Goal: Information Seeking & Learning: Learn about a topic

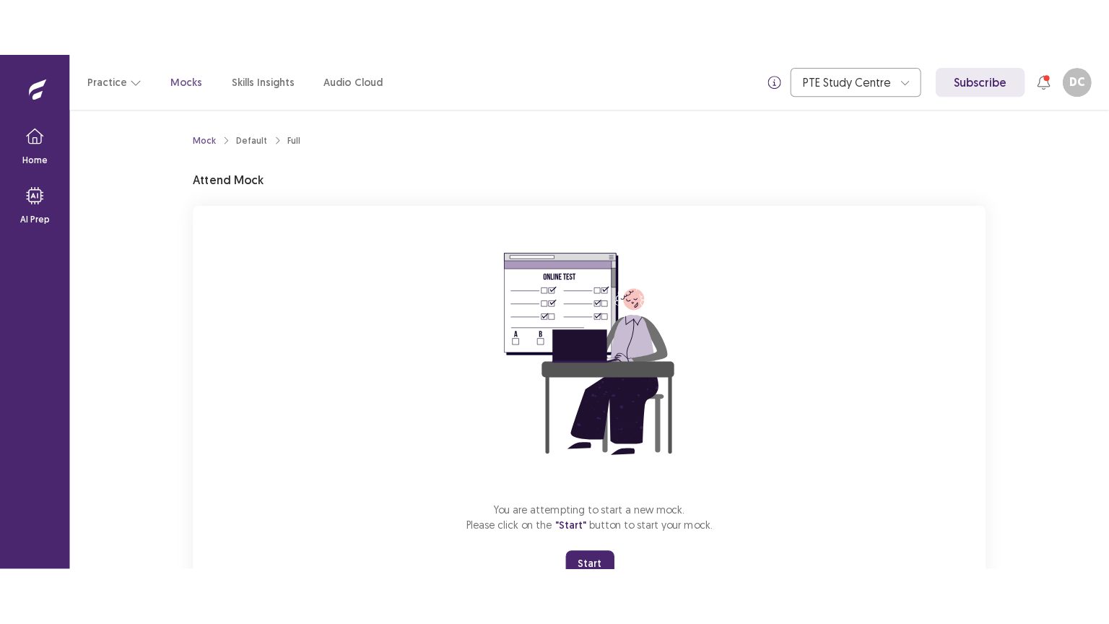
scroll to position [59, 0]
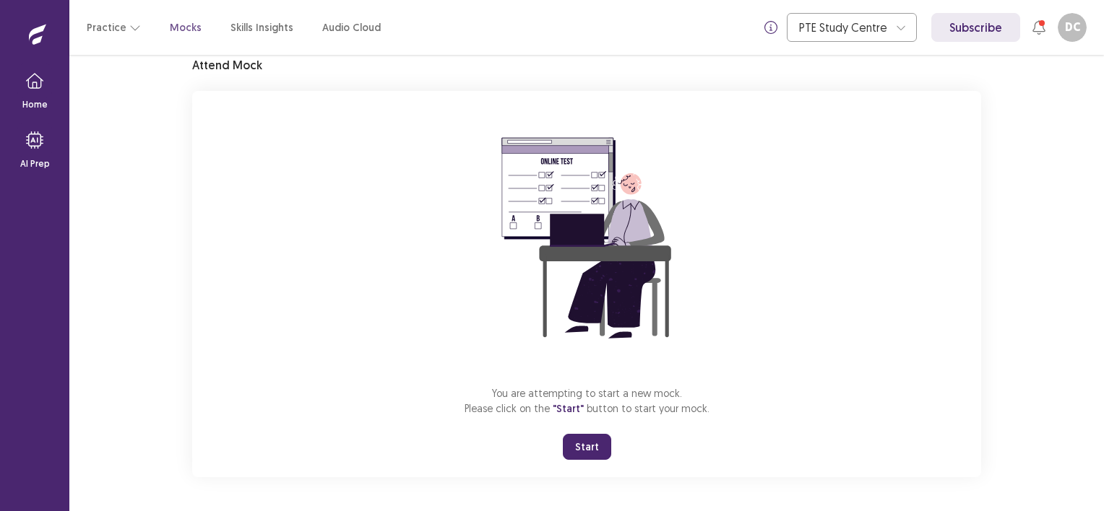
click at [575, 441] on button "Start" at bounding box center [587, 447] width 48 height 26
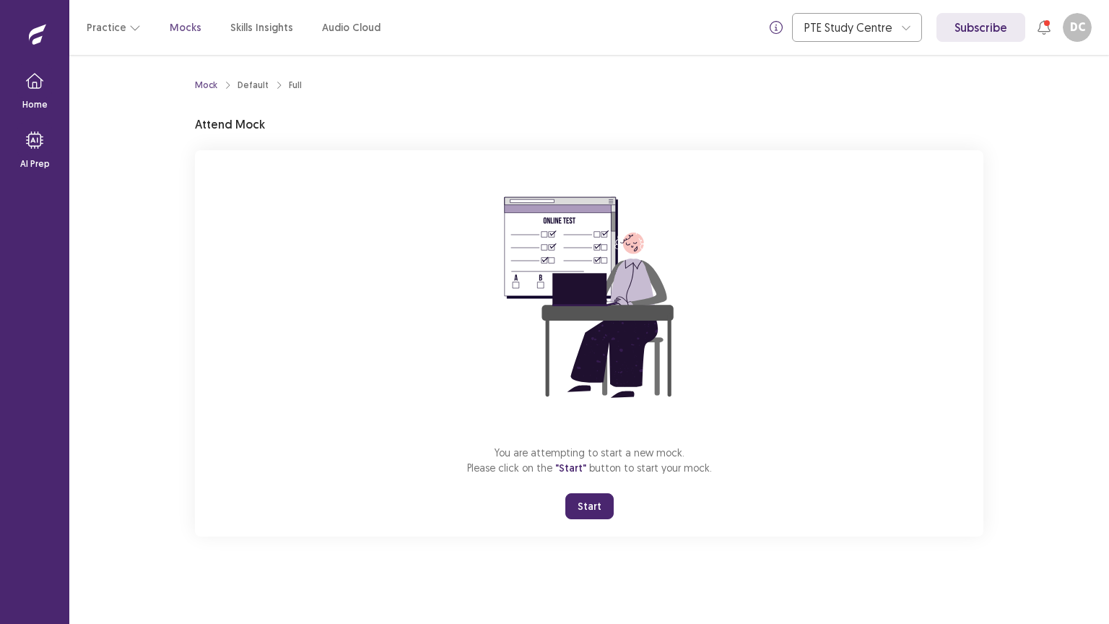
scroll to position [0, 0]
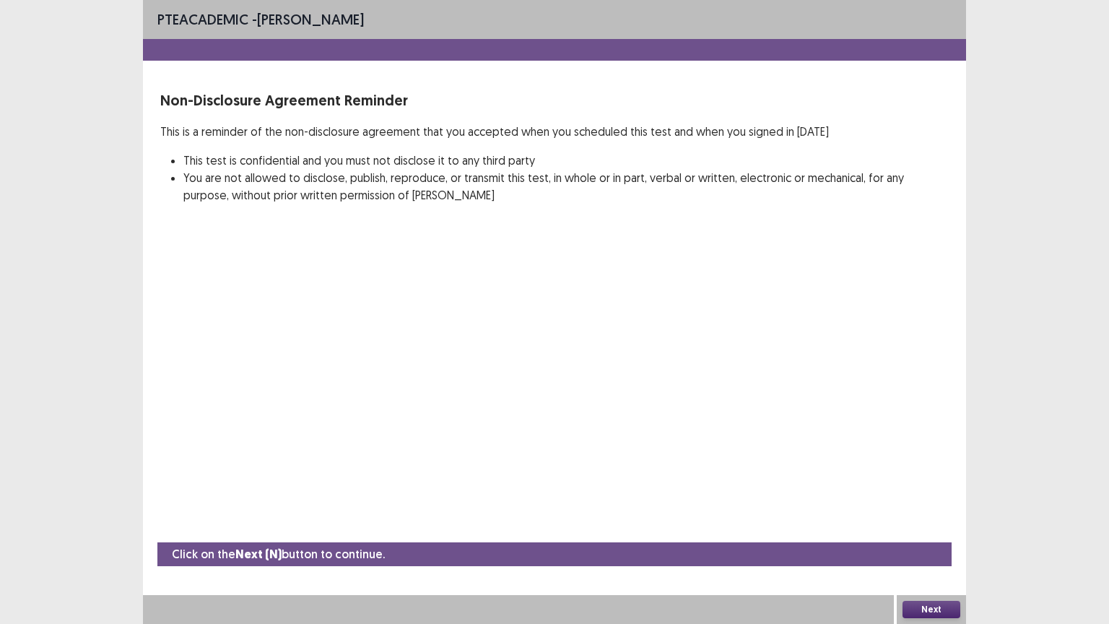
click at [935, 511] on button "Next" at bounding box center [932, 609] width 58 height 17
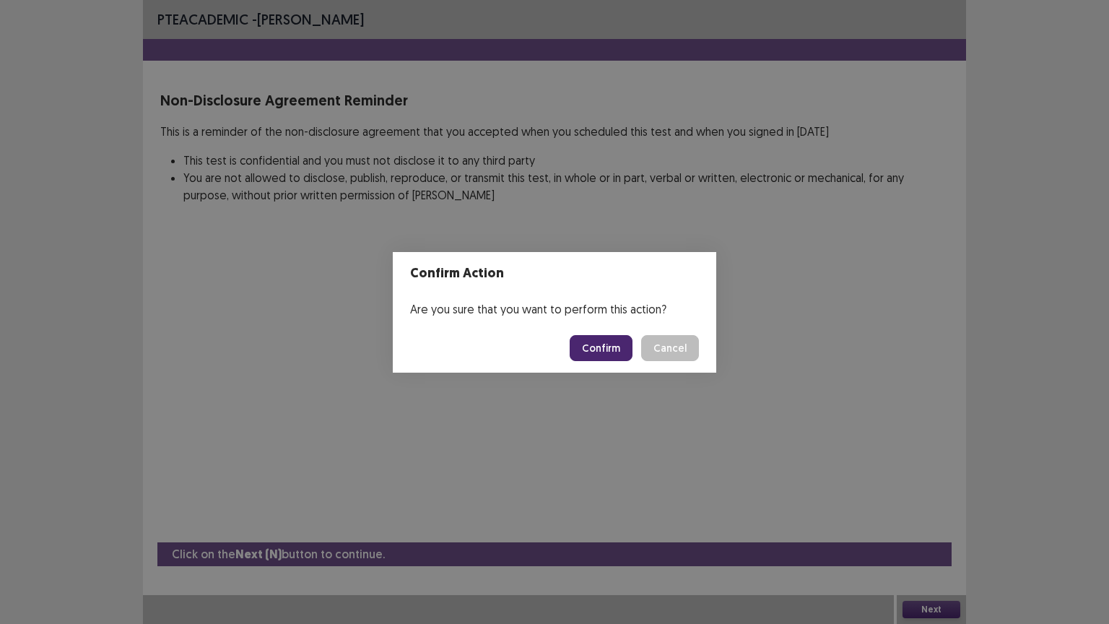
click at [615, 347] on button "Confirm" at bounding box center [601, 348] width 63 height 26
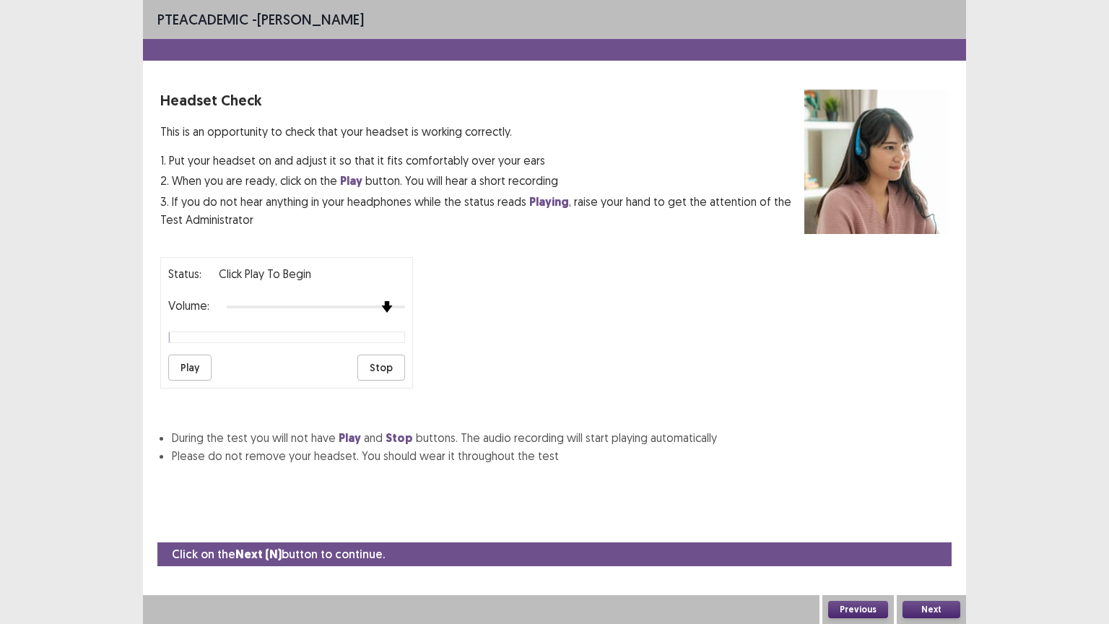
click at [384, 306] on div "Volume:" at bounding box center [286, 307] width 237 height 14
click at [183, 363] on button "Play" at bounding box center [189, 368] width 43 height 26
click at [384, 290] on div "Status: Click Play to Begin Volume: Play Stop" at bounding box center [286, 322] width 253 height 131
click at [393, 301] on img at bounding box center [387, 307] width 12 height 12
click at [928, 511] on button "Next" at bounding box center [932, 609] width 58 height 17
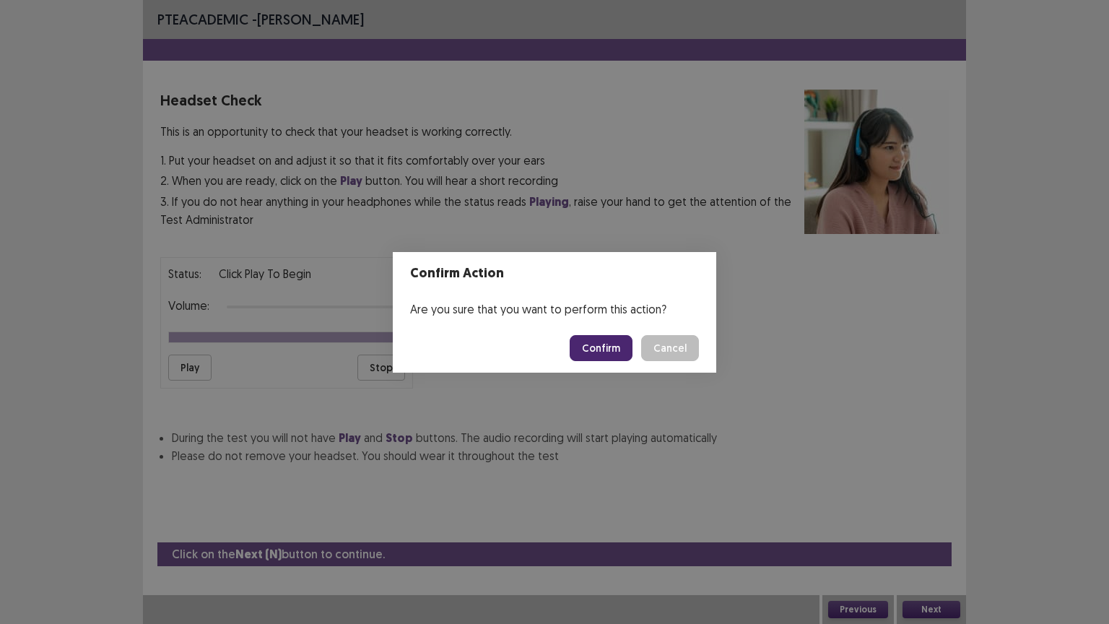
click at [604, 351] on button "Confirm" at bounding box center [601, 348] width 63 height 26
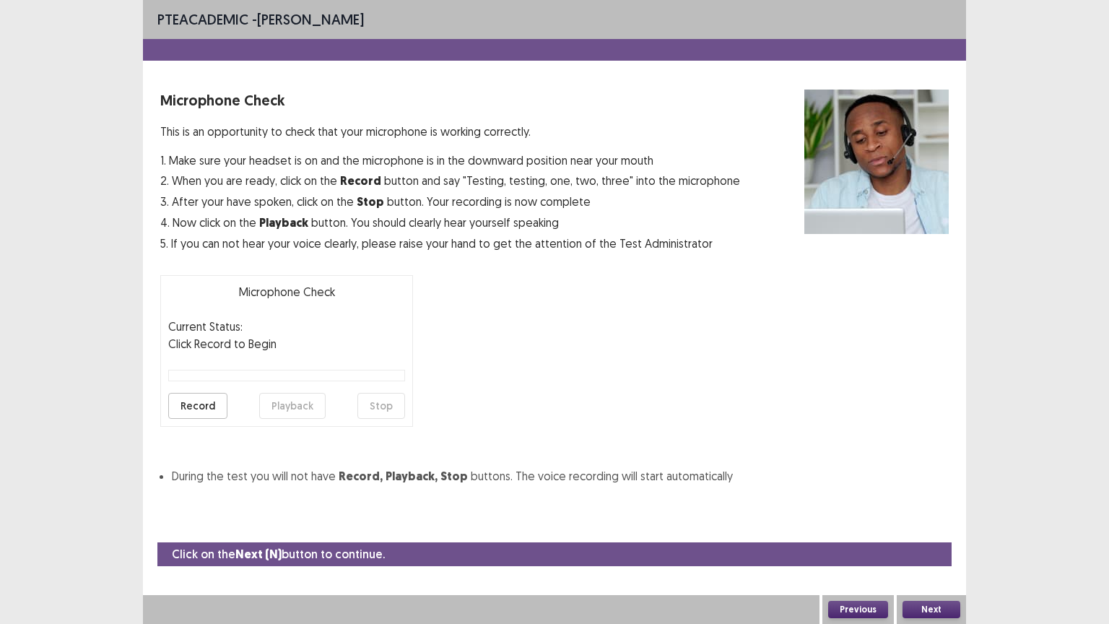
click at [205, 399] on button "Record" at bounding box center [197, 406] width 59 height 26
click at [375, 397] on button "Stop" at bounding box center [382, 406] width 48 height 26
click at [293, 404] on button "Playback" at bounding box center [292, 406] width 66 height 26
click at [205, 404] on button "Record" at bounding box center [197, 406] width 59 height 26
click at [386, 410] on button "Stop" at bounding box center [382, 406] width 48 height 26
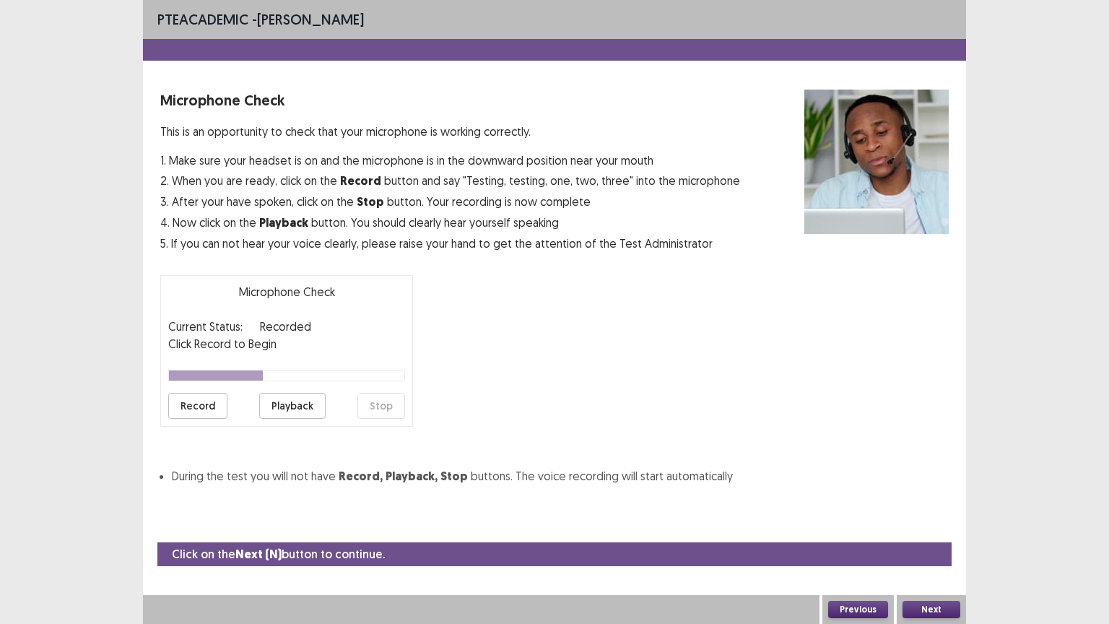
click at [305, 397] on button "Playback" at bounding box center [292, 406] width 66 height 26
click at [933, 511] on button "Next" at bounding box center [932, 609] width 58 height 17
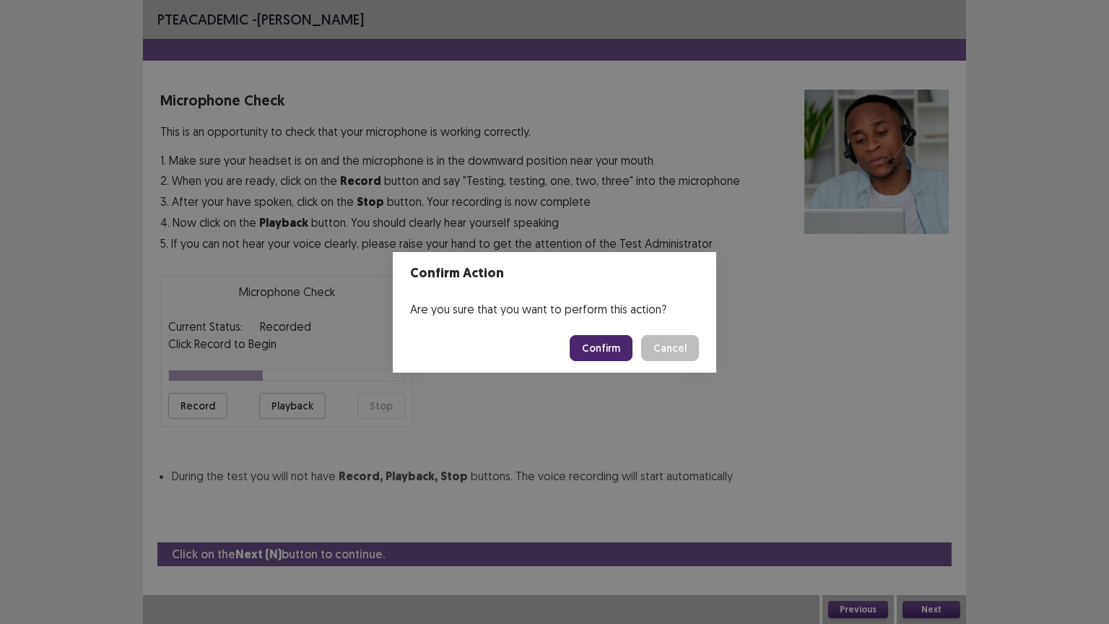
click at [612, 347] on button "Confirm" at bounding box center [601, 348] width 63 height 26
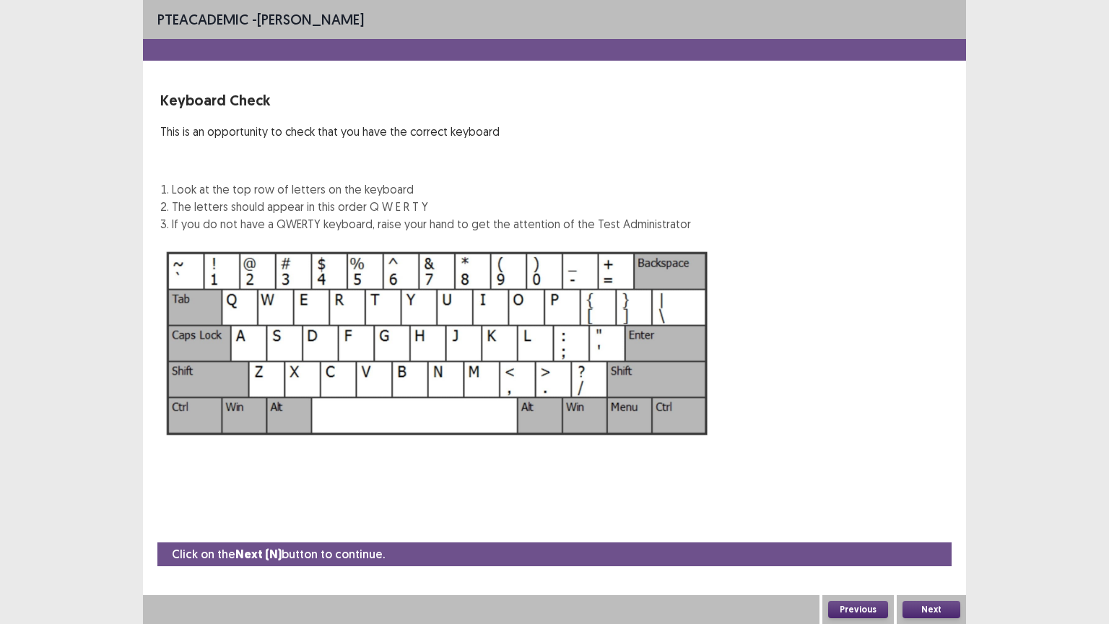
click at [925, 511] on button "Next" at bounding box center [932, 609] width 58 height 17
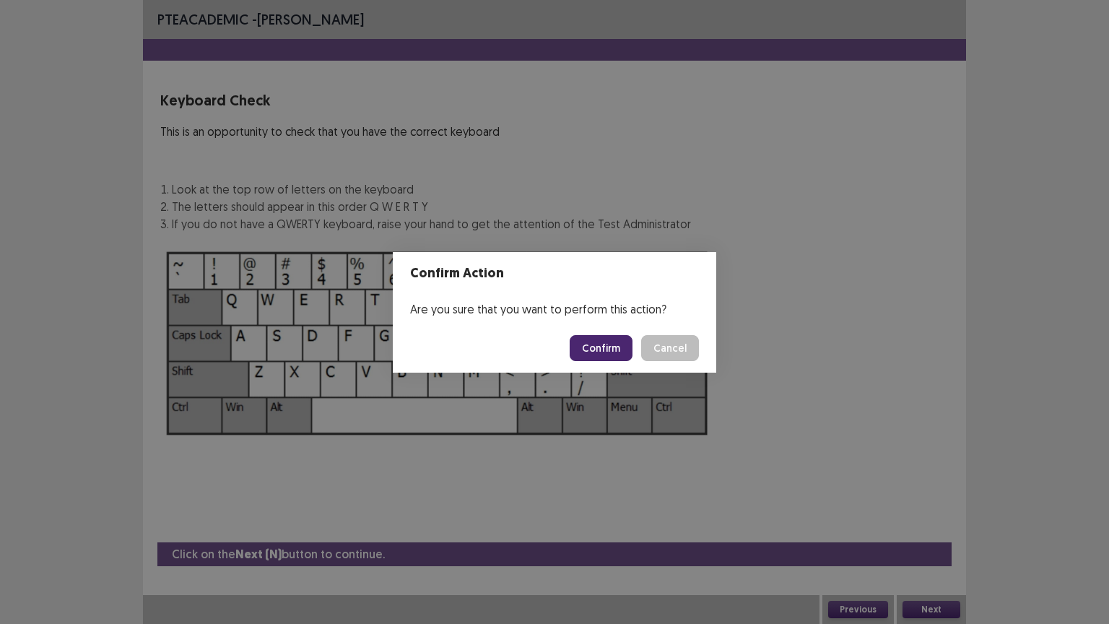
click at [598, 341] on button "Confirm" at bounding box center [601, 348] width 63 height 26
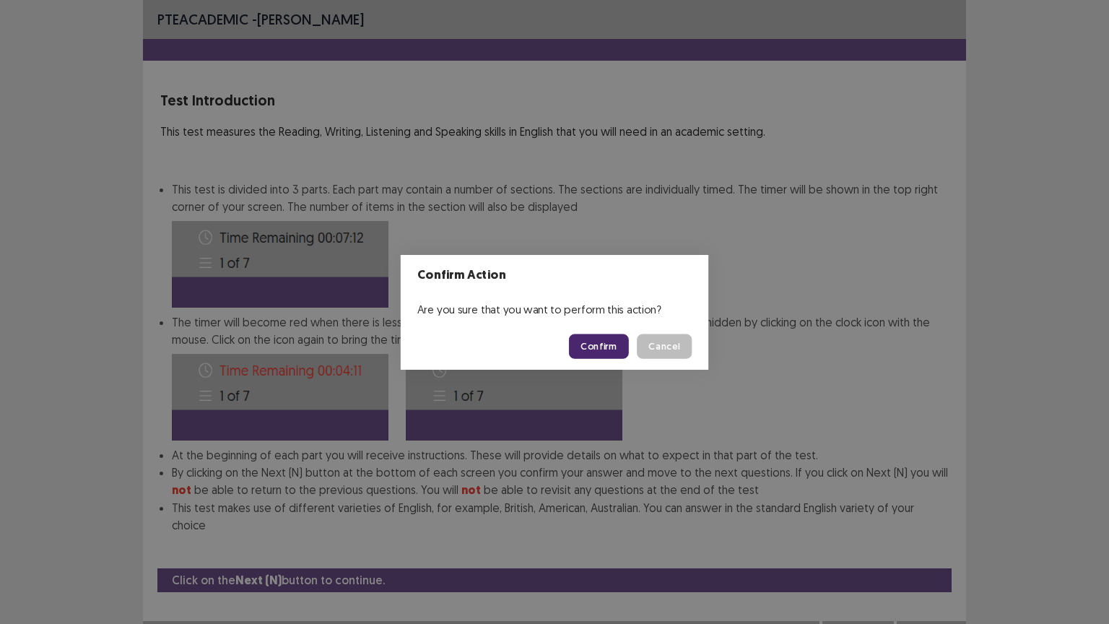
scroll to position [1, 0]
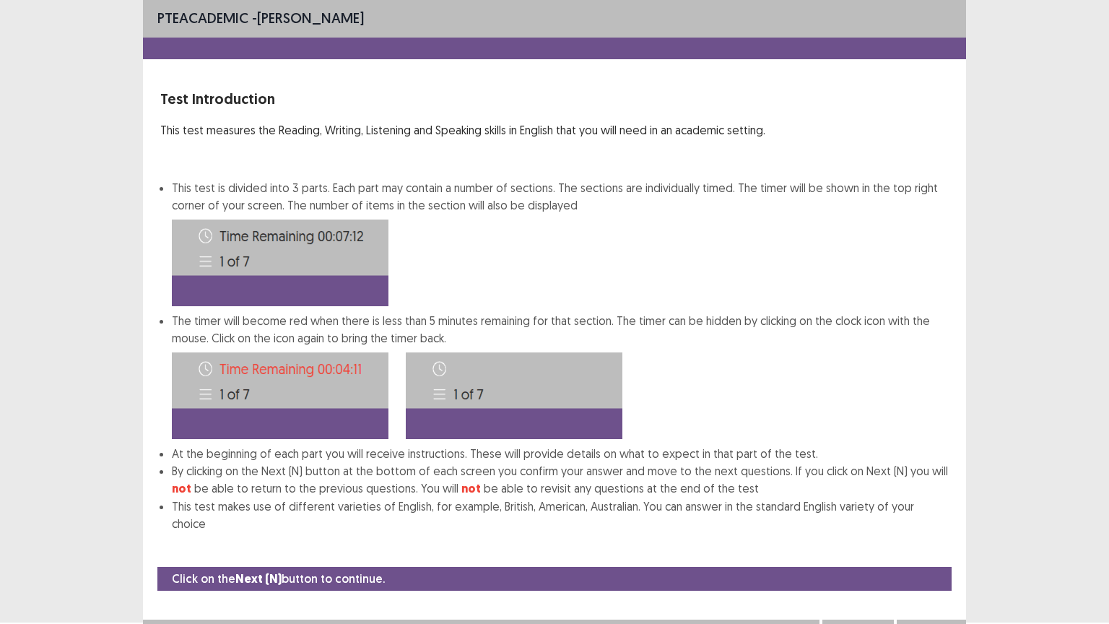
click at [930, 511] on button "Next" at bounding box center [932, 634] width 58 height 17
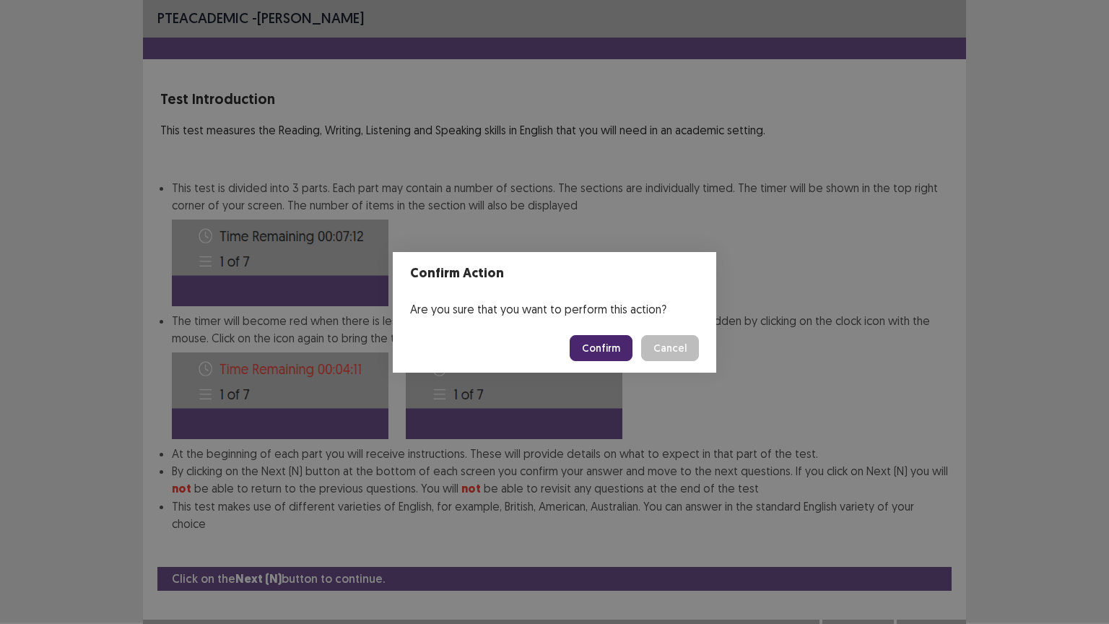
click at [613, 358] on button "Confirm" at bounding box center [601, 348] width 63 height 26
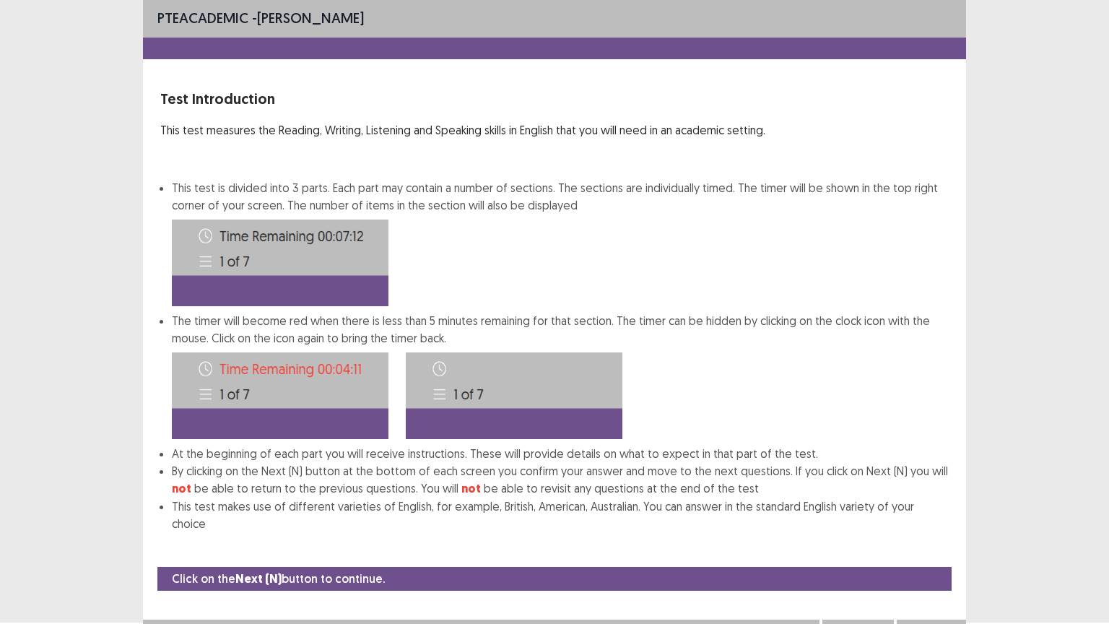
scroll to position [0, 0]
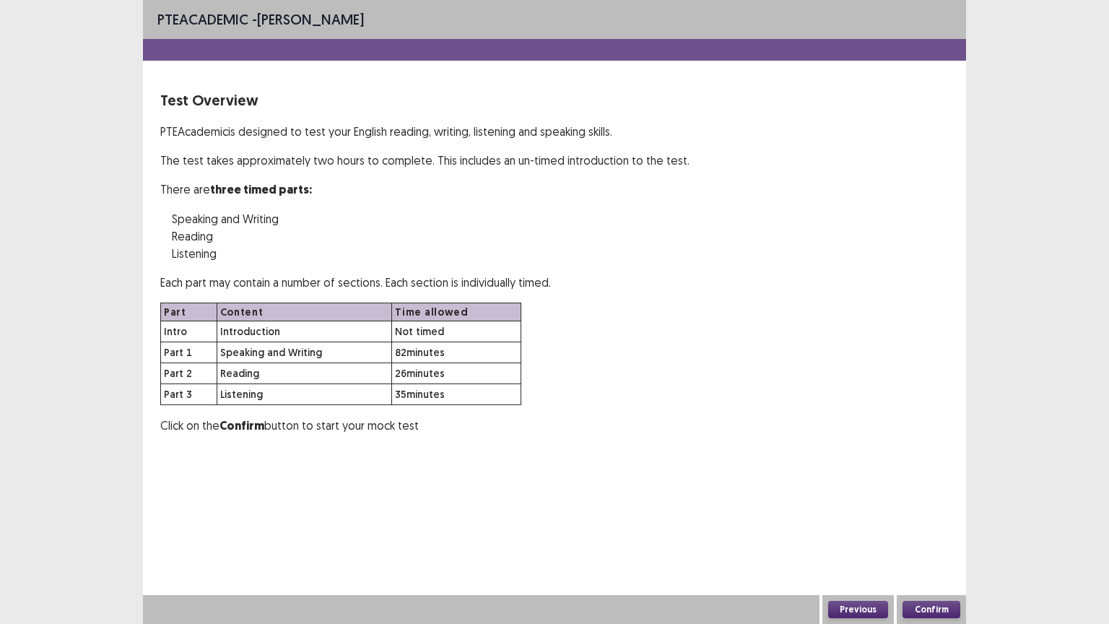
click at [942, 511] on button "Confirm" at bounding box center [932, 609] width 58 height 17
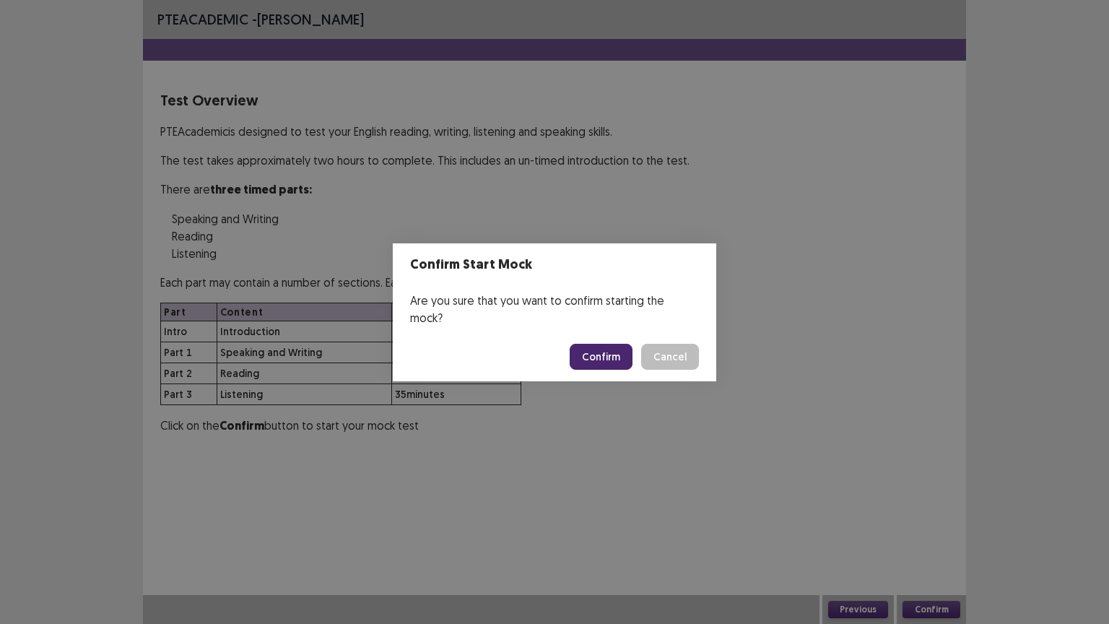
click at [612, 347] on button "Confirm" at bounding box center [601, 357] width 63 height 26
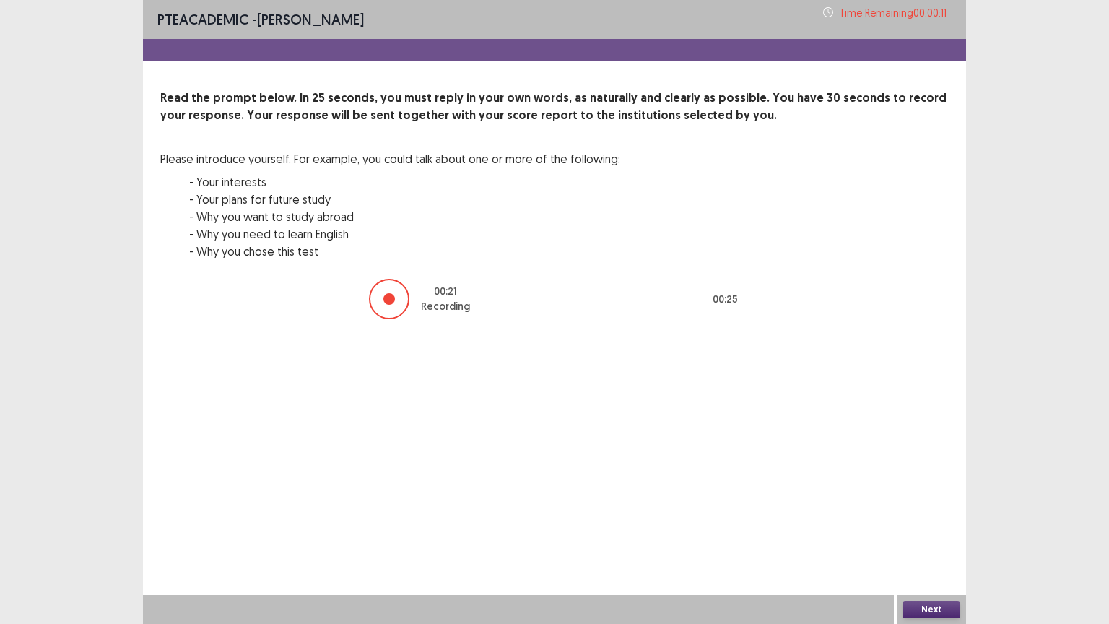
click at [925, 511] on button "Next" at bounding box center [932, 609] width 58 height 17
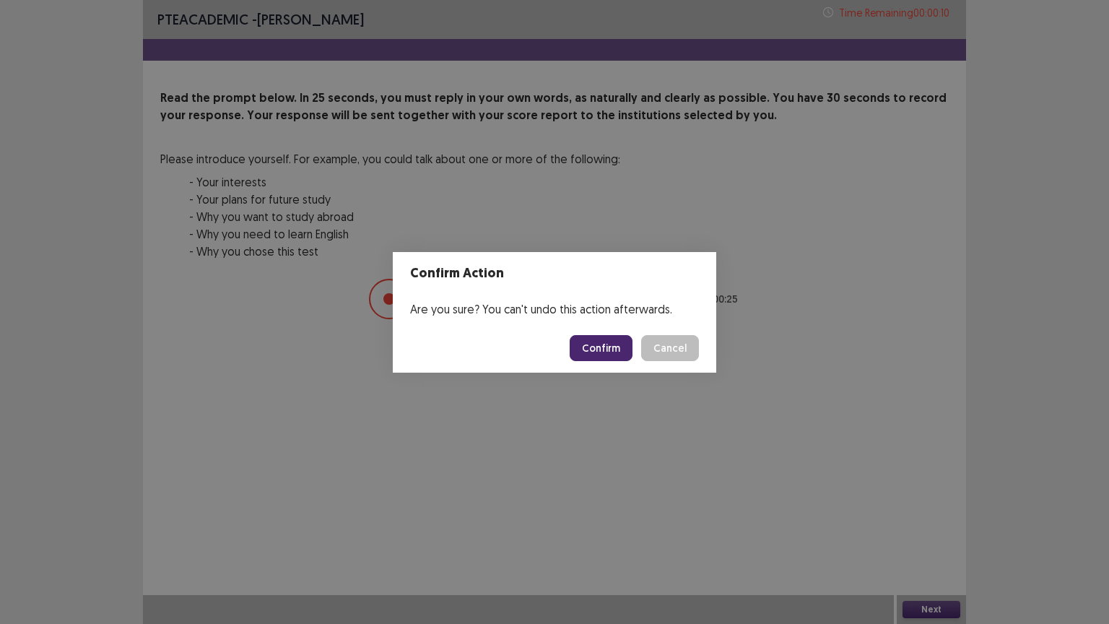
click at [589, 355] on button "Confirm" at bounding box center [601, 348] width 63 height 26
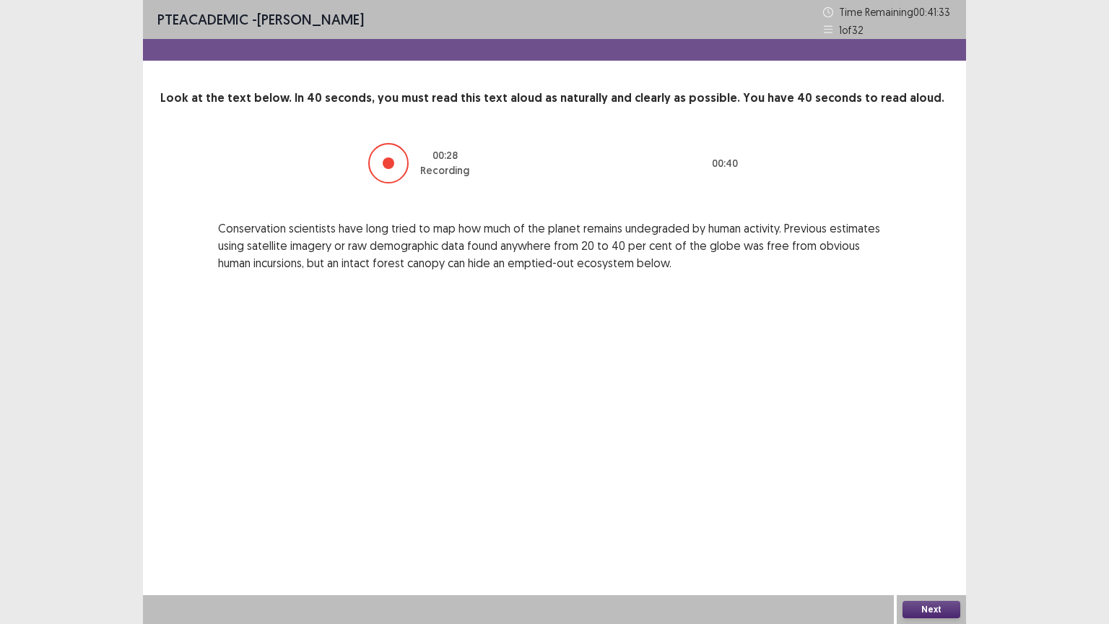
click at [930, 511] on button "Next" at bounding box center [932, 609] width 58 height 17
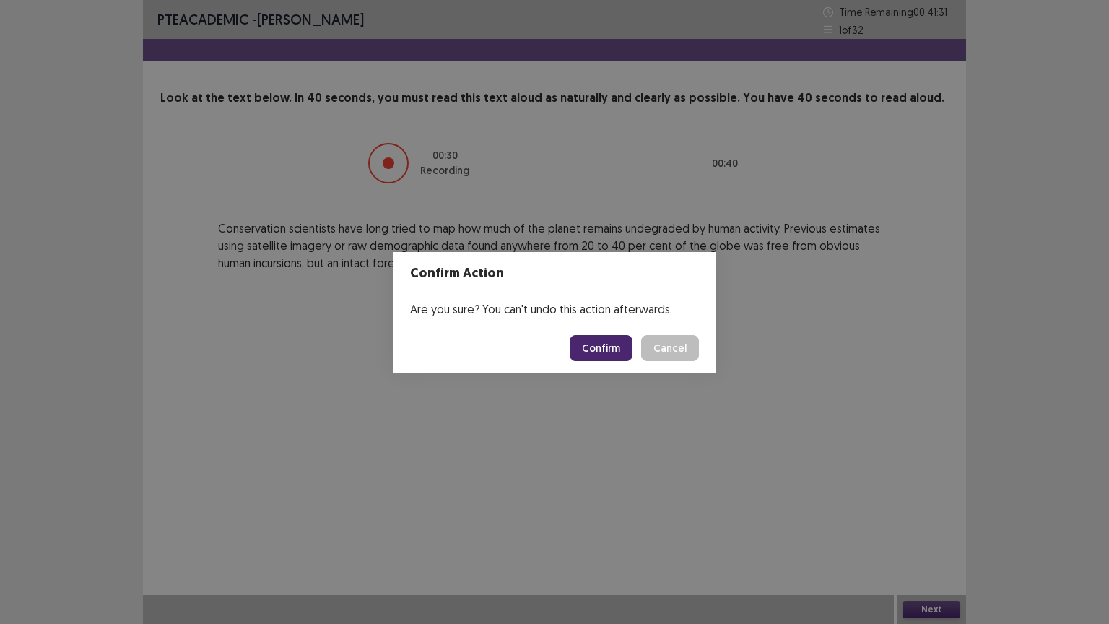
click at [598, 347] on button "Confirm" at bounding box center [601, 348] width 63 height 26
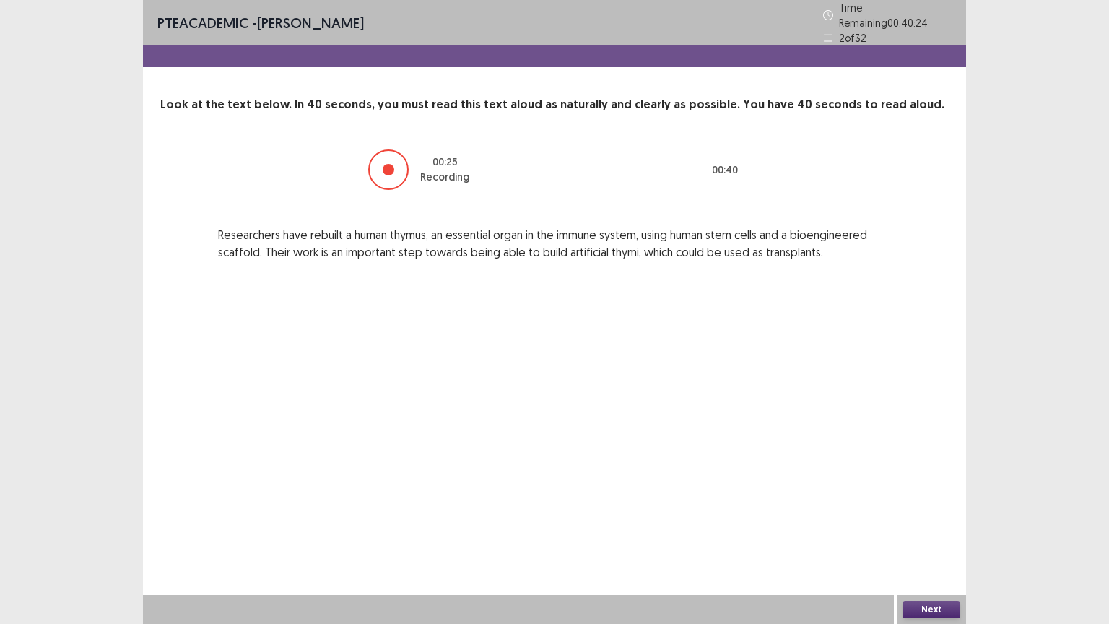
click at [938, 511] on button "Next" at bounding box center [932, 609] width 58 height 17
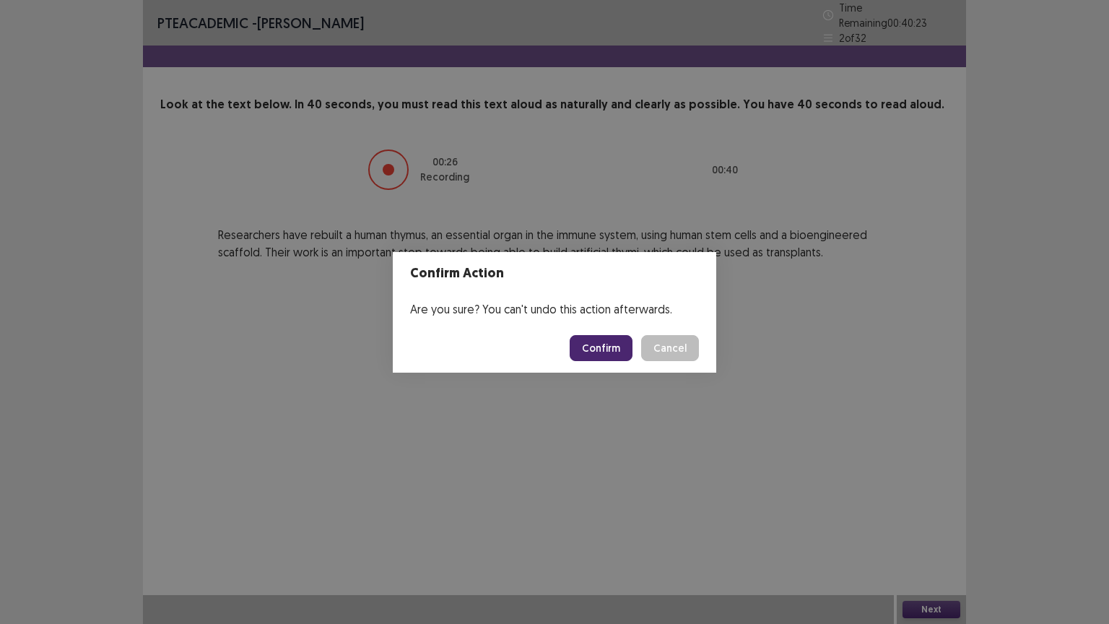
click at [601, 342] on button "Confirm" at bounding box center [601, 348] width 63 height 26
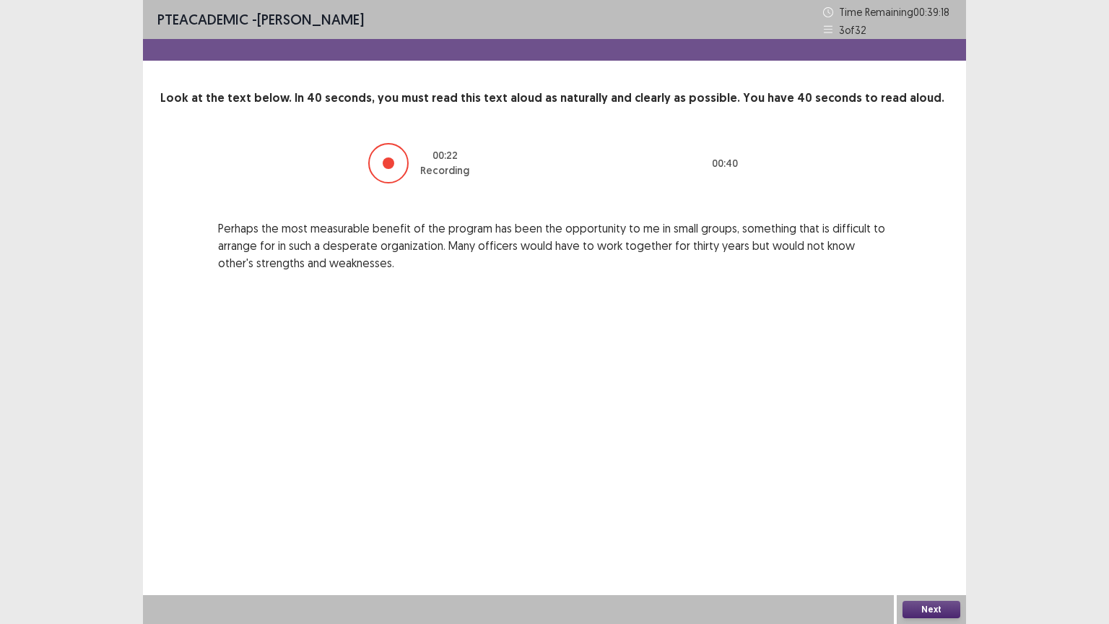
click at [922, 511] on button "Next" at bounding box center [932, 609] width 58 height 17
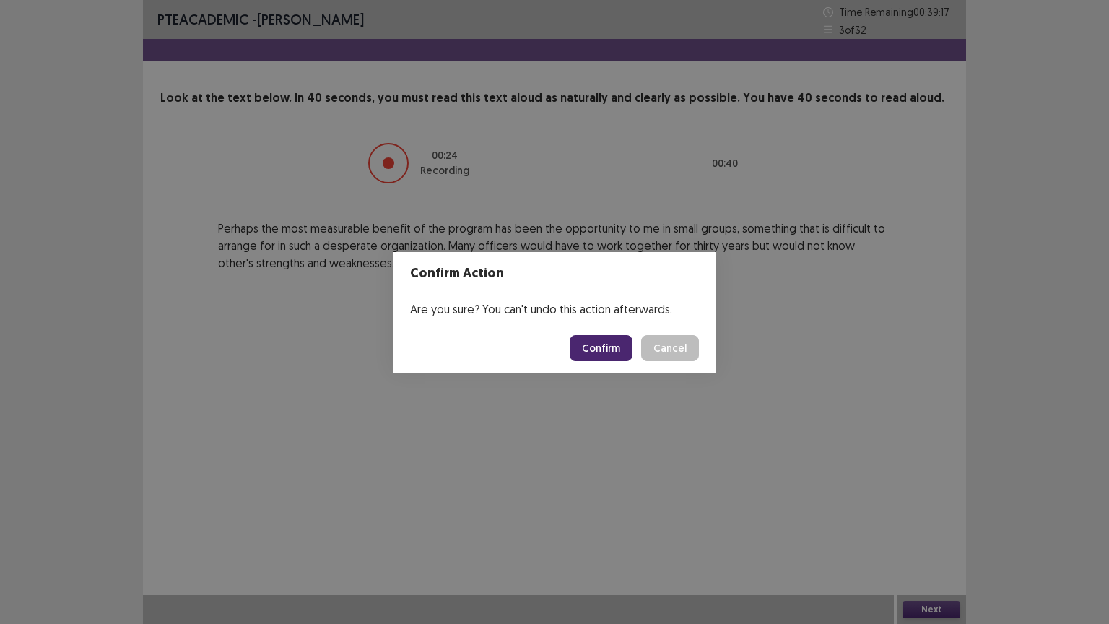
click at [593, 342] on button "Confirm" at bounding box center [601, 348] width 63 height 26
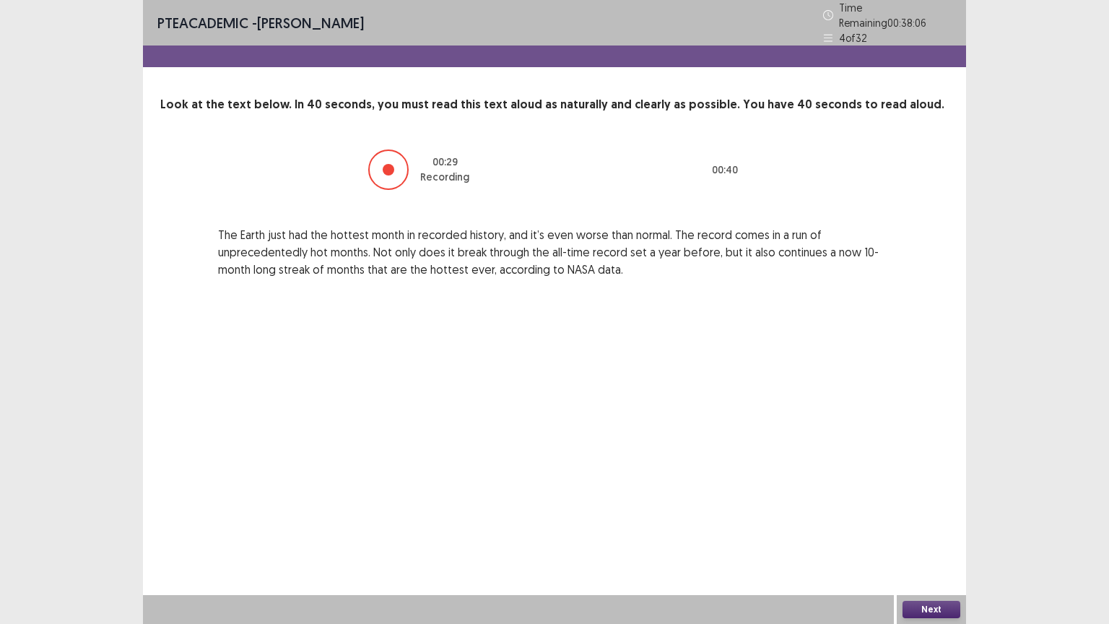
click at [914, 511] on button "Next" at bounding box center [932, 609] width 58 height 17
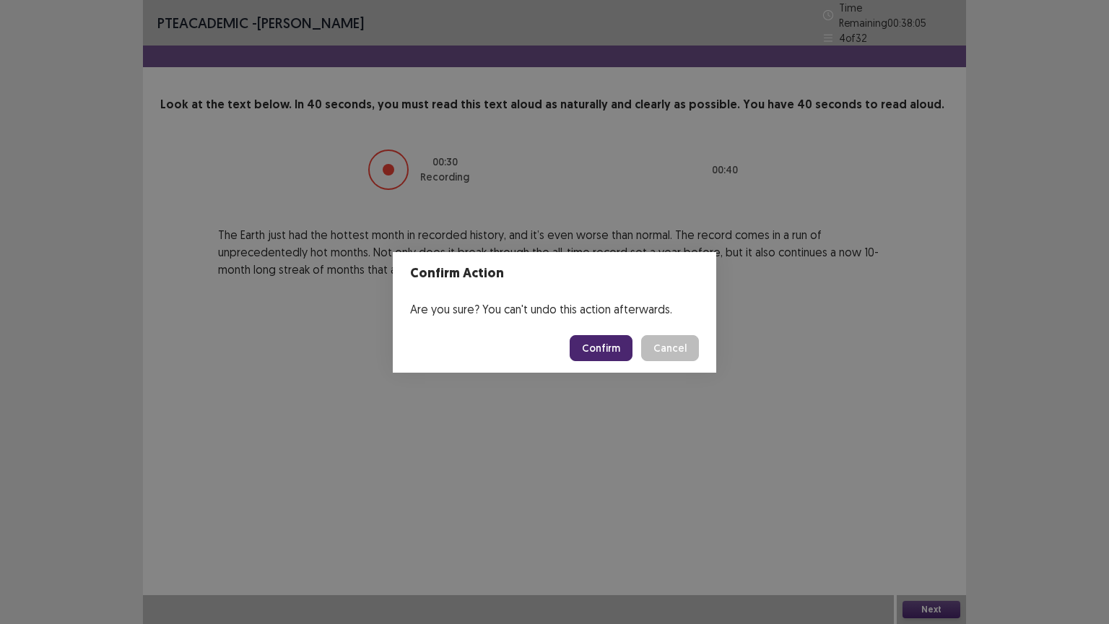
click at [601, 335] on button "Confirm" at bounding box center [601, 348] width 63 height 26
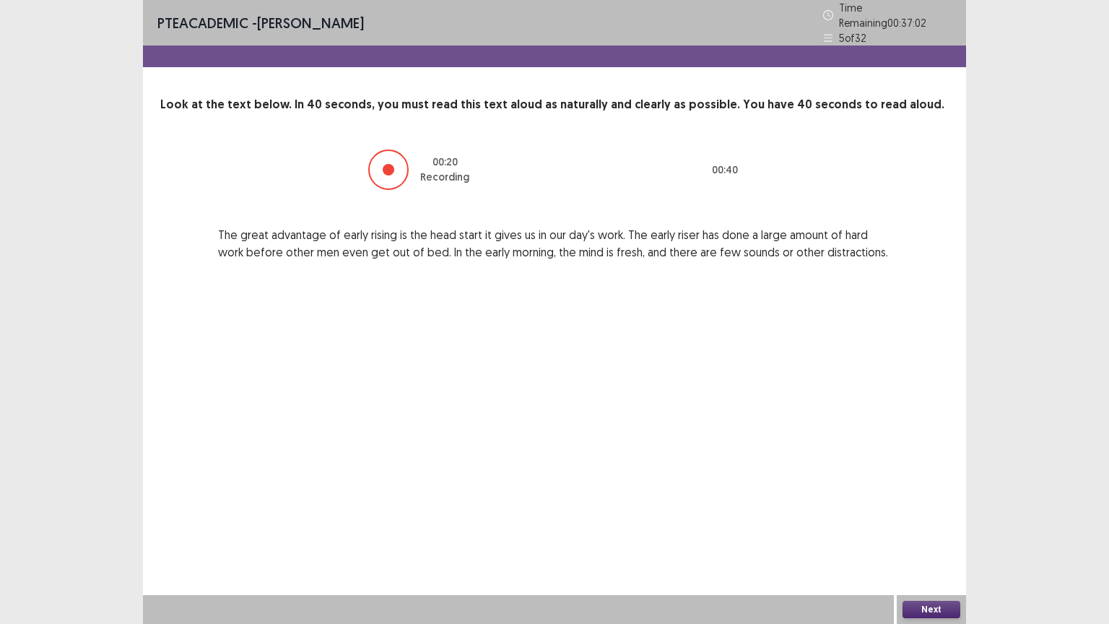
click at [930, 511] on button "Next" at bounding box center [932, 609] width 58 height 17
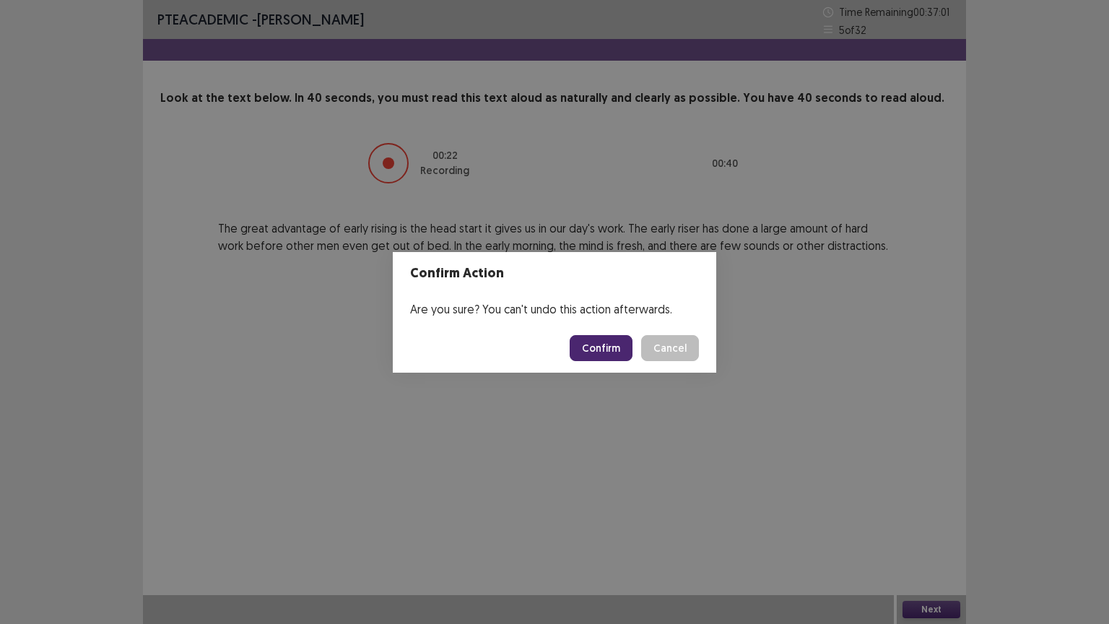
click at [595, 350] on button "Confirm" at bounding box center [601, 348] width 63 height 26
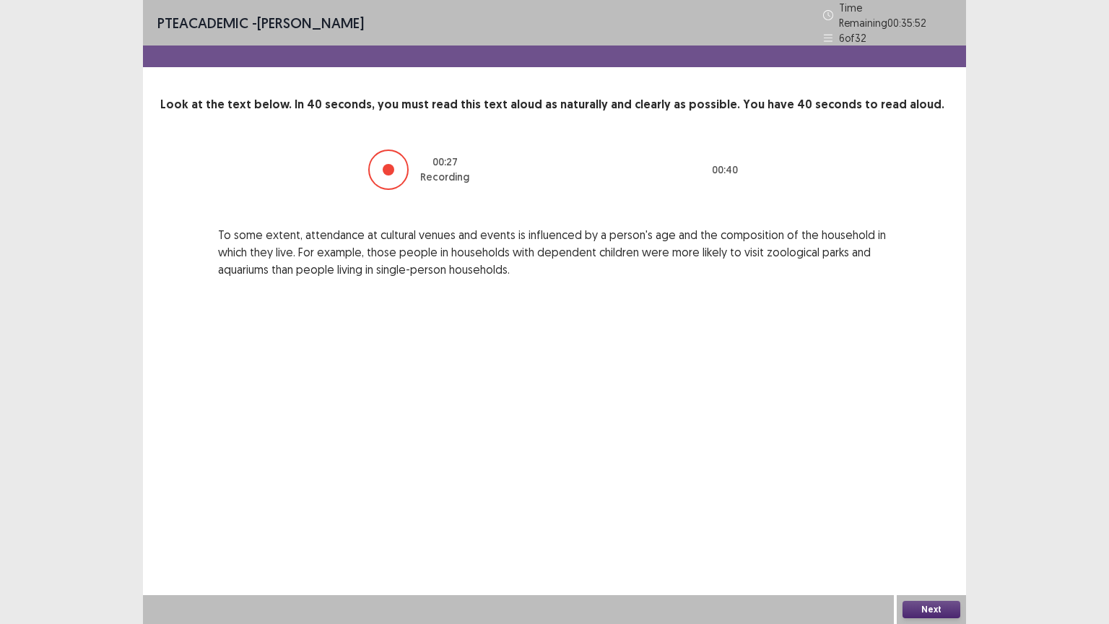
click at [920, 511] on button "Next" at bounding box center [932, 609] width 58 height 17
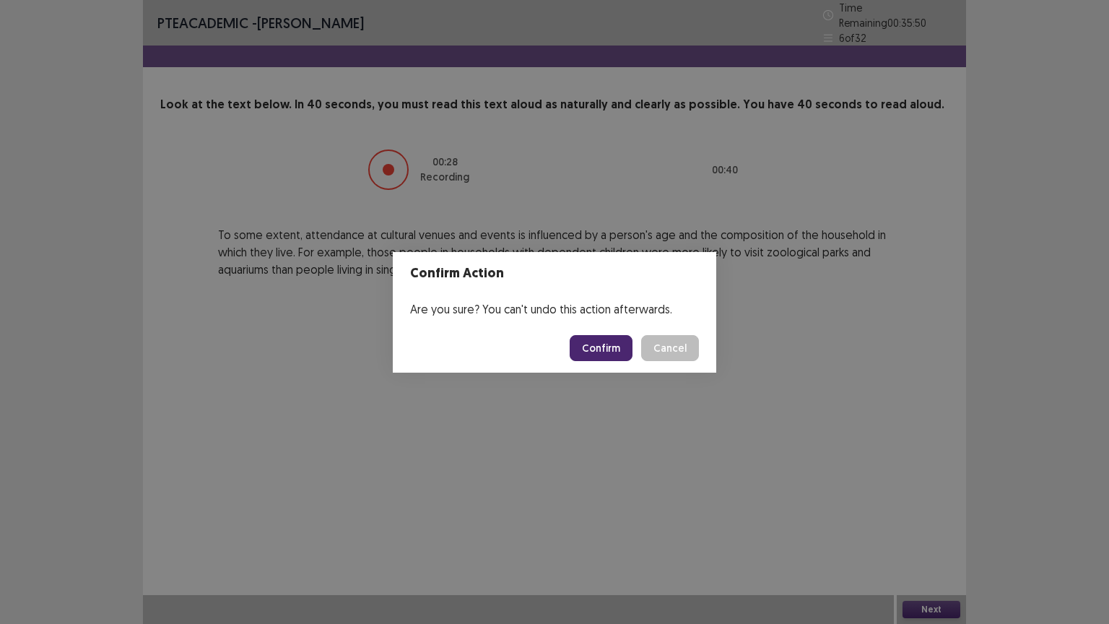
click at [604, 346] on button "Confirm" at bounding box center [601, 348] width 63 height 26
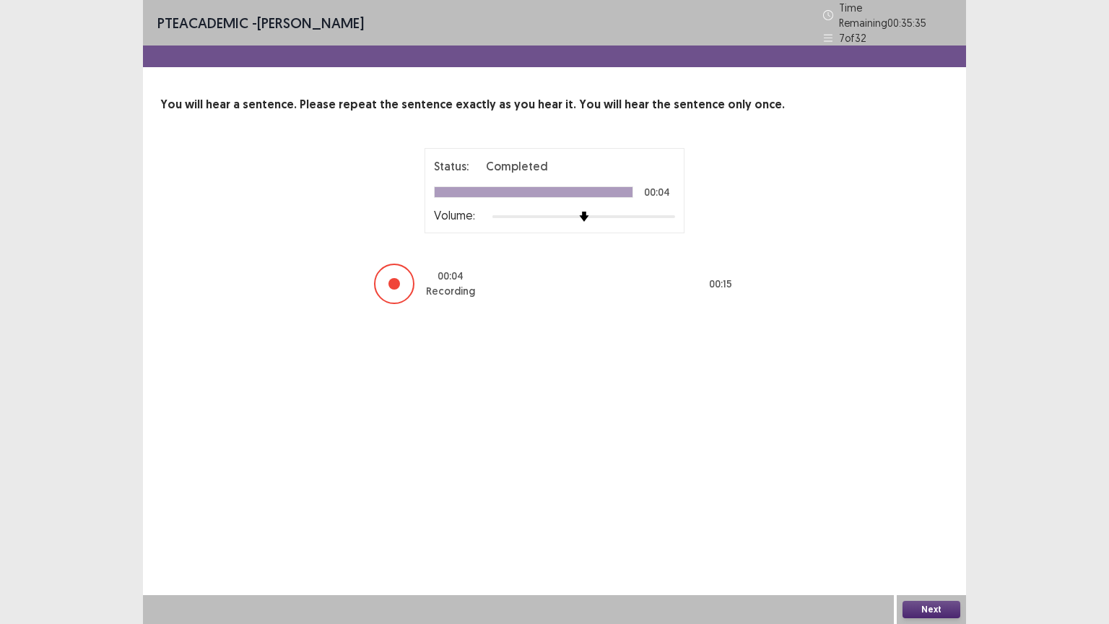
click at [919, 511] on button "Next" at bounding box center [932, 609] width 58 height 17
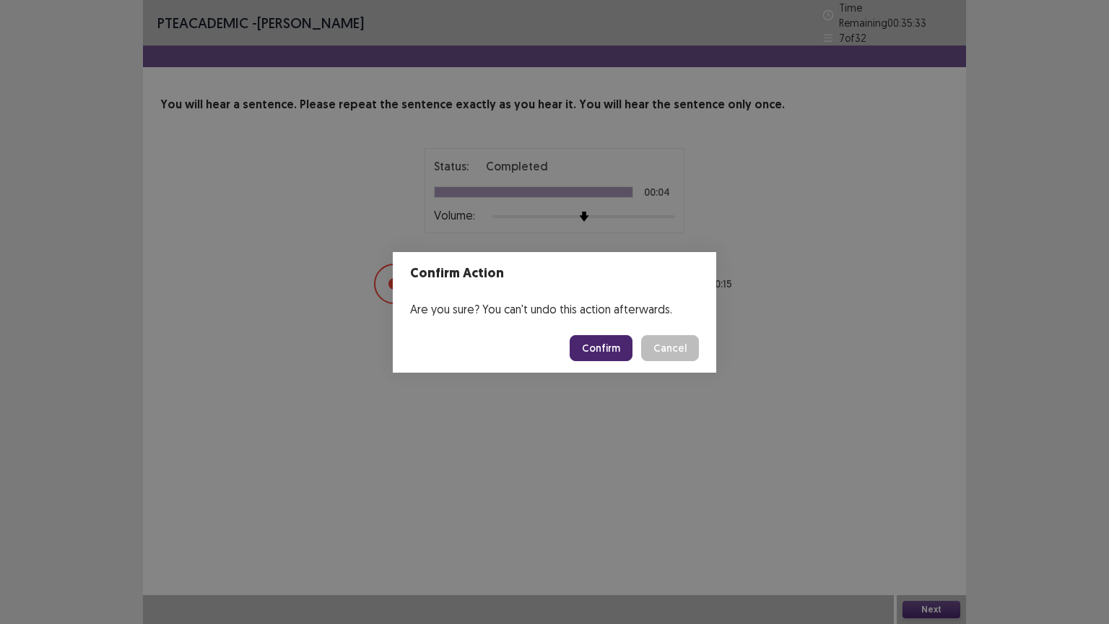
click at [605, 346] on button "Confirm" at bounding box center [601, 348] width 63 height 26
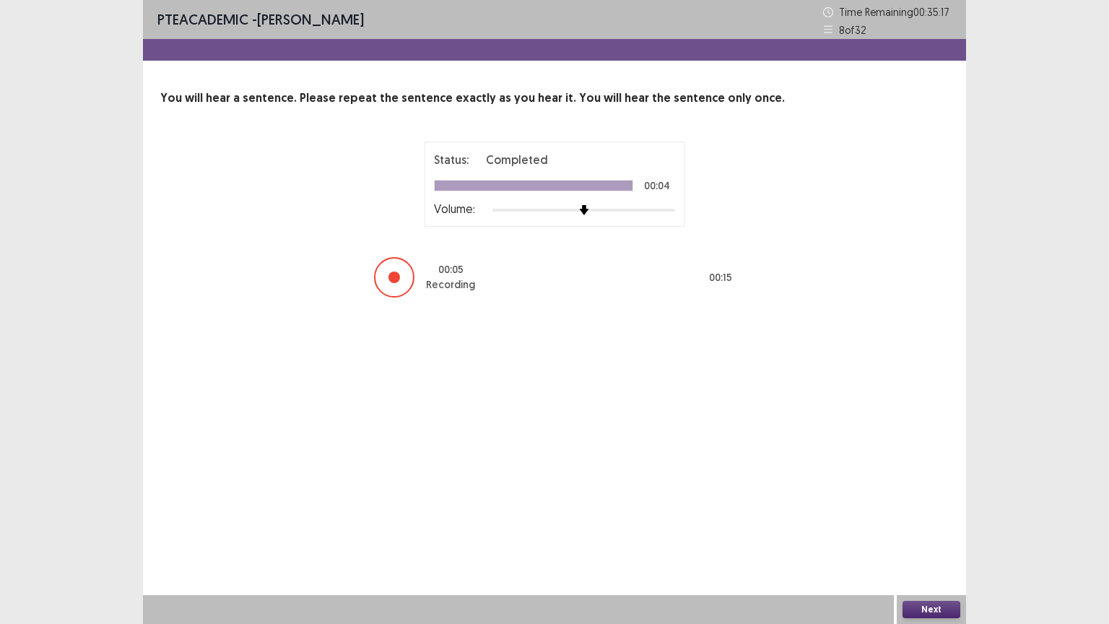
click at [925, 511] on button "Next" at bounding box center [932, 609] width 58 height 17
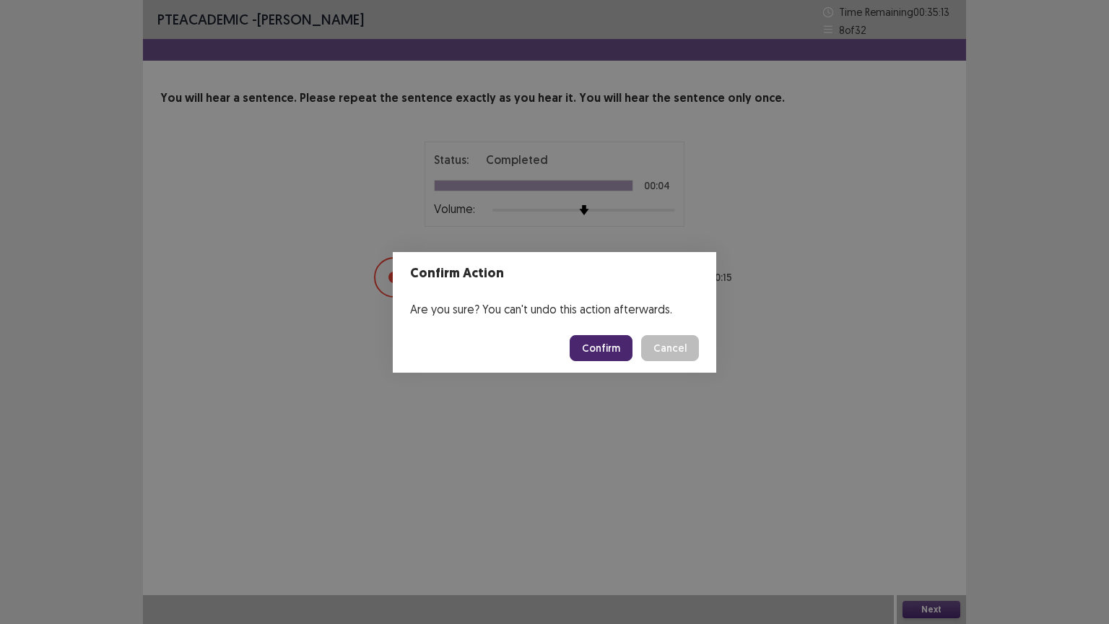
click at [605, 349] on button "Confirm" at bounding box center [601, 348] width 63 height 26
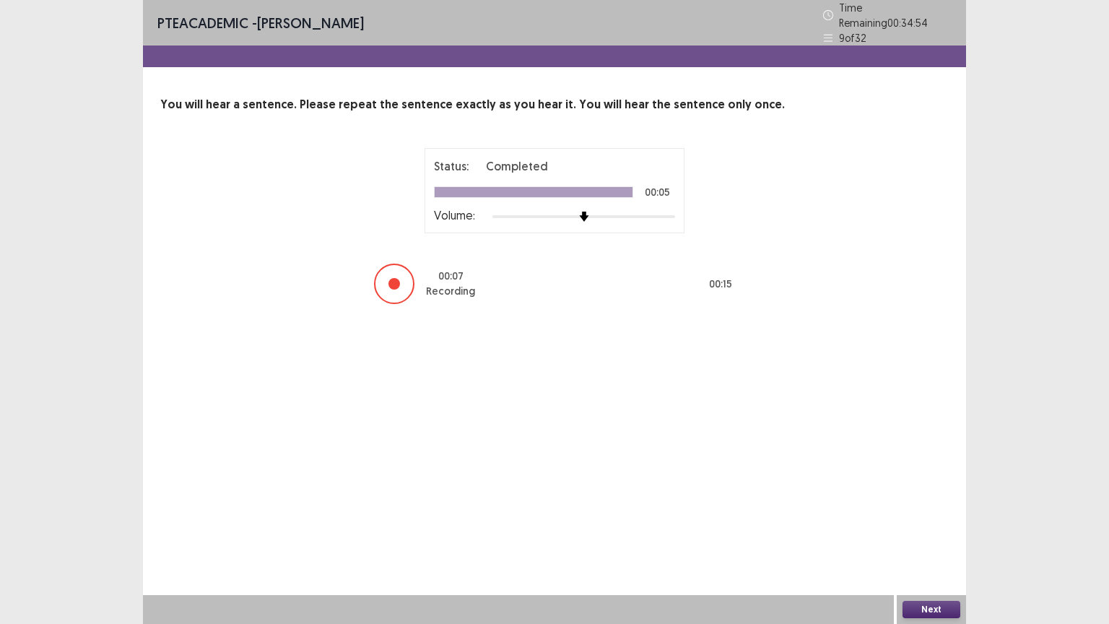
click at [942, 511] on button "Next" at bounding box center [932, 609] width 58 height 17
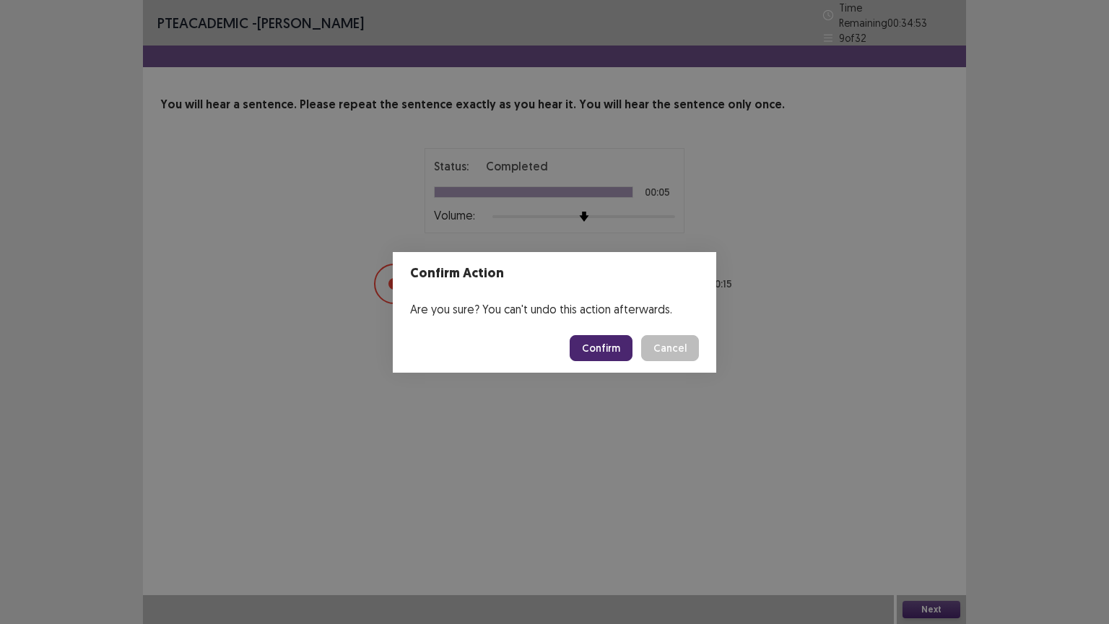
click at [589, 338] on button "Confirm" at bounding box center [601, 348] width 63 height 26
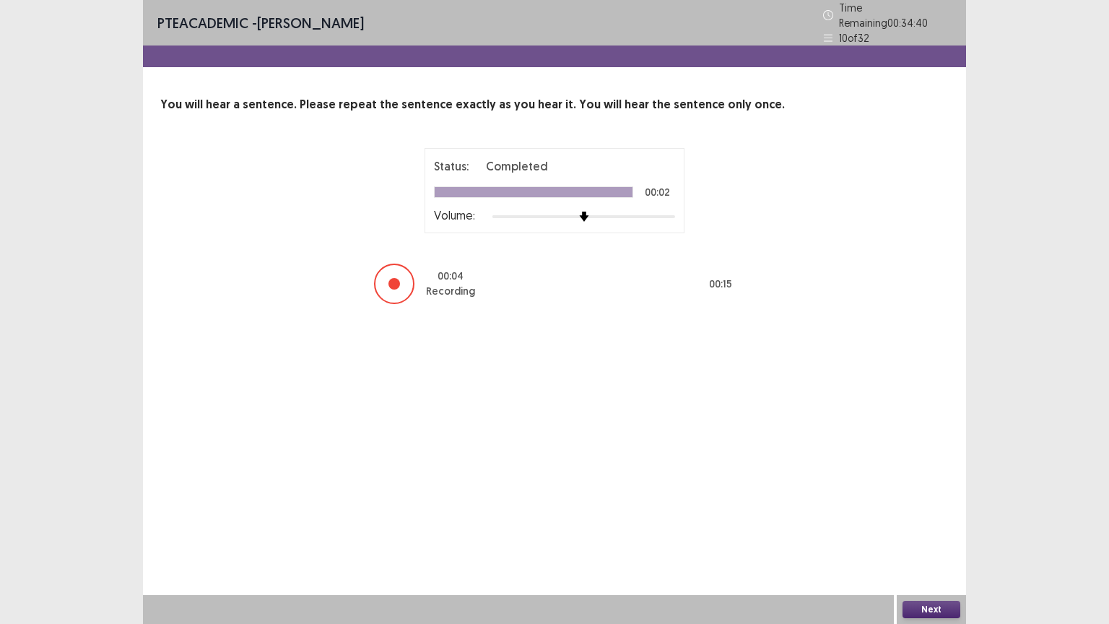
click at [925, 511] on button "Next" at bounding box center [932, 609] width 58 height 17
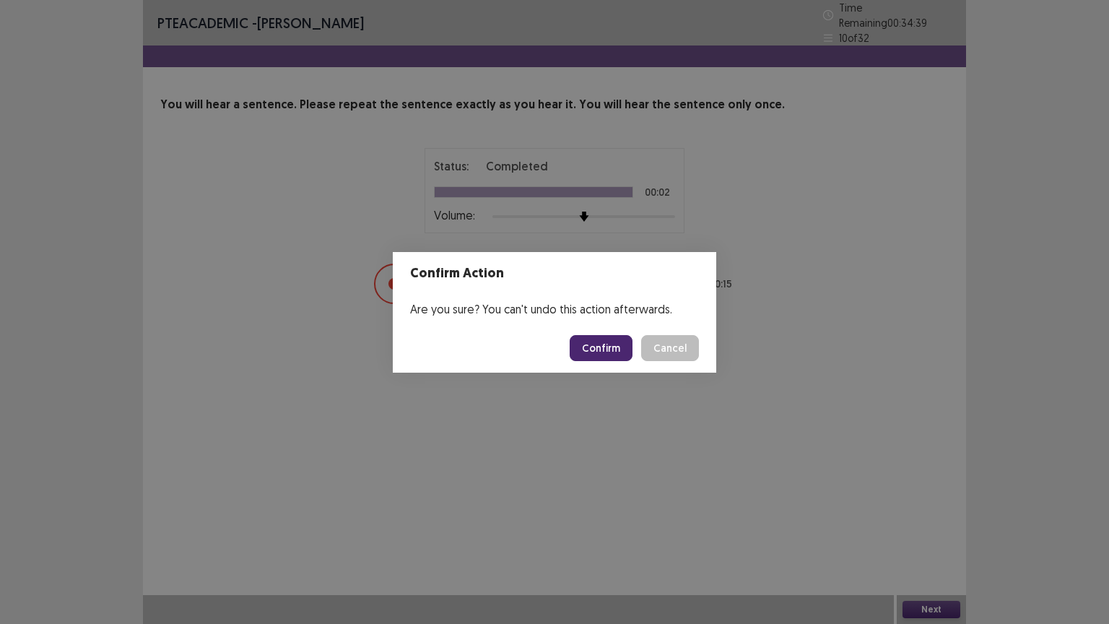
click at [620, 342] on button "Confirm" at bounding box center [601, 348] width 63 height 26
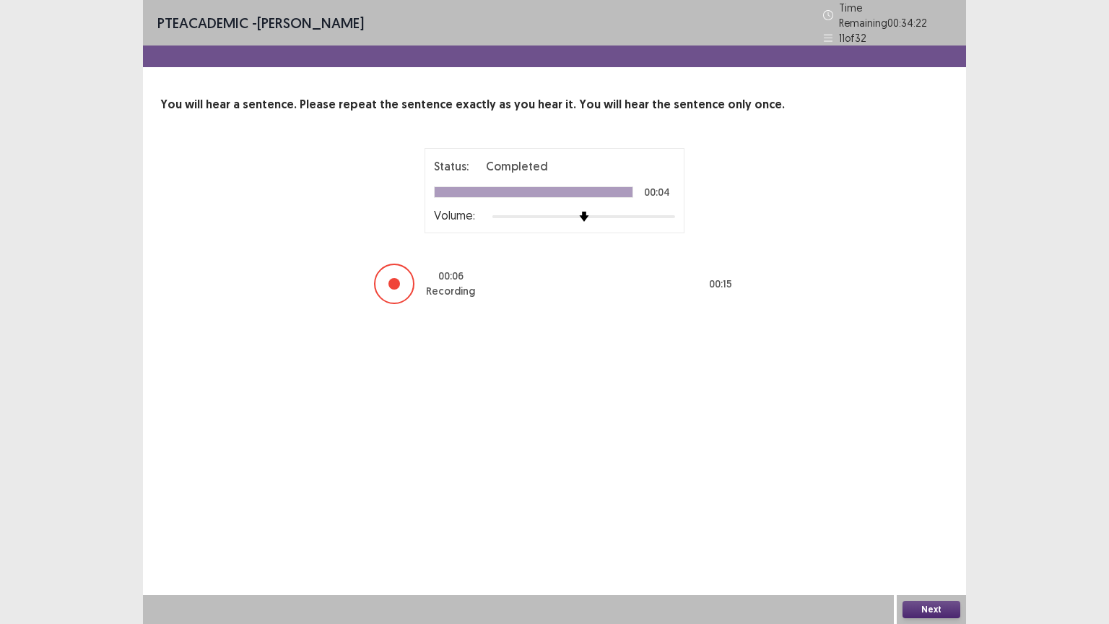
click at [935, 511] on button "Next" at bounding box center [932, 609] width 58 height 17
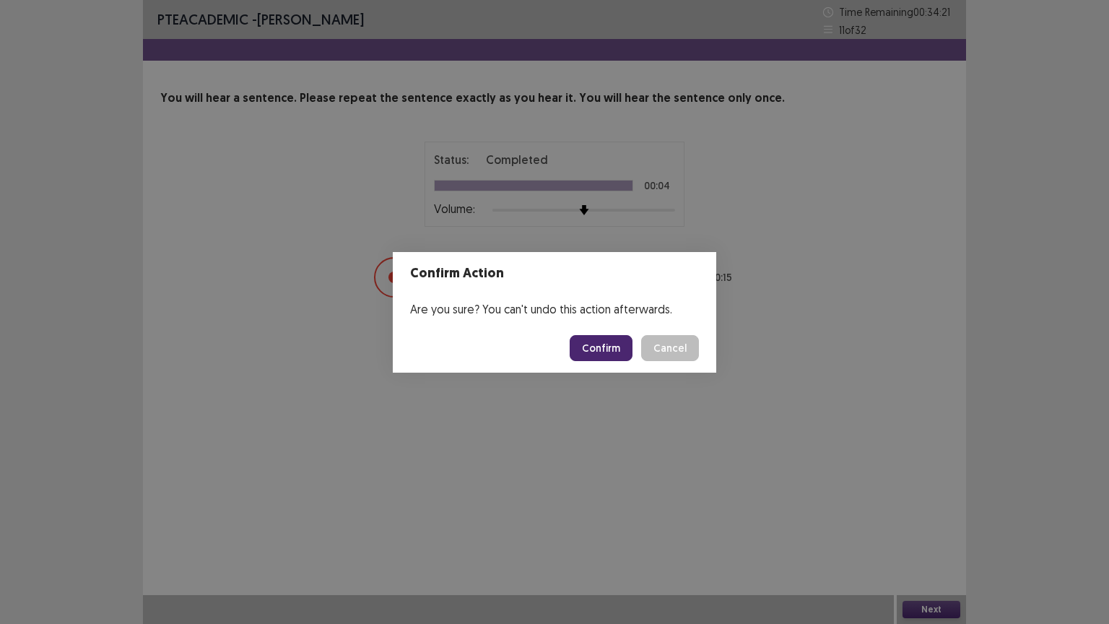
click at [605, 347] on button "Confirm" at bounding box center [601, 348] width 63 height 26
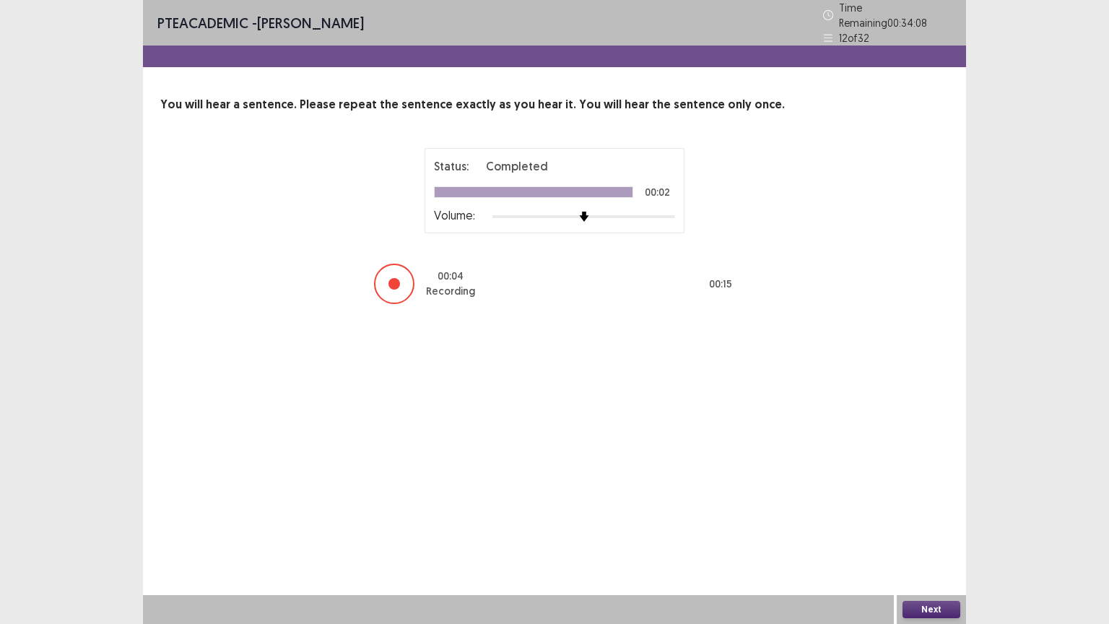
click at [918, 511] on button "Next" at bounding box center [932, 609] width 58 height 17
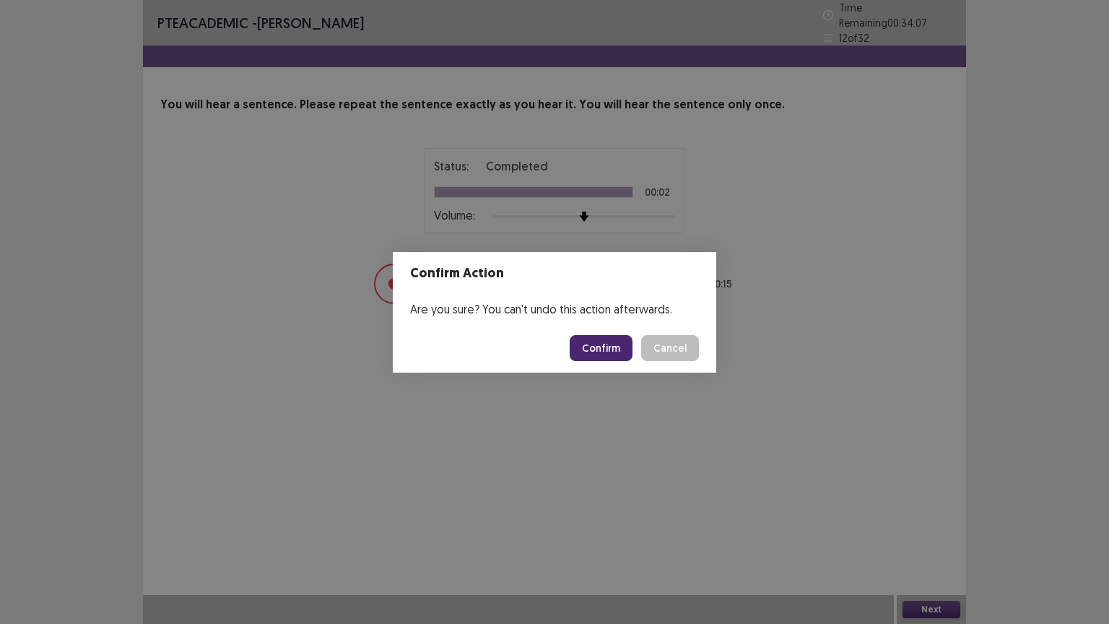
click at [607, 359] on button "Confirm" at bounding box center [601, 348] width 63 height 26
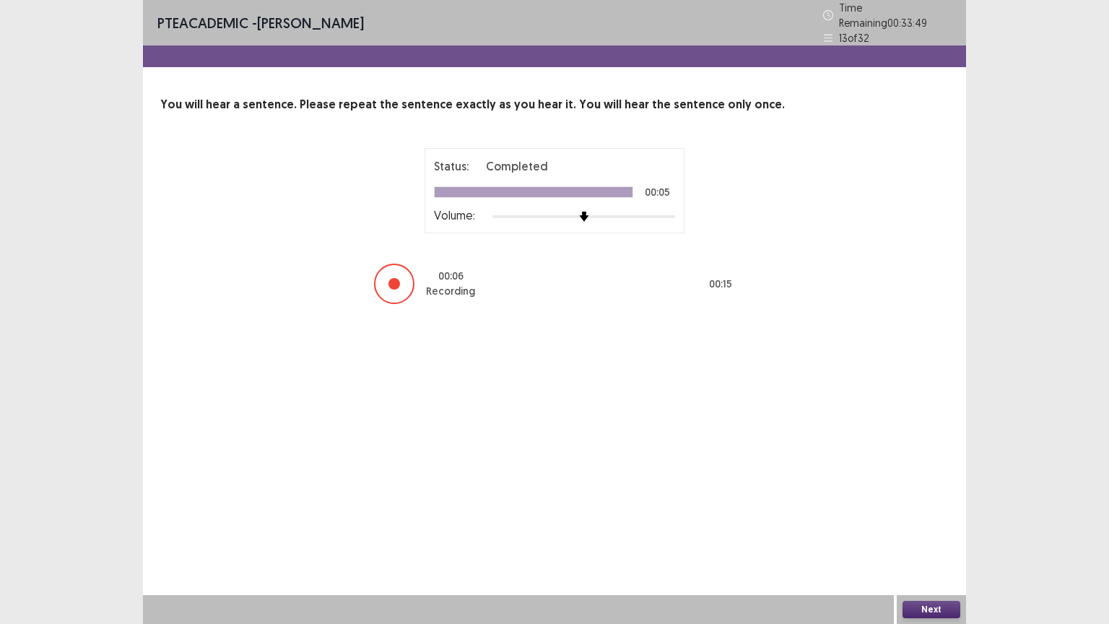
click at [914, 511] on button "Next" at bounding box center [932, 609] width 58 height 17
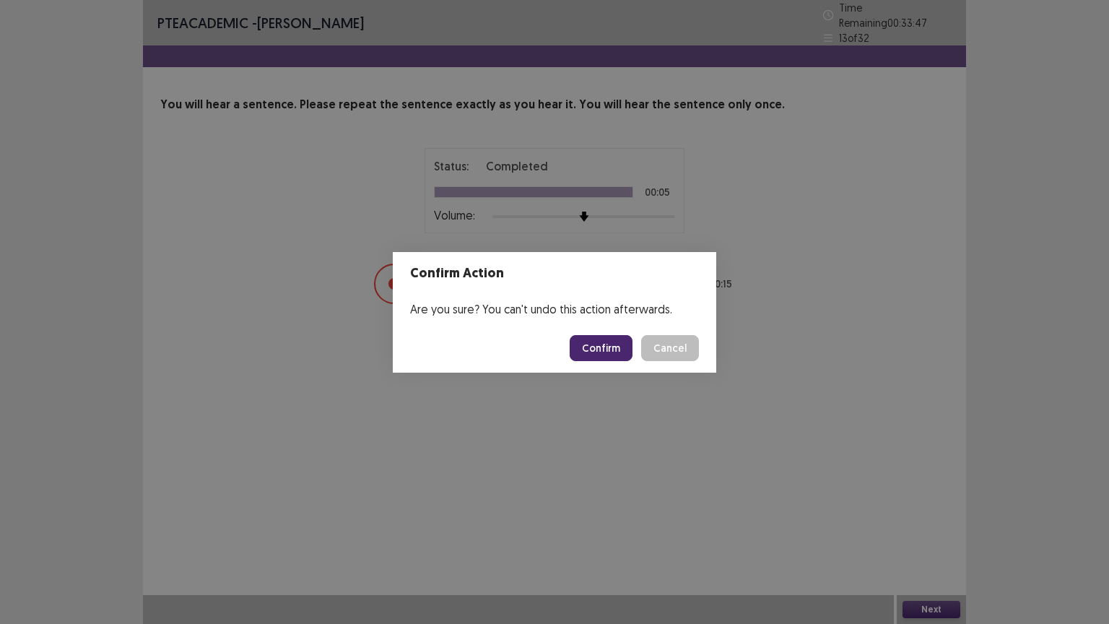
click at [593, 352] on button "Confirm" at bounding box center [601, 348] width 63 height 26
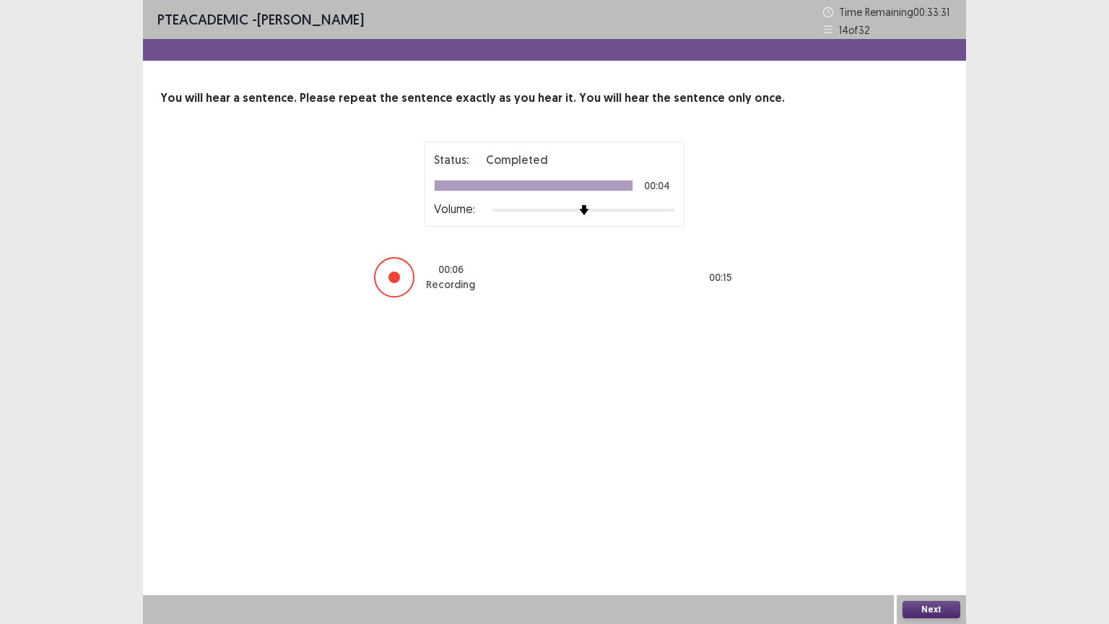
click at [922, 511] on div "Next" at bounding box center [931, 609] width 69 height 29
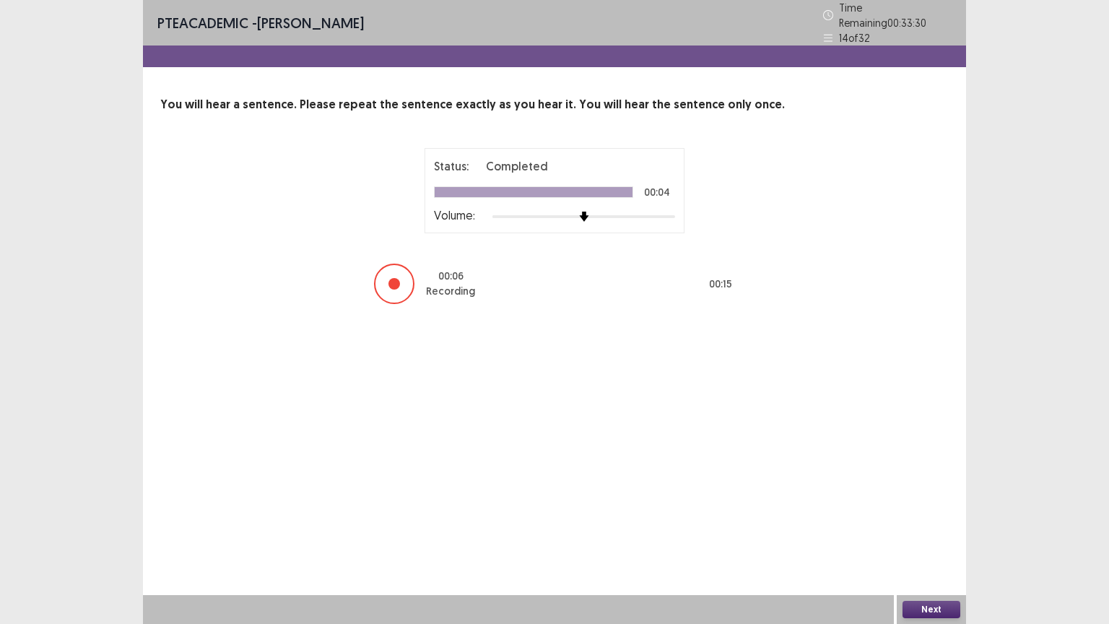
click at [922, 511] on button "Next" at bounding box center [932, 609] width 58 height 17
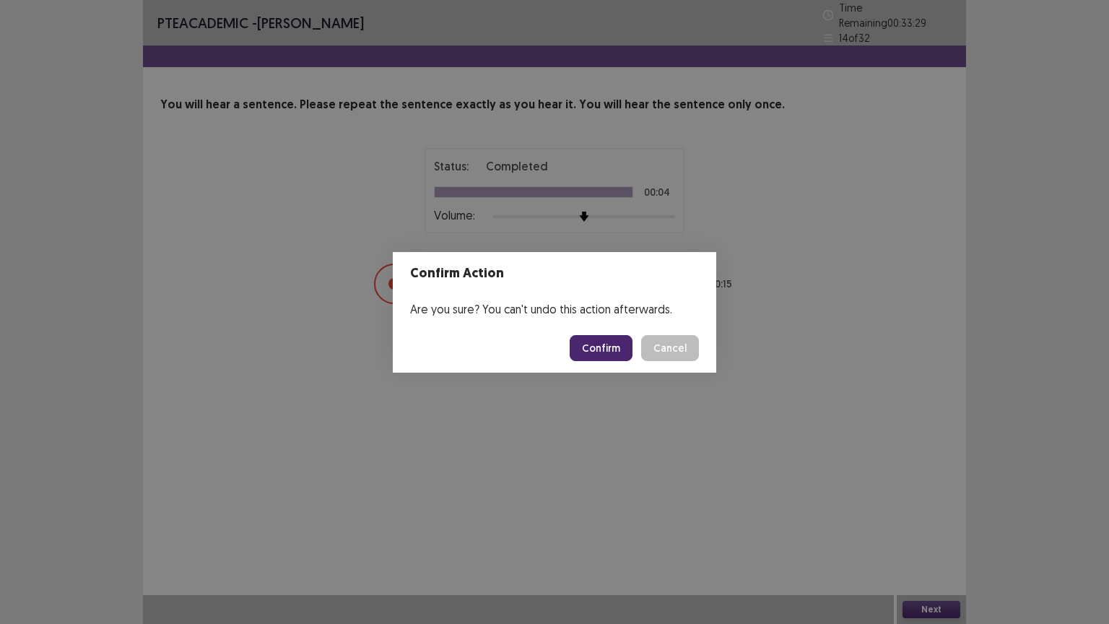
click at [594, 341] on button "Confirm" at bounding box center [601, 348] width 63 height 26
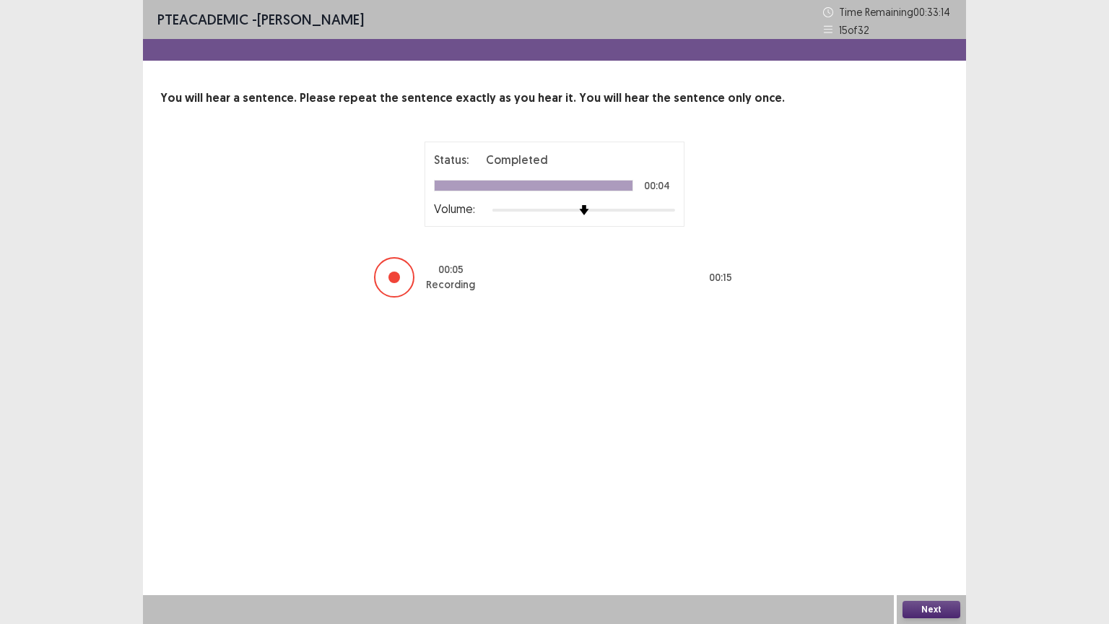
click at [931, 511] on button "Next" at bounding box center [932, 609] width 58 height 17
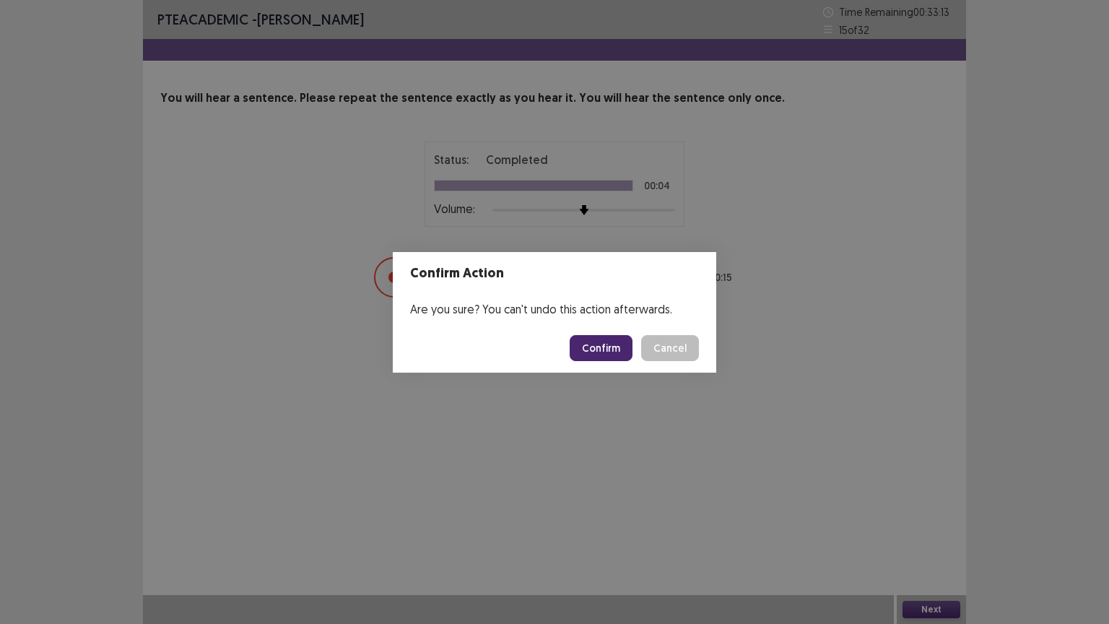
click at [617, 350] on button "Confirm" at bounding box center [601, 348] width 63 height 26
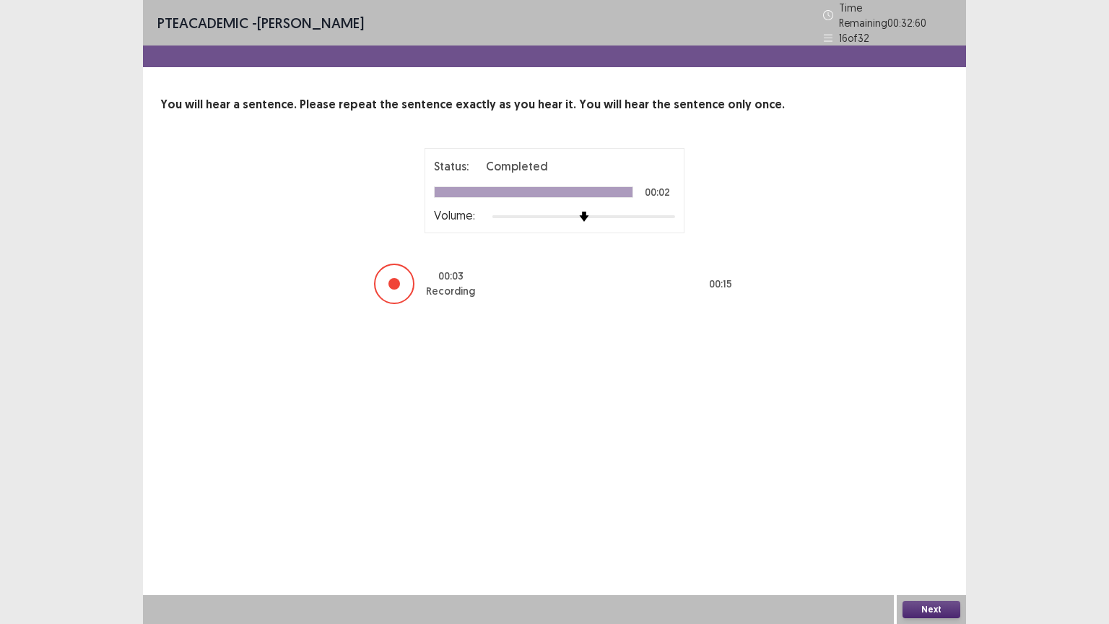
click at [926, 511] on button "Next" at bounding box center [932, 609] width 58 height 17
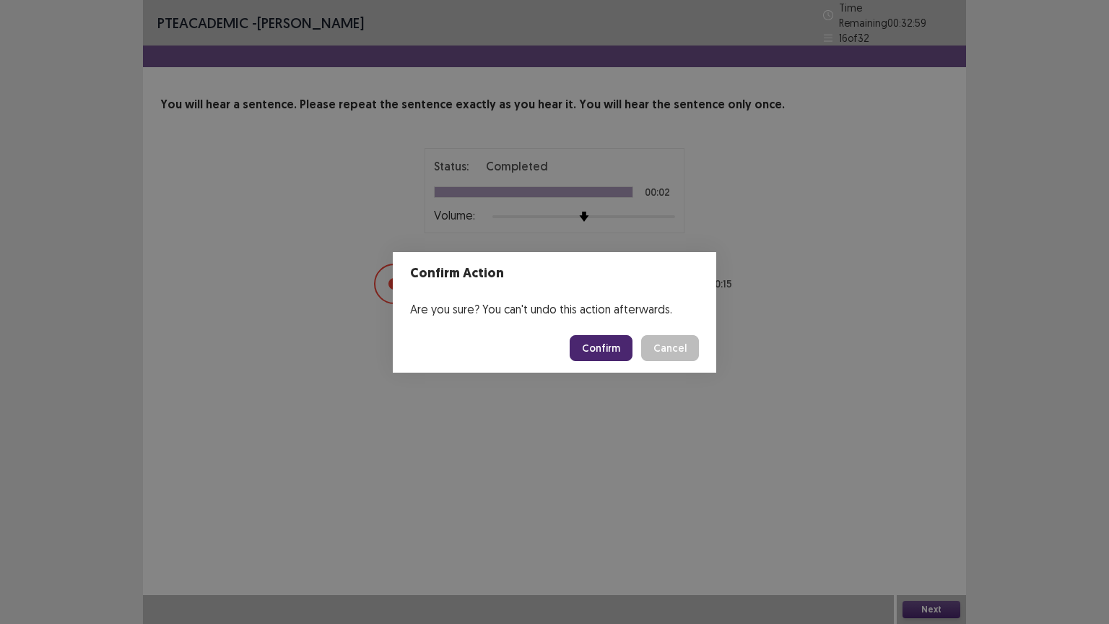
click at [607, 342] on button "Confirm" at bounding box center [601, 348] width 63 height 26
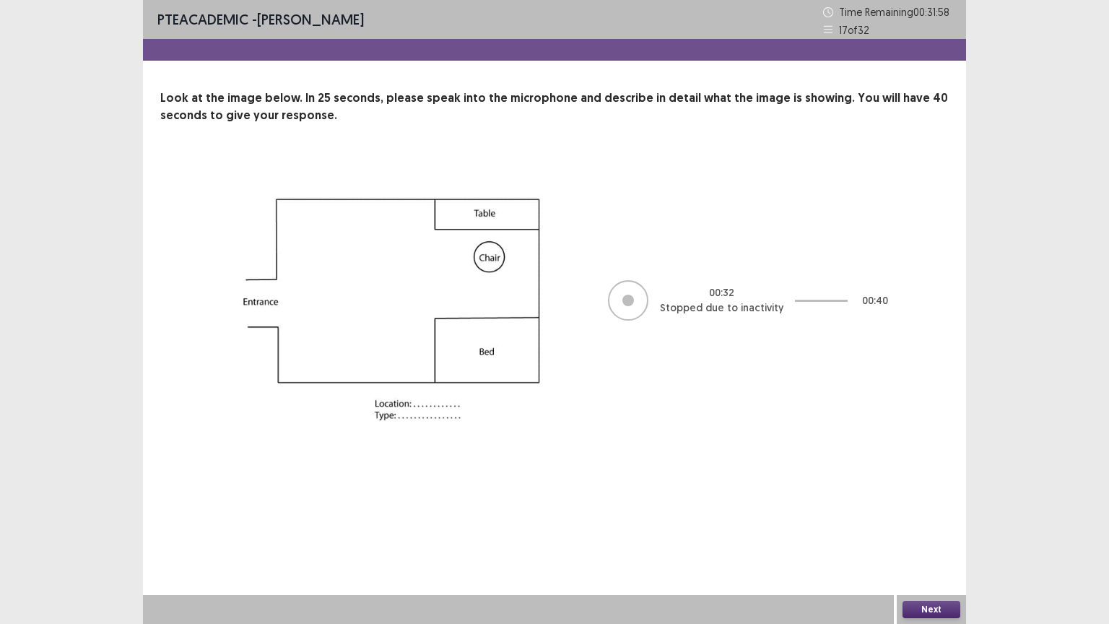
click at [930, 511] on button "Next" at bounding box center [932, 609] width 58 height 17
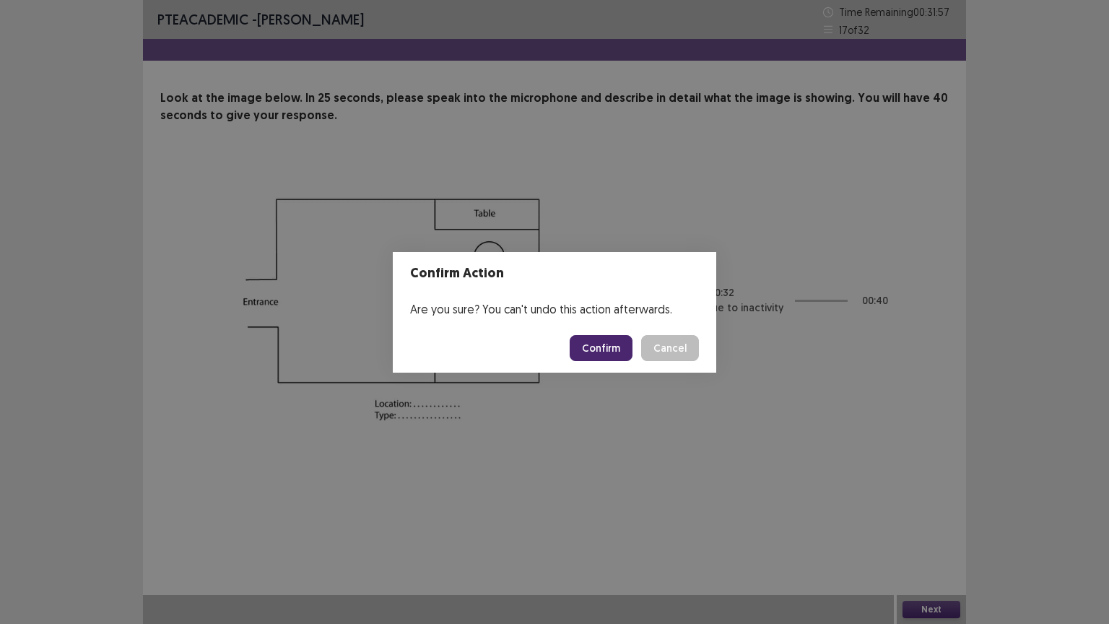
click at [609, 356] on button "Confirm" at bounding box center [601, 348] width 63 height 26
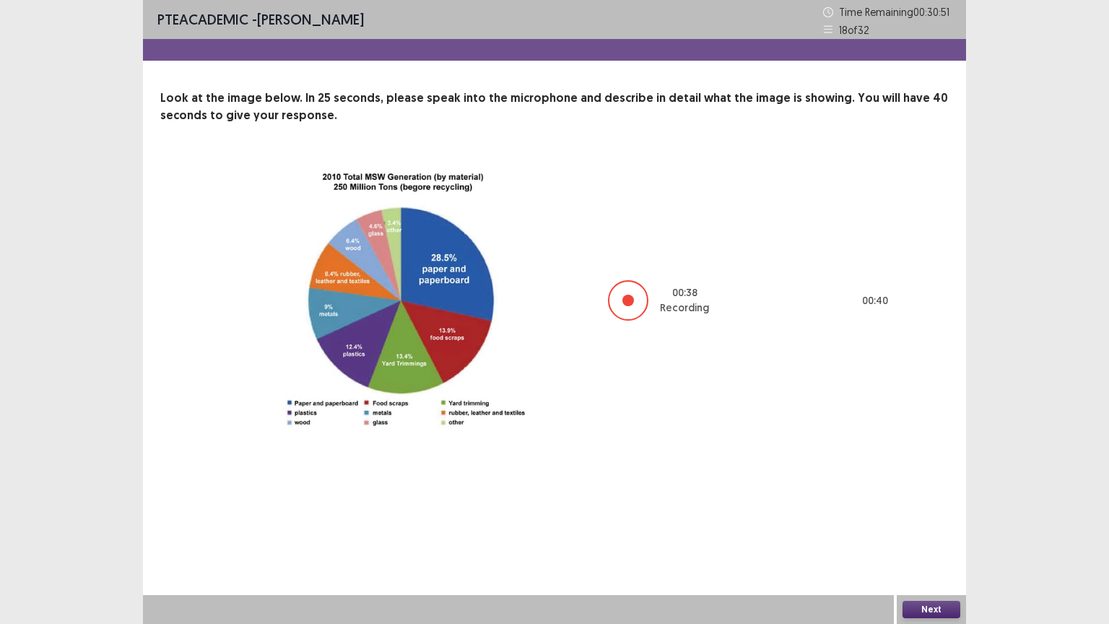
click at [920, 511] on button "Next" at bounding box center [932, 609] width 58 height 17
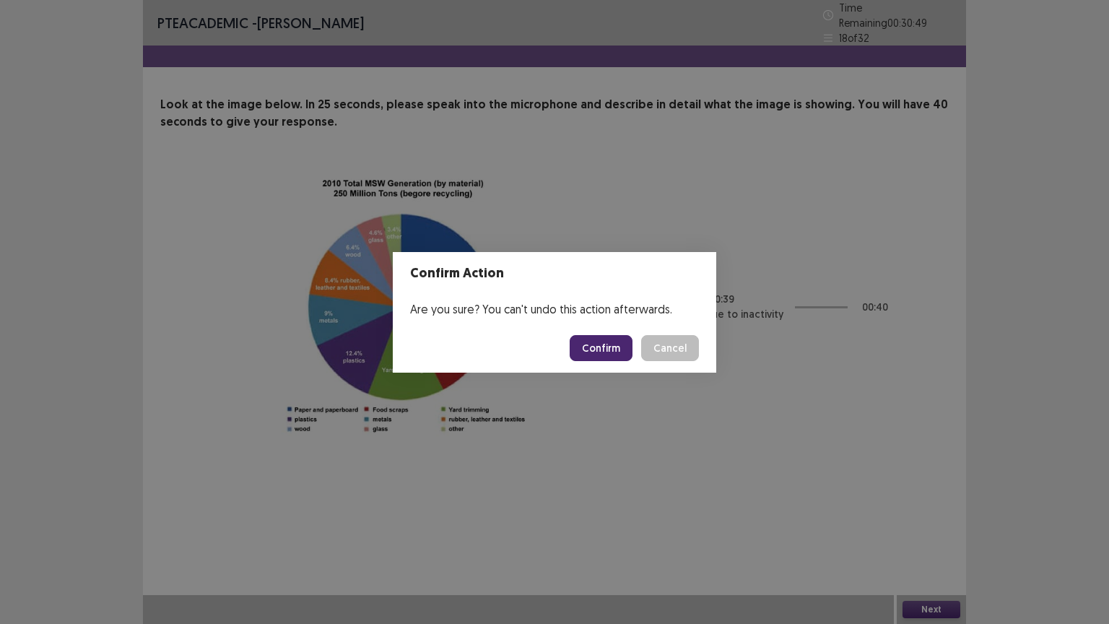
click at [598, 344] on button "Confirm" at bounding box center [601, 348] width 63 height 26
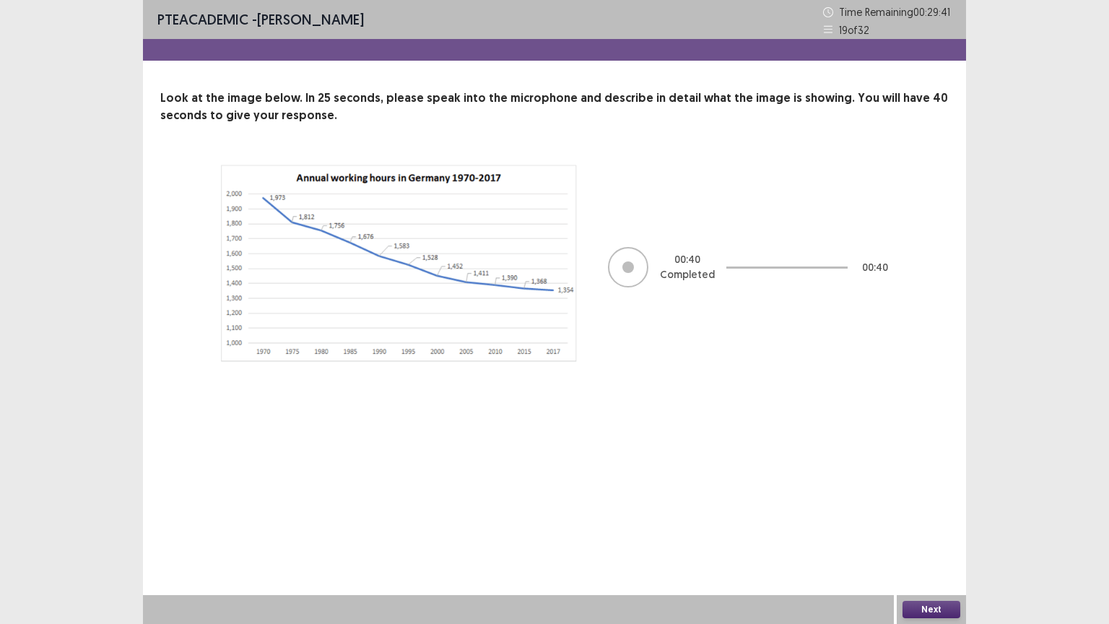
click at [939, 511] on button "Next" at bounding box center [932, 609] width 58 height 17
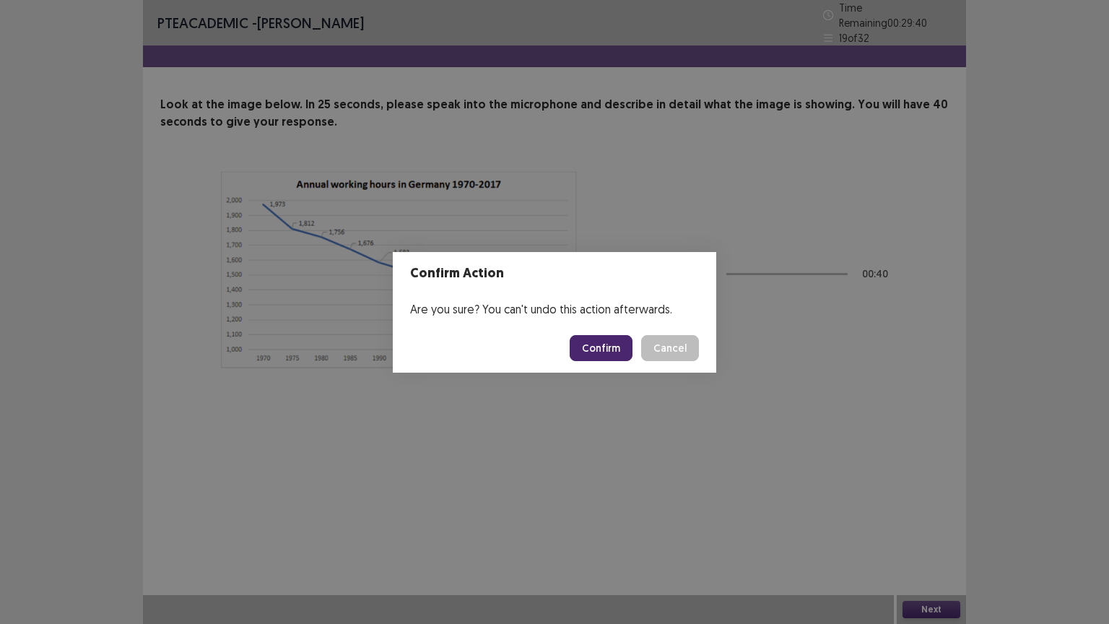
click at [606, 352] on button "Confirm" at bounding box center [601, 348] width 63 height 26
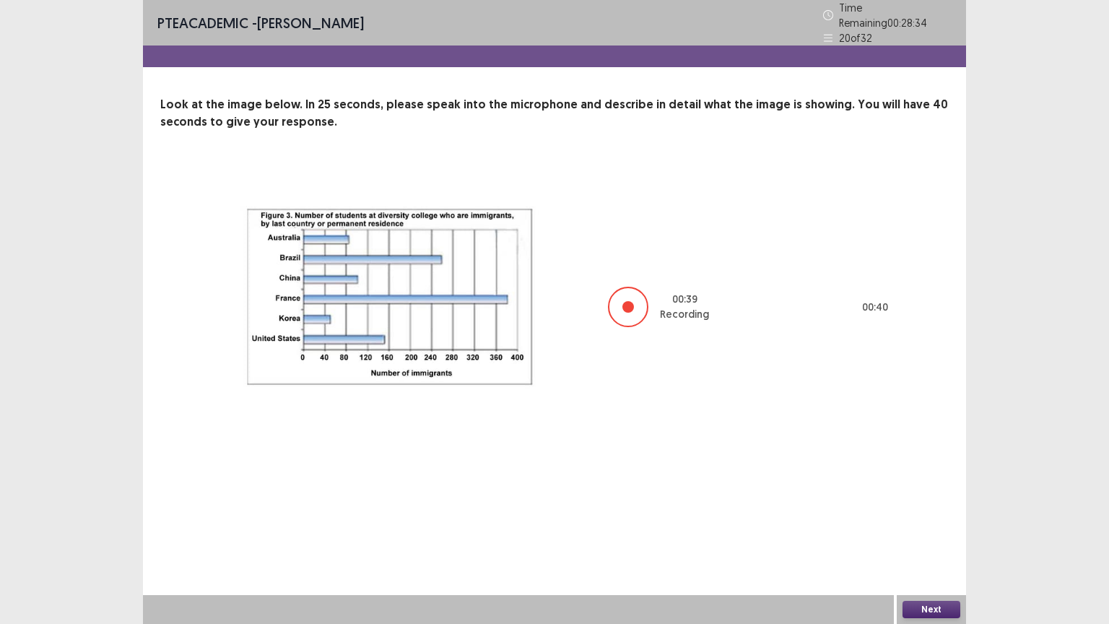
click at [921, 511] on button "Next" at bounding box center [932, 609] width 58 height 17
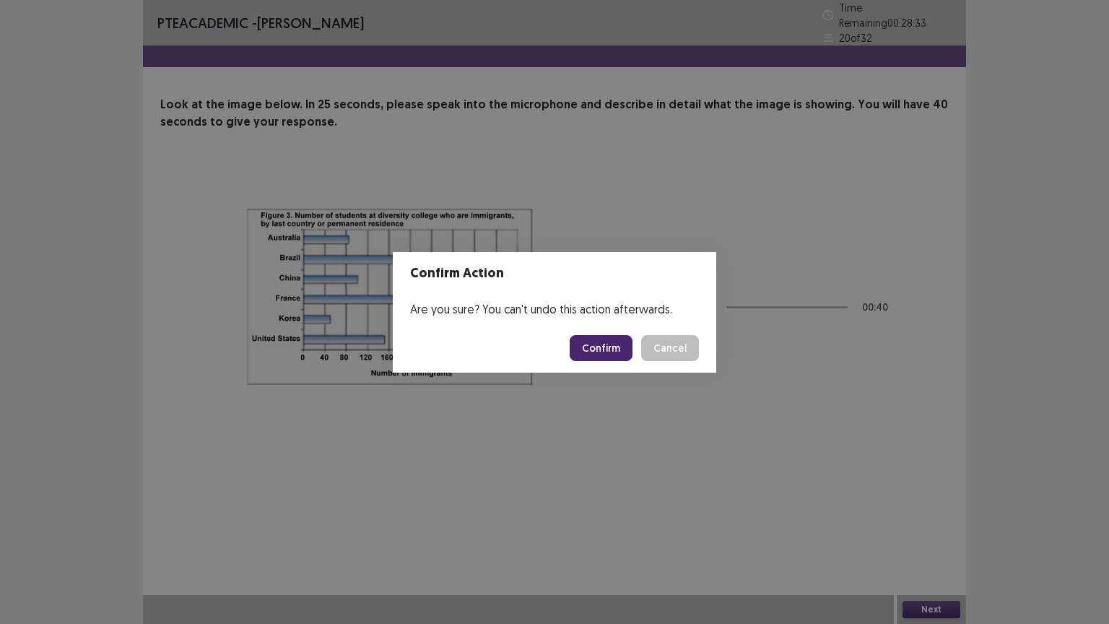
click at [591, 343] on button "Confirm" at bounding box center [601, 348] width 63 height 26
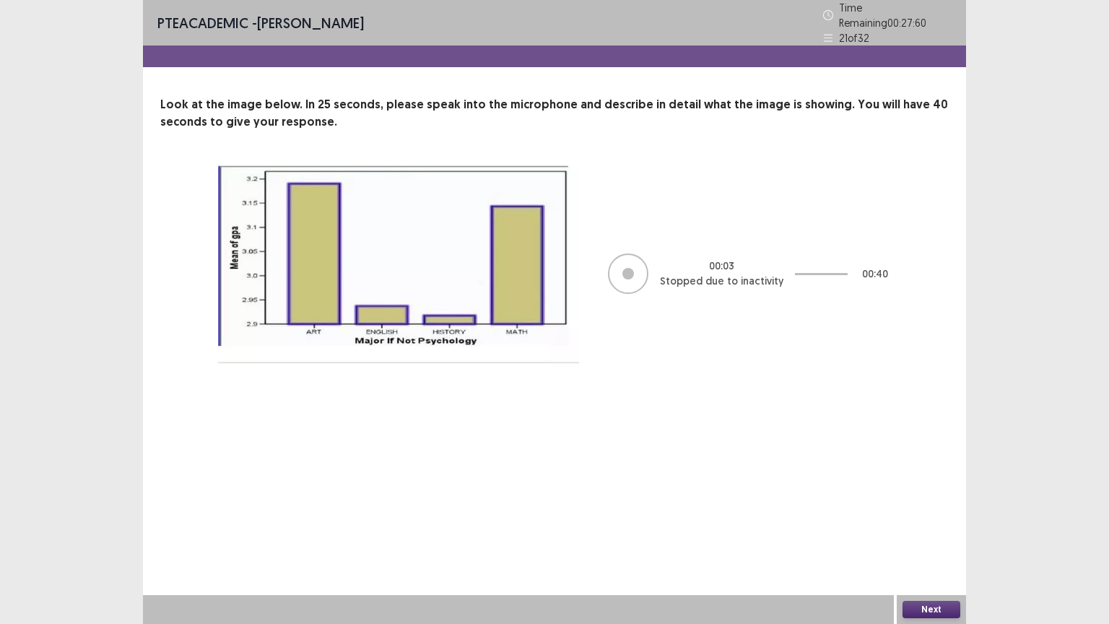
click at [936, 511] on button "Next" at bounding box center [932, 609] width 58 height 17
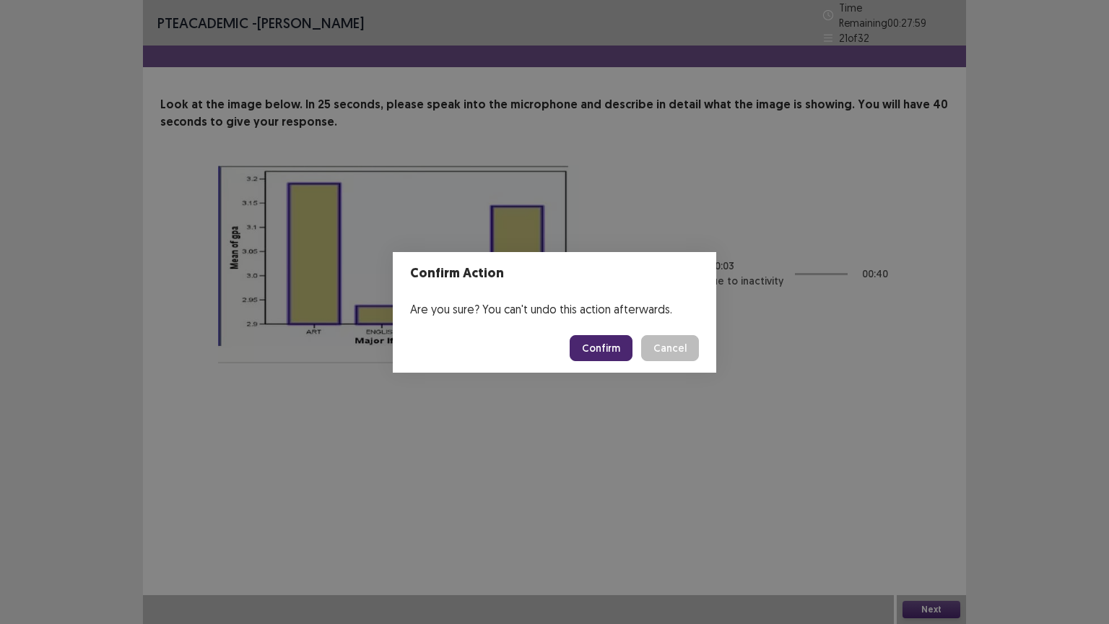
click at [613, 335] on button "Confirm" at bounding box center [601, 348] width 63 height 26
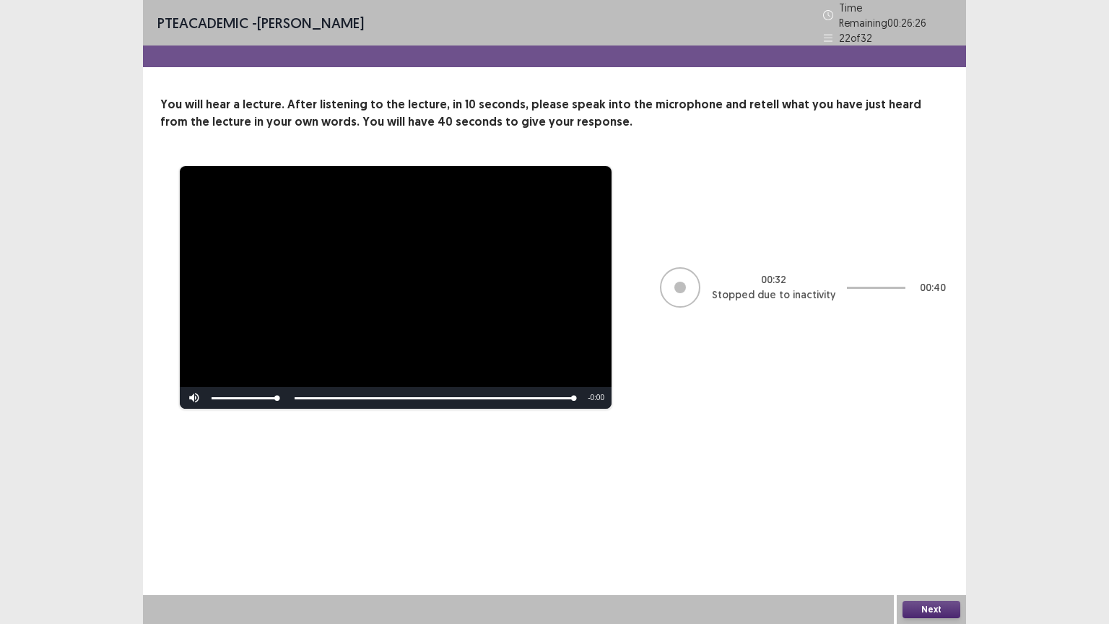
click at [926, 511] on button "Next" at bounding box center [932, 609] width 58 height 17
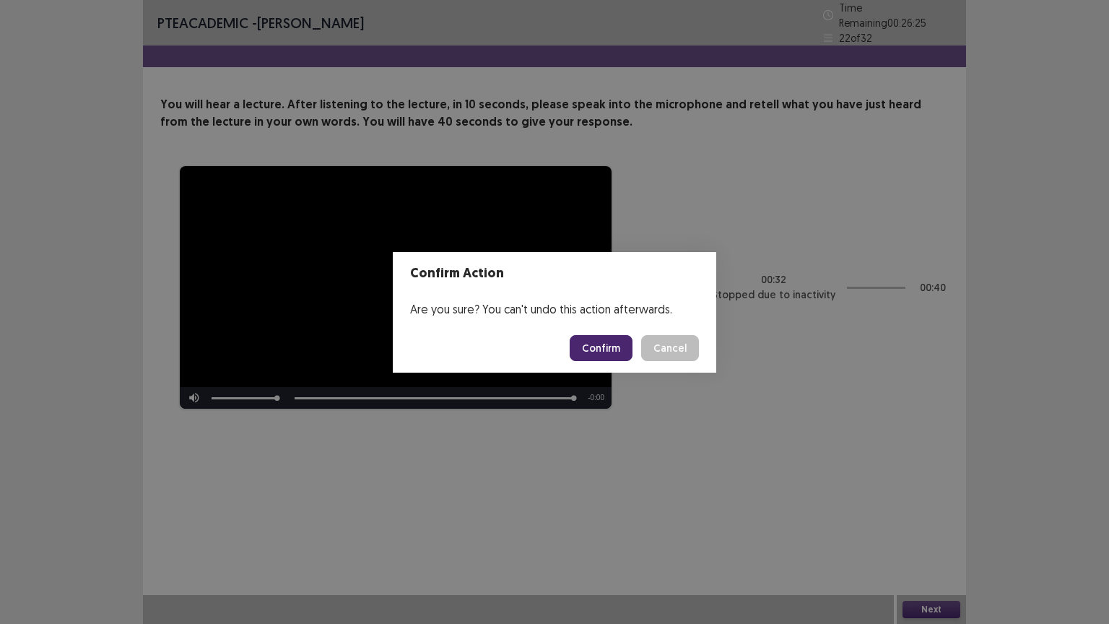
click at [618, 342] on button "Confirm" at bounding box center [601, 348] width 63 height 26
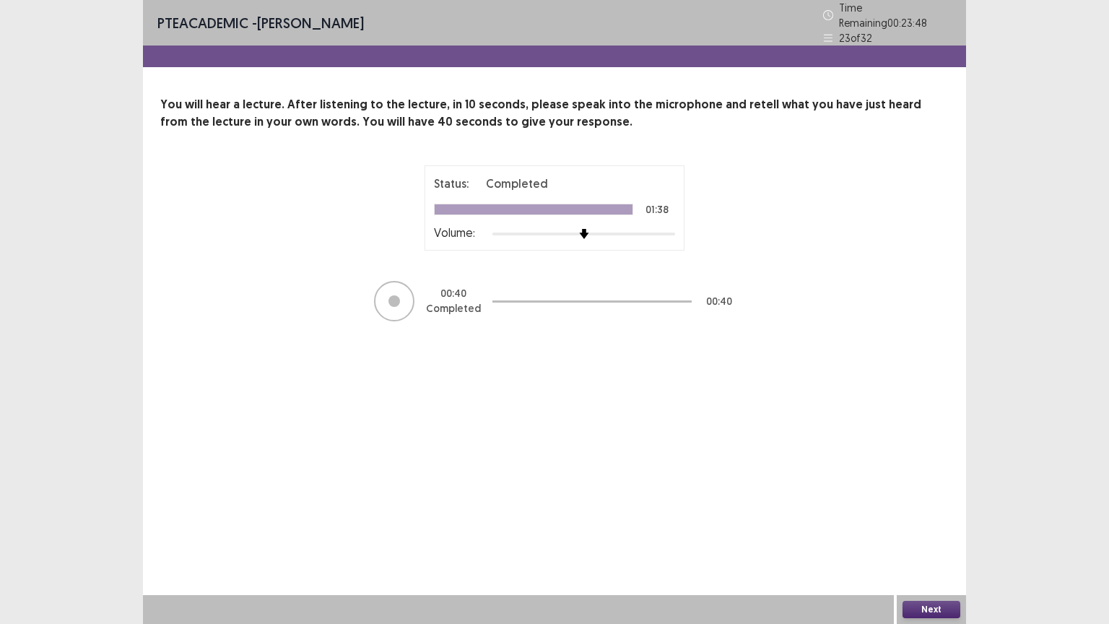
click at [932, 511] on button "Next" at bounding box center [932, 609] width 58 height 17
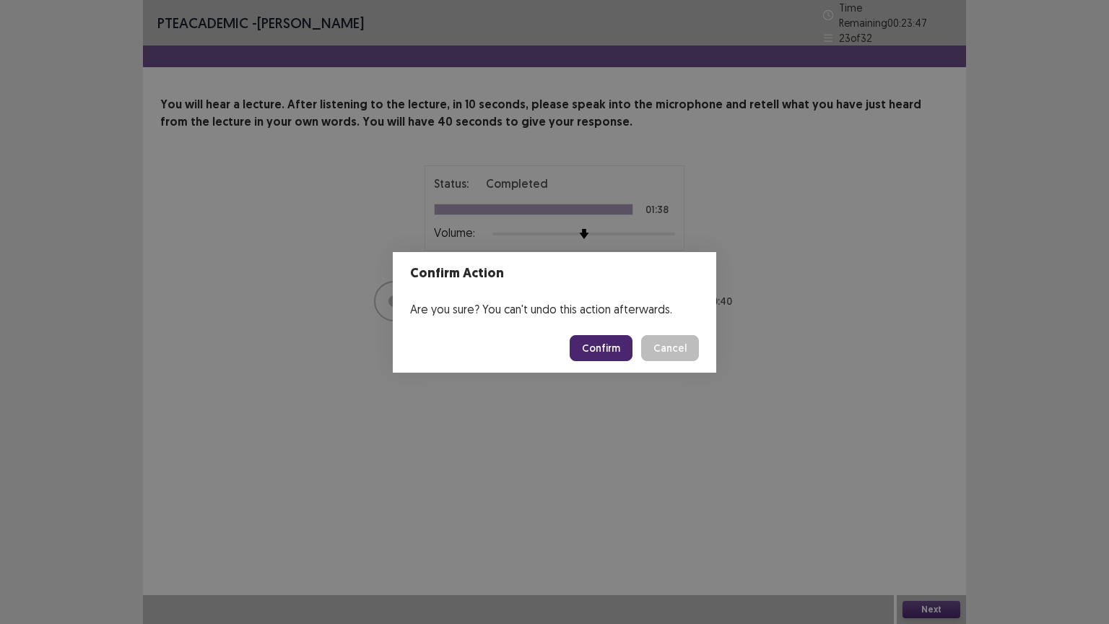
click at [612, 352] on button "Confirm" at bounding box center [601, 348] width 63 height 26
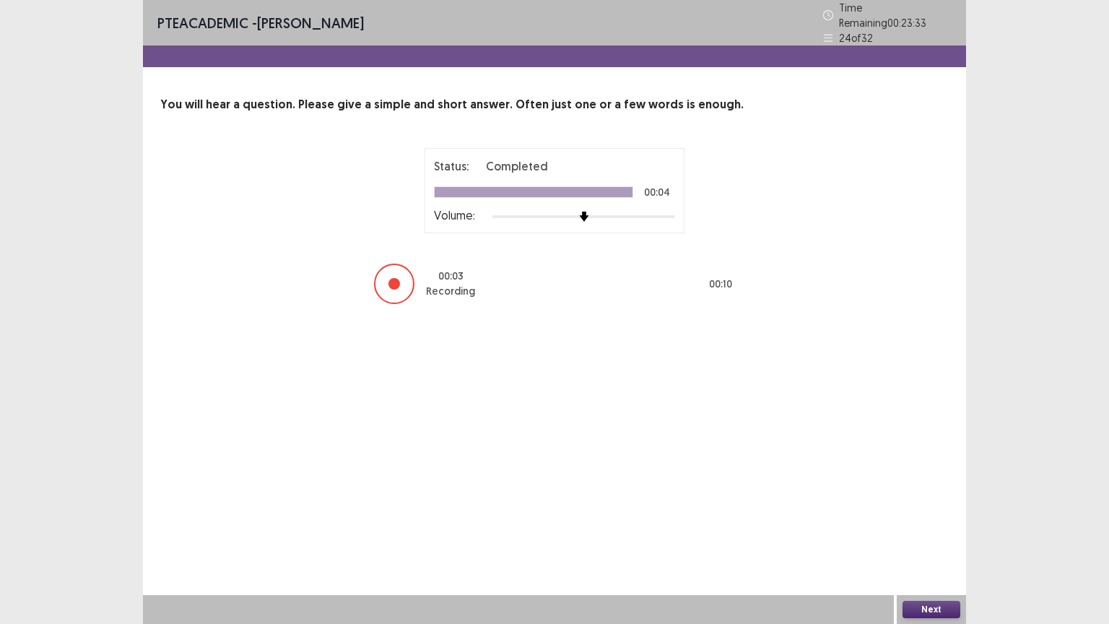
click at [933, 511] on button "Next" at bounding box center [932, 609] width 58 height 17
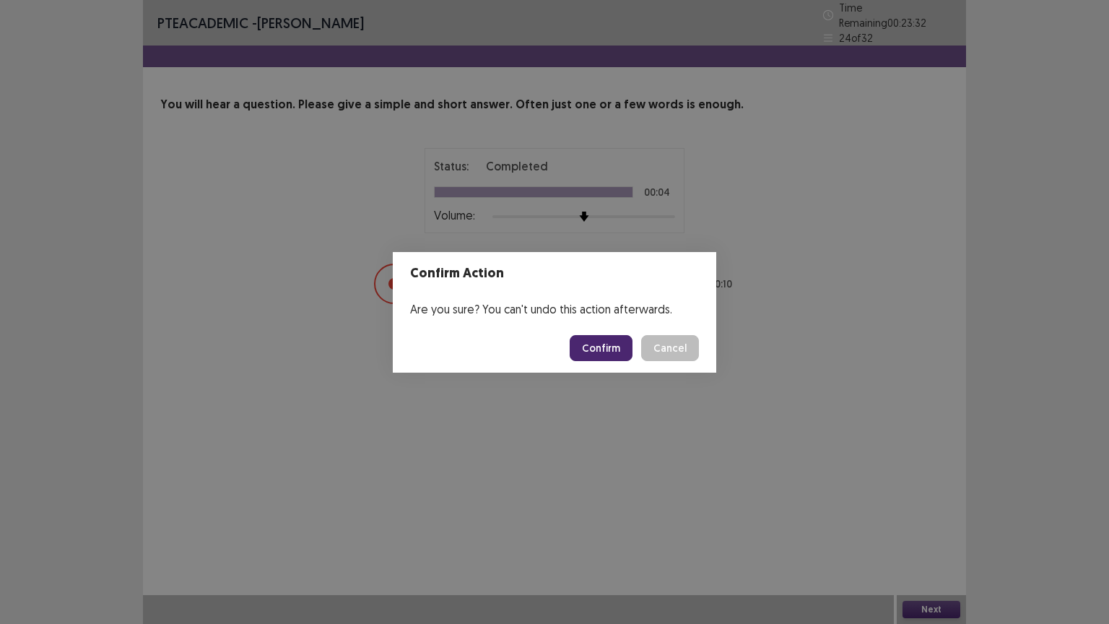
click at [608, 345] on button "Confirm" at bounding box center [601, 348] width 63 height 26
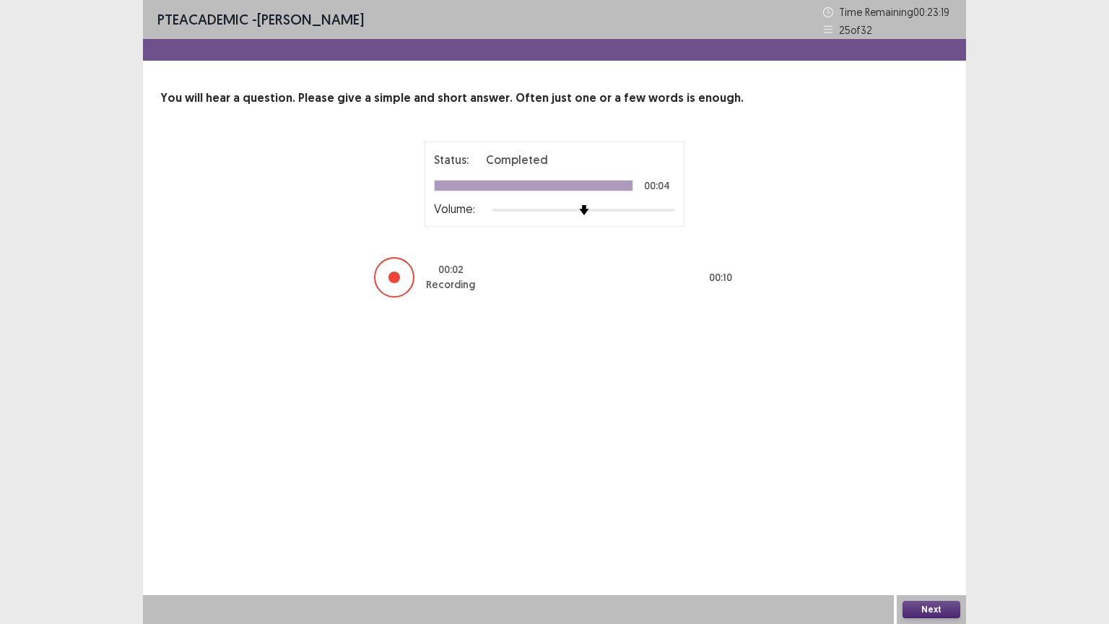
click at [925, 511] on button "Next" at bounding box center [932, 609] width 58 height 17
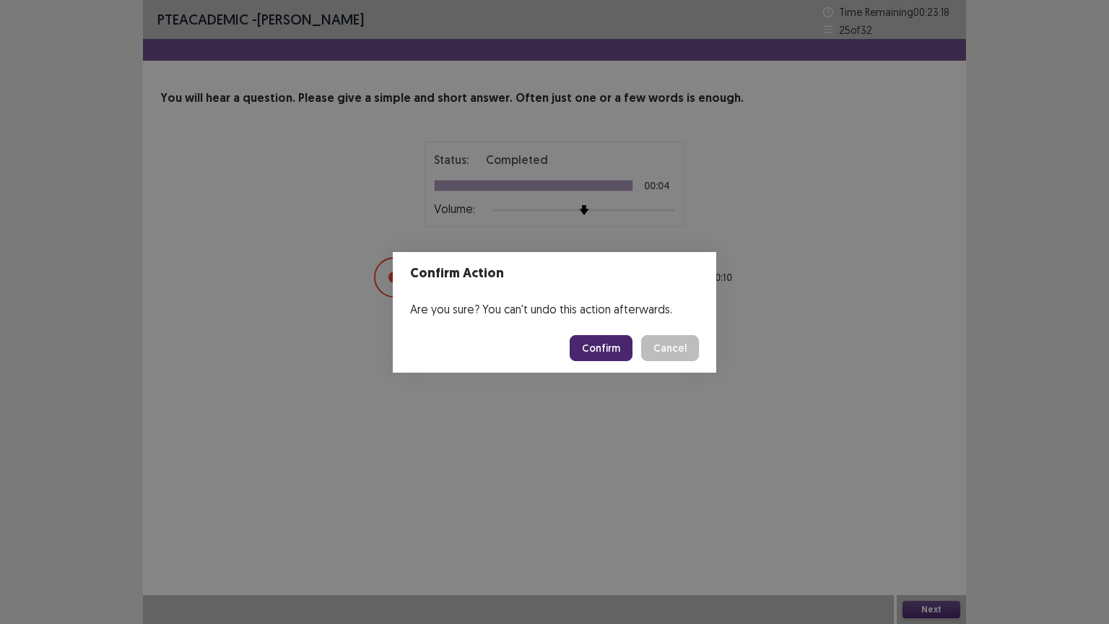
click at [621, 357] on button "Confirm" at bounding box center [601, 348] width 63 height 26
click at [740, 425] on div "Confirm Action Are you sure? You can't undo this action afterwards. Loading... …" at bounding box center [554, 312] width 1109 height 624
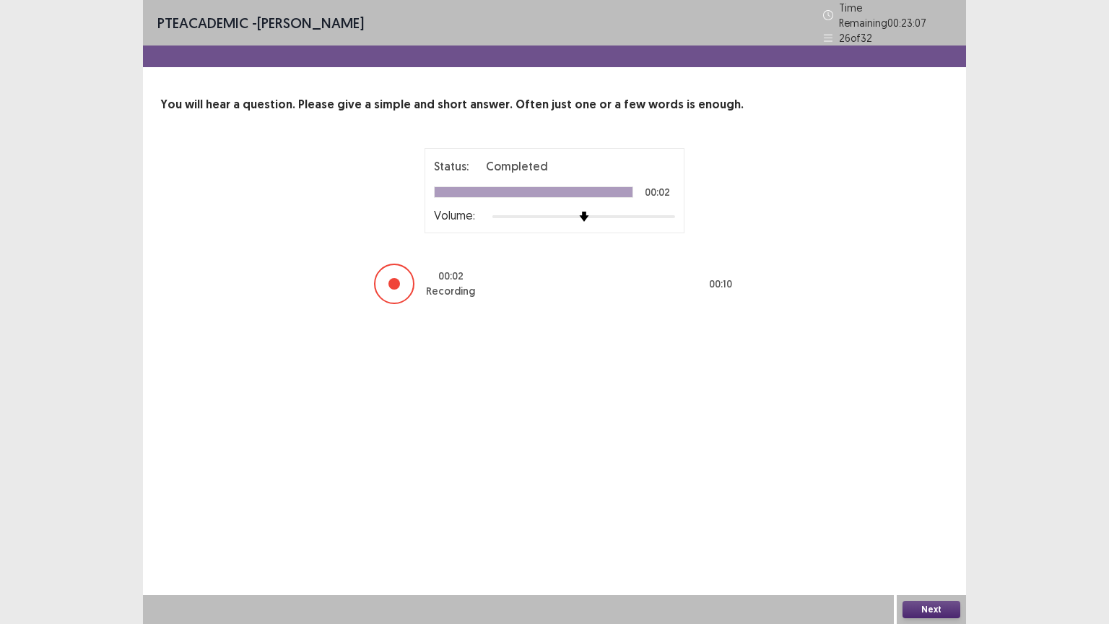
click at [924, 511] on button "Next" at bounding box center [932, 609] width 58 height 17
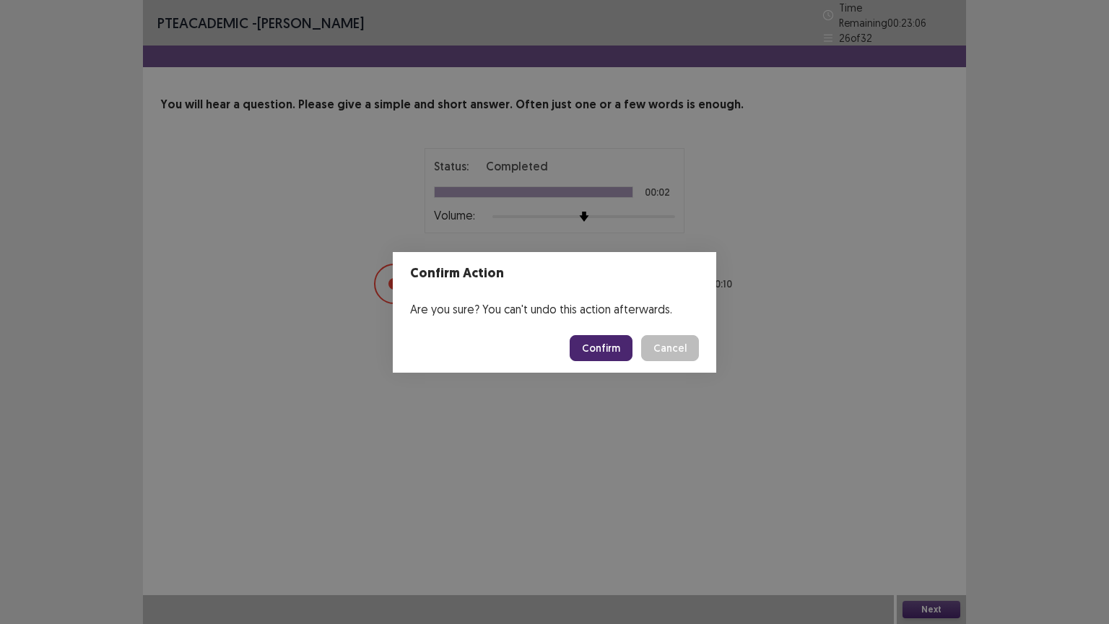
click at [607, 355] on button "Confirm" at bounding box center [601, 348] width 63 height 26
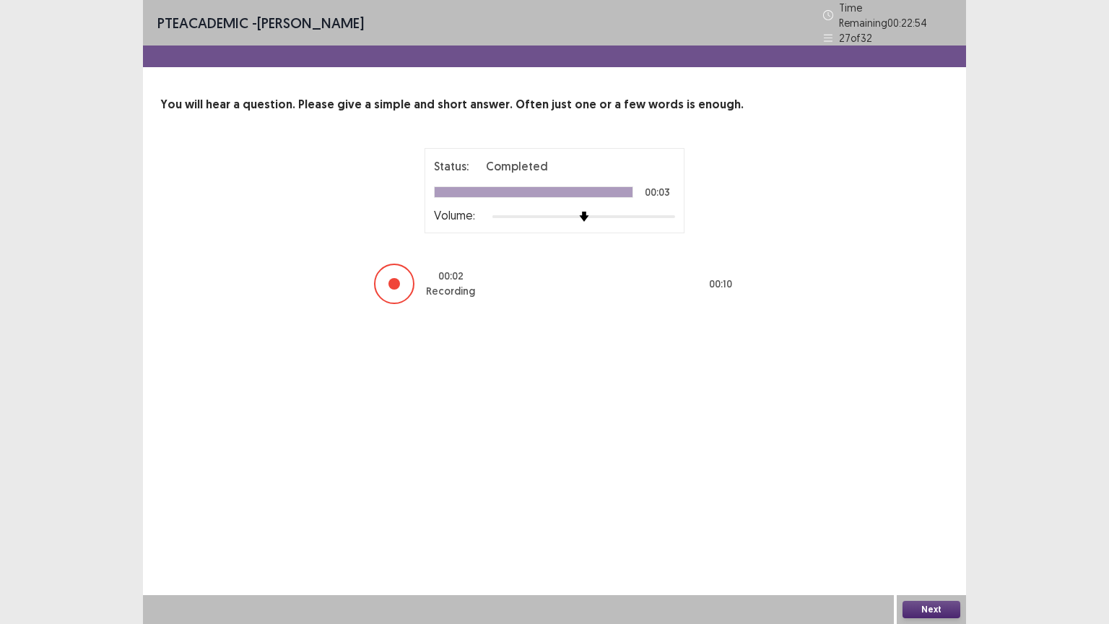
click at [912, 511] on button "Next" at bounding box center [932, 609] width 58 height 17
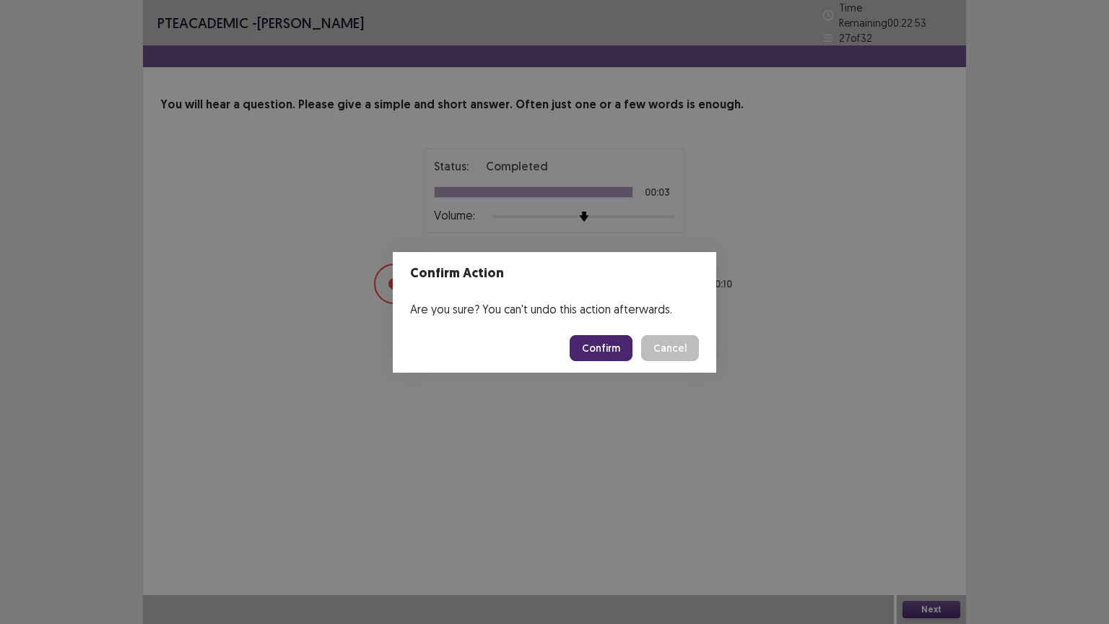
click at [601, 345] on button "Confirm" at bounding box center [601, 348] width 63 height 26
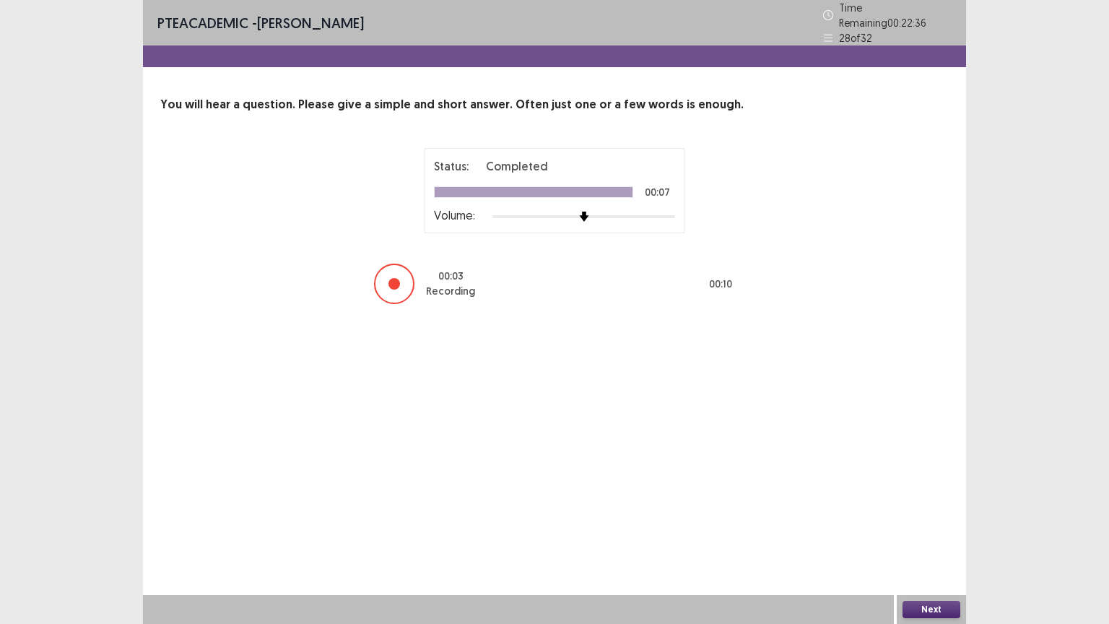
click at [925, 511] on button "Next" at bounding box center [932, 609] width 58 height 17
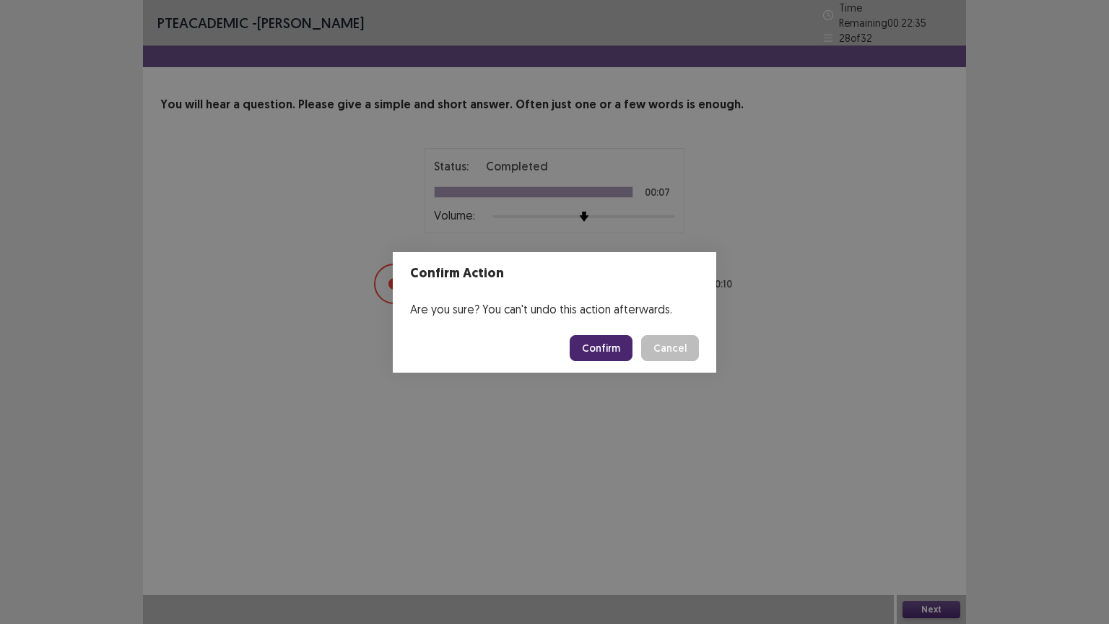
click at [607, 340] on button "Confirm" at bounding box center [601, 348] width 63 height 26
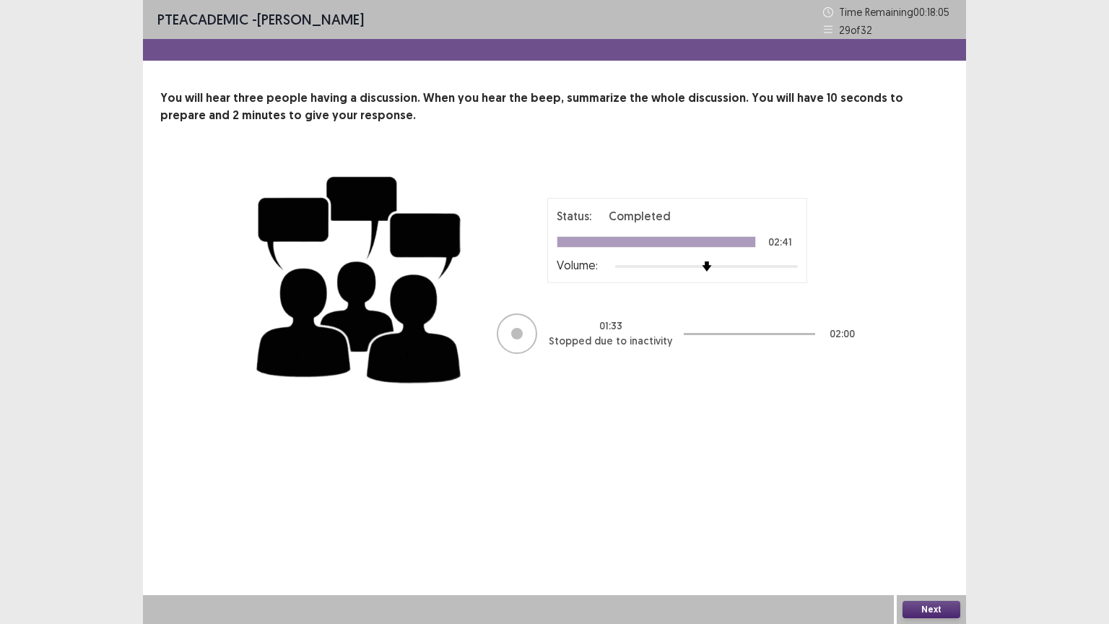
click at [940, 511] on button "Next" at bounding box center [932, 609] width 58 height 17
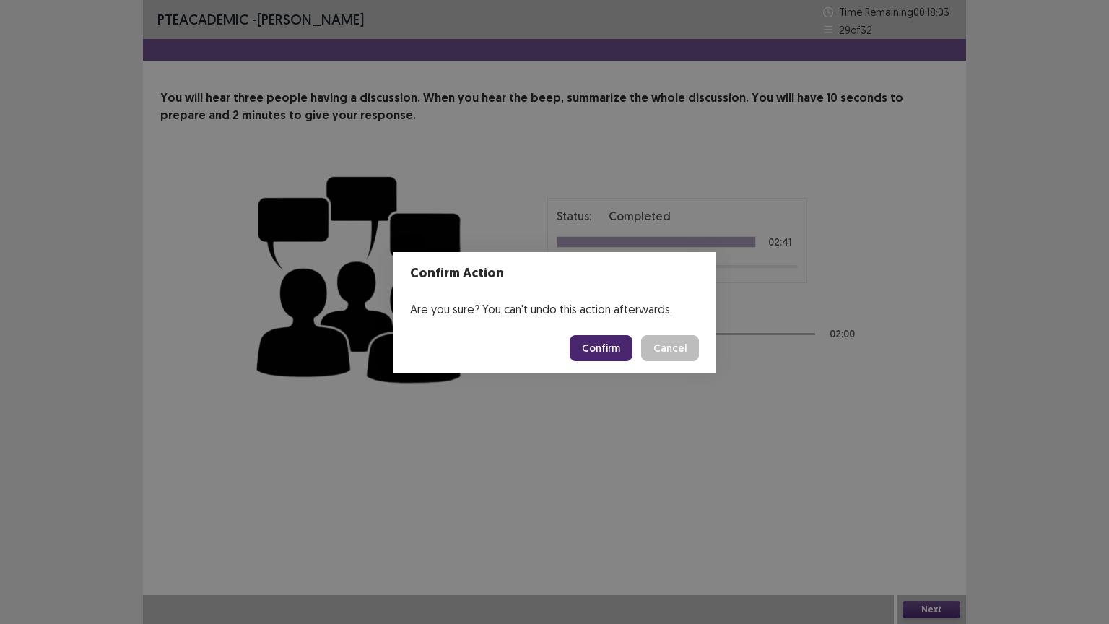
click at [613, 348] on button "Confirm" at bounding box center [601, 348] width 63 height 26
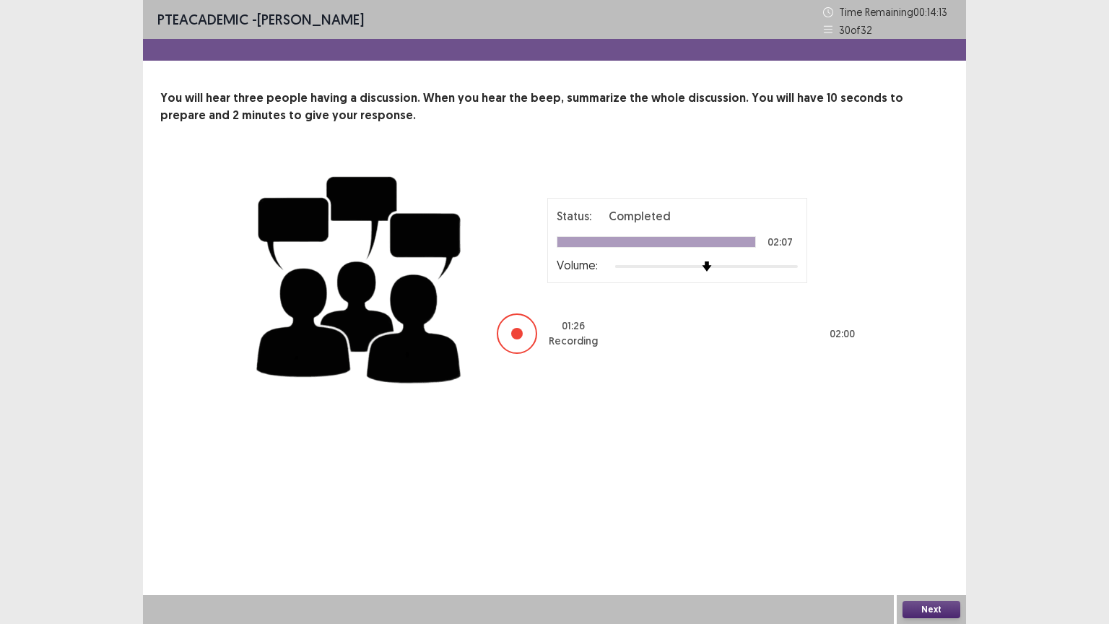
click at [927, 511] on button "Next" at bounding box center [932, 609] width 58 height 17
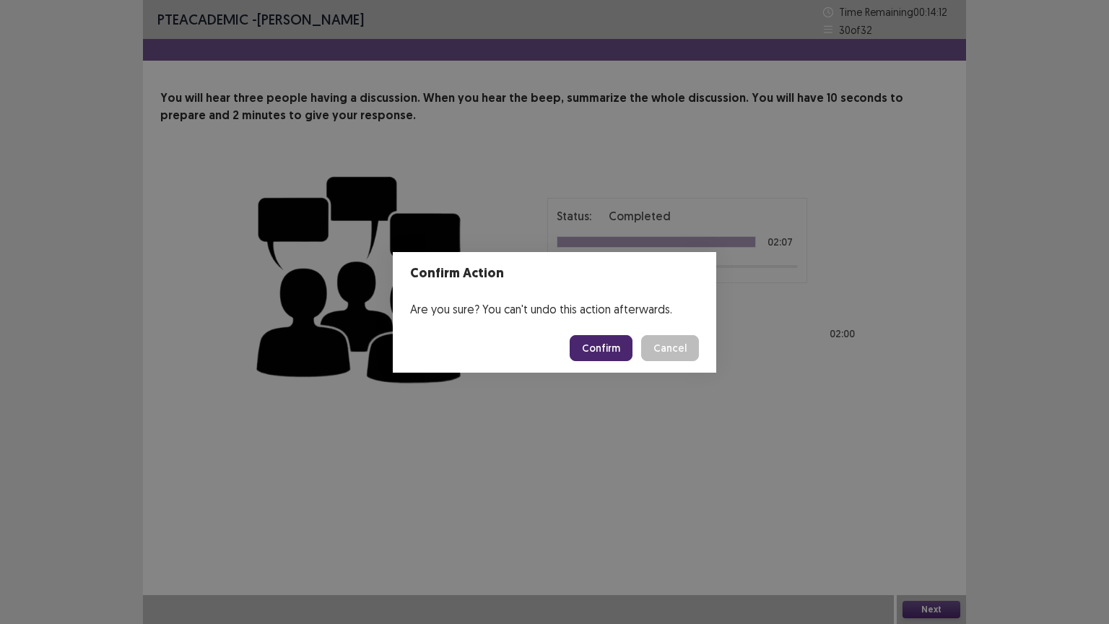
click at [611, 349] on button "Confirm" at bounding box center [601, 348] width 63 height 26
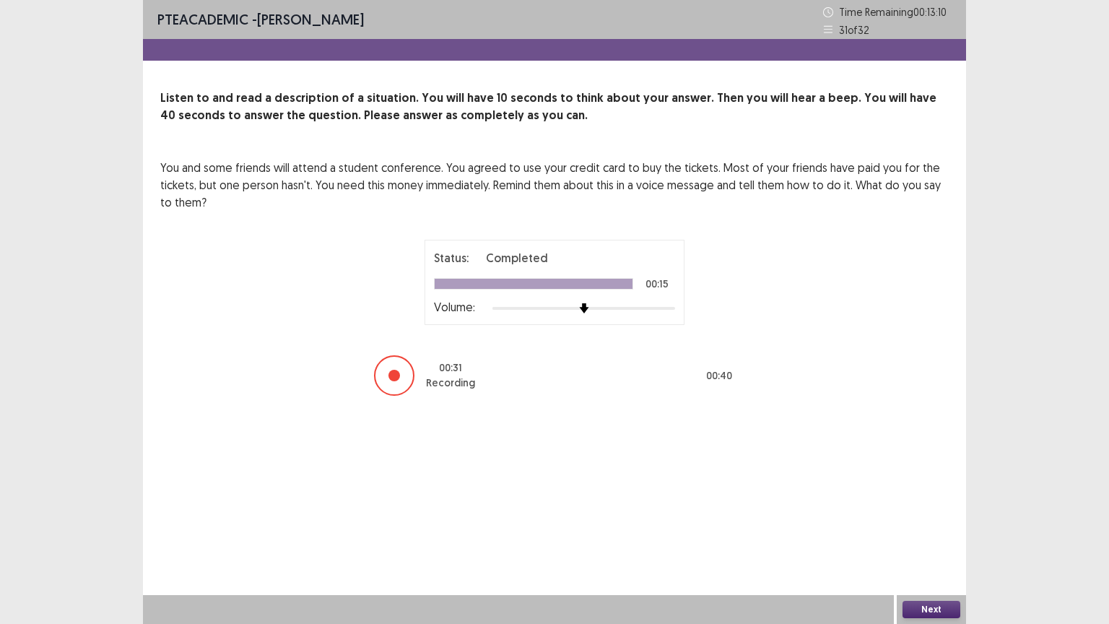
click at [919, 511] on button "Next" at bounding box center [932, 609] width 58 height 17
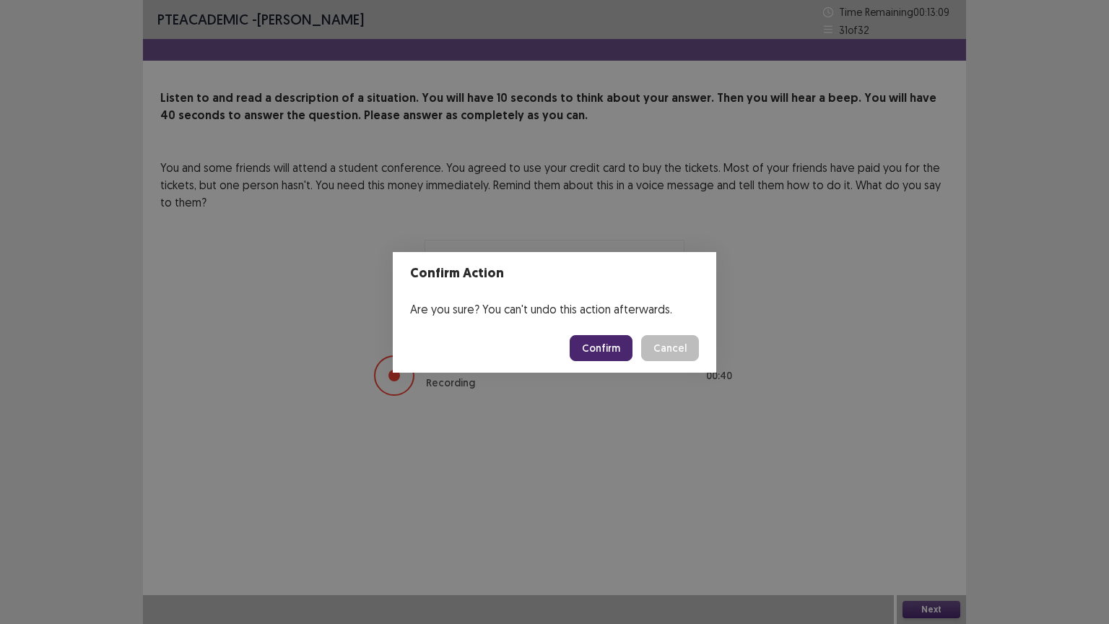
click at [604, 350] on button "Confirm" at bounding box center [601, 348] width 63 height 26
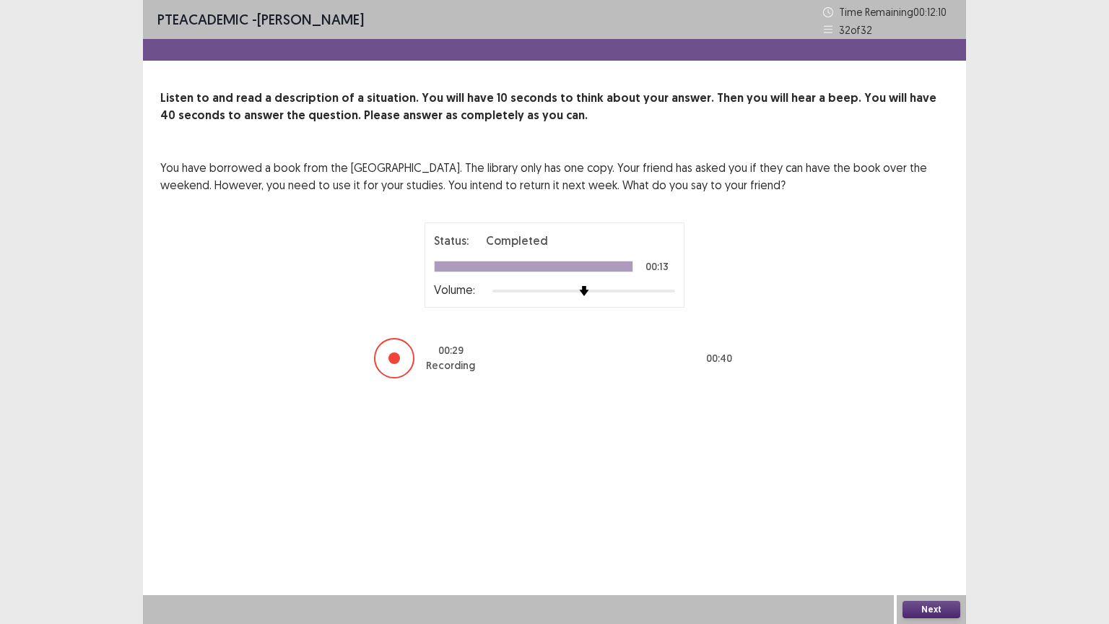
click at [927, 511] on button "Next" at bounding box center [932, 609] width 58 height 17
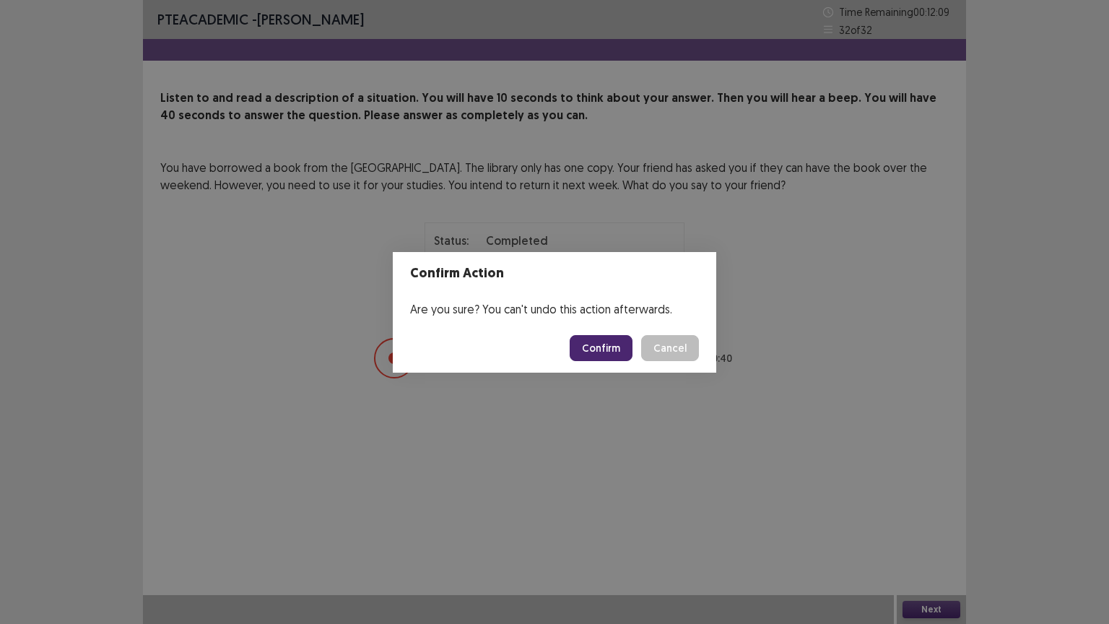
click at [618, 352] on button "Confirm" at bounding box center [601, 348] width 63 height 26
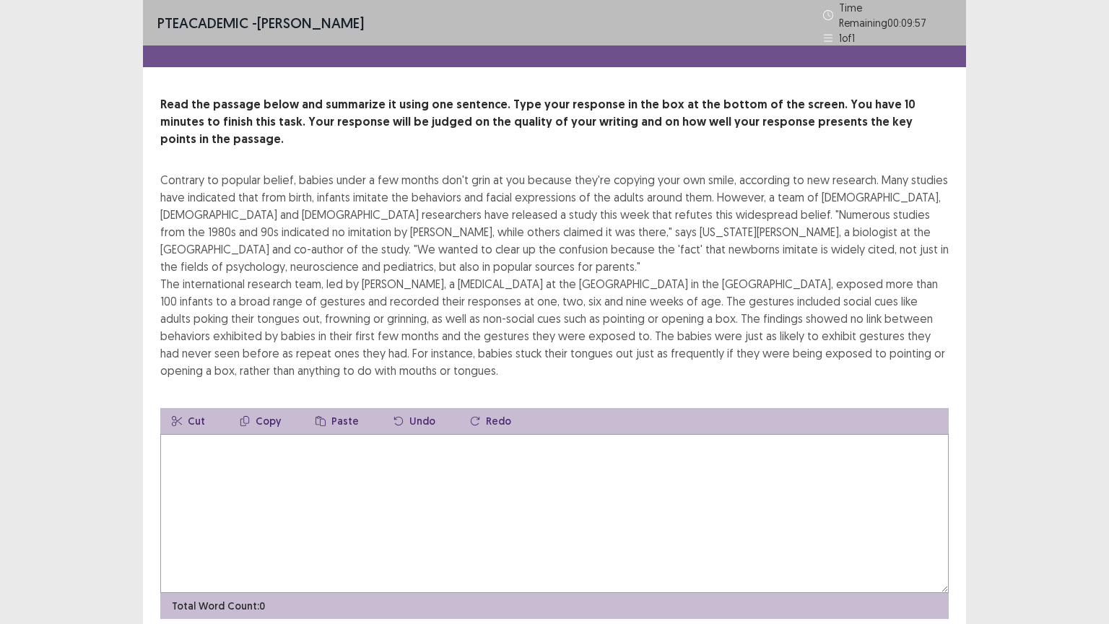
click at [425, 434] on textarea at bounding box center [554, 513] width 789 height 159
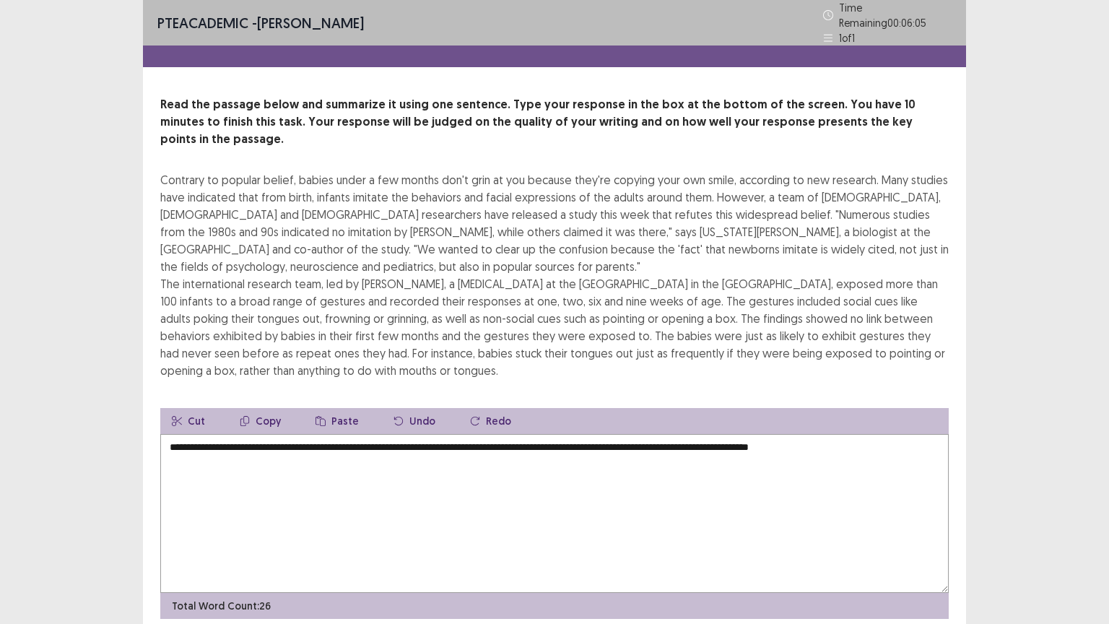
drag, startPoint x: 607, startPoint y: 292, endPoint x: 615, endPoint y: 296, distance: 9.7
click at [615, 296] on div "Contrary to popular belief, babies under a few months don't grin at you because…" at bounding box center [554, 275] width 789 height 208
drag, startPoint x: 603, startPoint y: 293, endPoint x: 622, endPoint y: 317, distance: 30.3
click at [622, 317] on div "Contrary to popular belief, babies under a few months don't grin at you because…" at bounding box center [554, 275] width 789 height 208
click at [893, 434] on textarea "**********" at bounding box center [554, 513] width 789 height 159
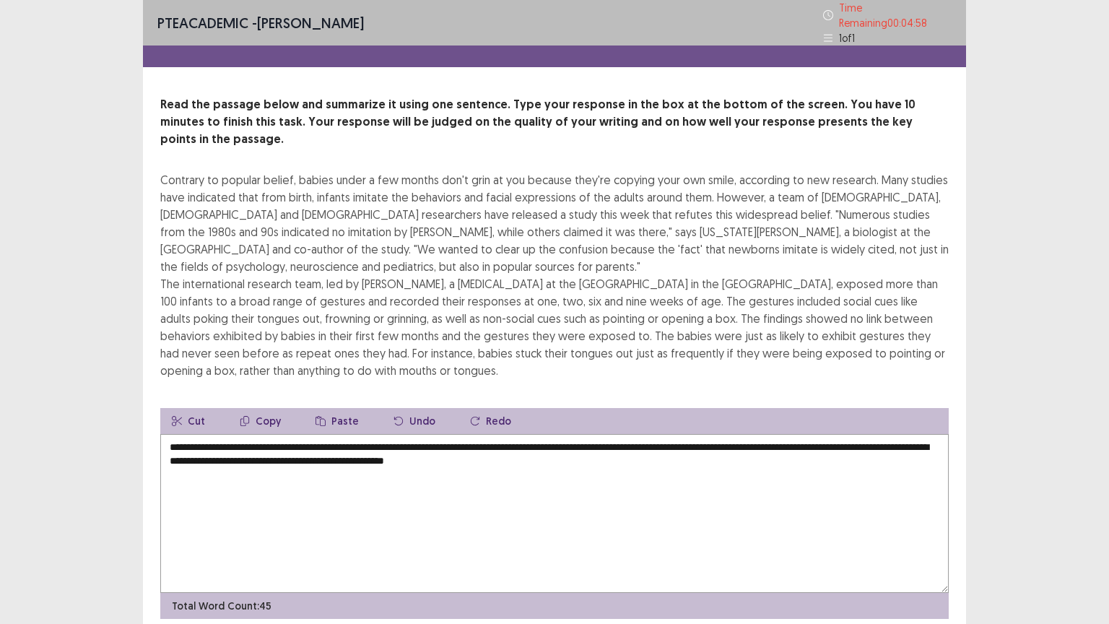
click at [799, 434] on textarea "**********" at bounding box center [554, 513] width 789 height 159
click at [800, 434] on textarea "**********" at bounding box center [554, 513] width 789 height 159
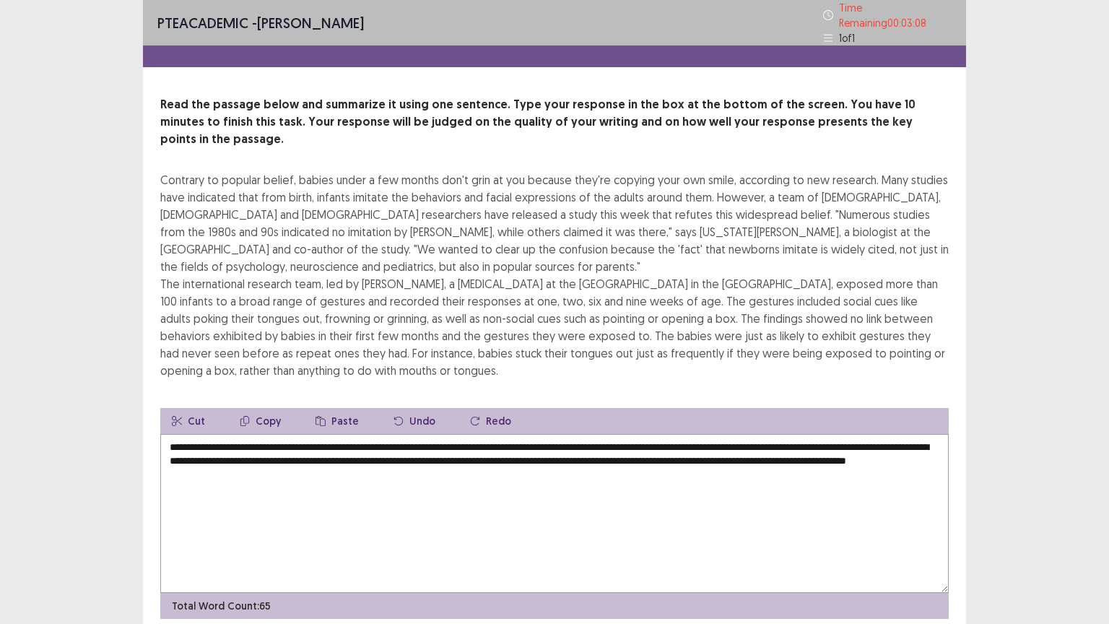
click at [438, 459] on textarea "**********" at bounding box center [554, 513] width 789 height 159
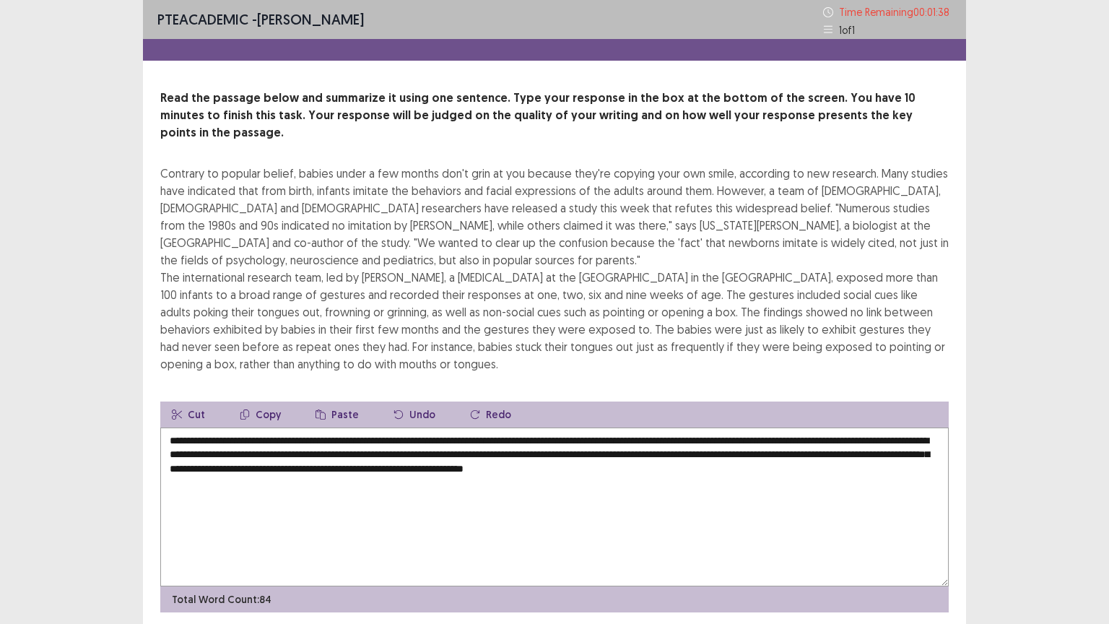
drag, startPoint x: 254, startPoint y: 420, endPoint x: 220, endPoint y: 423, distance: 34.9
click at [220, 428] on textarea "**********" at bounding box center [554, 507] width 789 height 159
drag, startPoint x: 924, startPoint y: 421, endPoint x: 881, endPoint y: 421, distance: 42.6
click at [881, 428] on textarea "**********" at bounding box center [554, 507] width 789 height 159
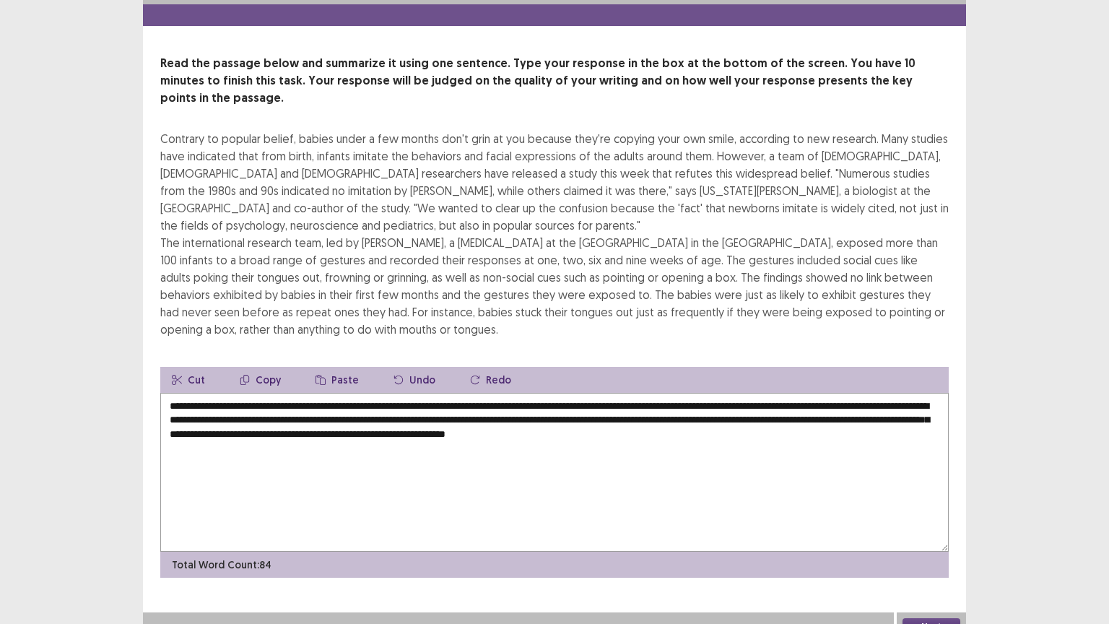
scroll to position [34, 0]
type textarea "**********"
click at [934, 511] on button "Next" at bounding box center [932, 627] width 58 height 17
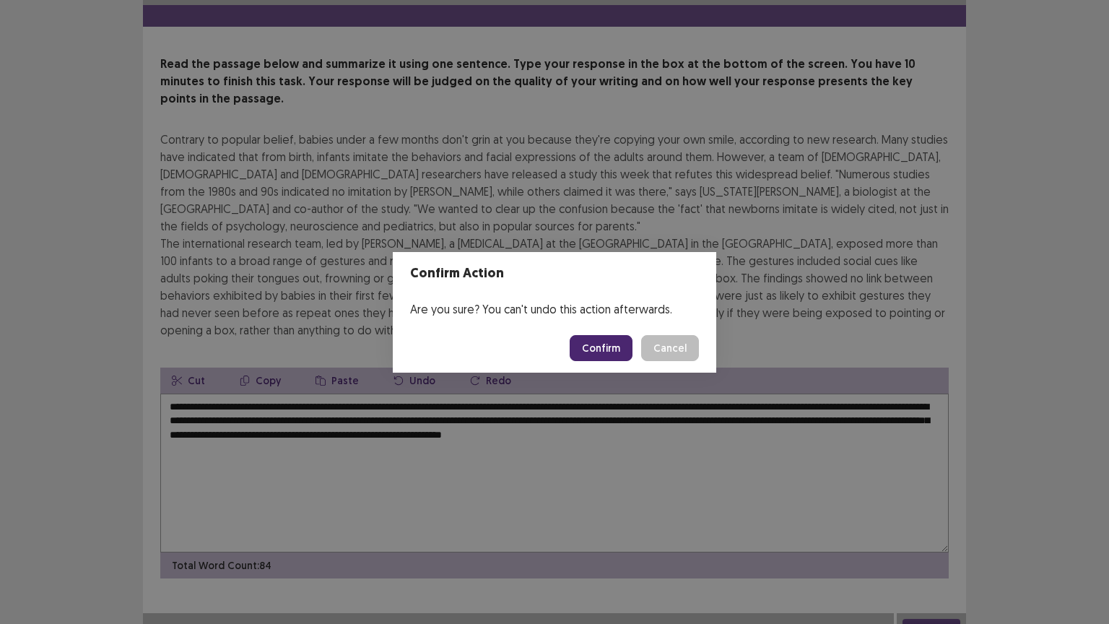
click at [604, 341] on button "Confirm" at bounding box center [601, 348] width 63 height 26
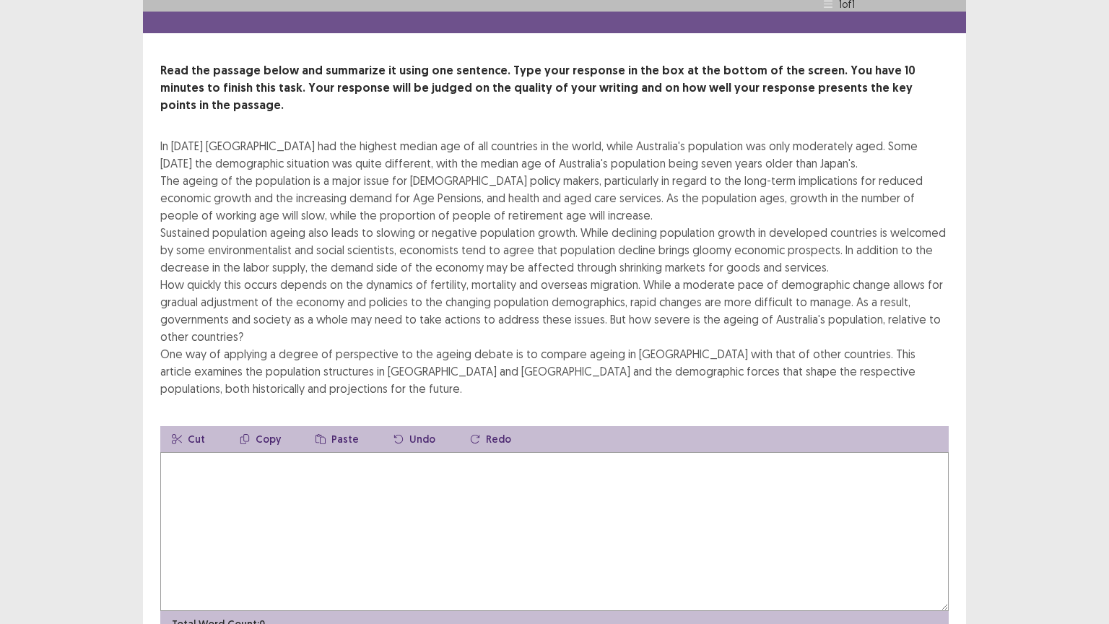
click at [545, 452] on textarea at bounding box center [554, 531] width 789 height 159
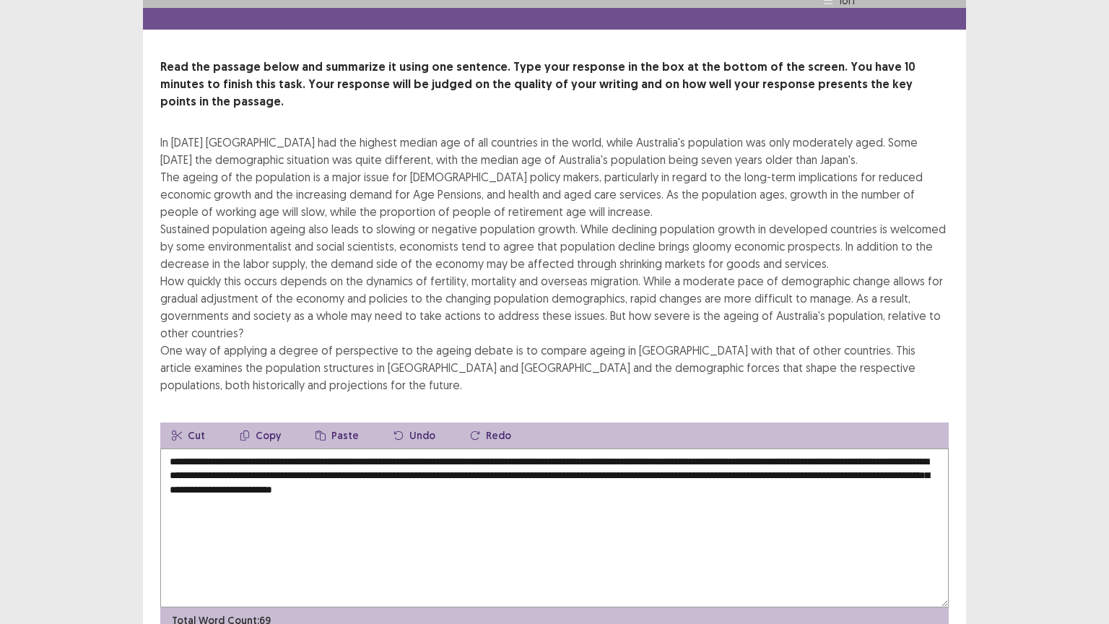
scroll to position [87, 0]
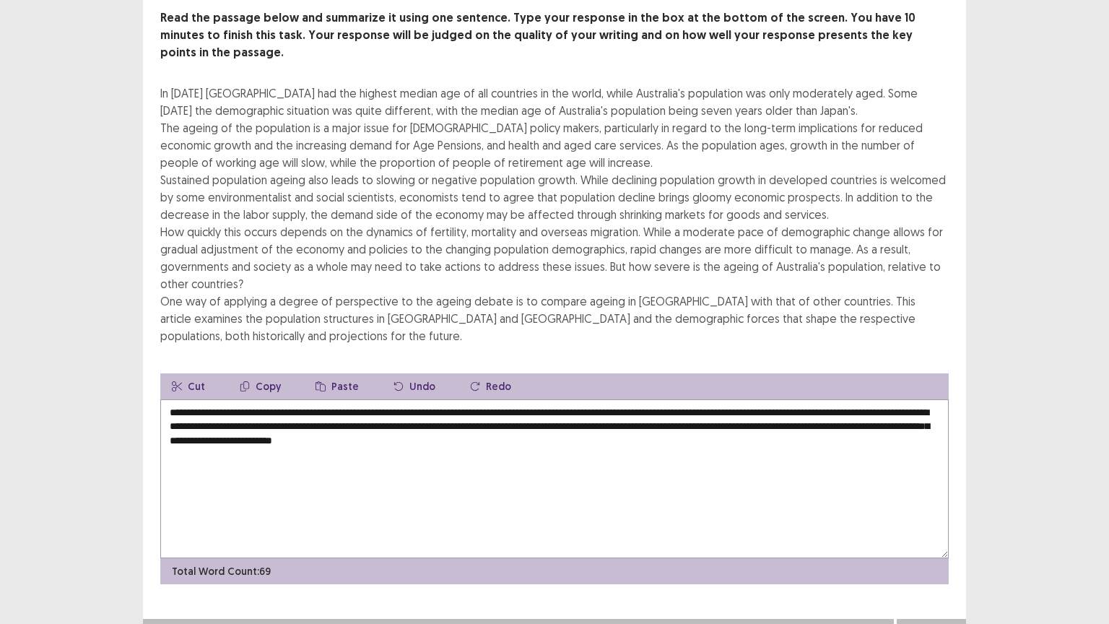
type textarea "**********"
click at [918, 511] on button "Next" at bounding box center [932, 633] width 58 height 17
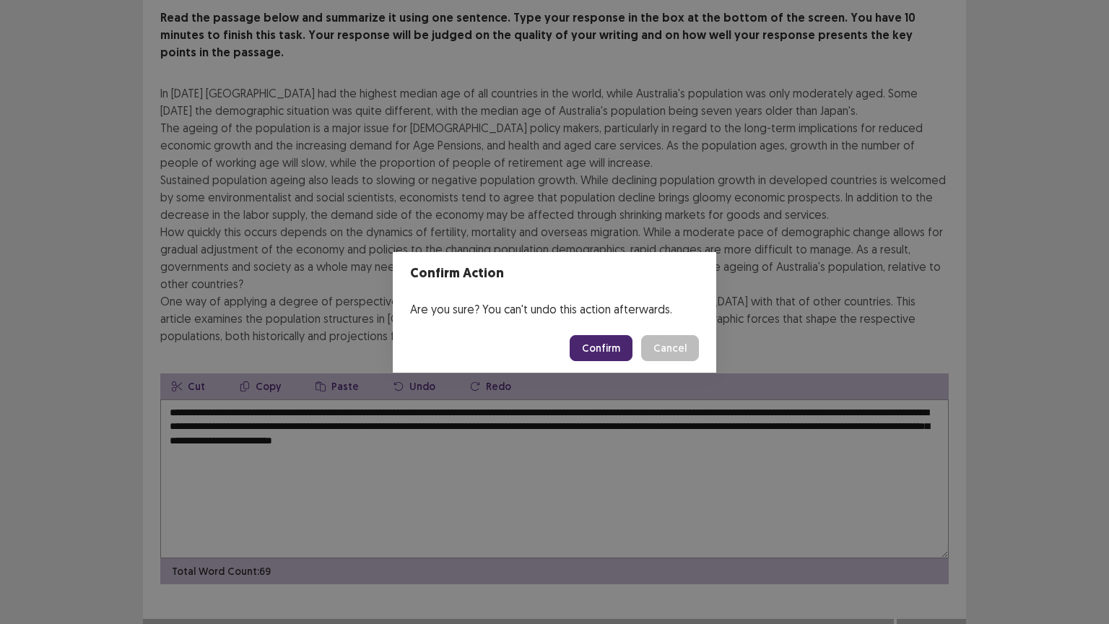
click at [618, 351] on button "Confirm" at bounding box center [601, 348] width 63 height 26
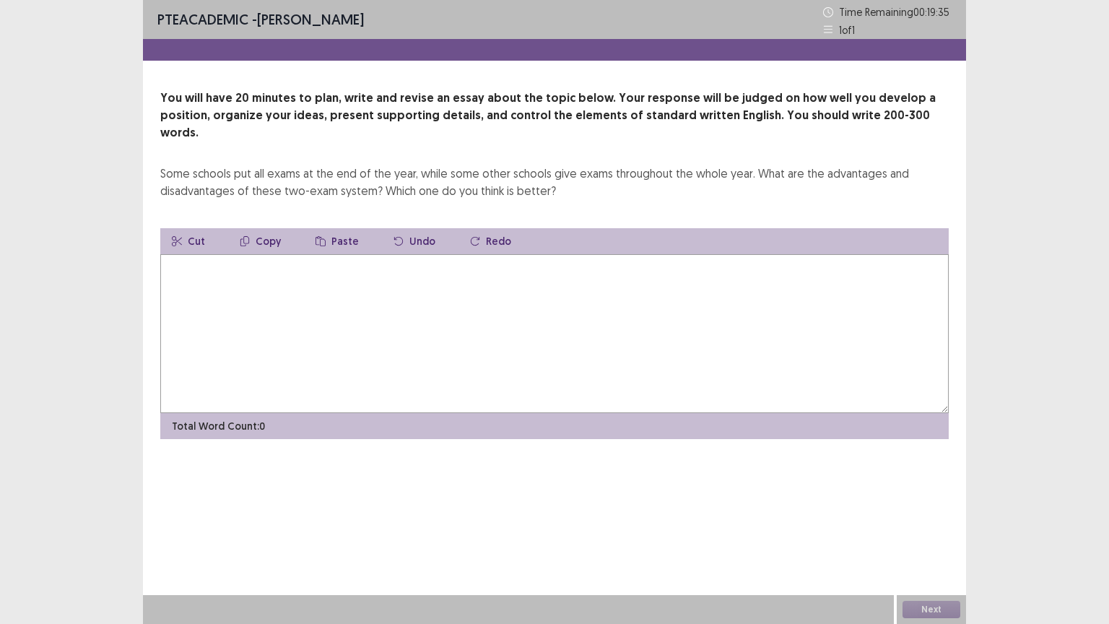
click at [377, 254] on textarea at bounding box center [554, 333] width 789 height 159
click at [293, 254] on textarea "**********" at bounding box center [554, 333] width 789 height 159
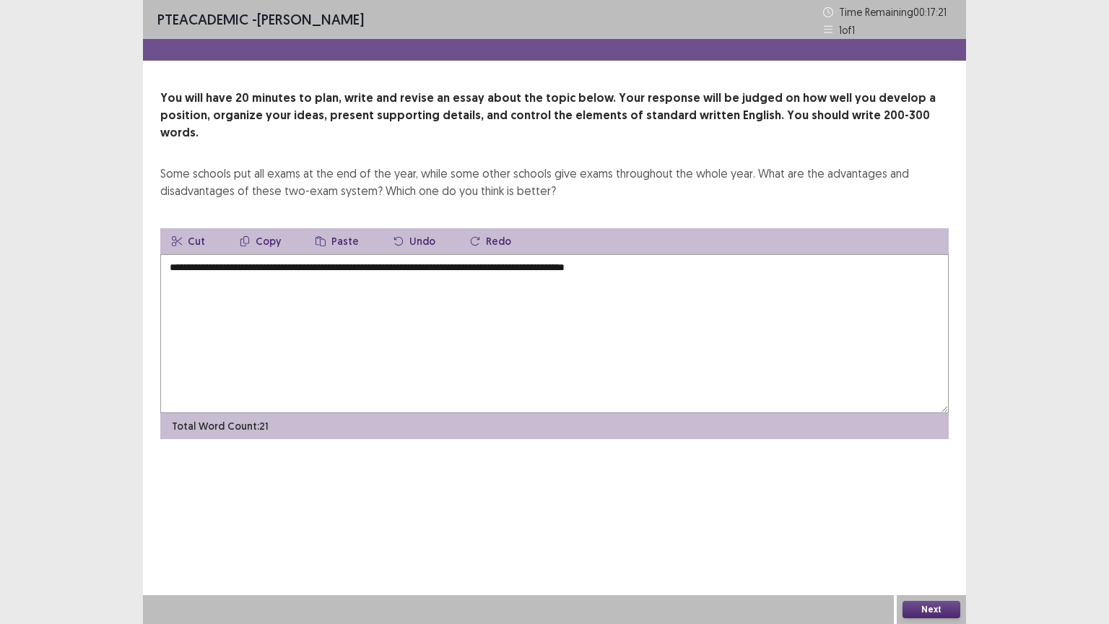
click at [655, 254] on textarea "**********" at bounding box center [554, 333] width 789 height 159
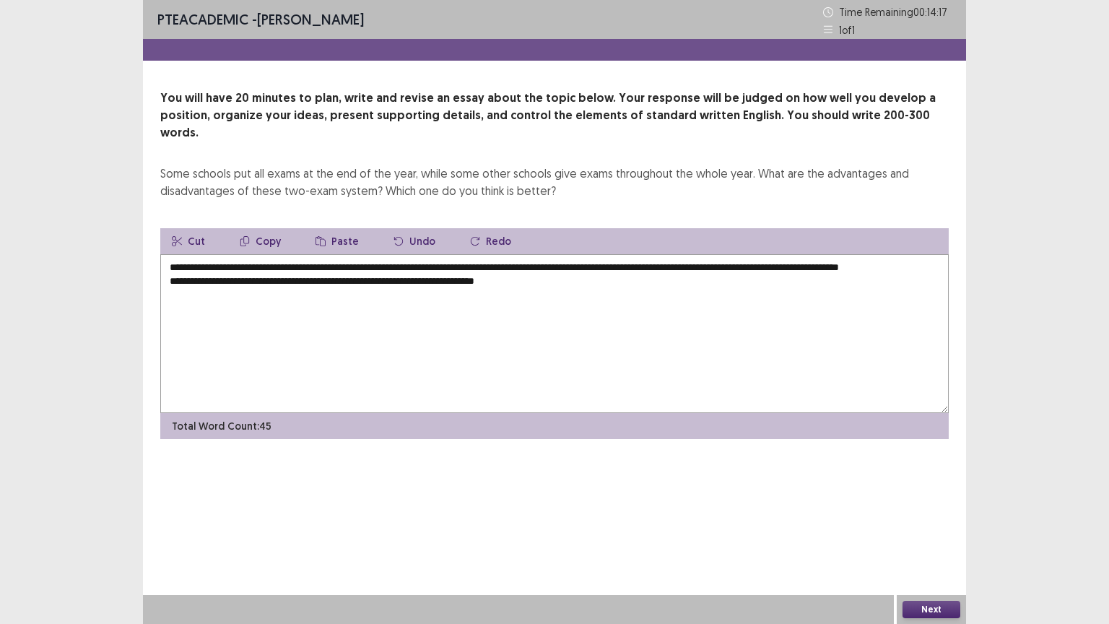
click at [405, 277] on textarea "**********" at bounding box center [554, 333] width 789 height 159
click at [404, 277] on textarea "**********" at bounding box center [554, 333] width 789 height 159
click at [555, 280] on textarea "**********" at bounding box center [554, 333] width 789 height 159
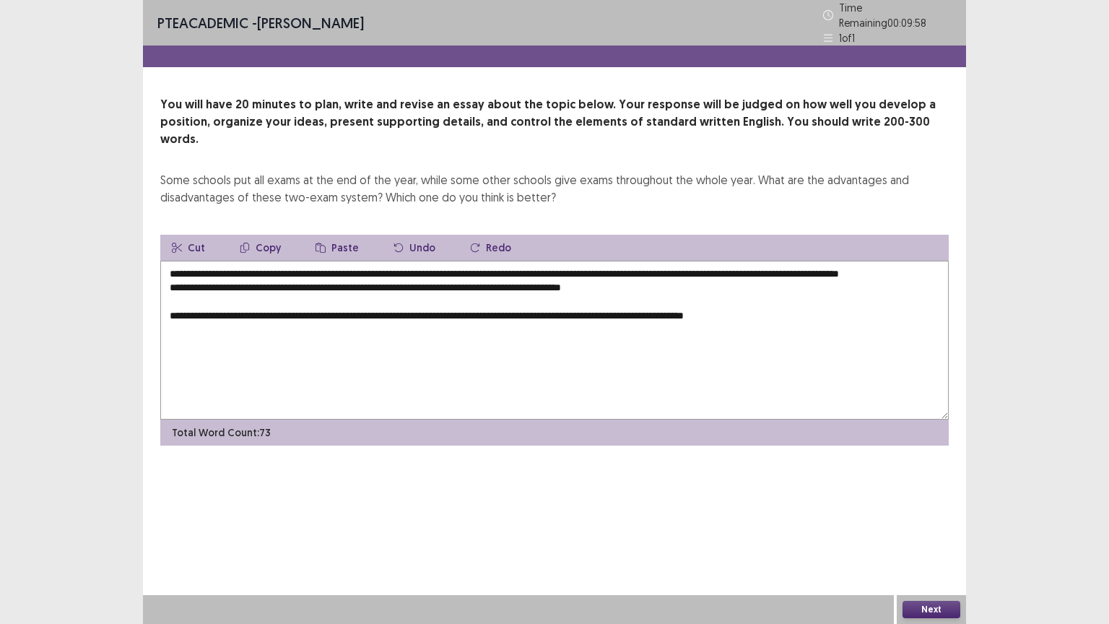
click at [672, 306] on textarea "**********" at bounding box center [554, 340] width 789 height 159
click at [752, 304] on textarea "**********" at bounding box center [554, 340] width 789 height 159
click at [810, 303] on textarea "**********" at bounding box center [554, 340] width 789 height 159
click at [395, 318] on textarea "**********" at bounding box center [554, 340] width 789 height 159
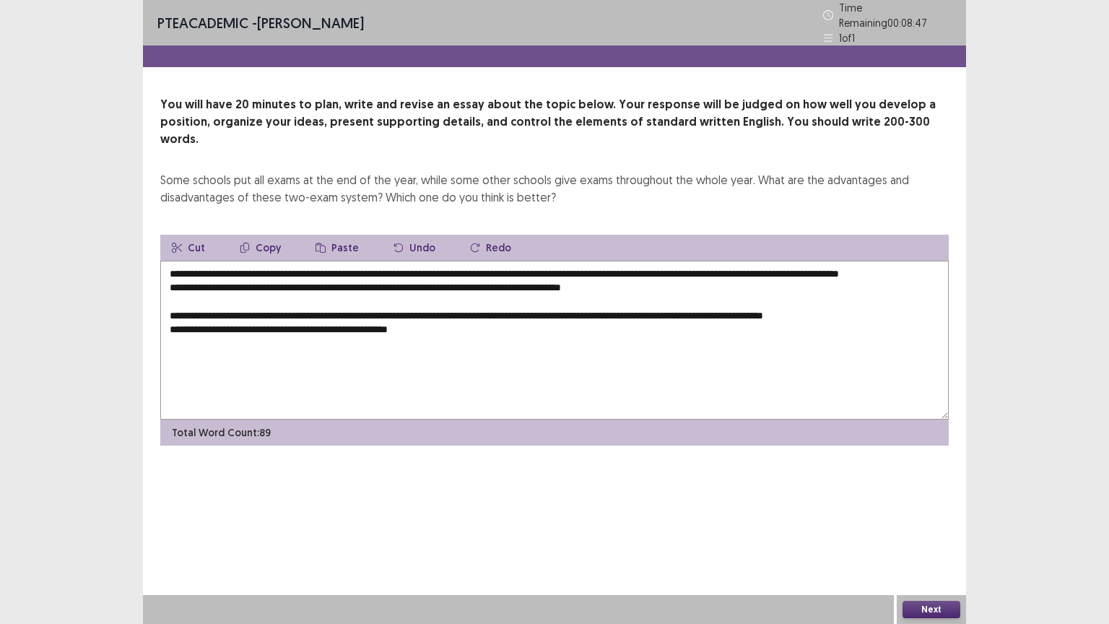
click at [442, 325] on textarea "**********" at bounding box center [554, 340] width 789 height 159
click at [542, 278] on textarea "**********" at bounding box center [554, 340] width 789 height 159
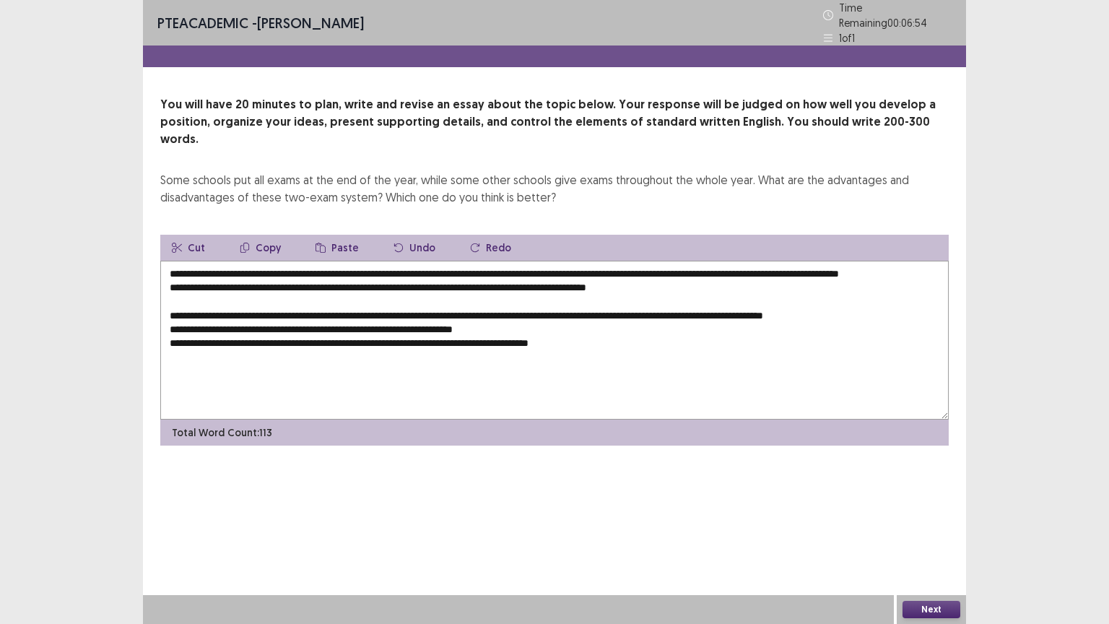
click at [607, 338] on textarea "**********" at bounding box center [554, 340] width 789 height 159
drag, startPoint x: 612, startPoint y: 336, endPoint x: 334, endPoint y: 329, distance: 278.2
click at [334, 329] on textarea "**********" at bounding box center [554, 340] width 789 height 159
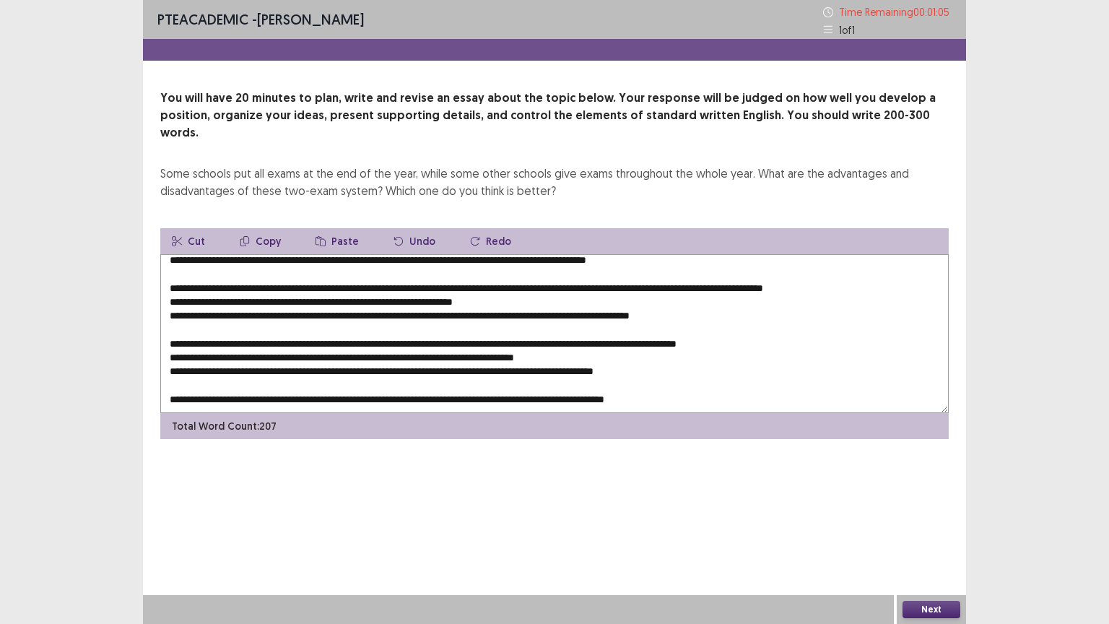
scroll to position [41, 0]
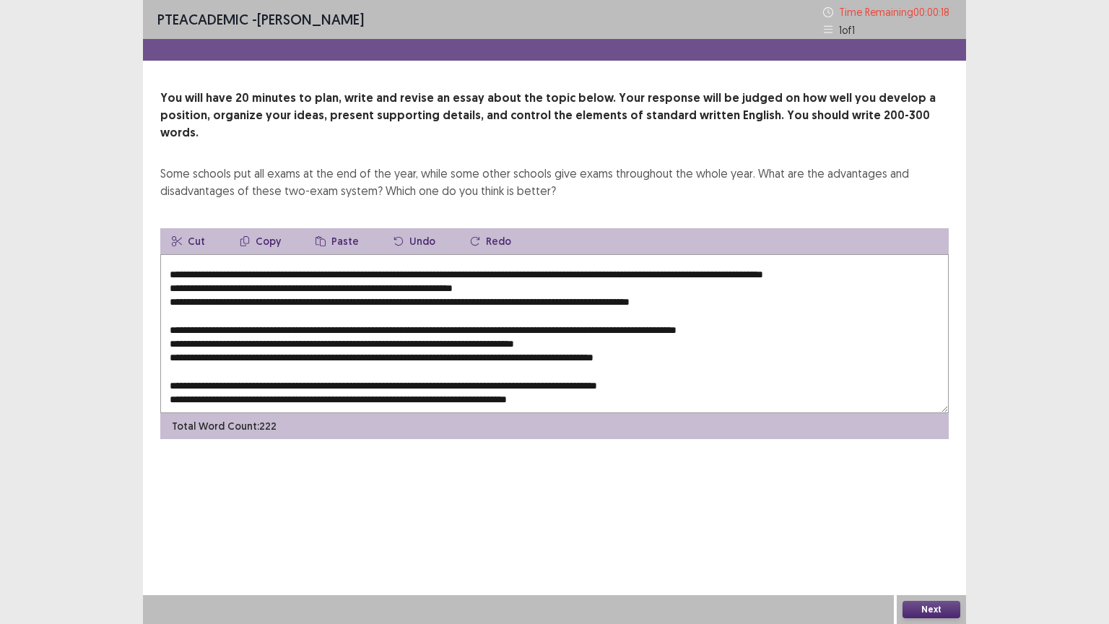
click at [537, 389] on textarea at bounding box center [554, 333] width 789 height 159
click at [579, 384] on textarea at bounding box center [554, 333] width 789 height 159
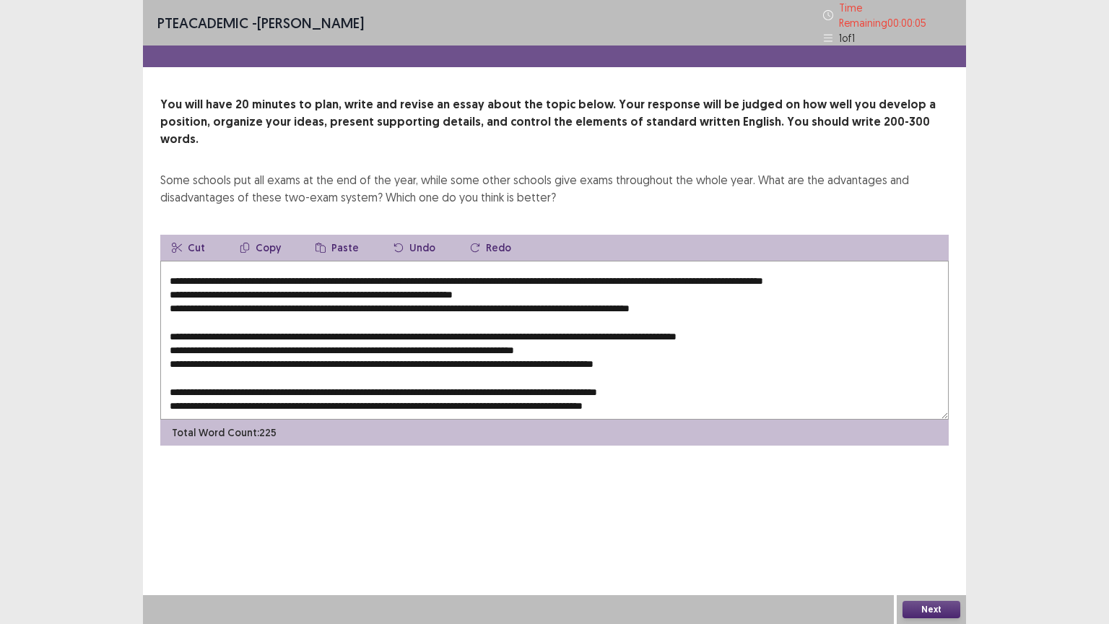
type textarea "**********"
click at [930, 511] on button "Next" at bounding box center [932, 609] width 58 height 17
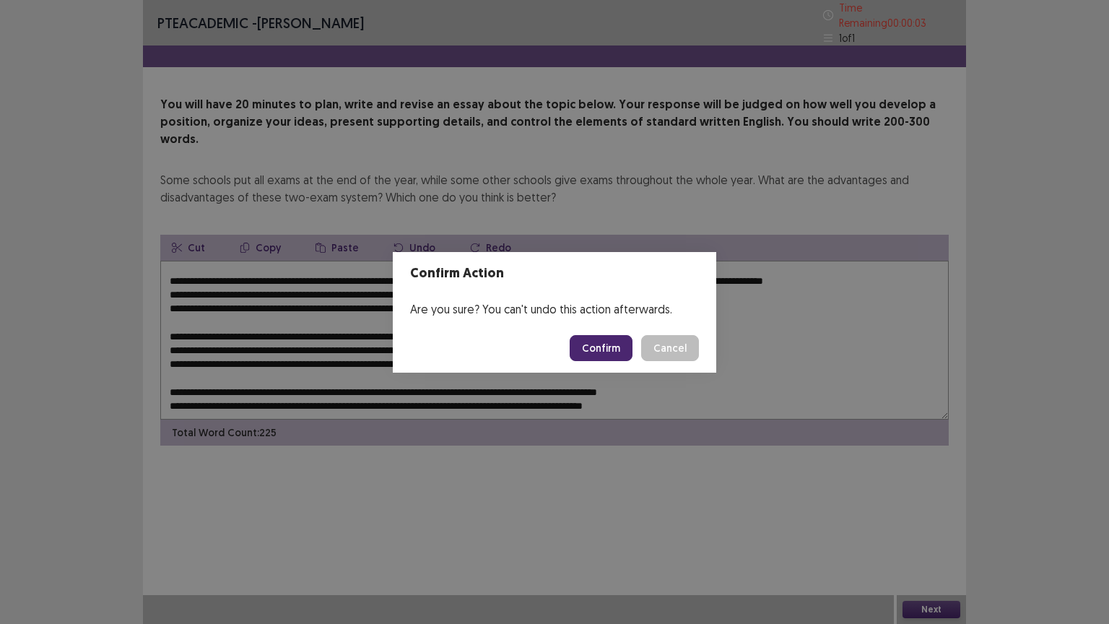
click at [595, 342] on button "Confirm" at bounding box center [601, 348] width 63 height 26
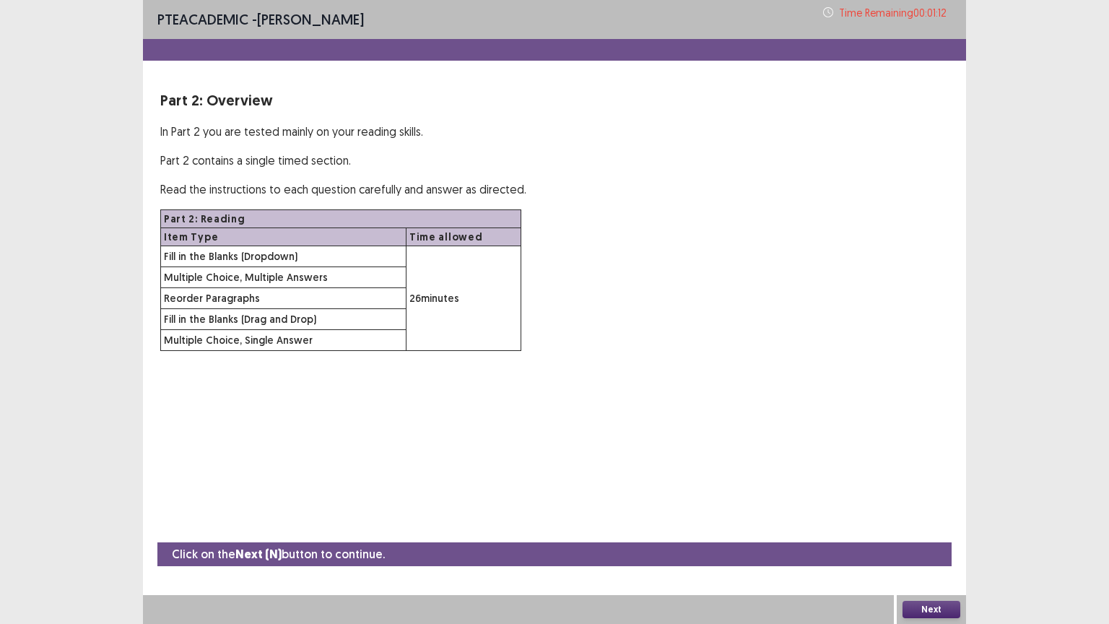
click at [931, 511] on button "Next" at bounding box center [932, 609] width 58 height 17
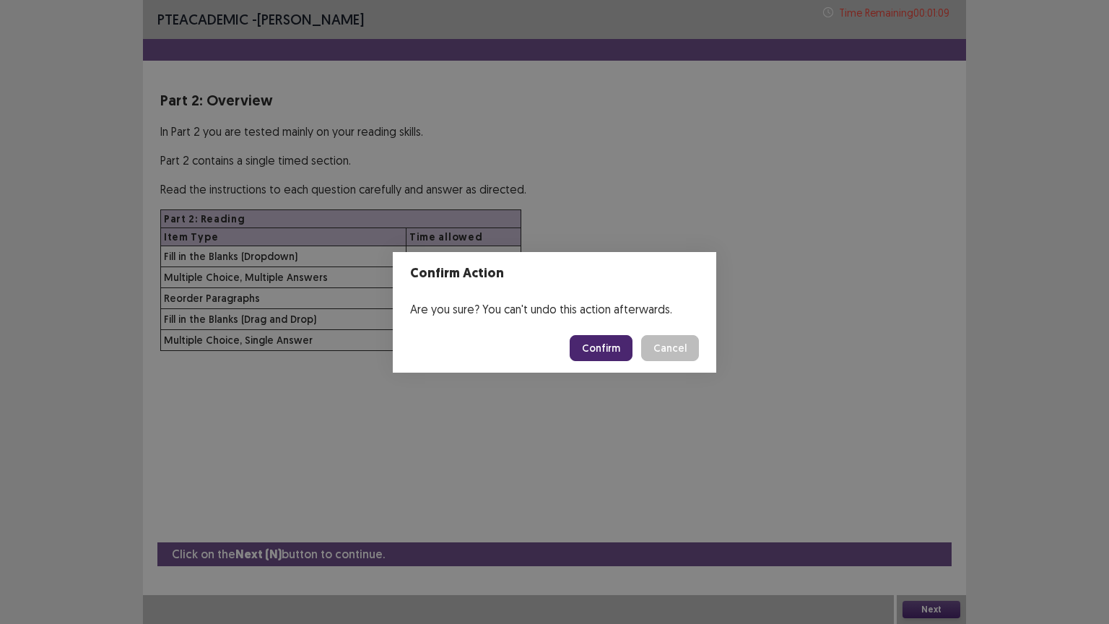
click at [595, 345] on button "Confirm" at bounding box center [601, 348] width 63 height 26
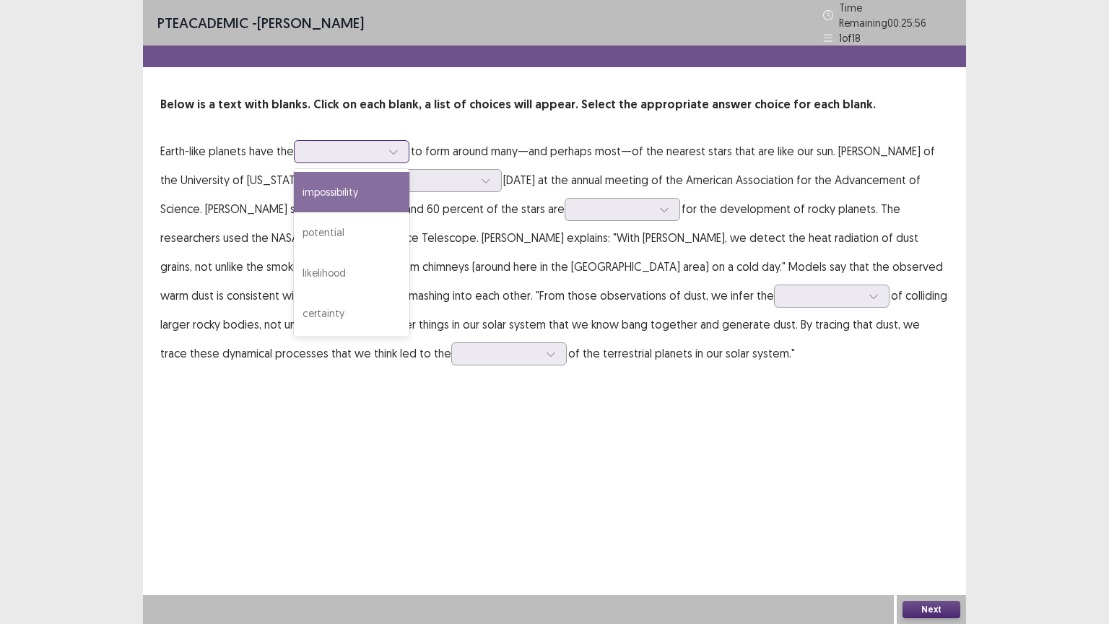
click at [394, 147] on icon at bounding box center [394, 152] width 10 height 10
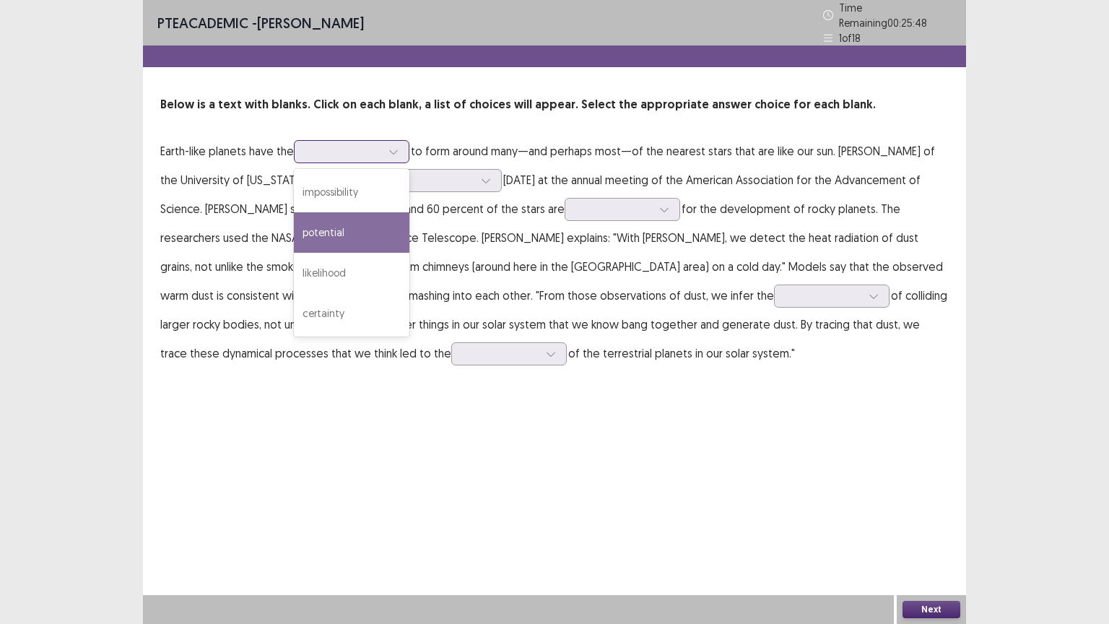
click at [365, 220] on div "potential" at bounding box center [352, 232] width 116 height 40
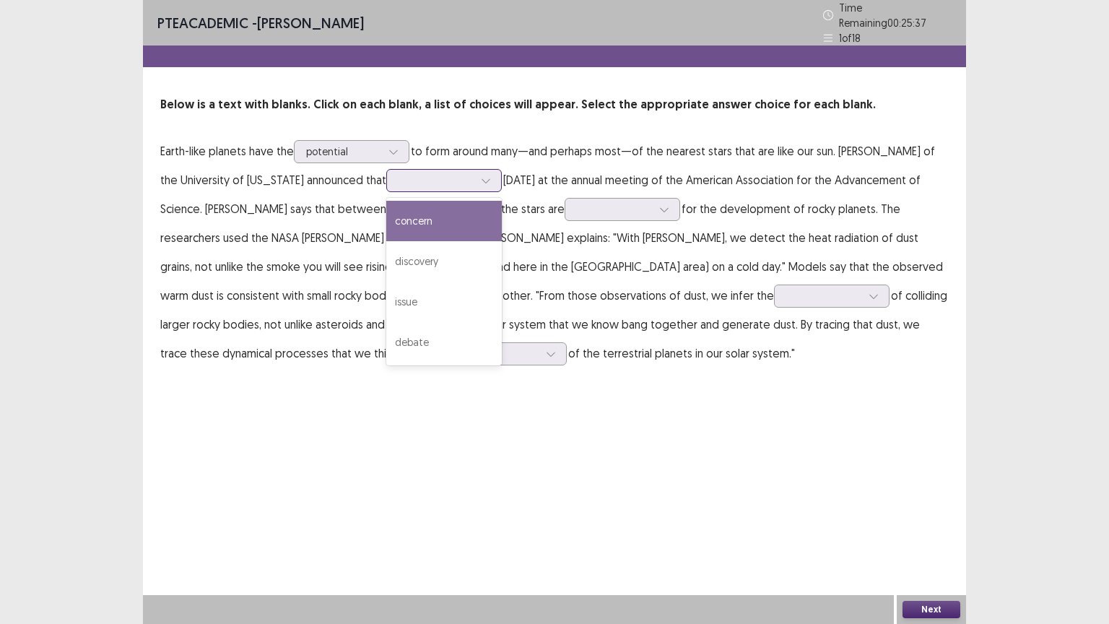
click at [481, 176] on icon at bounding box center [486, 181] width 10 height 10
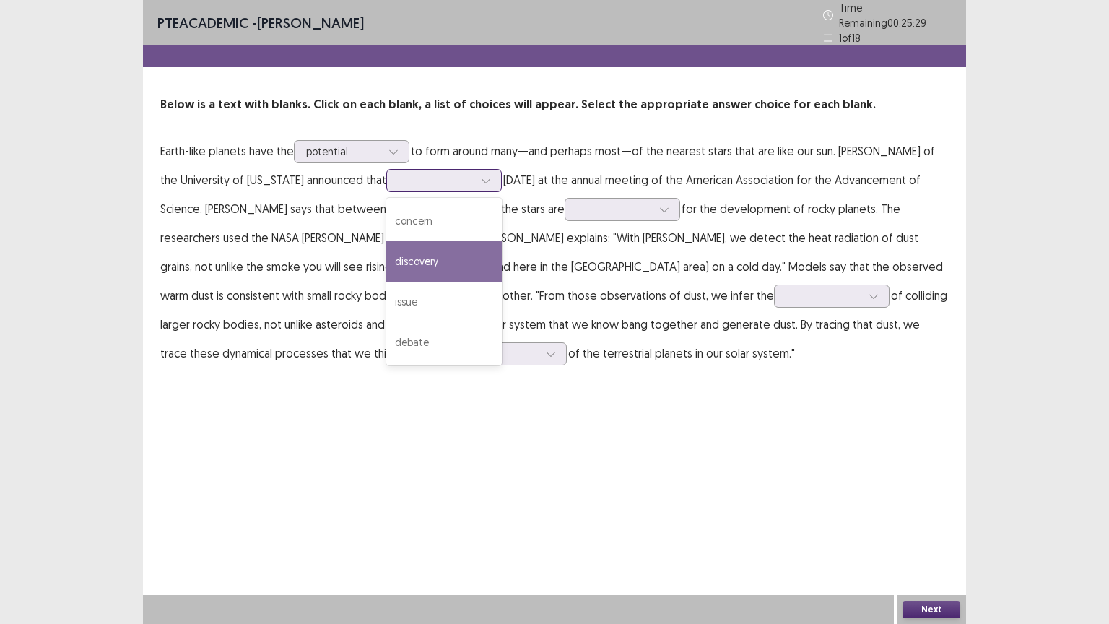
click at [416, 248] on div "discovery" at bounding box center [444, 261] width 116 height 40
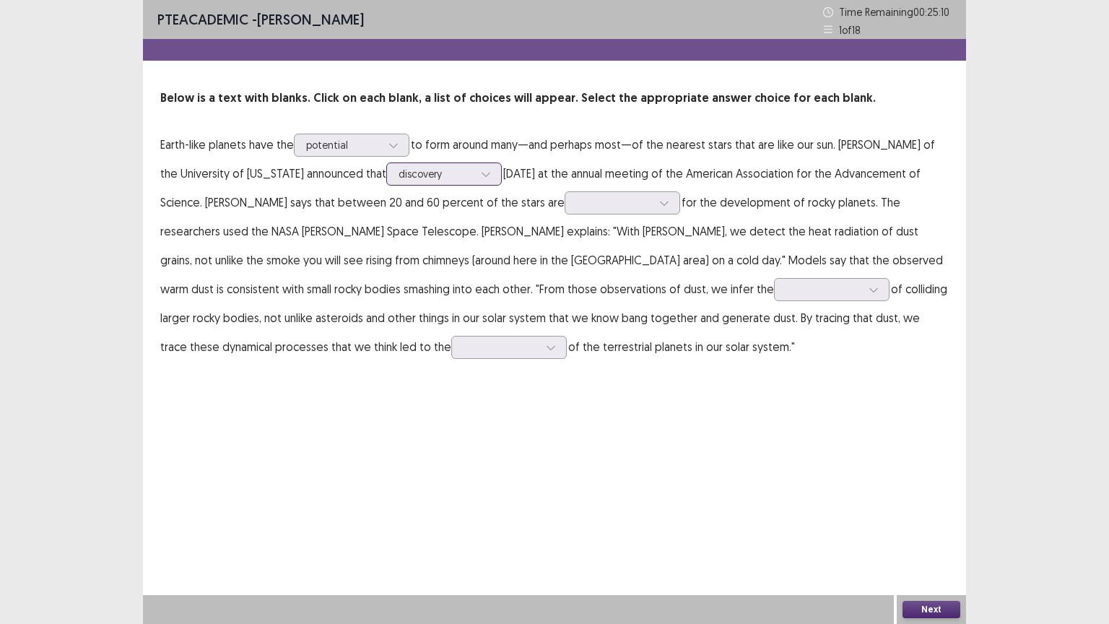
click at [433, 178] on div at bounding box center [436, 174] width 75 height 14
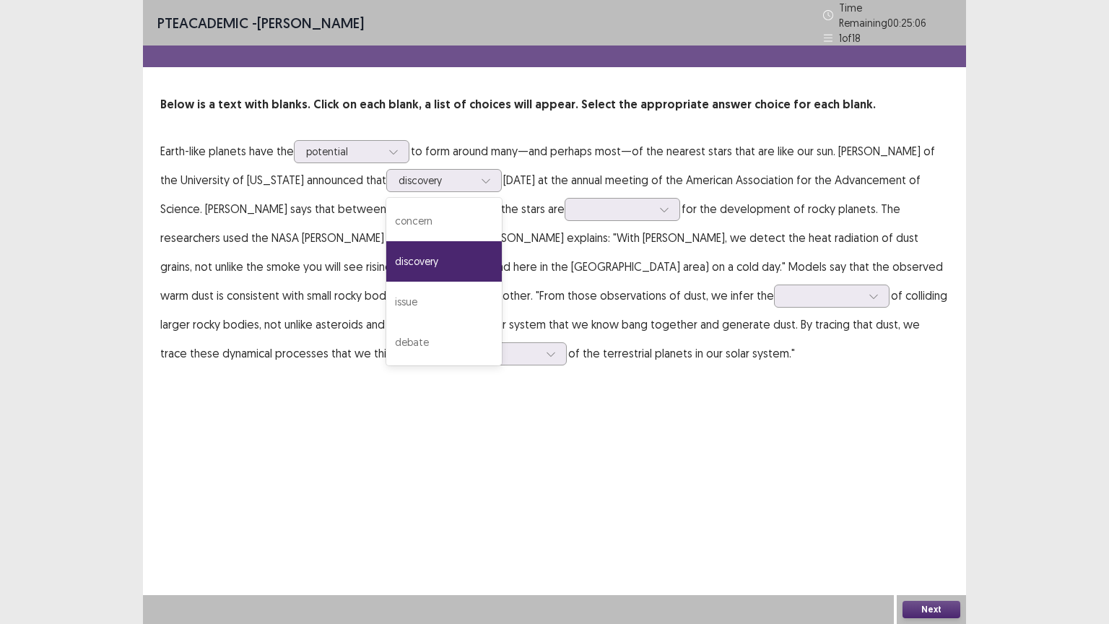
click at [553, 240] on p "Earth-like planets have the potential to form around many—and perhaps most—of t…" at bounding box center [554, 252] width 789 height 231
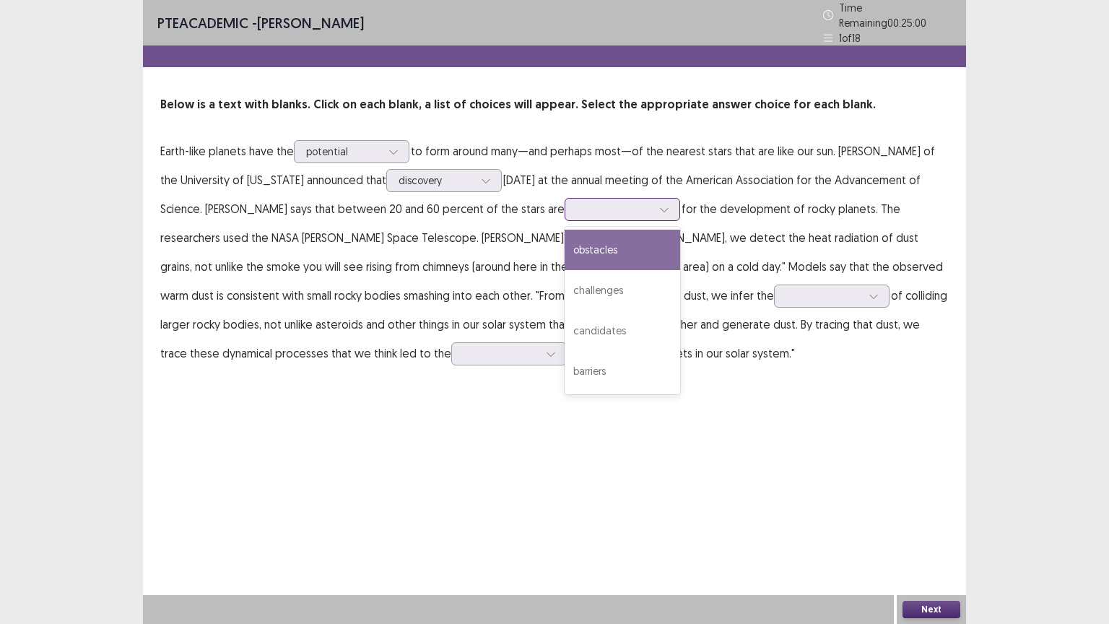
click at [577, 207] on div at bounding box center [614, 209] width 75 height 14
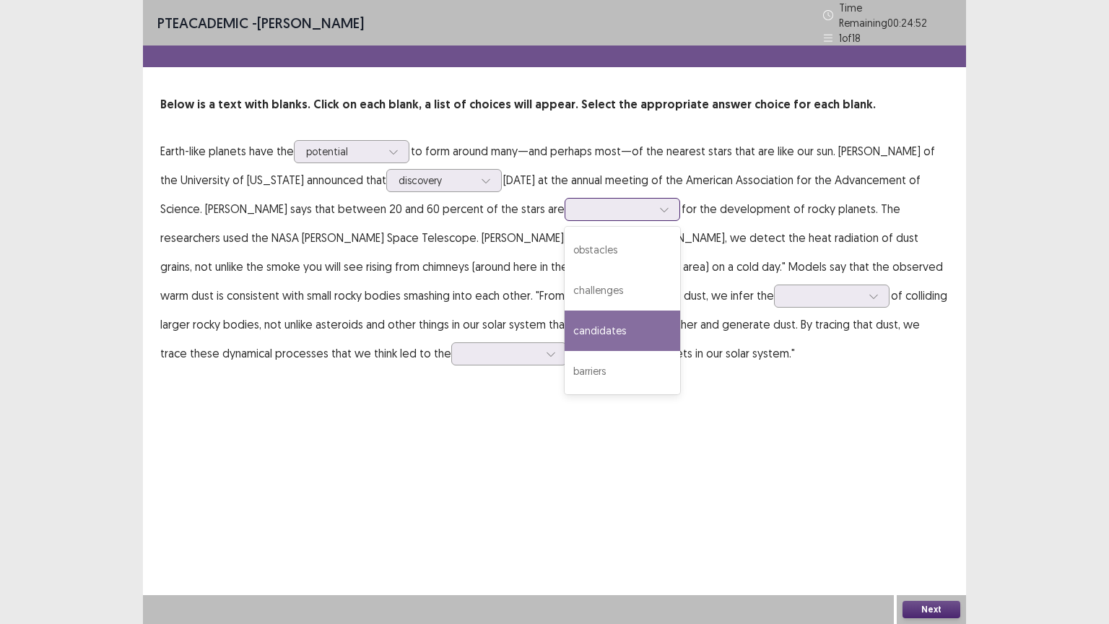
click at [565, 313] on div "candidates" at bounding box center [623, 331] width 116 height 40
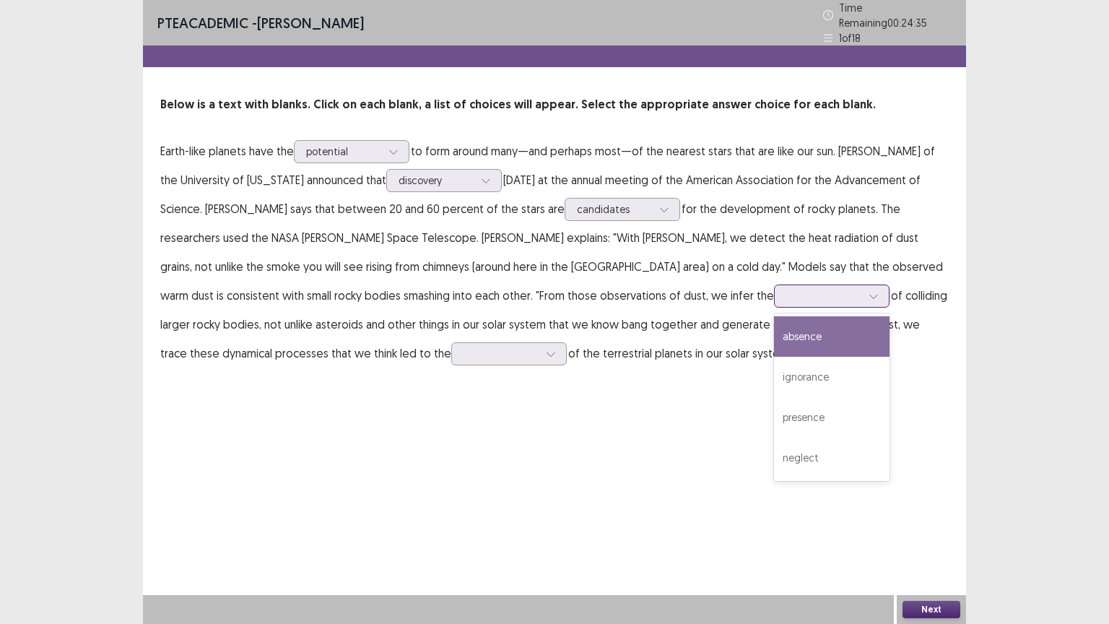
click at [787, 293] on div at bounding box center [824, 296] width 75 height 14
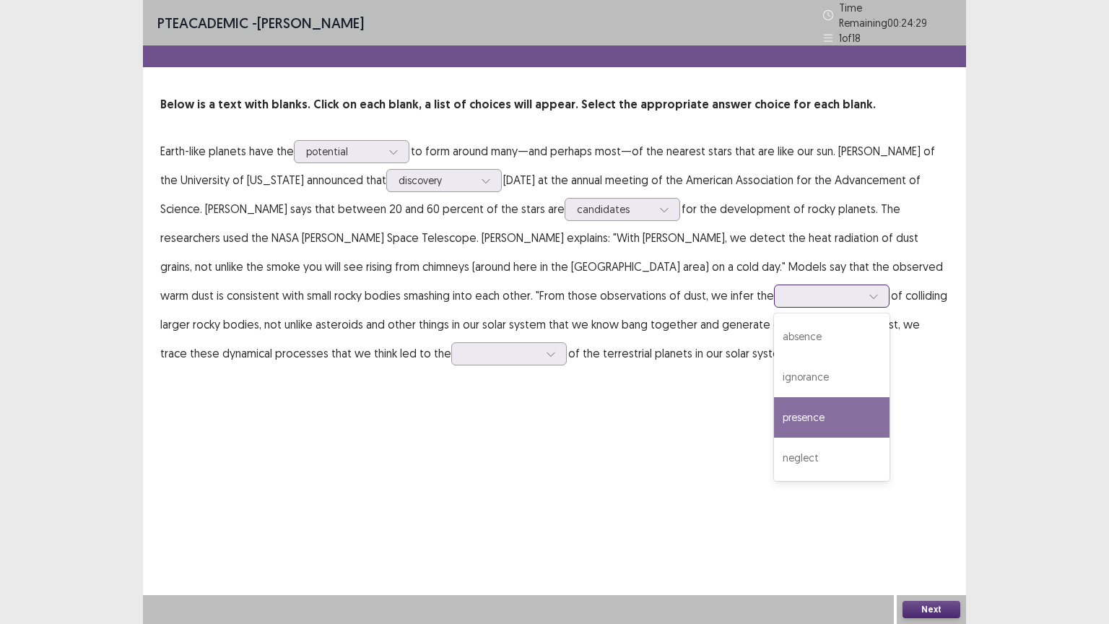
click at [774, 403] on div "presence" at bounding box center [832, 417] width 116 height 40
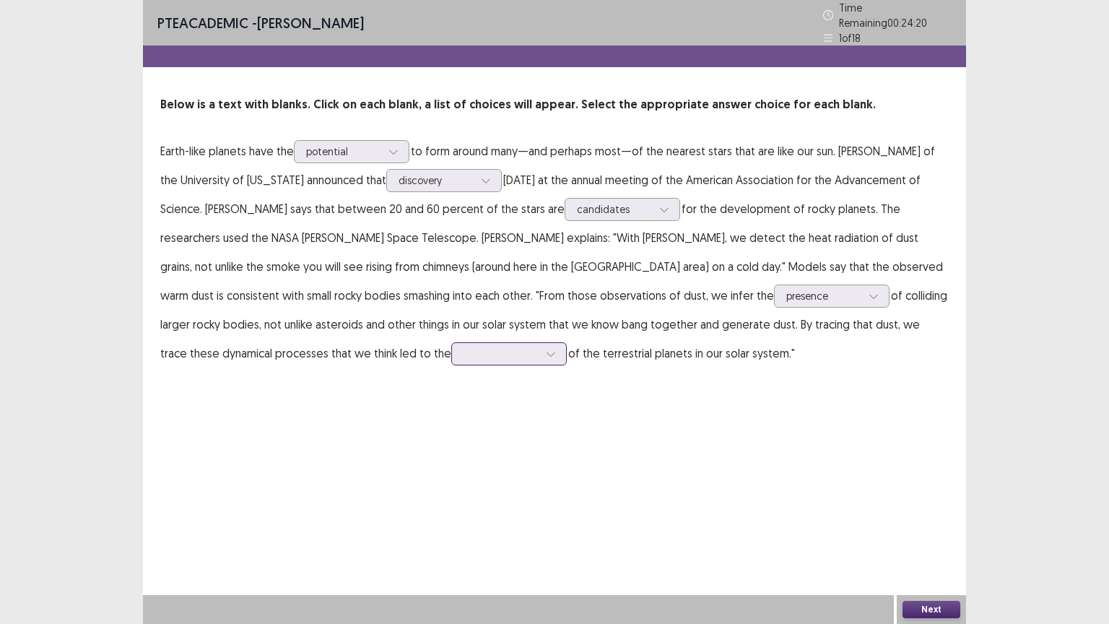
click at [540, 344] on div at bounding box center [551, 354] width 22 height 22
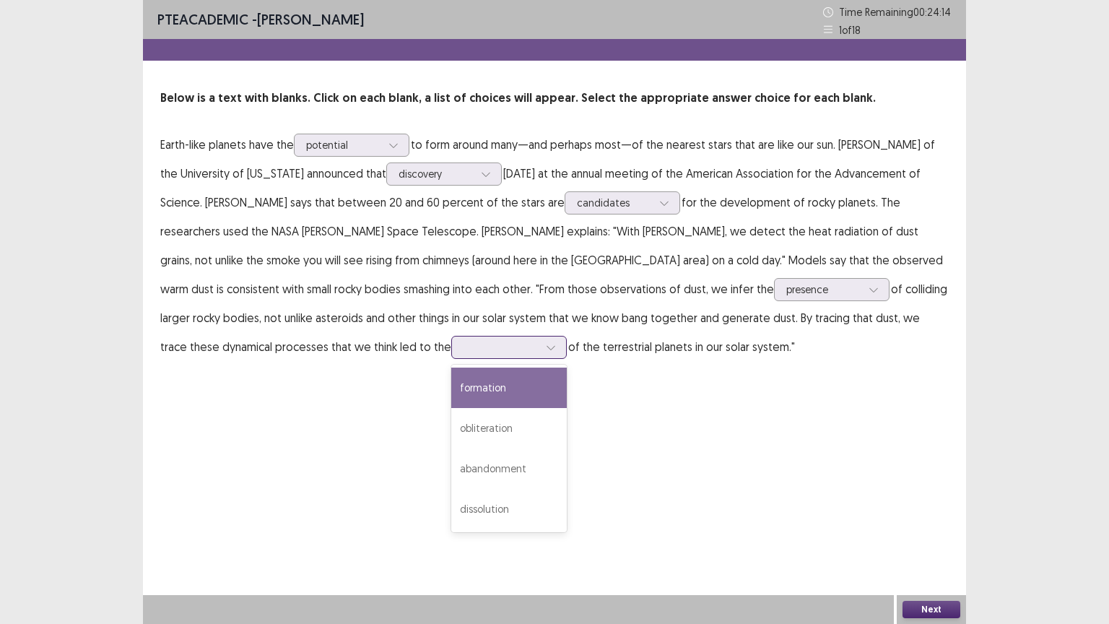
click at [451, 383] on div "formation" at bounding box center [509, 388] width 116 height 40
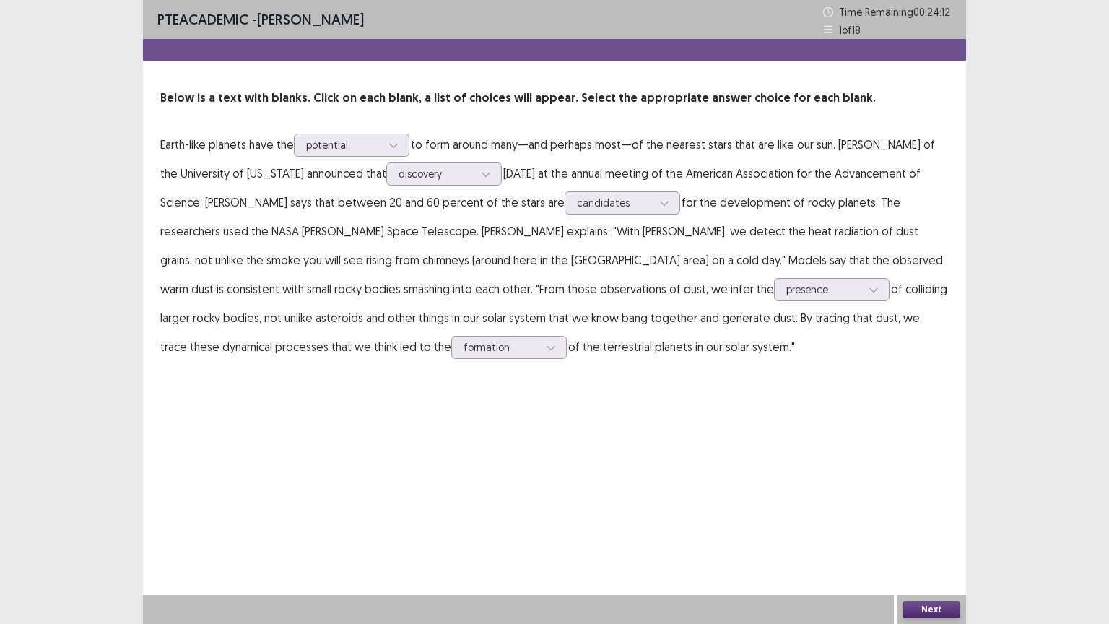
click at [913, 511] on button "Next" at bounding box center [932, 609] width 58 height 17
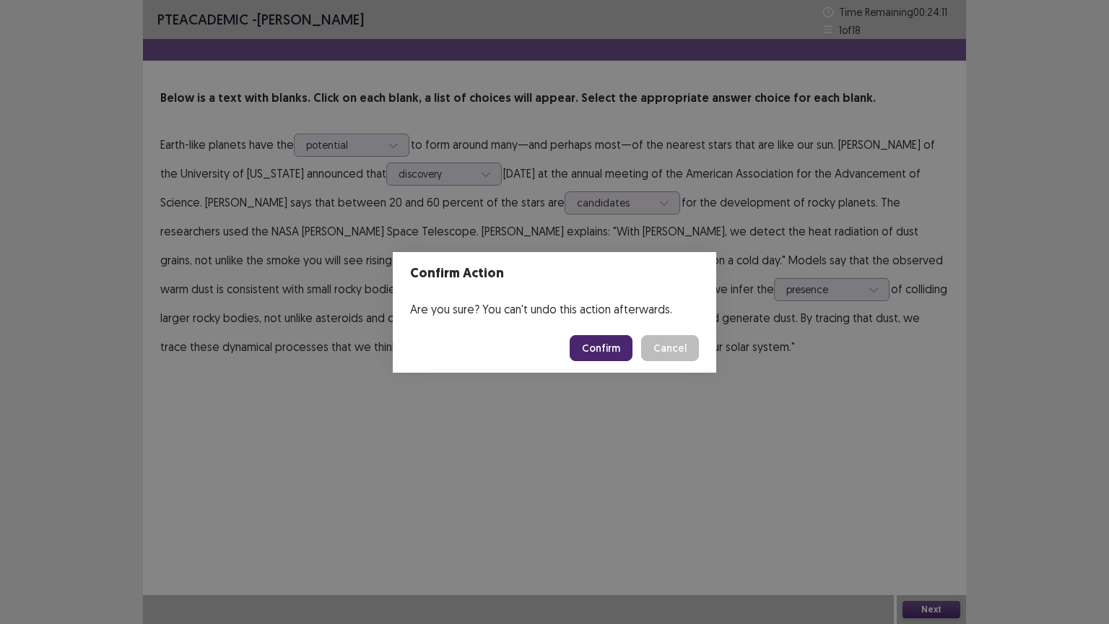
click at [610, 344] on button "Confirm" at bounding box center [601, 348] width 63 height 26
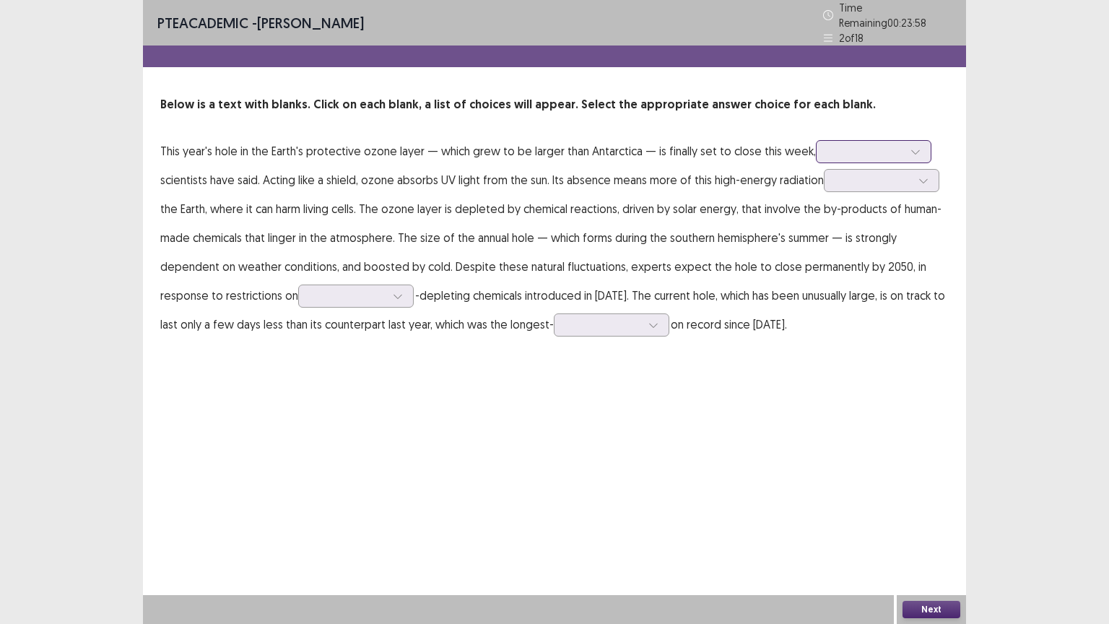
click at [866, 144] on div at bounding box center [865, 151] width 75 height 14
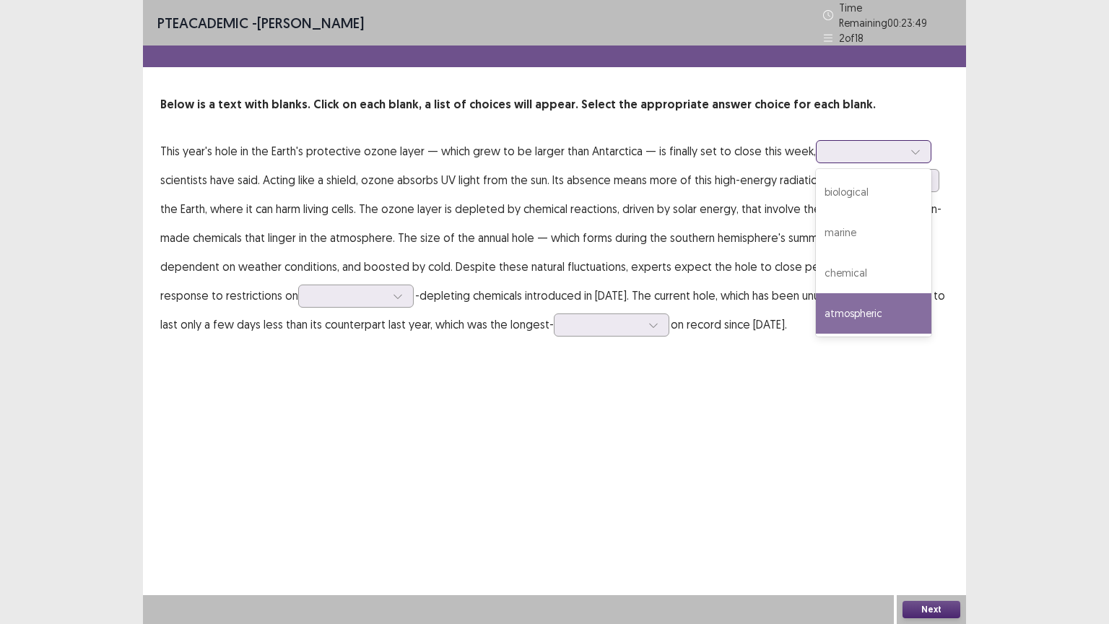
click at [869, 300] on div "atmospheric" at bounding box center [874, 313] width 116 height 40
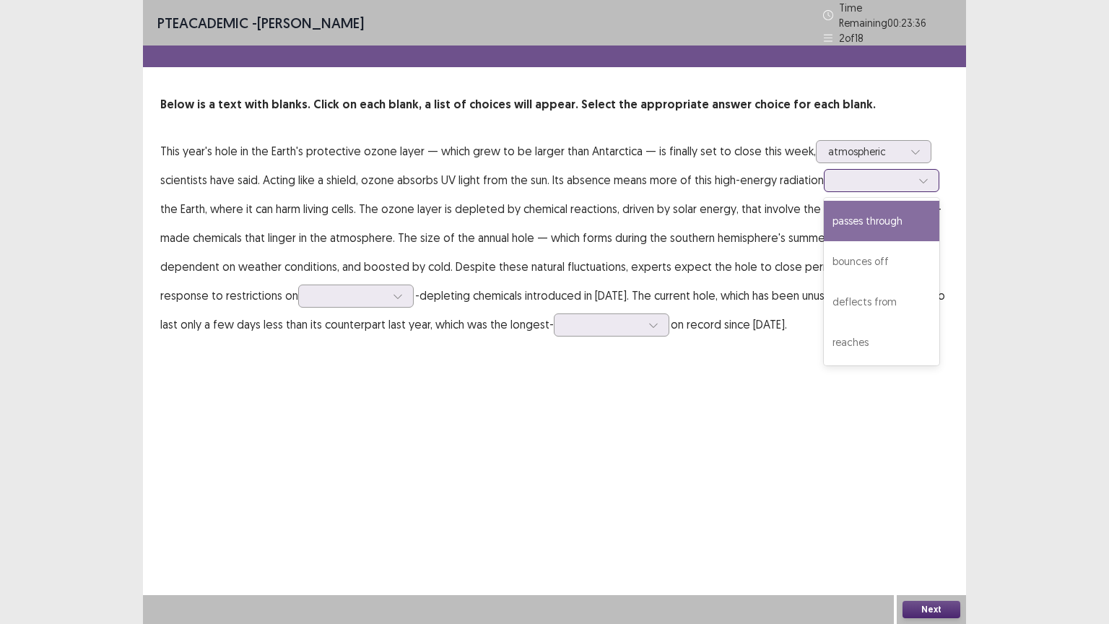
click at [886, 173] on div at bounding box center [873, 180] width 75 height 14
click at [877, 210] on div "passes through" at bounding box center [882, 221] width 116 height 40
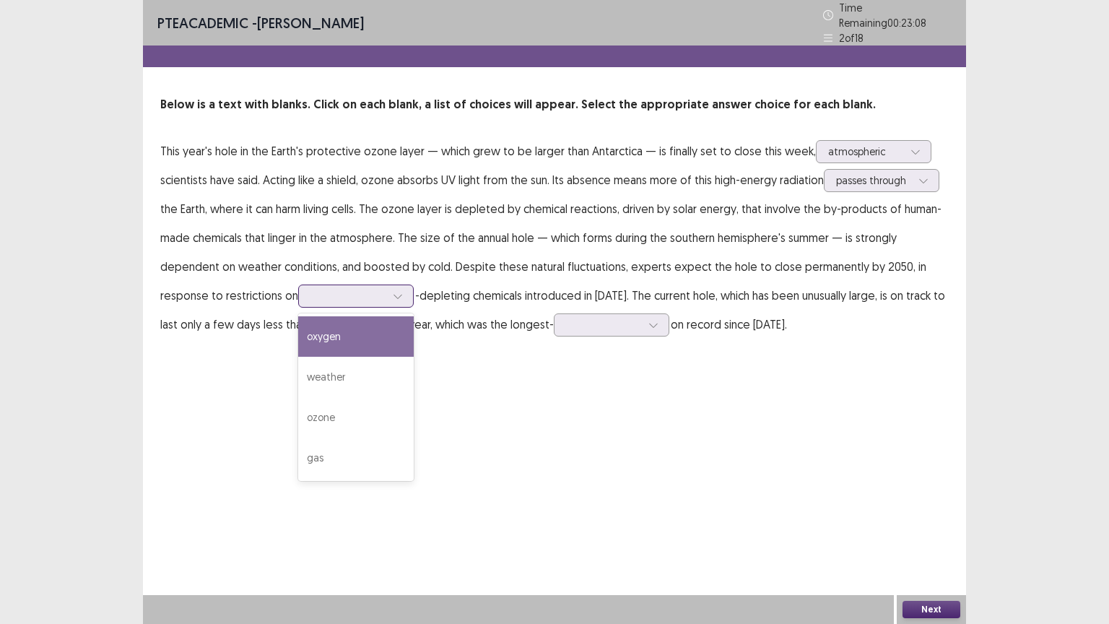
click at [381, 289] on div at bounding box center [348, 296] width 75 height 14
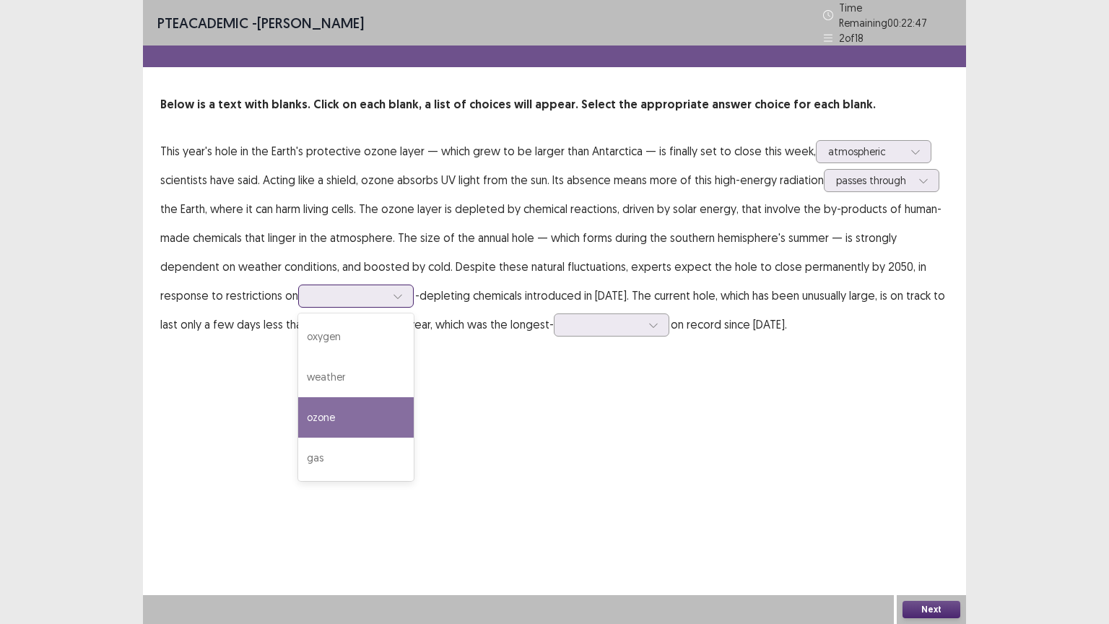
click at [366, 410] on div "ozone" at bounding box center [356, 417] width 116 height 40
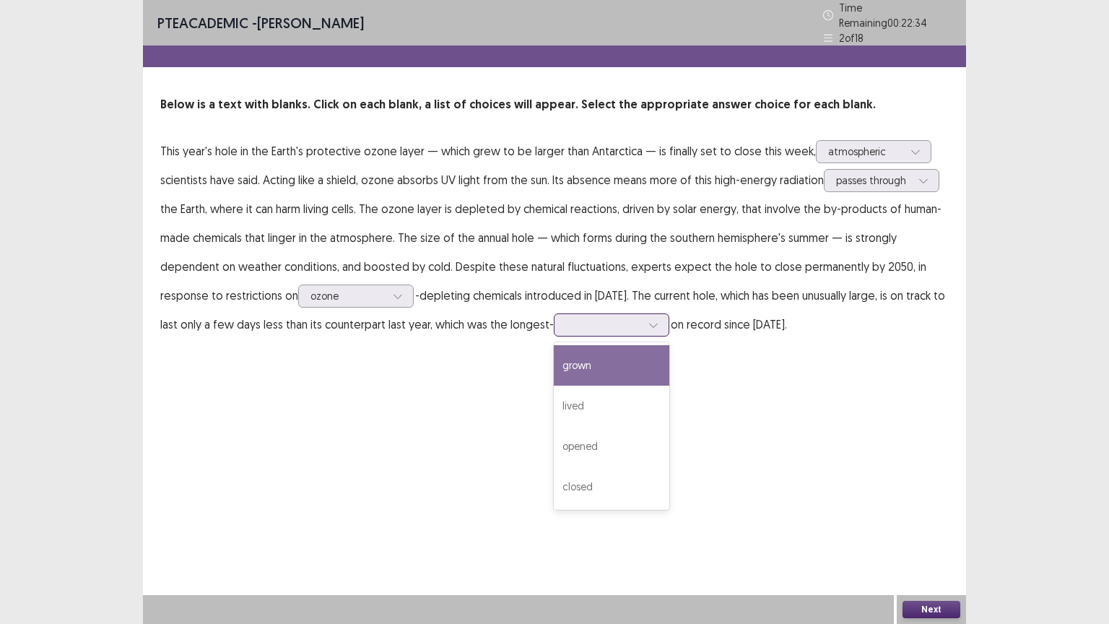
click at [633, 319] on div at bounding box center [603, 325] width 75 height 14
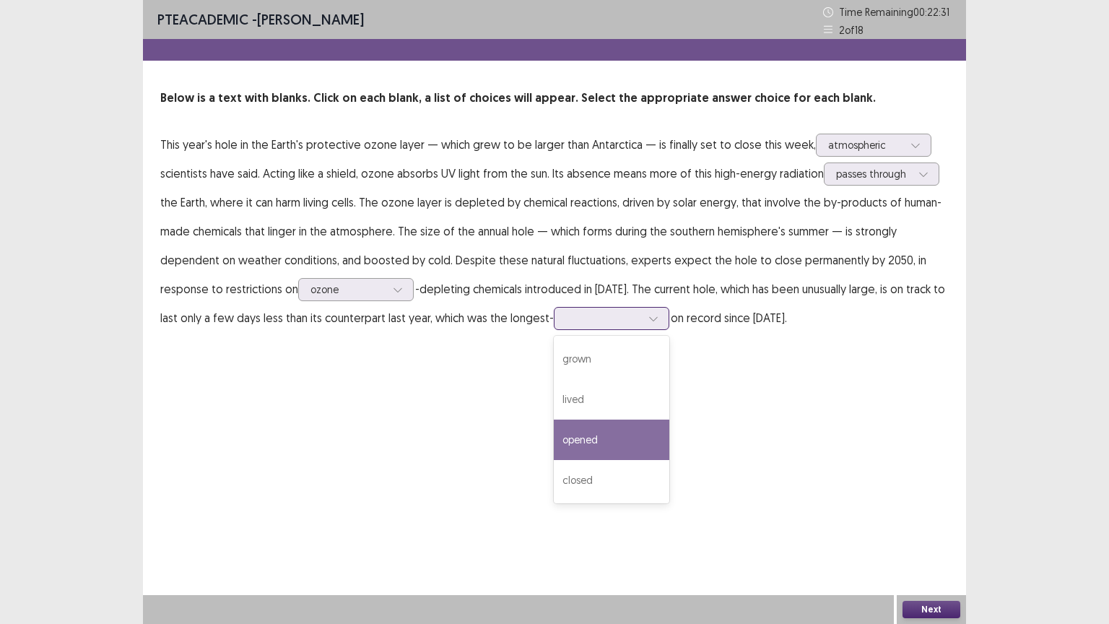
click at [626, 425] on div "opened" at bounding box center [612, 440] width 116 height 40
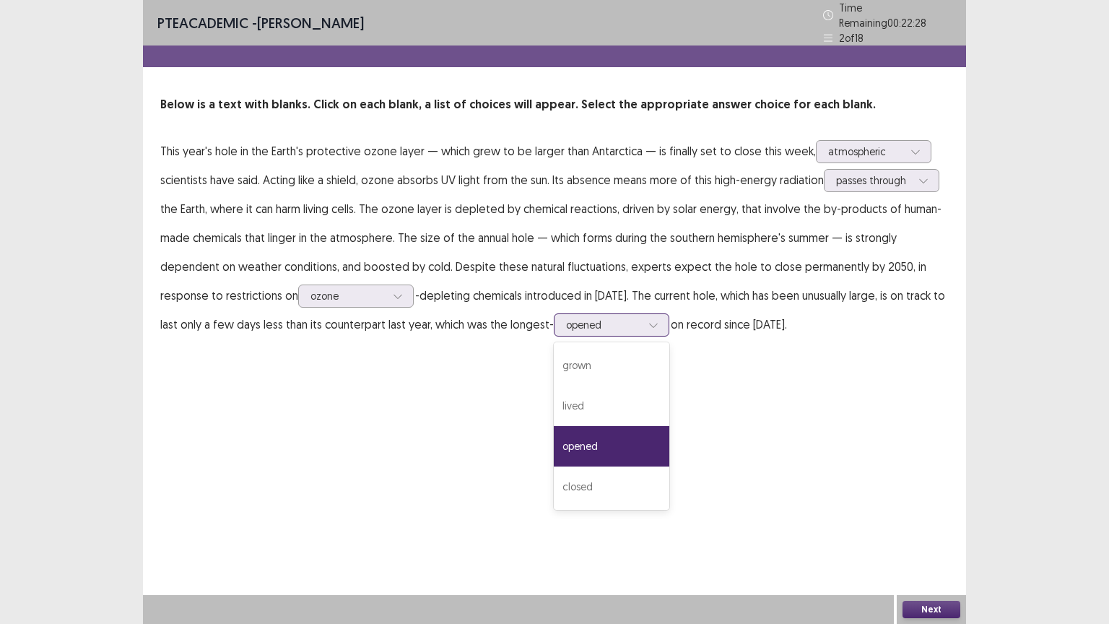
click at [628, 323] on div at bounding box center [603, 325] width 75 height 14
click at [734, 416] on div "PTE academic - [PERSON_NAME] Time Remaining 00 : 22 : 23 2 of 18 Below is a tex…" at bounding box center [554, 312] width 823 height 624
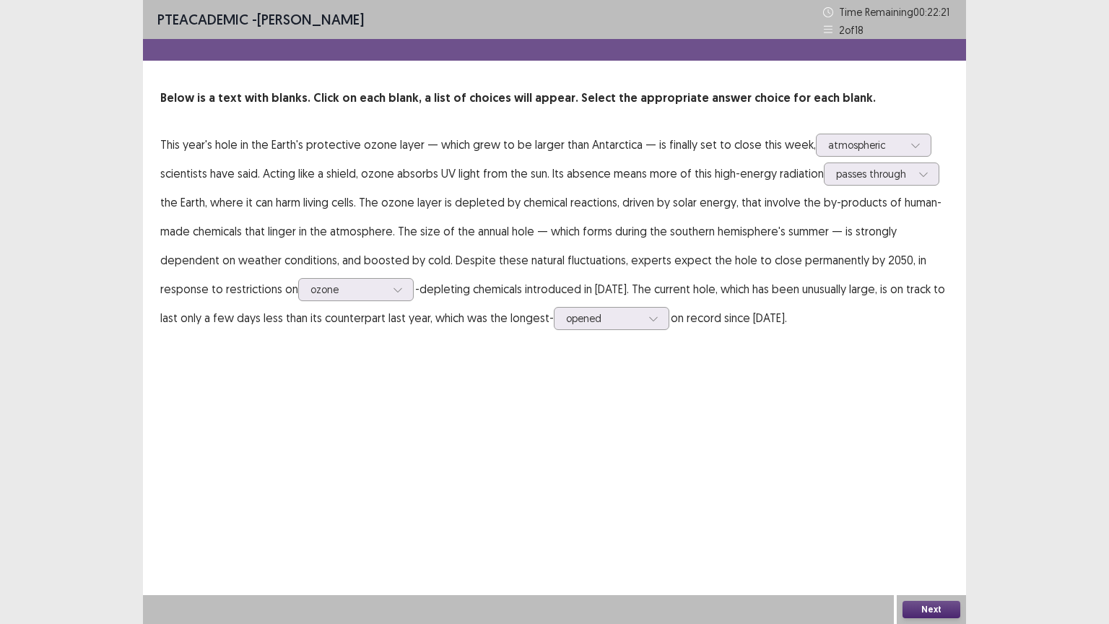
click at [935, 511] on button "Next" at bounding box center [932, 609] width 58 height 17
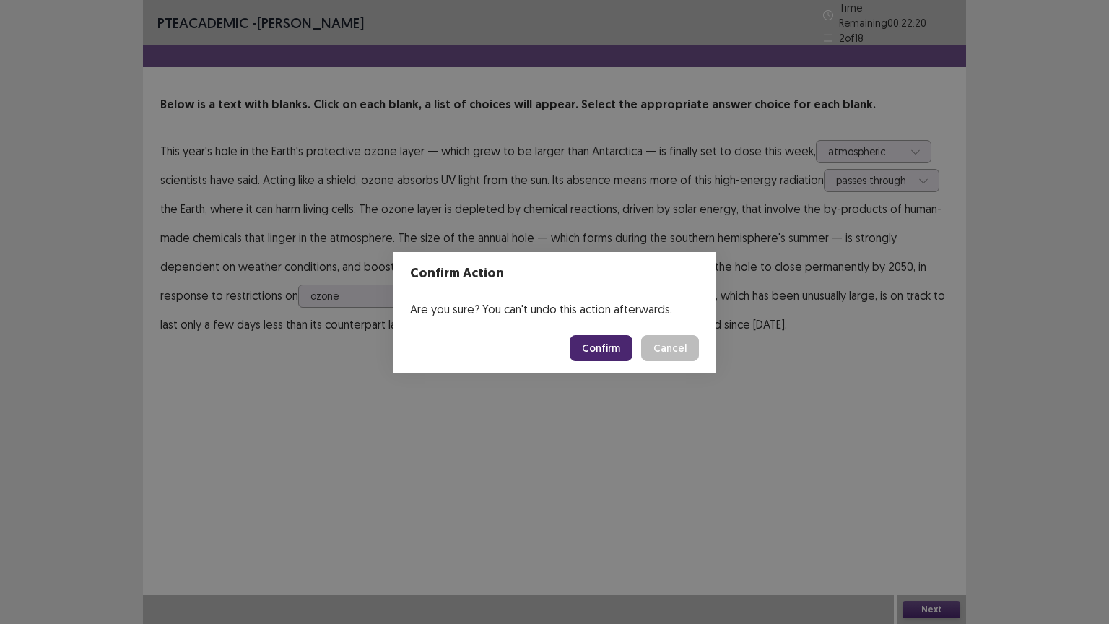
click at [598, 337] on button "Confirm" at bounding box center [601, 348] width 63 height 26
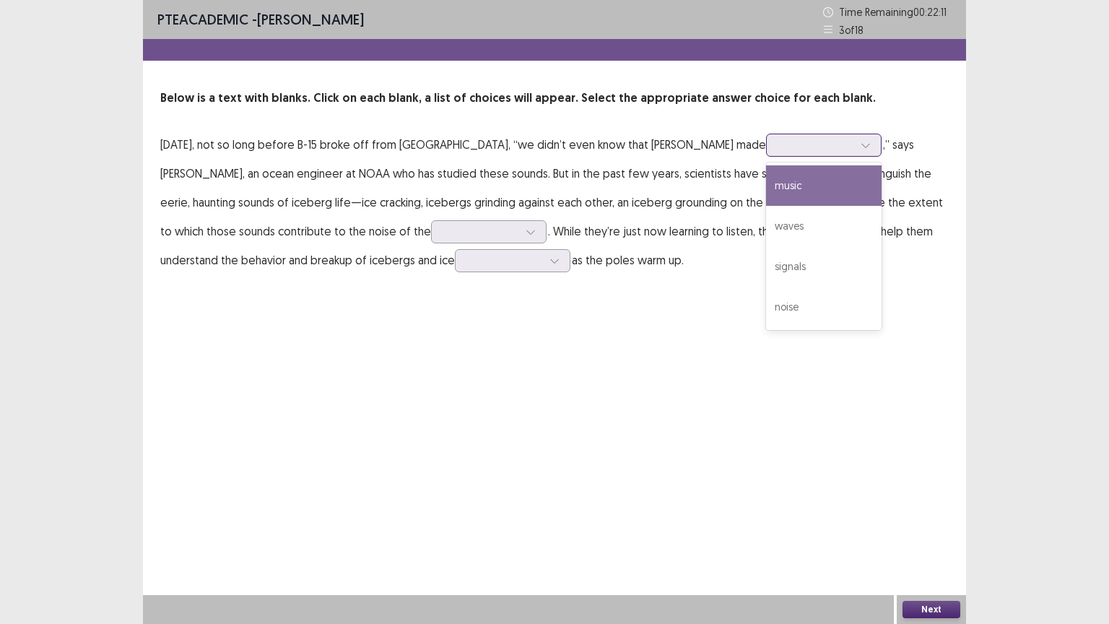
click at [779, 147] on div at bounding box center [816, 145] width 75 height 14
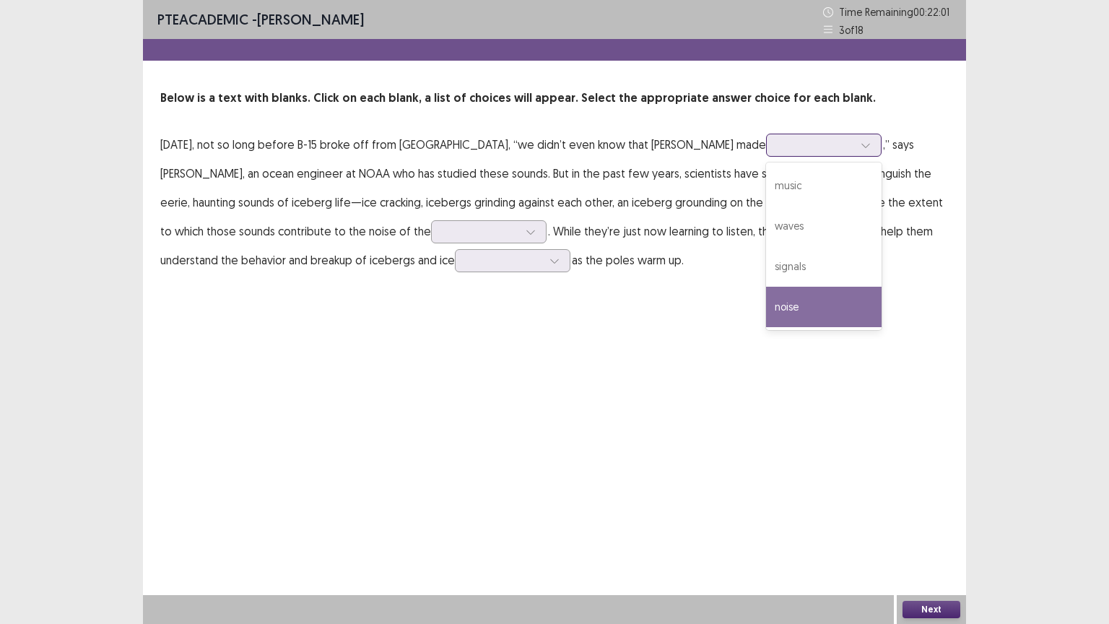
click at [776, 306] on div "noise" at bounding box center [824, 307] width 116 height 40
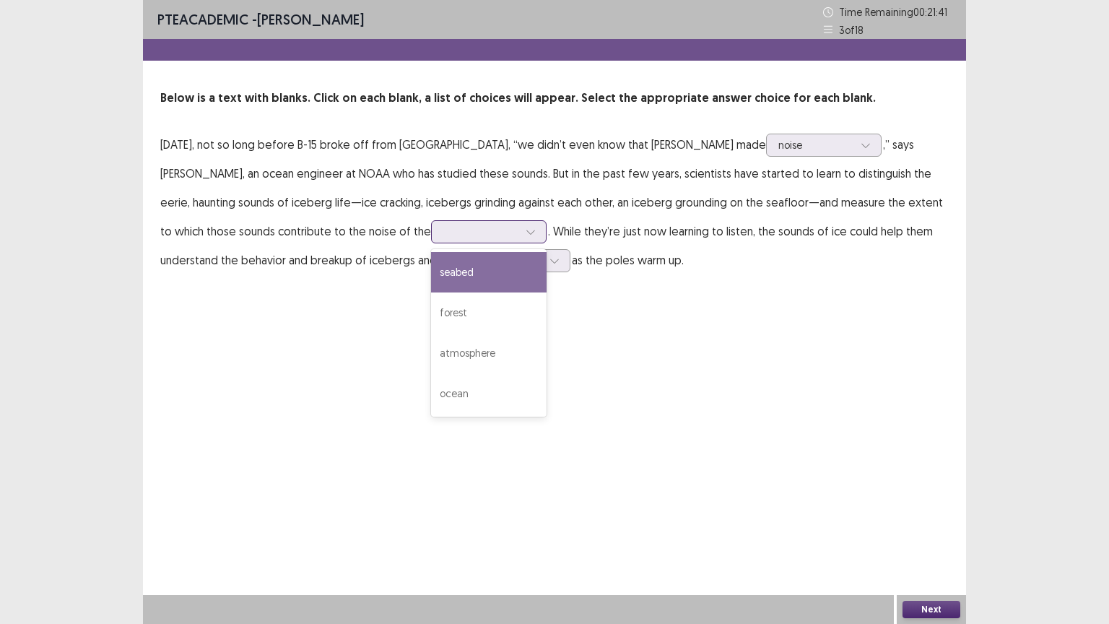
click at [520, 232] on div at bounding box center [531, 232] width 22 height 22
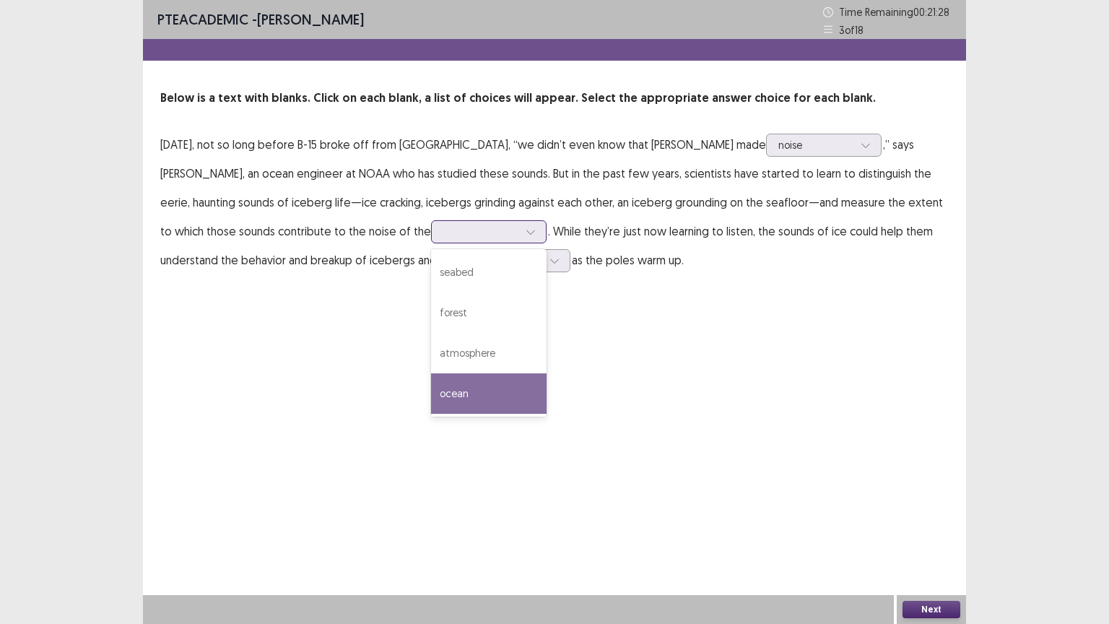
click at [451, 385] on div "ocean" at bounding box center [489, 393] width 116 height 40
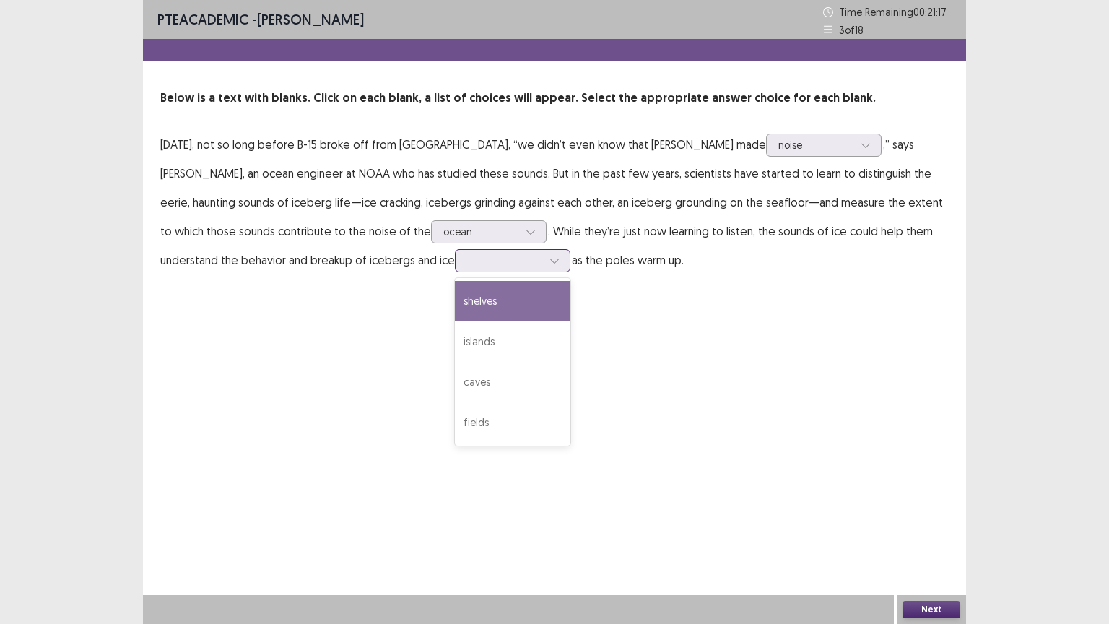
click at [539, 256] on div at bounding box center [504, 261] width 75 height 14
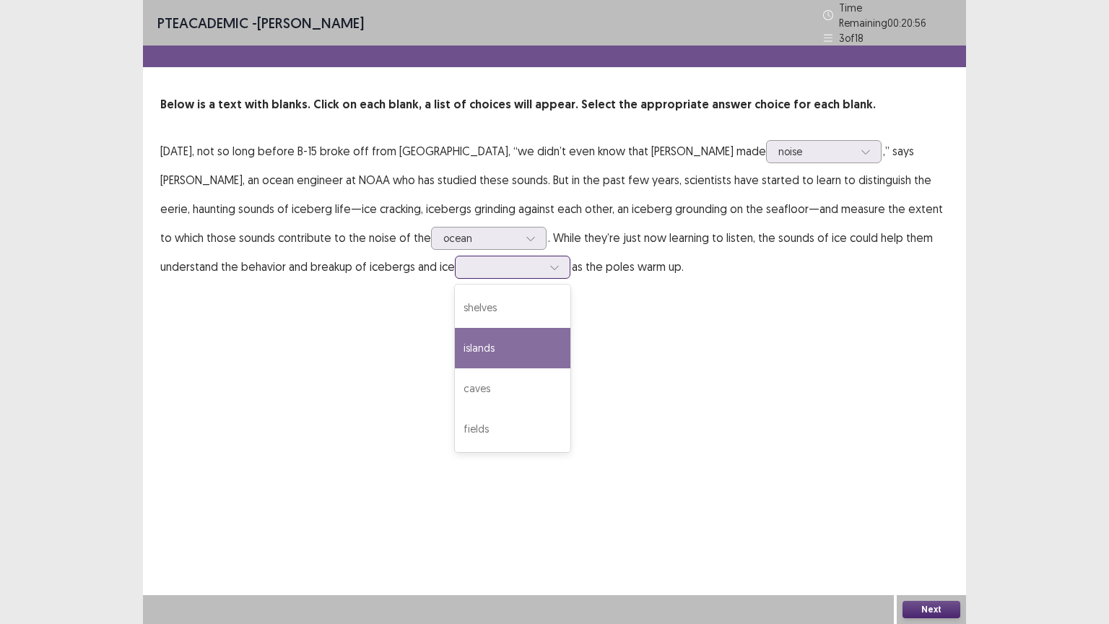
click at [512, 342] on div "islands" at bounding box center [513, 348] width 116 height 40
click at [953, 511] on button "Next" at bounding box center [932, 609] width 58 height 17
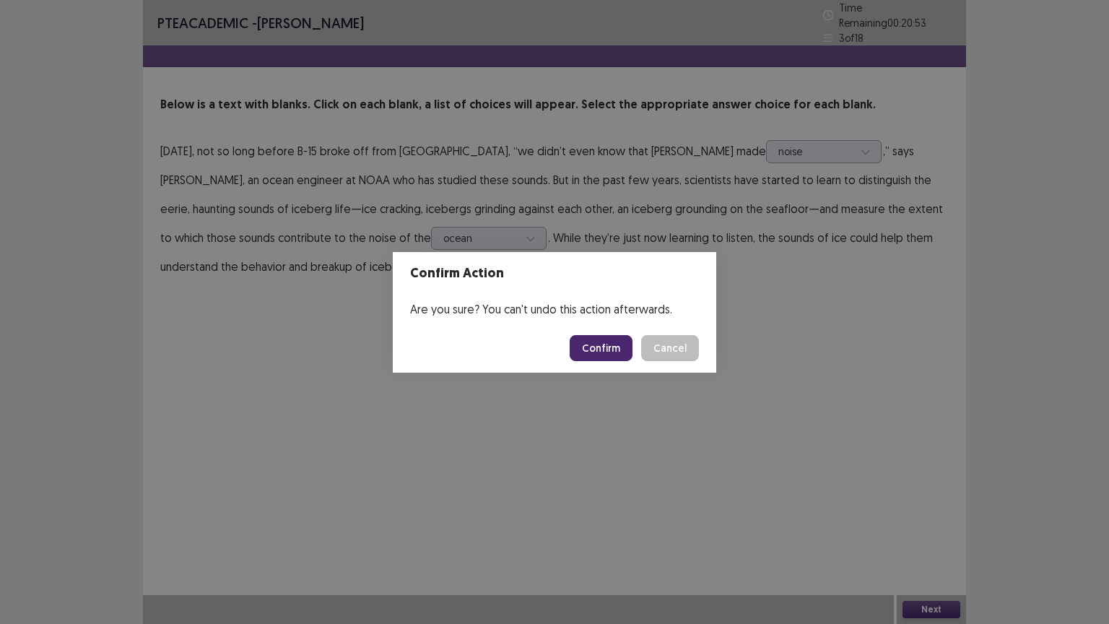
click at [615, 352] on button "Confirm" at bounding box center [601, 348] width 63 height 26
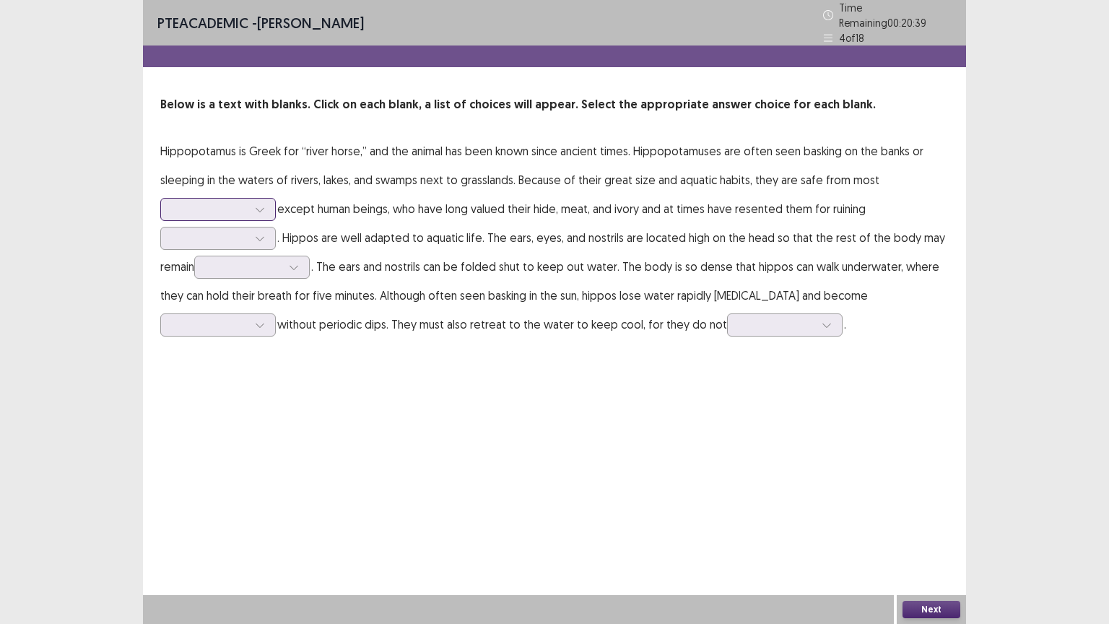
click at [225, 206] on div at bounding box center [210, 209] width 75 height 14
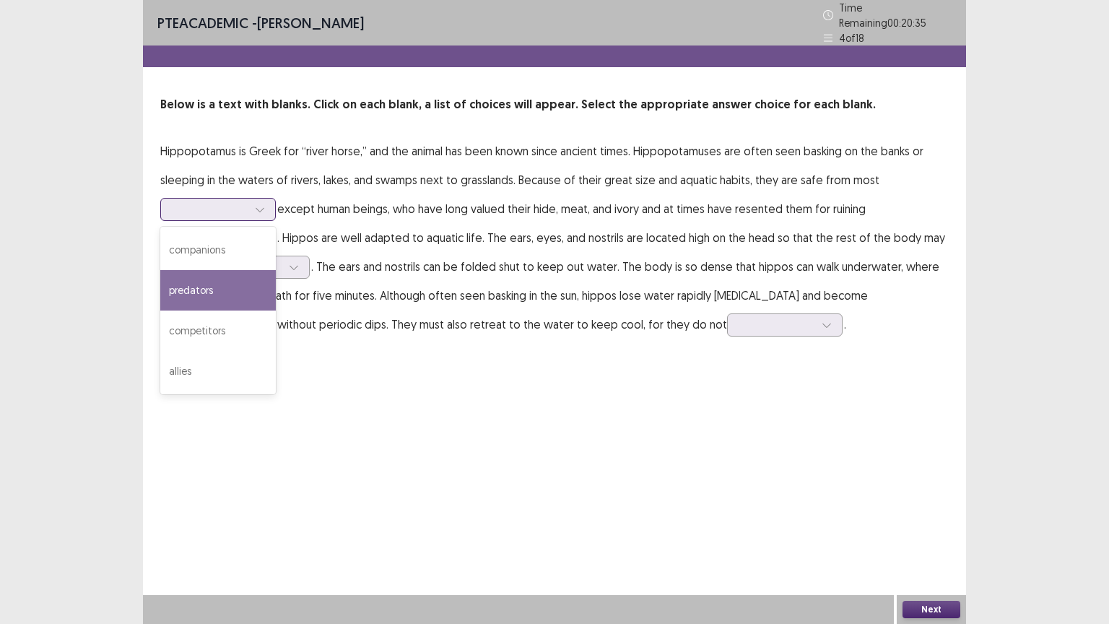
click at [231, 271] on div "predators" at bounding box center [218, 290] width 116 height 40
click at [250, 203] on div at bounding box center [260, 210] width 22 height 22
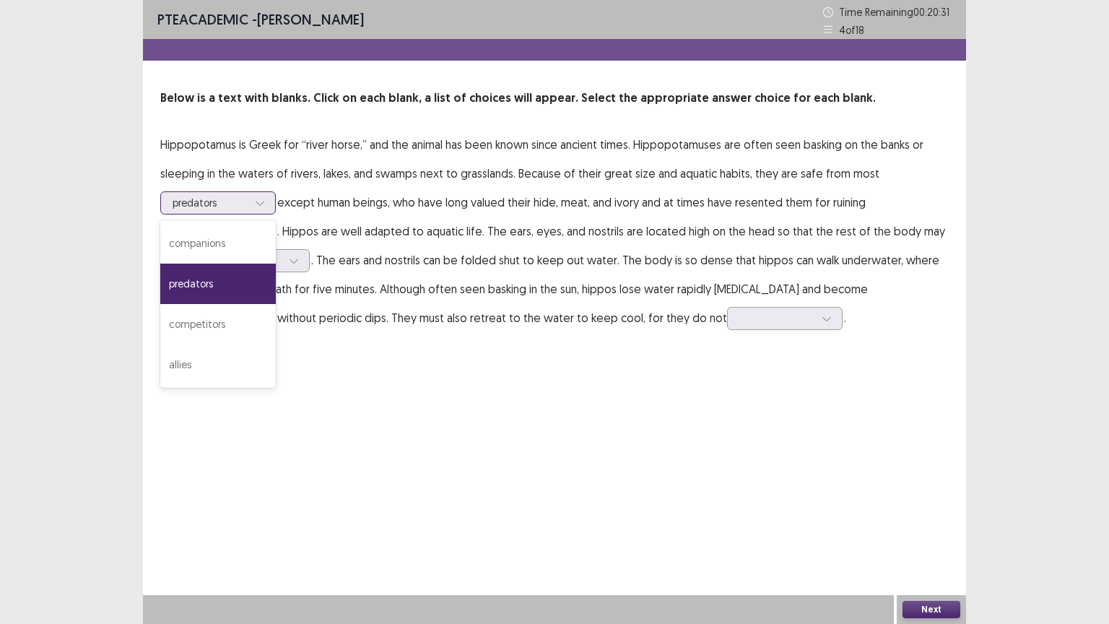
click at [251, 200] on div at bounding box center [260, 203] width 22 height 22
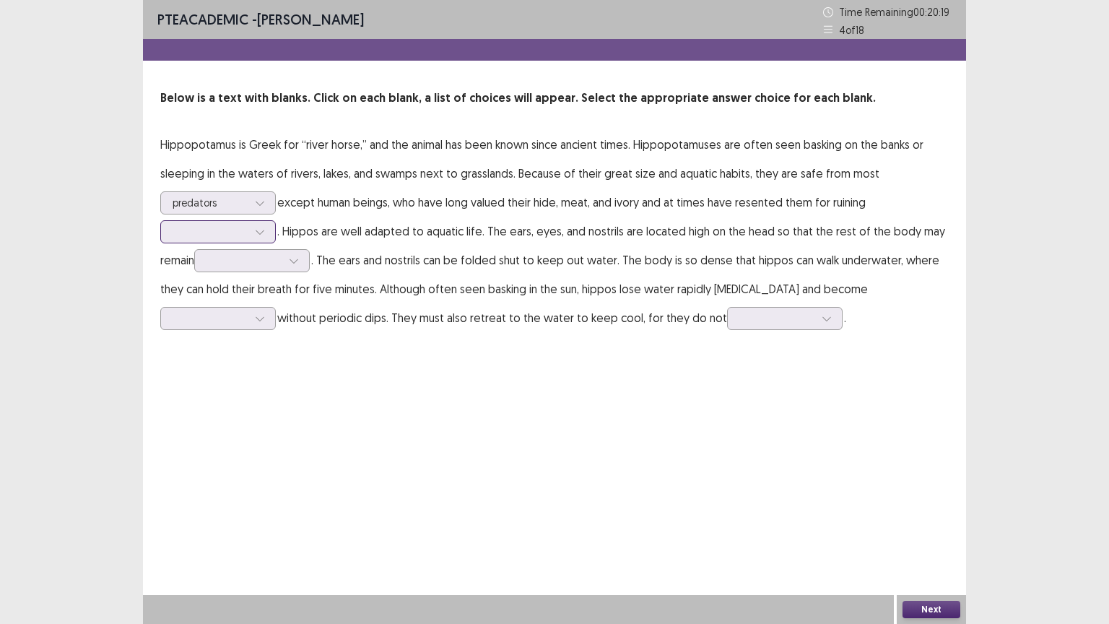
click at [246, 232] on div at bounding box center [210, 232] width 75 height 14
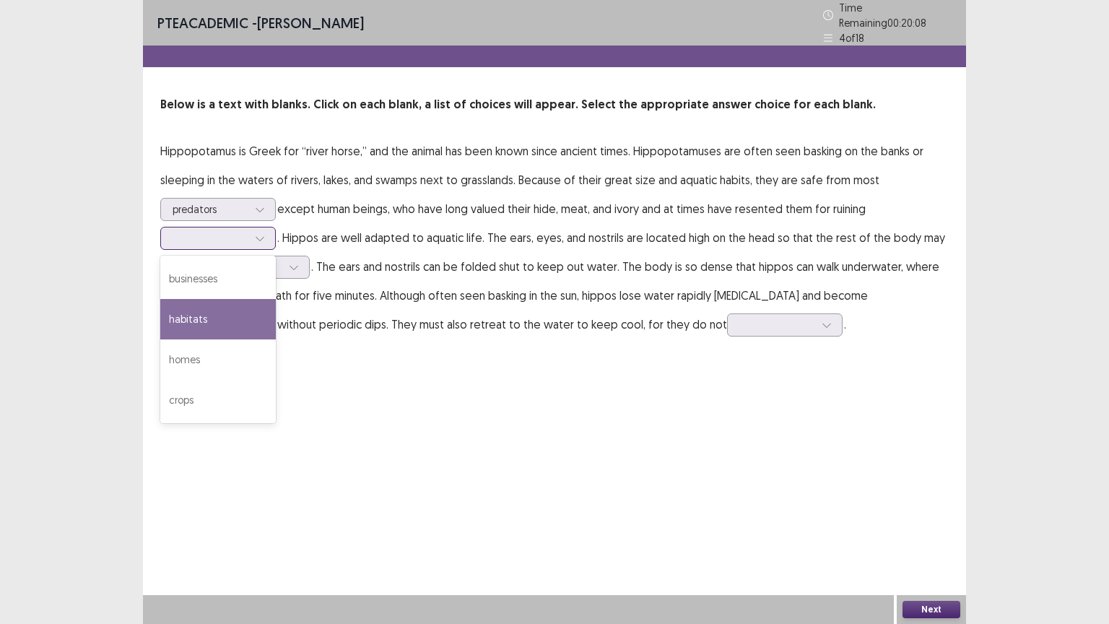
click at [233, 312] on div "habitats" at bounding box center [218, 319] width 116 height 40
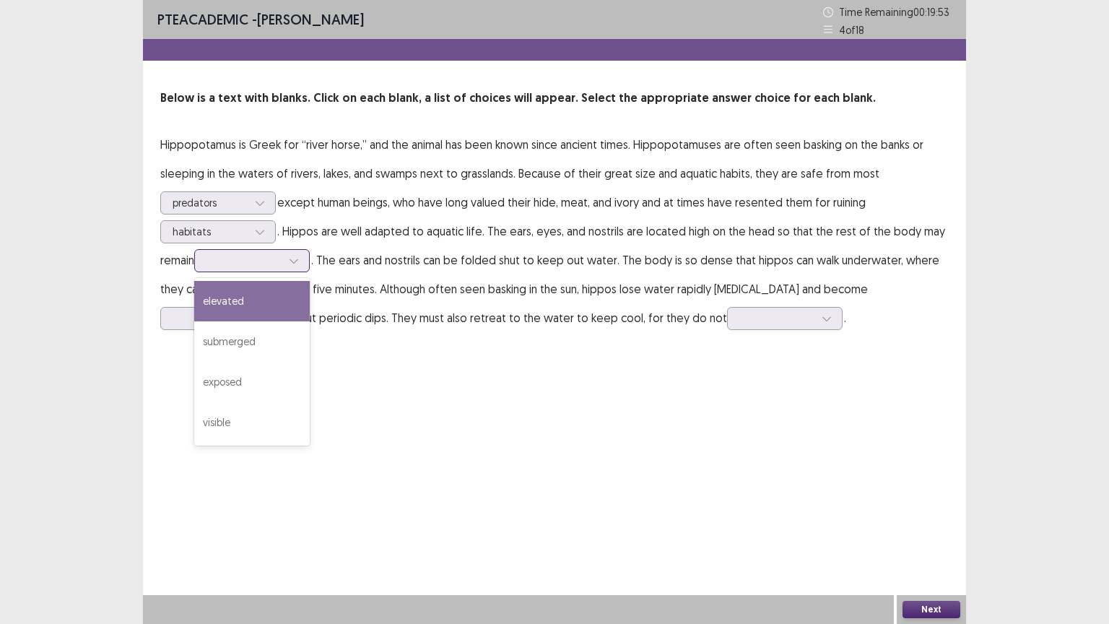
click at [298, 260] on icon at bounding box center [294, 261] width 10 height 10
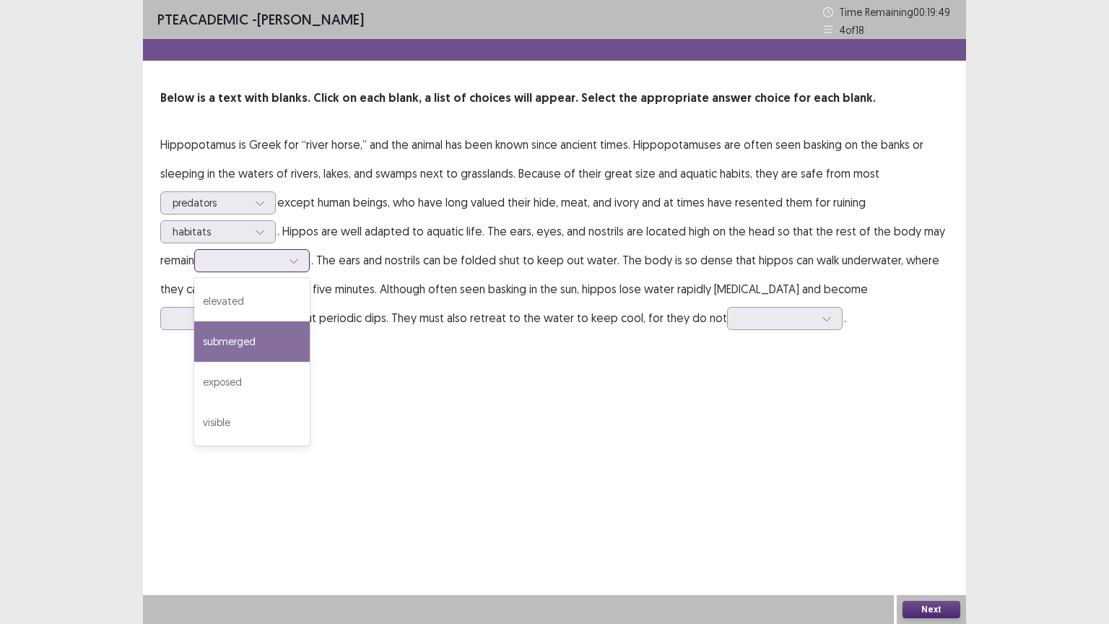
click at [283, 334] on div "submerged" at bounding box center [252, 341] width 116 height 40
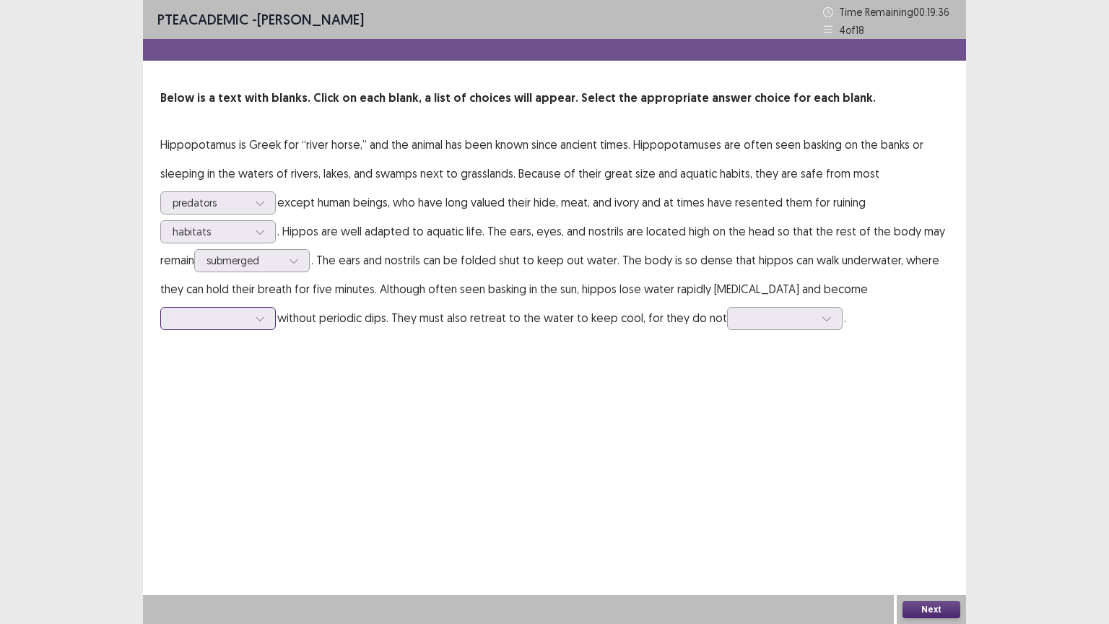
click at [260, 324] on div at bounding box center [260, 319] width 22 height 22
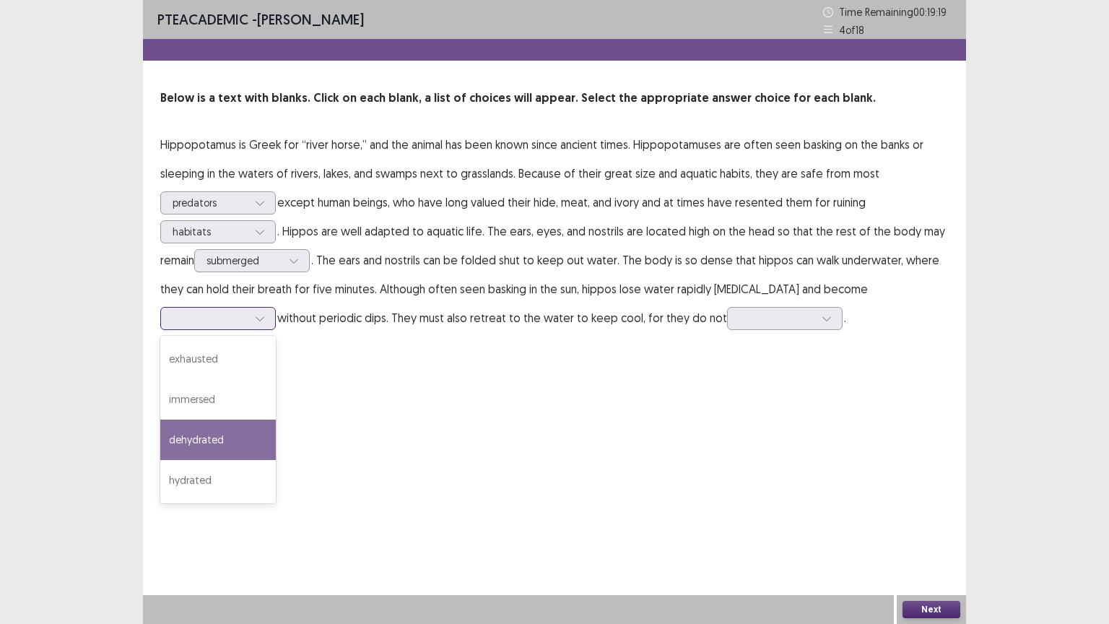
click at [218, 433] on div "dehydrated" at bounding box center [218, 440] width 116 height 40
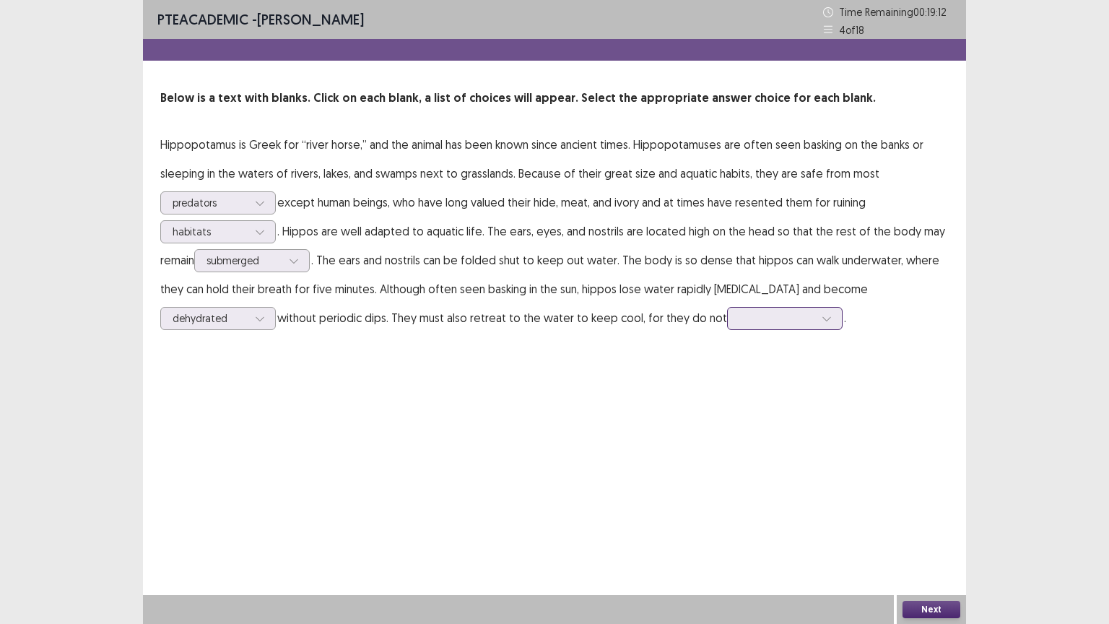
click at [769, 321] on div at bounding box center [777, 318] width 75 height 14
click at [763, 394] on div "shiver" at bounding box center [785, 399] width 116 height 40
click at [821, 310] on div at bounding box center [827, 319] width 22 height 22
click at [926, 511] on button "Next" at bounding box center [932, 609] width 58 height 17
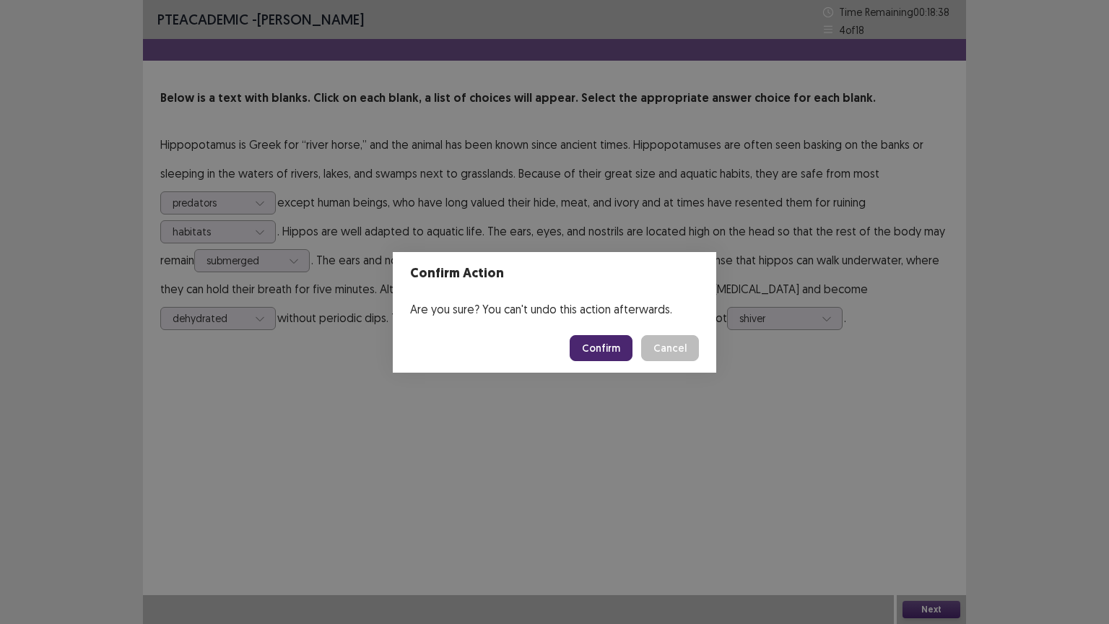
click at [595, 342] on button "Confirm" at bounding box center [601, 348] width 63 height 26
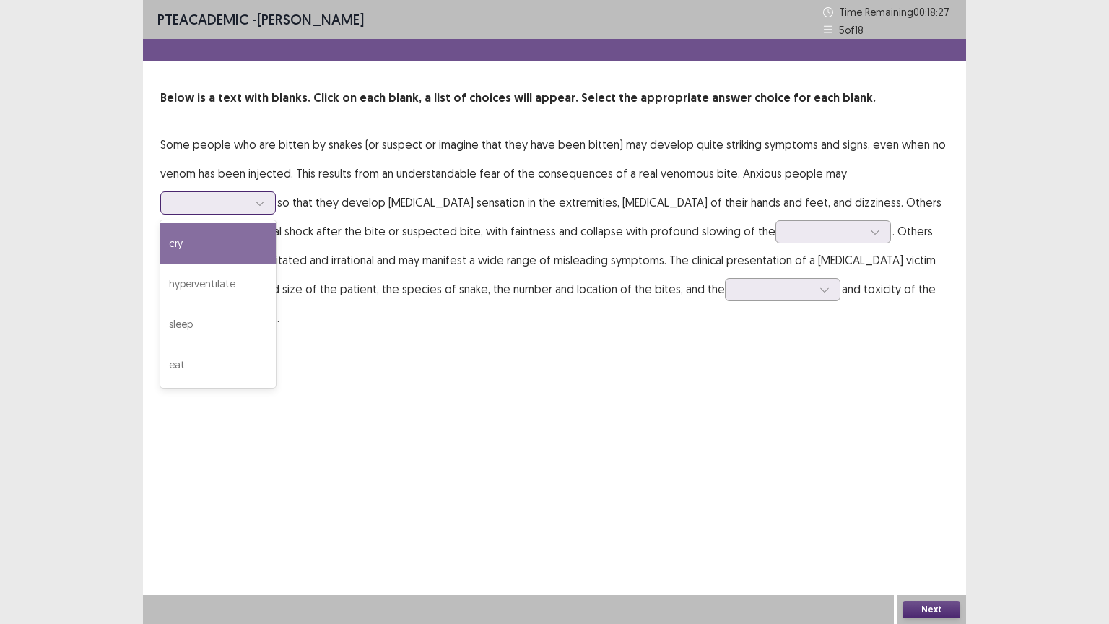
click at [250, 206] on div at bounding box center [260, 203] width 22 height 22
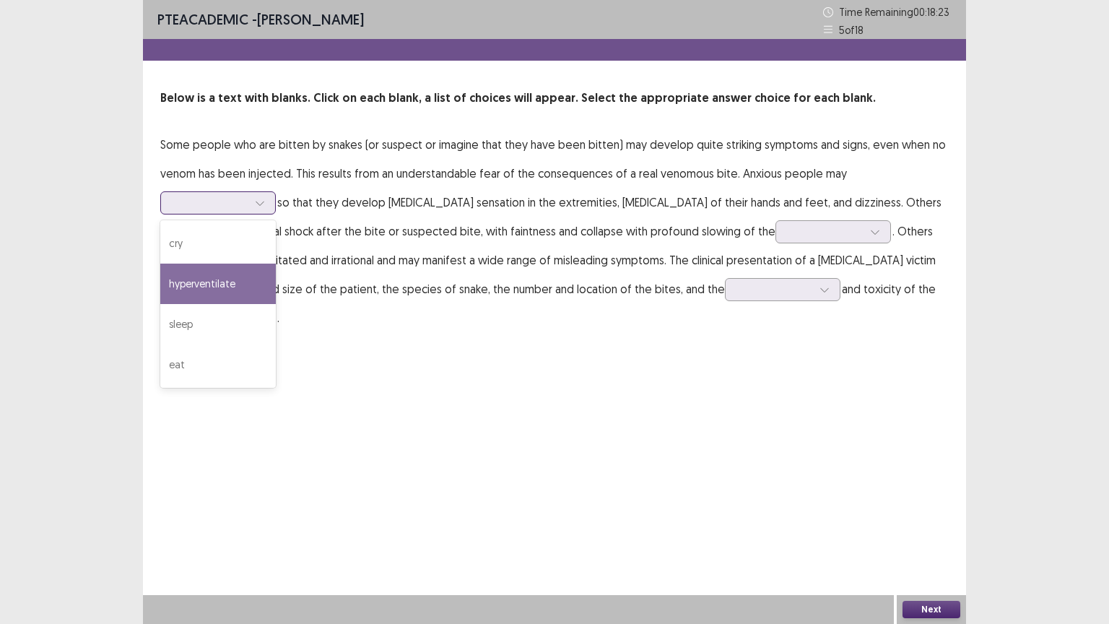
click at [238, 287] on div "hyperventilate" at bounding box center [218, 284] width 116 height 40
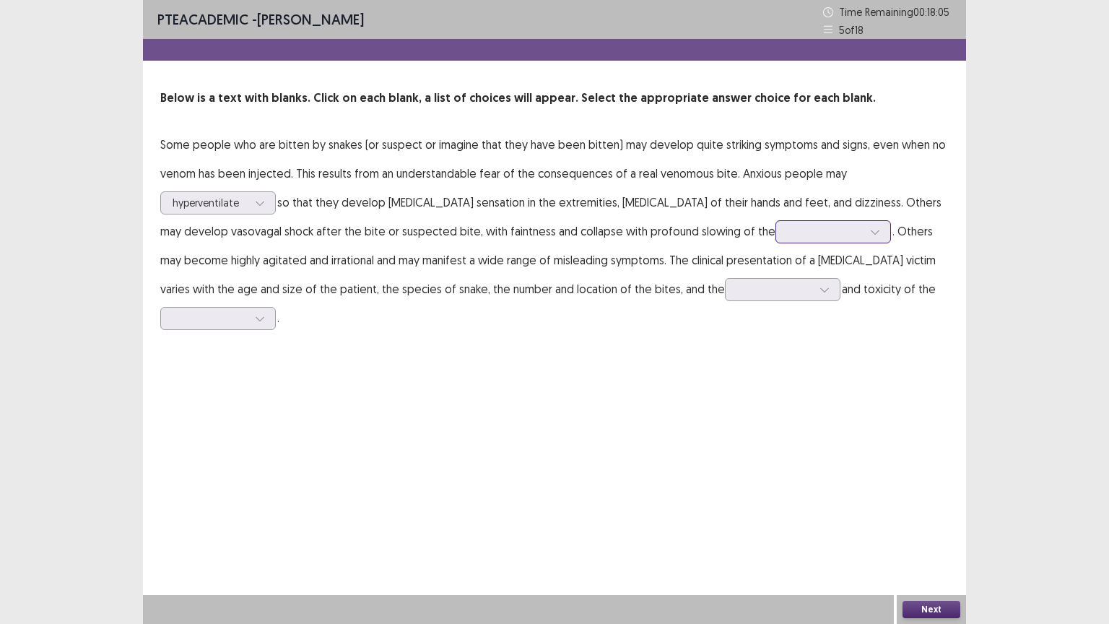
click at [826, 227] on div at bounding box center [825, 232] width 75 height 14
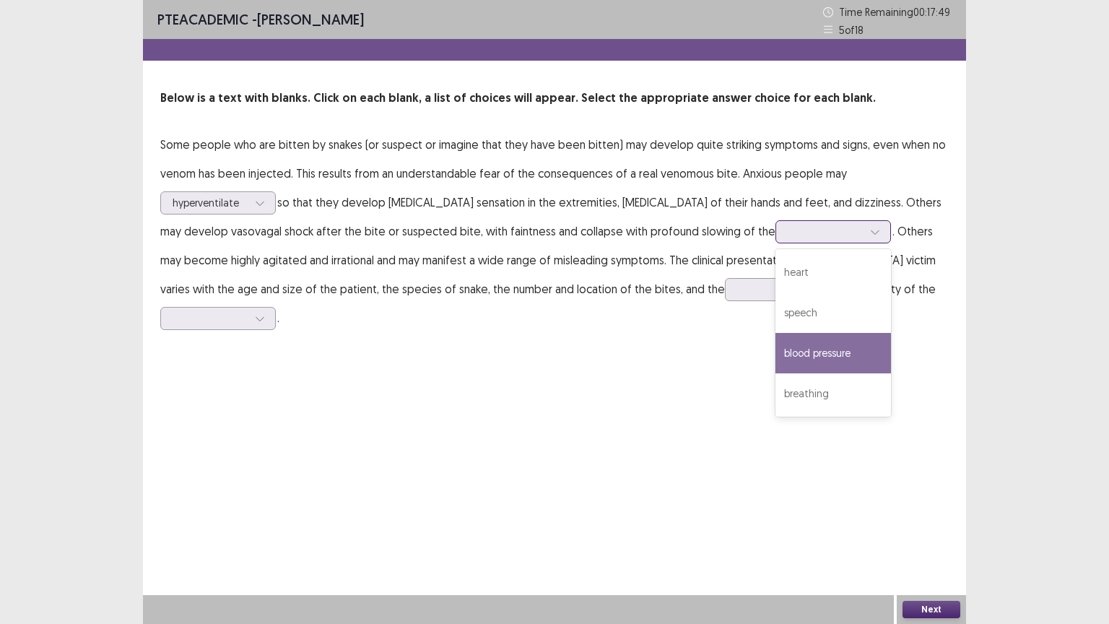
click at [804, 350] on div "blood pressure" at bounding box center [834, 353] width 116 height 40
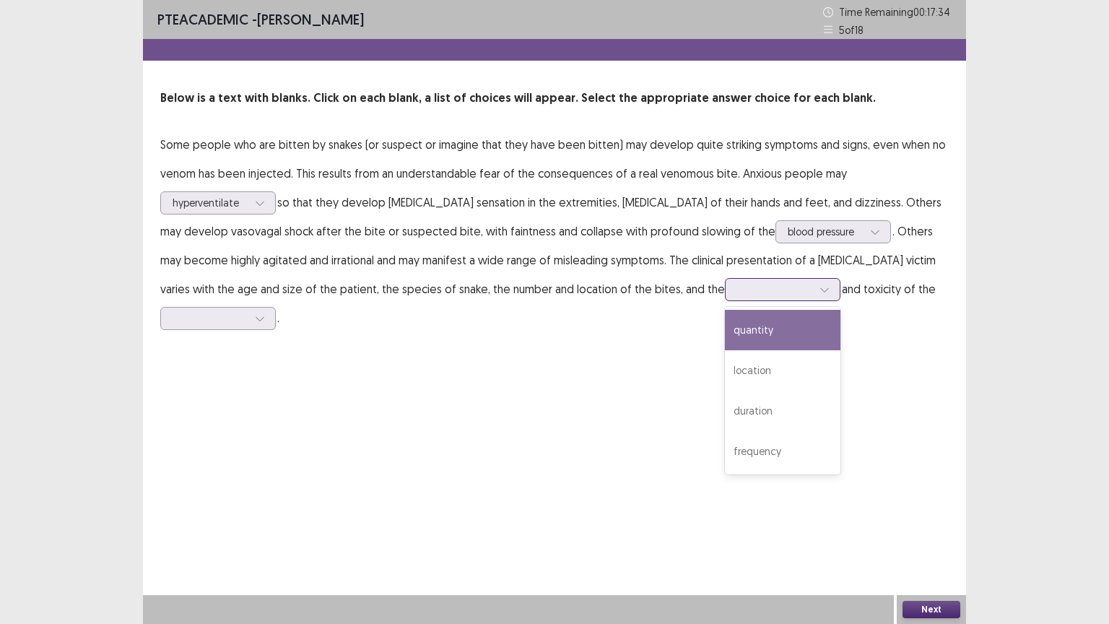
click at [737, 292] on div at bounding box center [774, 289] width 75 height 14
click at [725, 329] on div "quantity" at bounding box center [783, 330] width 116 height 40
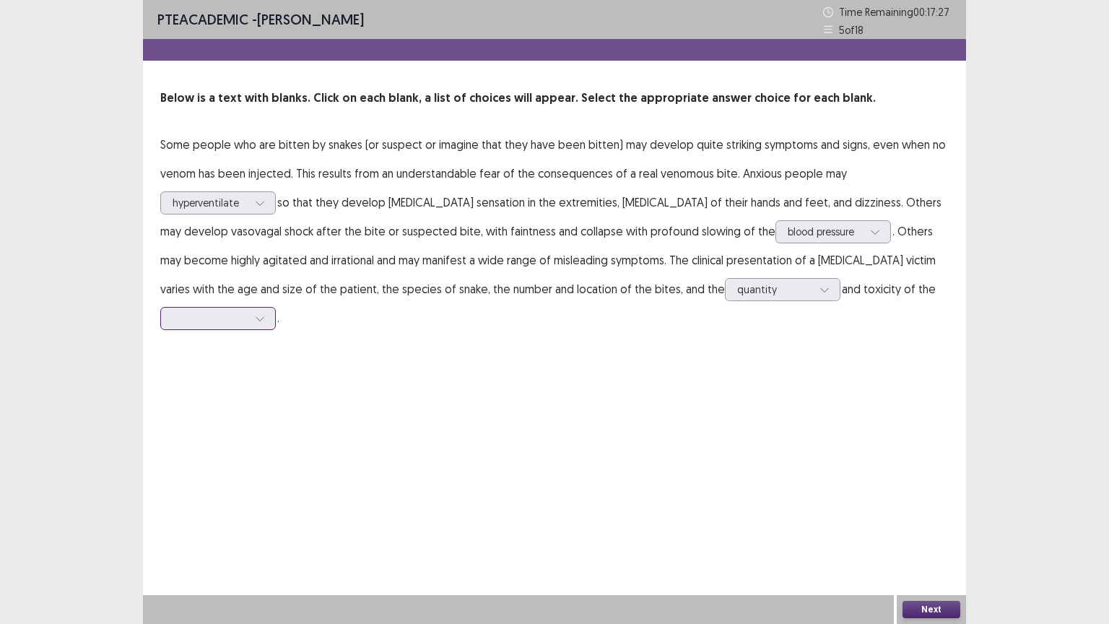
click at [231, 324] on div at bounding box center [210, 318] width 75 height 14
click at [232, 391] on div "venom" at bounding box center [218, 399] width 116 height 40
click at [940, 511] on button "Next" at bounding box center [932, 609] width 58 height 17
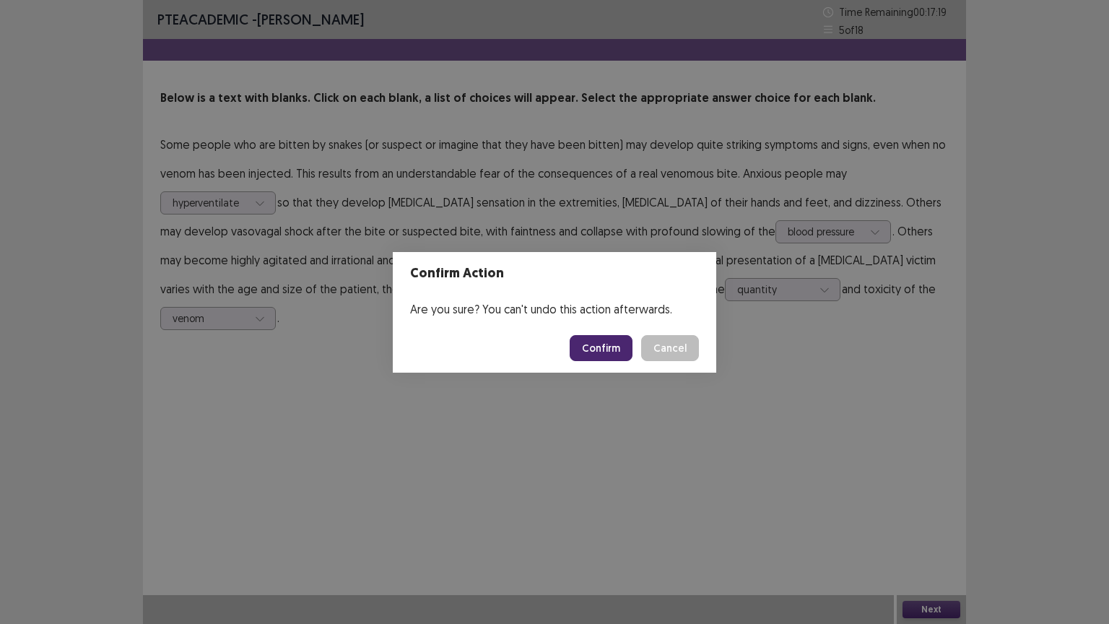
click at [604, 344] on button "Confirm" at bounding box center [601, 348] width 63 height 26
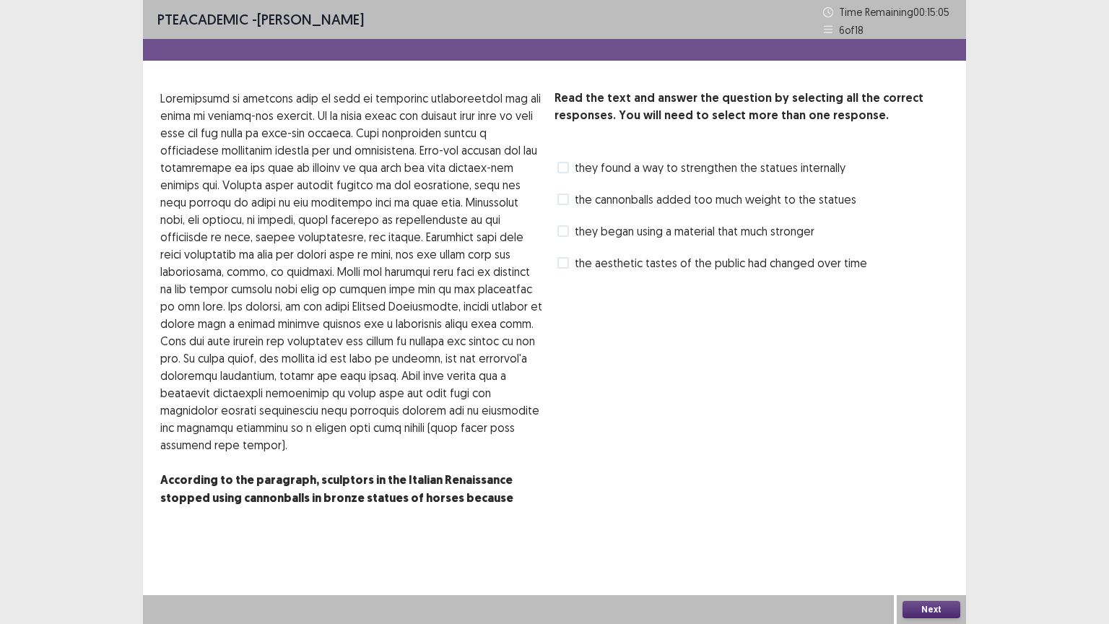
click at [613, 165] on span "they found a way to strengthen the statues internally" at bounding box center [710, 167] width 271 height 17
click at [631, 157] on div "they found a way to strengthen the statues internally" at bounding box center [700, 167] width 291 height 23
click at [621, 168] on span "they found a way to strengthen the statues internally" at bounding box center [710, 167] width 271 height 17
click at [615, 231] on span "they began using a material that much stronger" at bounding box center [695, 230] width 240 height 17
click at [626, 265] on span "the aesthetic tastes of the public had changed over time" at bounding box center [721, 262] width 293 height 17
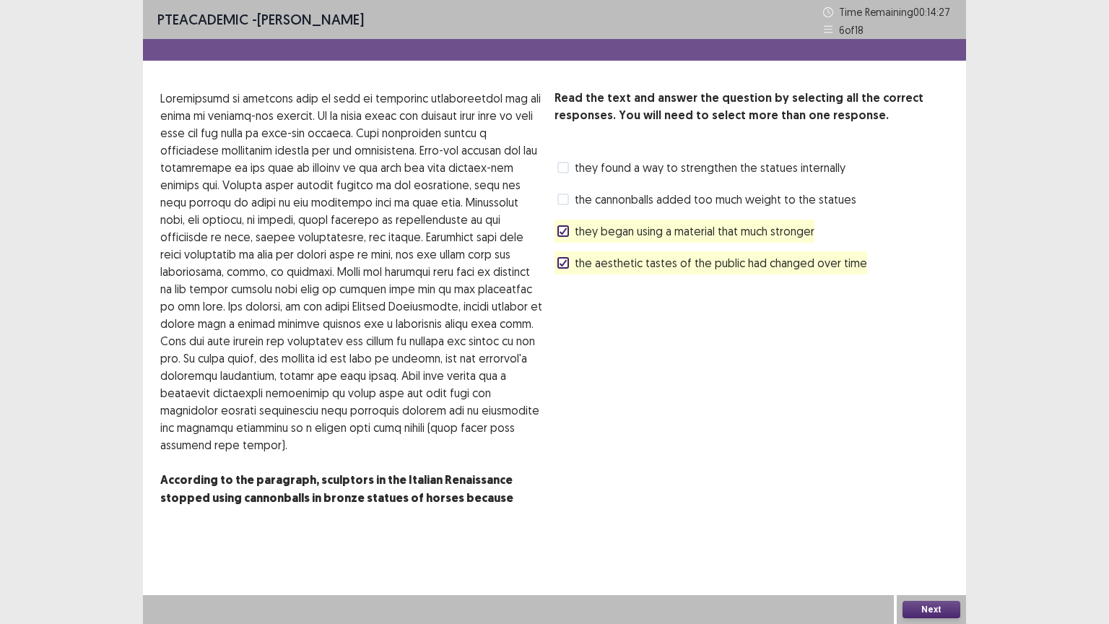
click at [585, 264] on span "the aesthetic tastes of the public had changed over time" at bounding box center [721, 262] width 293 height 17
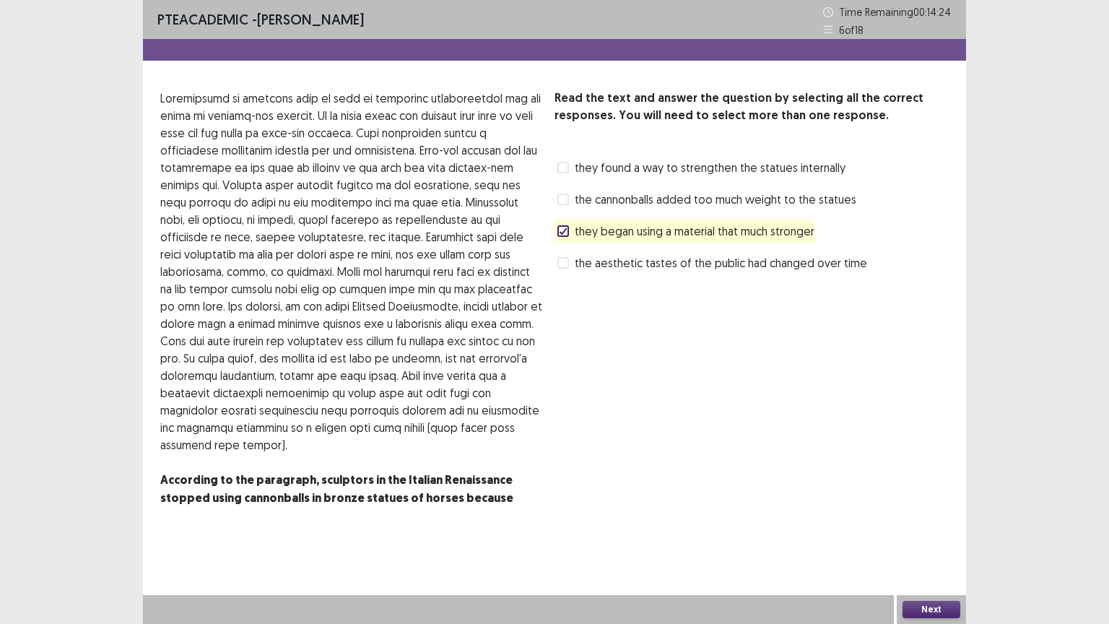
click at [581, 168] on span "they found a way to strengthen the statues internally" at bounding box center [710, 167] width 271 height 17
click at [935, 511] on button "Next" at bounding box center [932, 609] width 58 height 17
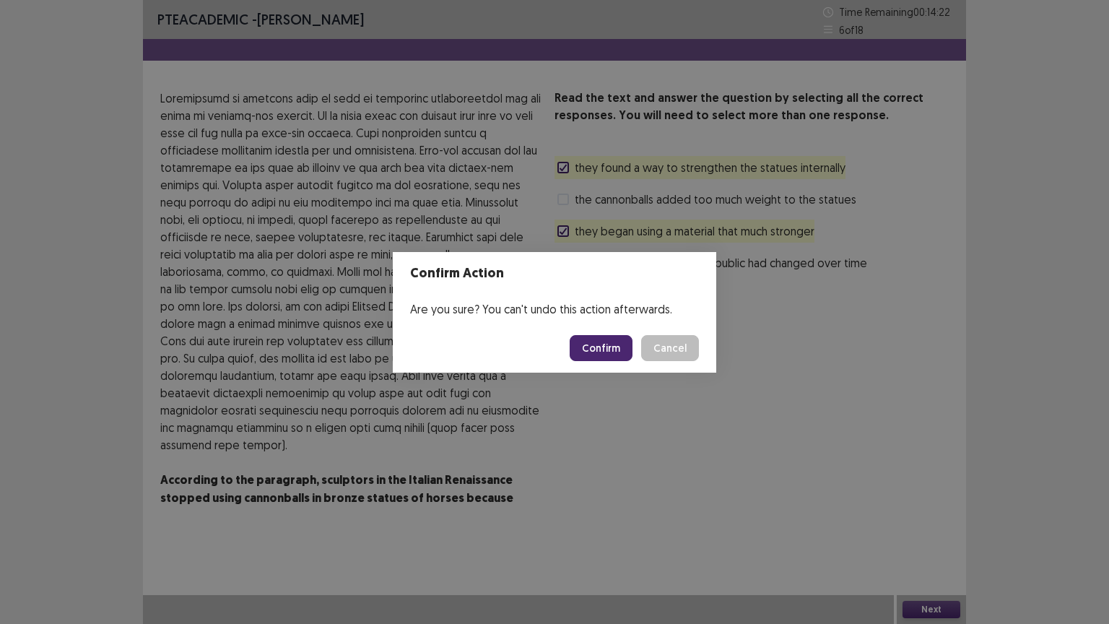
click at [592, 342] on button "Confirm" at bounding box center [601, 348] width 63 height 26
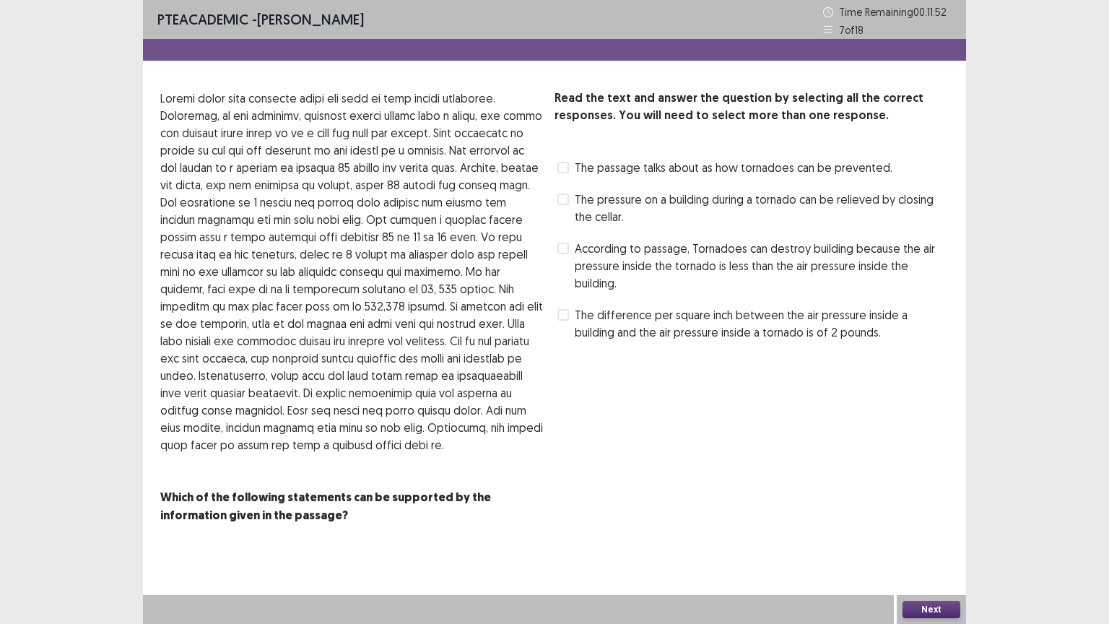
click at [675, 173] on span "The passage talks about as how tornadoes can be prevented." at bounding box center [734, 167] width 318 height 17
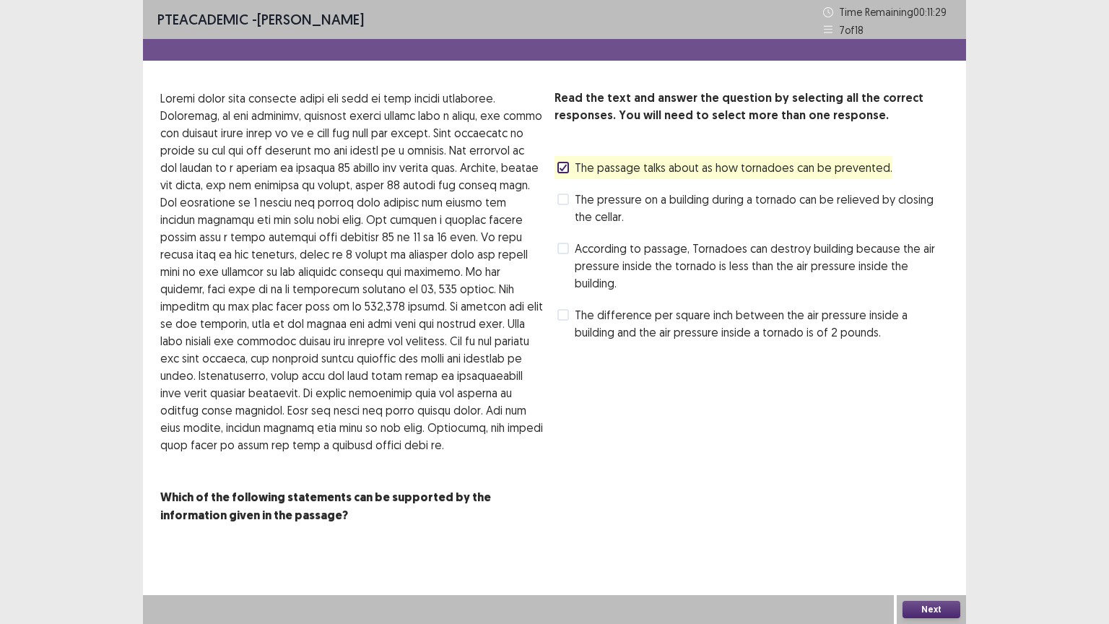
click at [611, 256] on span "According to passage, Tornadoes can destroy building because the air pressure i…" at bounding box center [762, 266] width 374 height 52
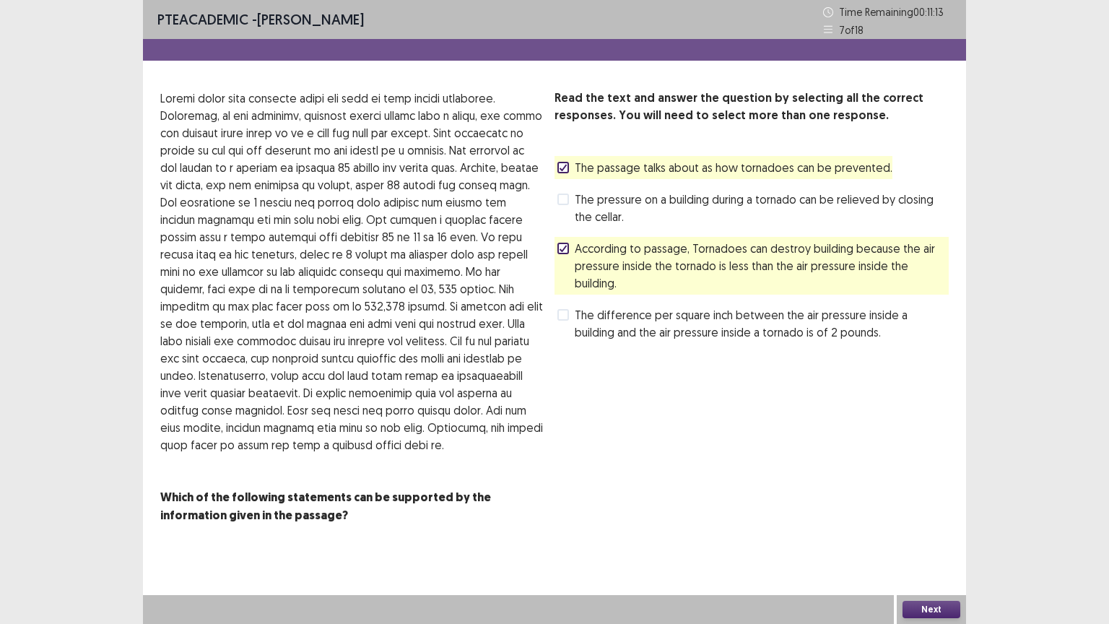
click at [613, 256] on span "According to passage, Tornadoes can destroy building because the air pressure i…" at bounding box center [762, 266] width 374 height 52
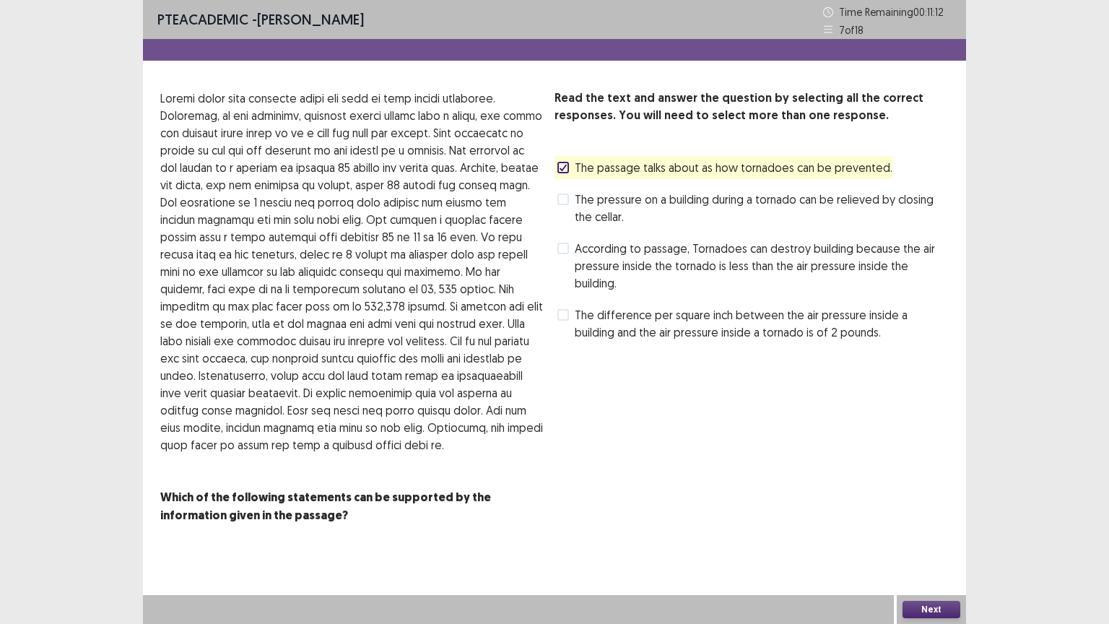
click at [906, 511] on button "Next" at bounding box center [932, 609] width 58 height 17
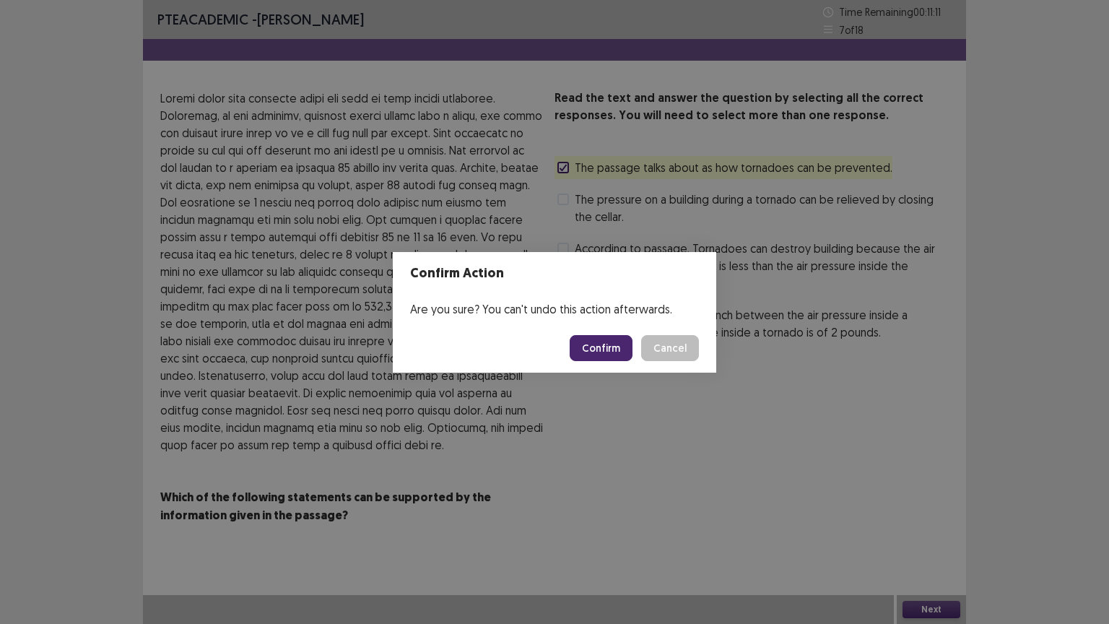
click at [625, 355] on button "Confirm" at bounding box center [601, 348] width 63 height 26
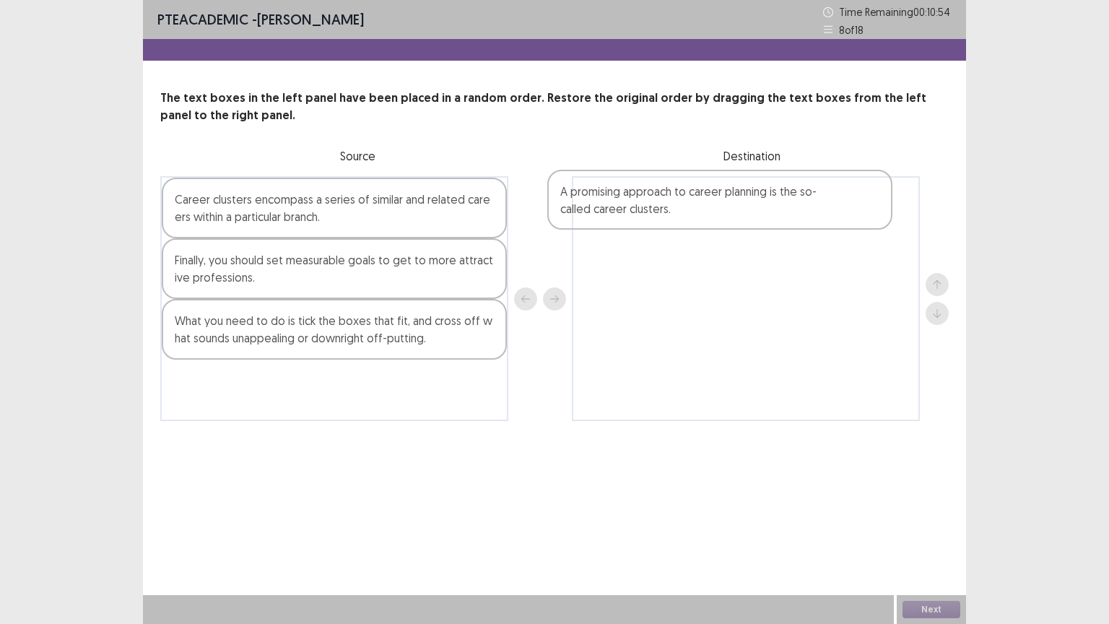
drag, startPoint x: 382, startPoint y: 324, endPoint x: 772, endPoint y: 196, distance: 410.7
click at [772, 196] on div "Career clusters encompass a series of similar and related careers within a part…" at bounding box center [554, 298] width 789 height 245
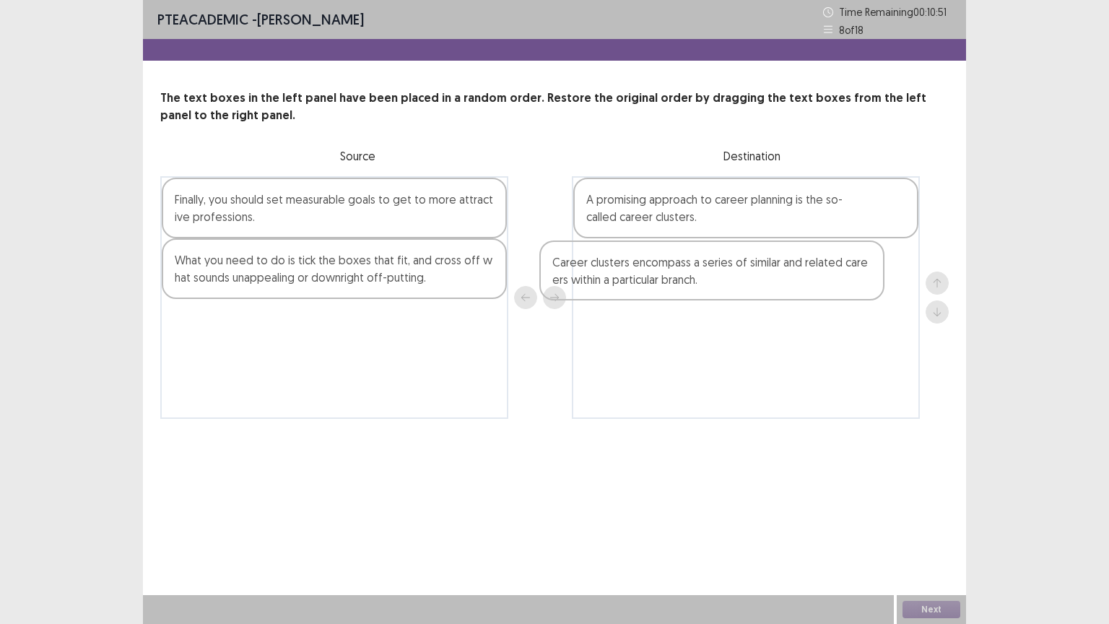
drag, startPoint x: 443, startPoint y: 204, endPoint x: 849, endPoint y: 274, distance: 412.7
click at [849, 274] on div "Career clusters encompass a series of similar and related careers within a part…" at bounding box center [554, 297] width 789 height 243
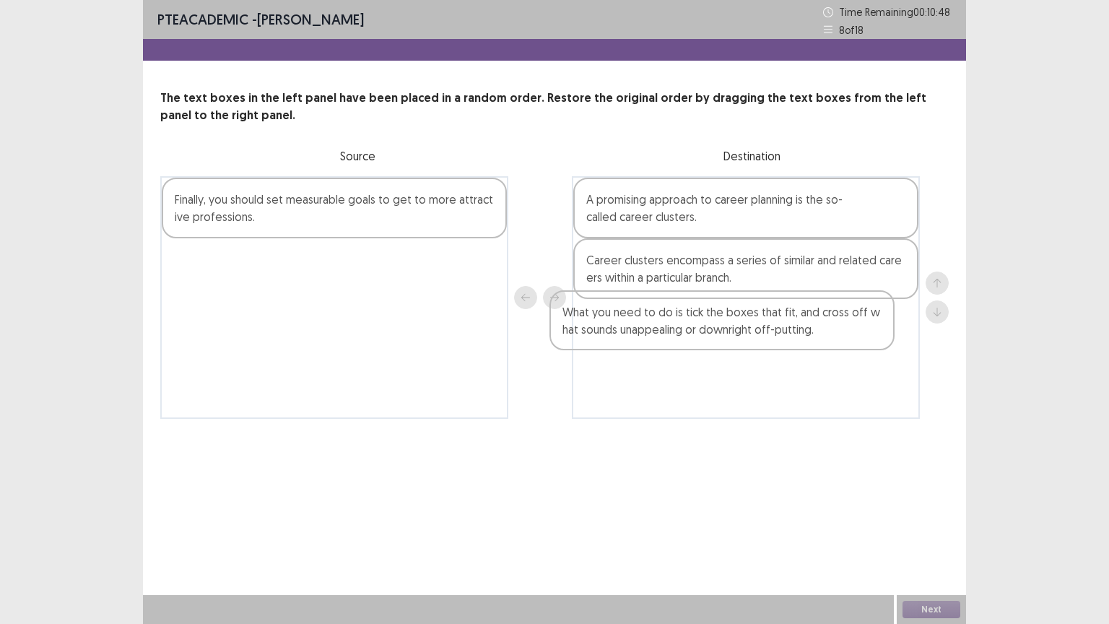
drag, startPoint x: 410, startPoint y: 283, endPoint x: 808, endPoint y: 337, distance: 400.9
click at [808, 337] on div "Finally, you should set measurable goals to get to more attractive professions.…" at bounding box center [554, 297] width 789 height 243
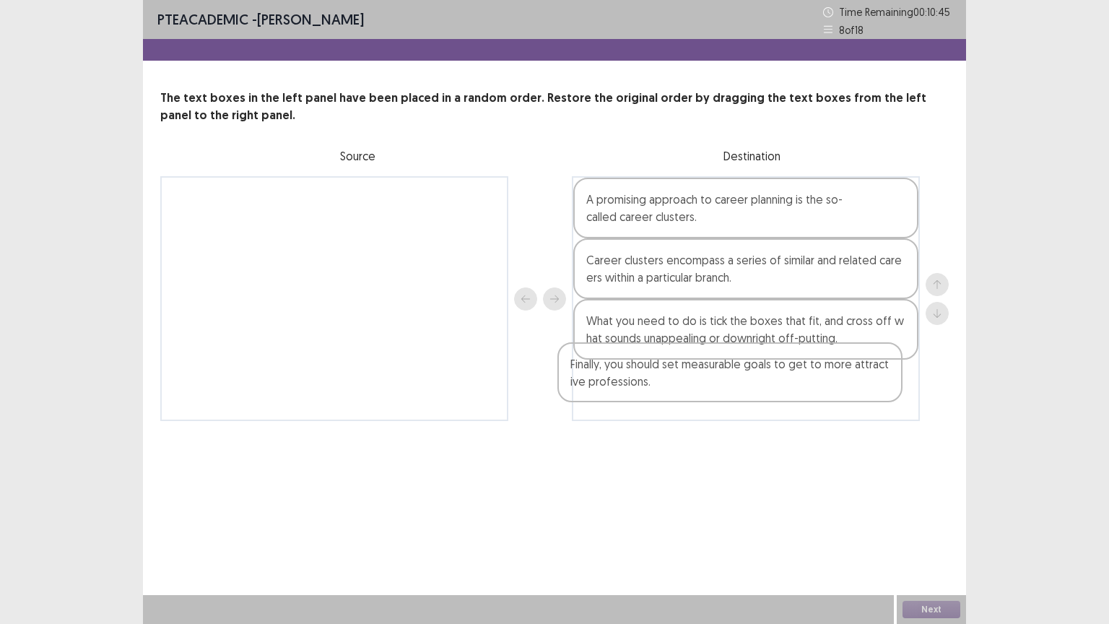
drag, startPoint x: 436, startPoint y: 212, endPoint x: 844, endPoint y: 393, distance: 445.9
click at [844, 393] on div "Finally, you should set measurable goals to get to more attractive professions.…" at bounding box center [554, 298] width 789 height 245
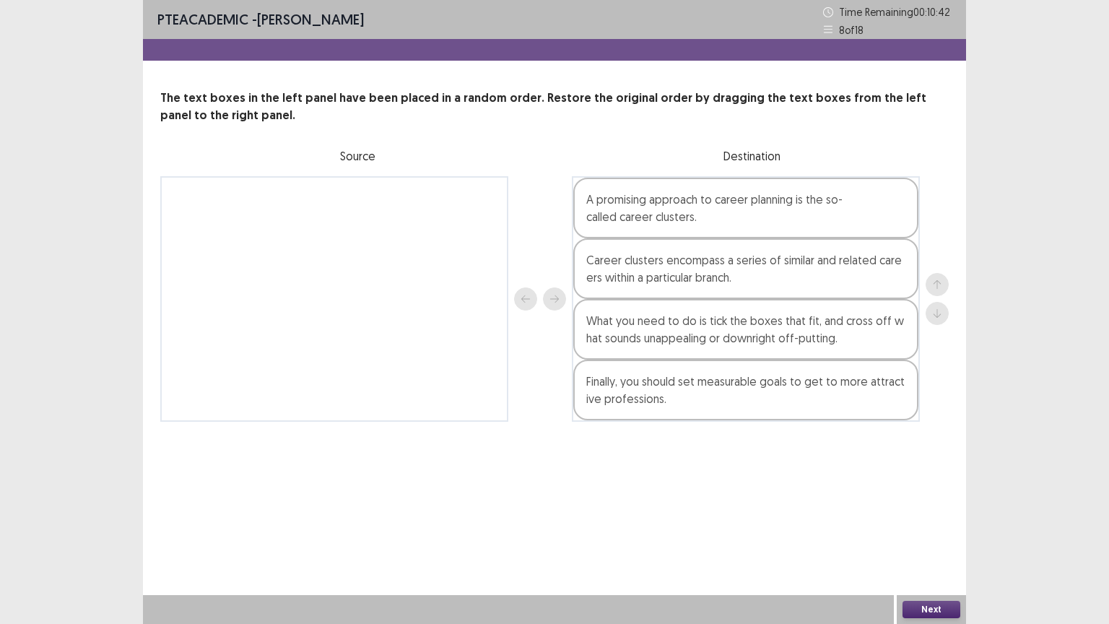
click at [922, 511] on button "Next" at bounding box center [932, 609] width 58 height 17
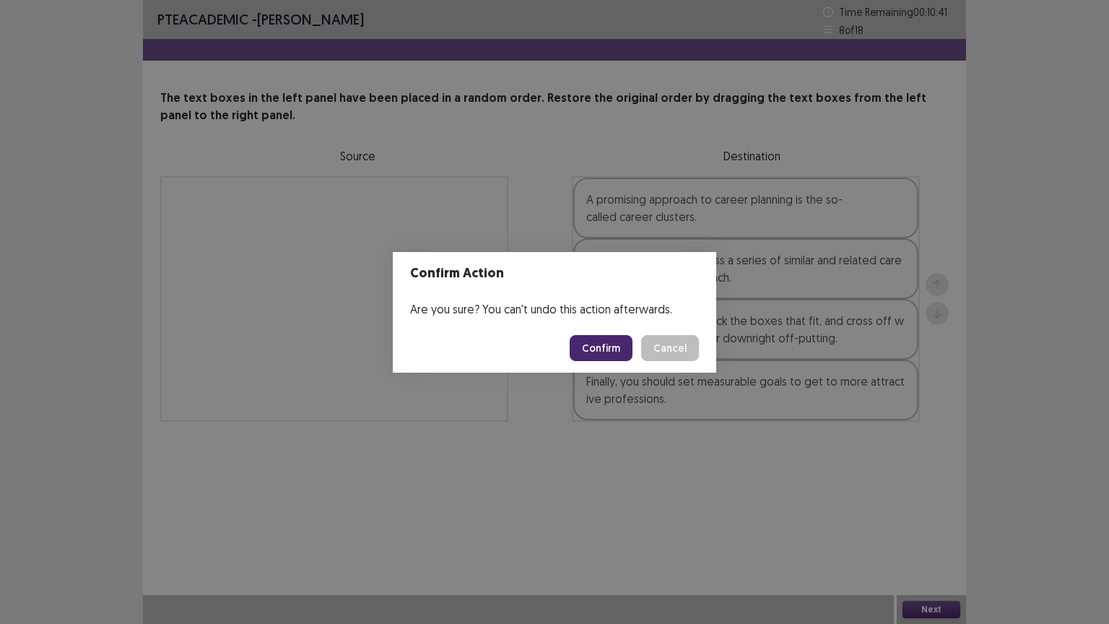
click at [594, 352] on button "Confirm" at bounding box center [601, 348] width 63 height 26
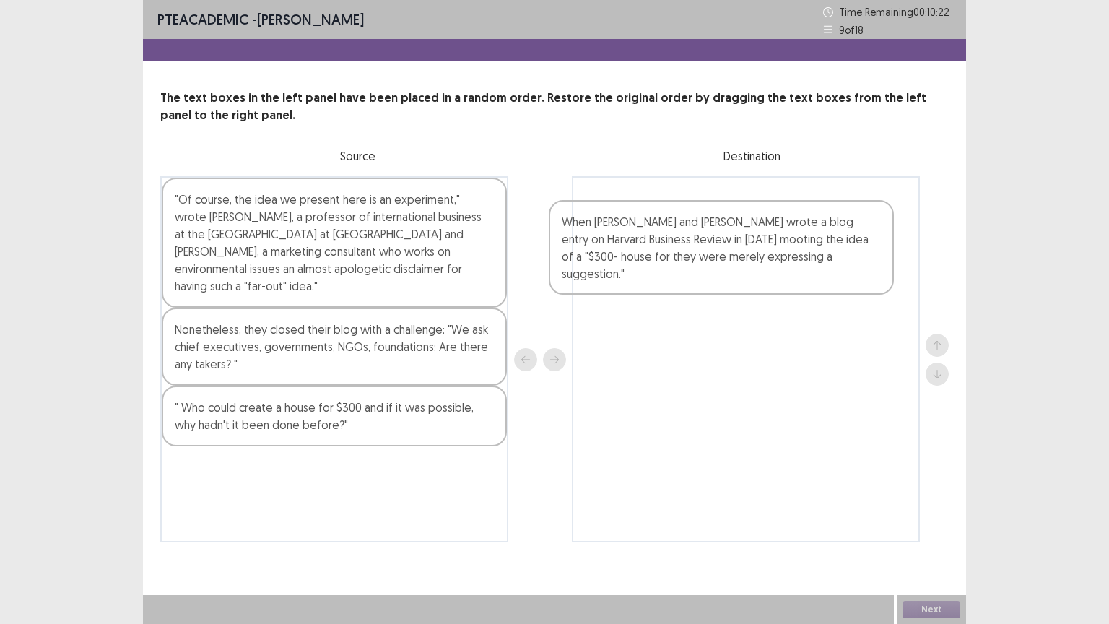
drag, startPoint x: 347, startPoint y: 436, endPoint x: 750, endPoint y: 265, distance: 438.6
click at [750, 265] on div ""Of course, the idea we present here is an experiment," wrote [PERSON_NAME], a …" at bounding box center [554, 359] width 789 height 366
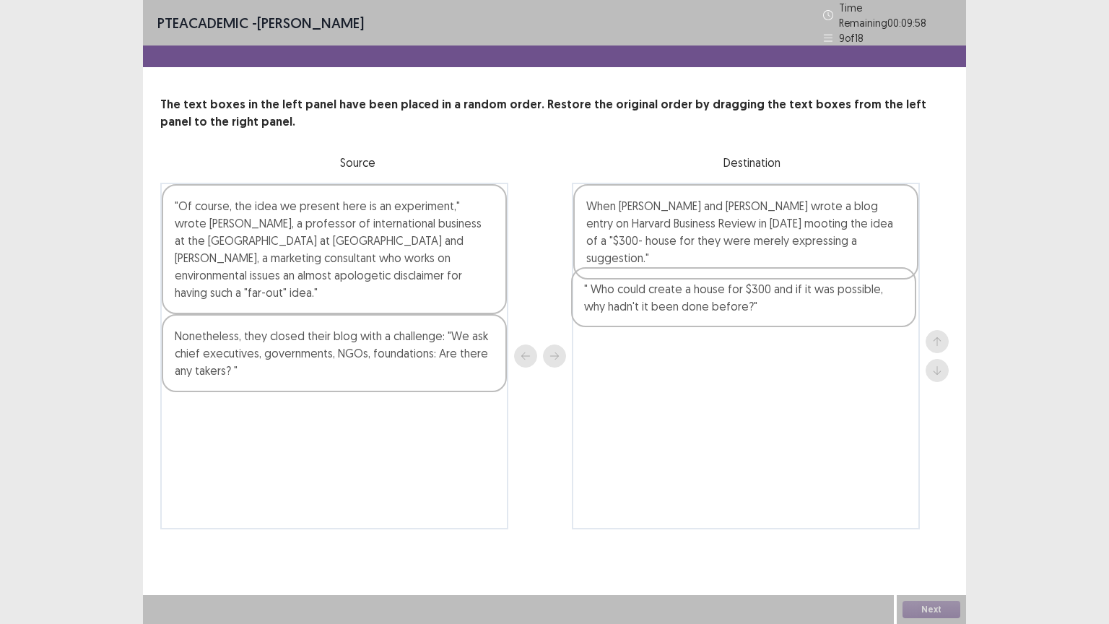
drag, startPoint x: 375, startPoint y: 408, endPoint x: 795, endPoint y: 305, distance: 432.2
click at [795, 305] on div ""Of course, the idea we present here is an experiment," wrote [PERSON_NAME], a …" at bounding box center [554, 356] width 789 height 347
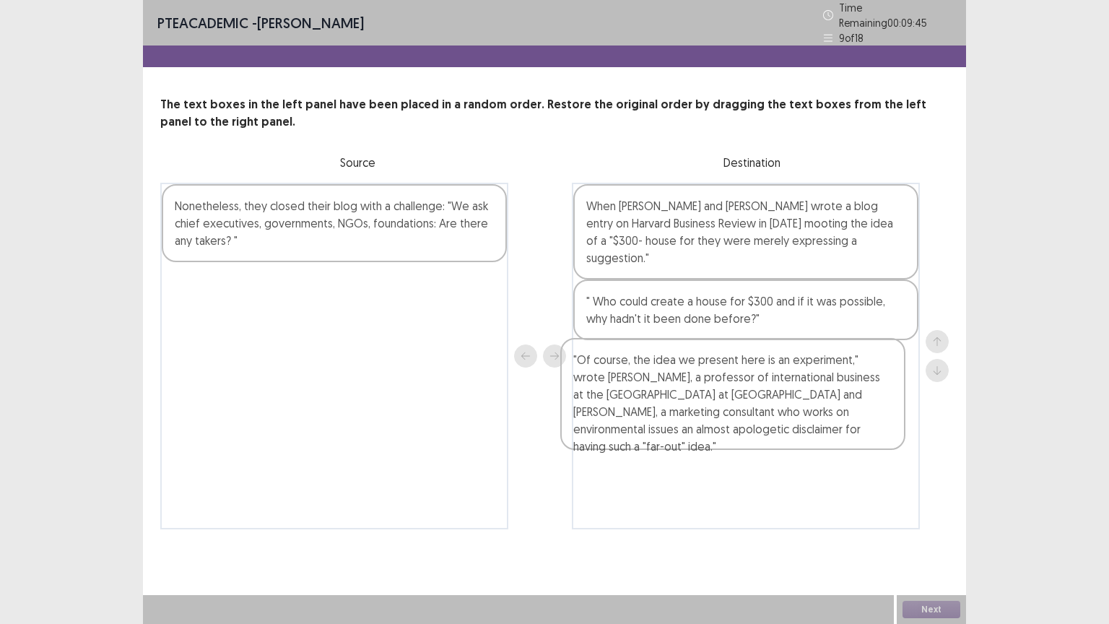
drag, startPoint x: 343, startPoint y: 251, endPoint x: 745, endPoint y: 410, distance: 432.8
click at [745, 410] on div ""Of course, the idea we present here is an experiment," wrote [PERSON_NAME], a …" at bounding box center [554, 356] width 789 height 347
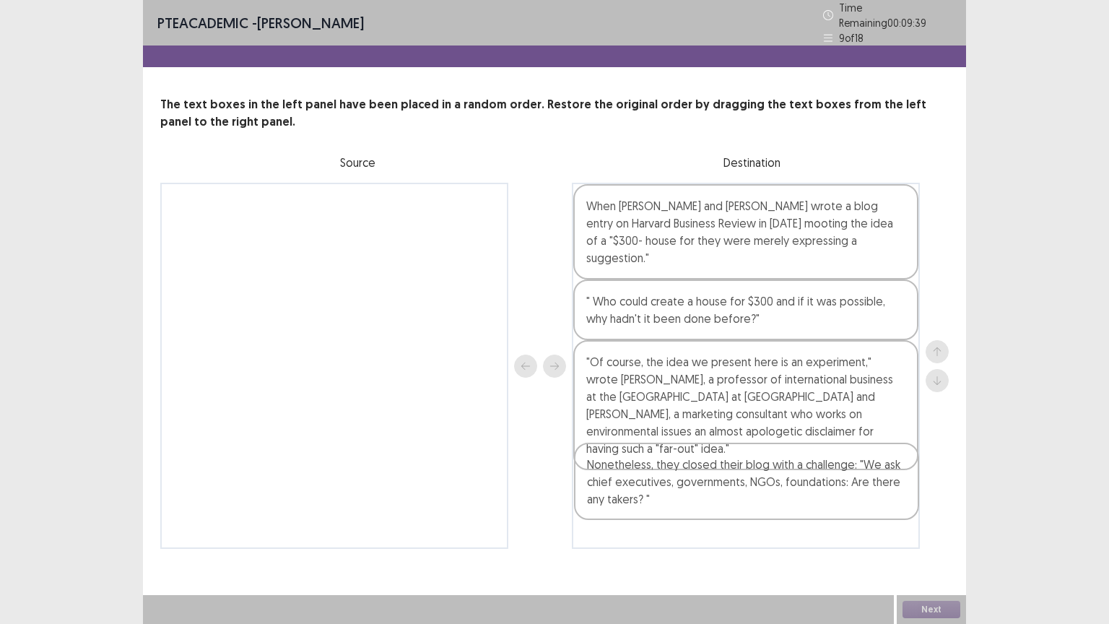
drag, startPoint x: 425, startPoint y: 212, endPoint x: 849, endPoint y: 488, distance: 506.3
click at [849, 488] on div "Nonetheless, they closed their blog with a challenge: "We ask chief executives,…" at bounding box center [554, 366] width 789 height 366
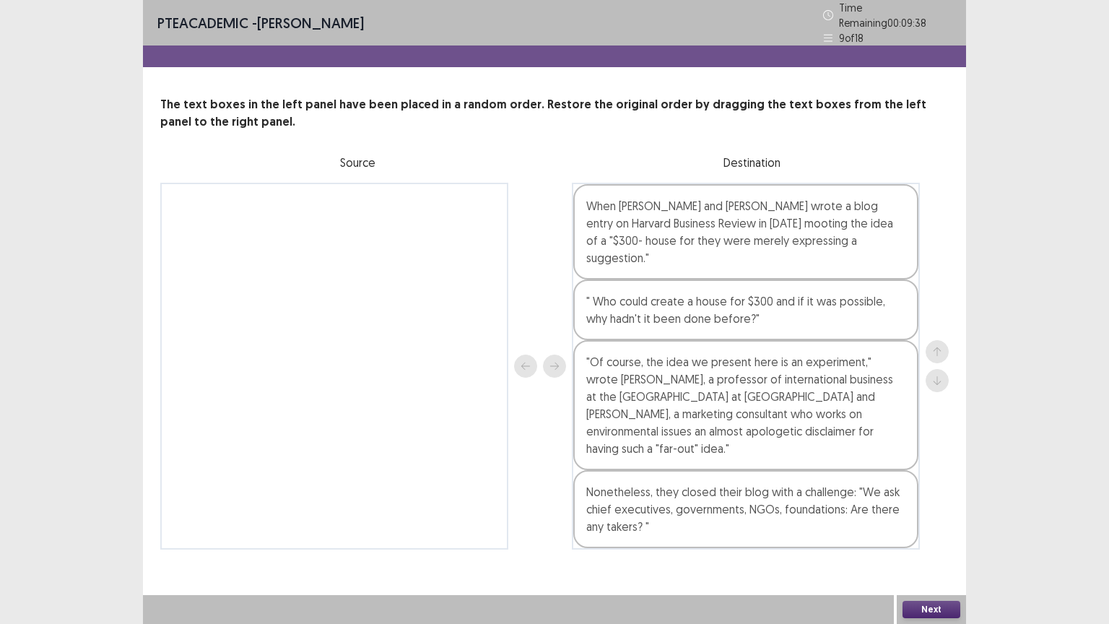
click at [936, 511] on div "Next" at bounding box center [931, 609] width 69 height 29
click at [930, 511] on button "Next" at bounding box center [932, 609] width 58 height 17
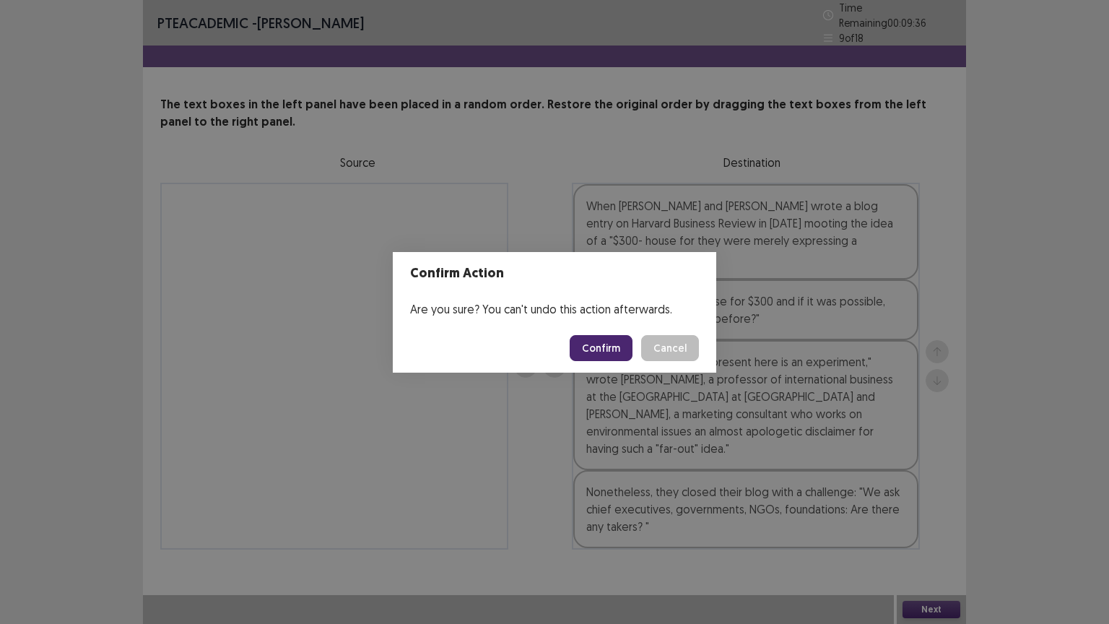
click at [605, 335] on button "Confirm" at bounding box center [601, 348] width 63 height 26
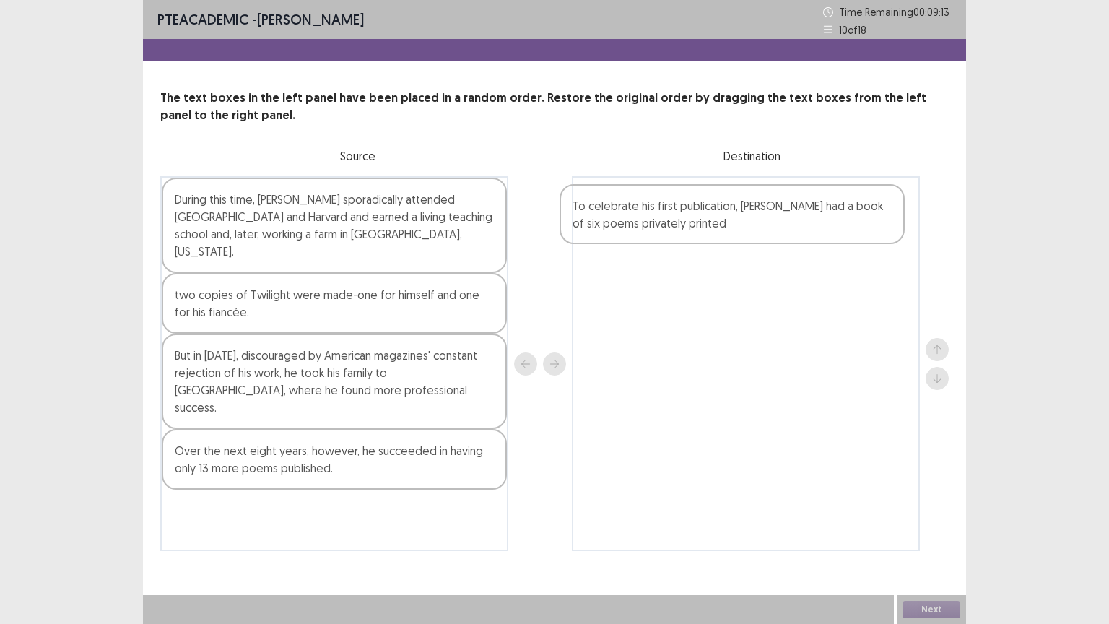
drag, startPoint x: 235, startPoint y: 345, endPoint x: 657, endPoint y: 214, distance: 441.2
click at [657, 214] on div "During this time, [PERSON_NAME] sporadically attended [GEOGRAPHIC_DATA] and Har…" at bounding box center [554, 363] width 789 height 375
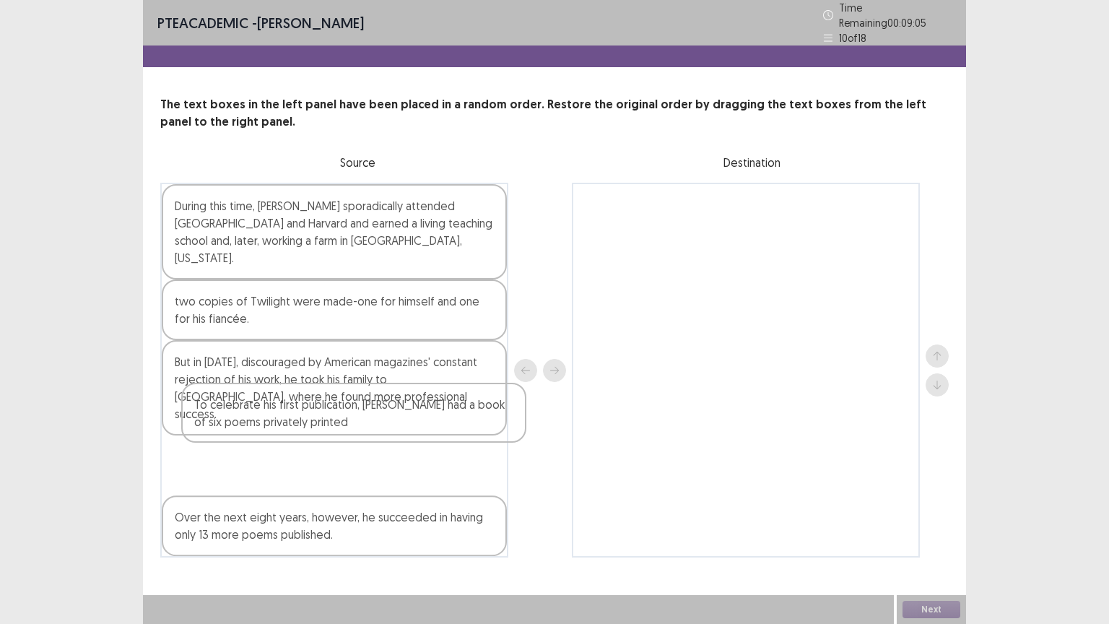
drag, startPoint x: 689, startPoint y: 209, endPoint x: 293, endPoint y: 416, distance: 447.5
click at [293, 416] on div "During this time, [PERSON_NAME] sporadically attended [GEOGRAPHIC_DATA] and Har…" at bounding box center [554, 370] width 789 height 375
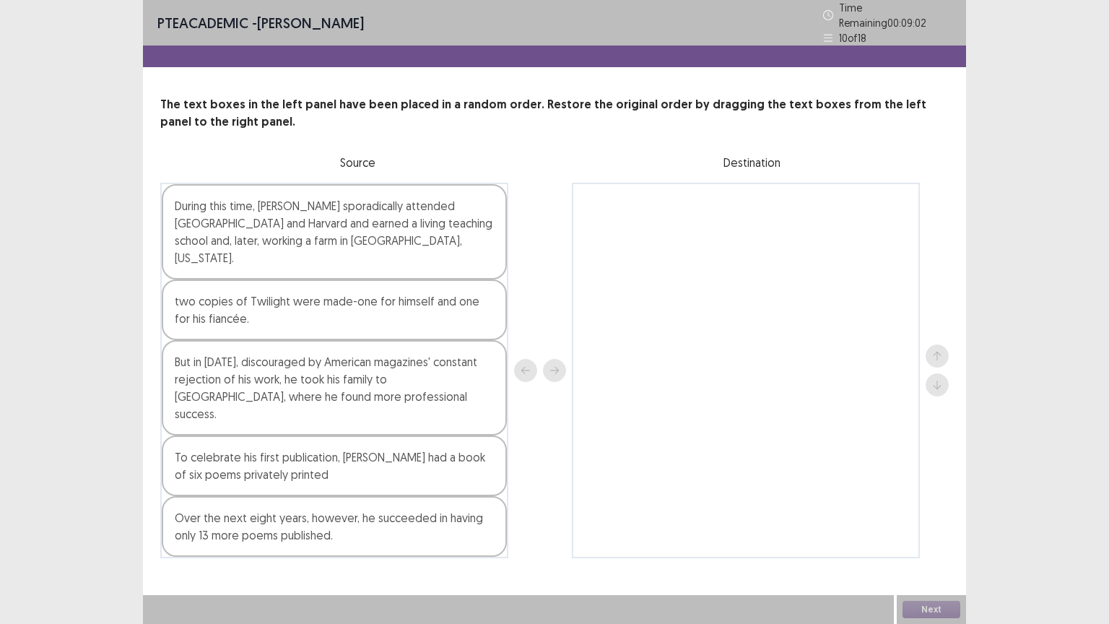
click at [367, 442] on div "To celebrate his first publication, [PERSON_NAME] had a book of six poems priva…" at bounding box center [334, 466] width 345 height 61
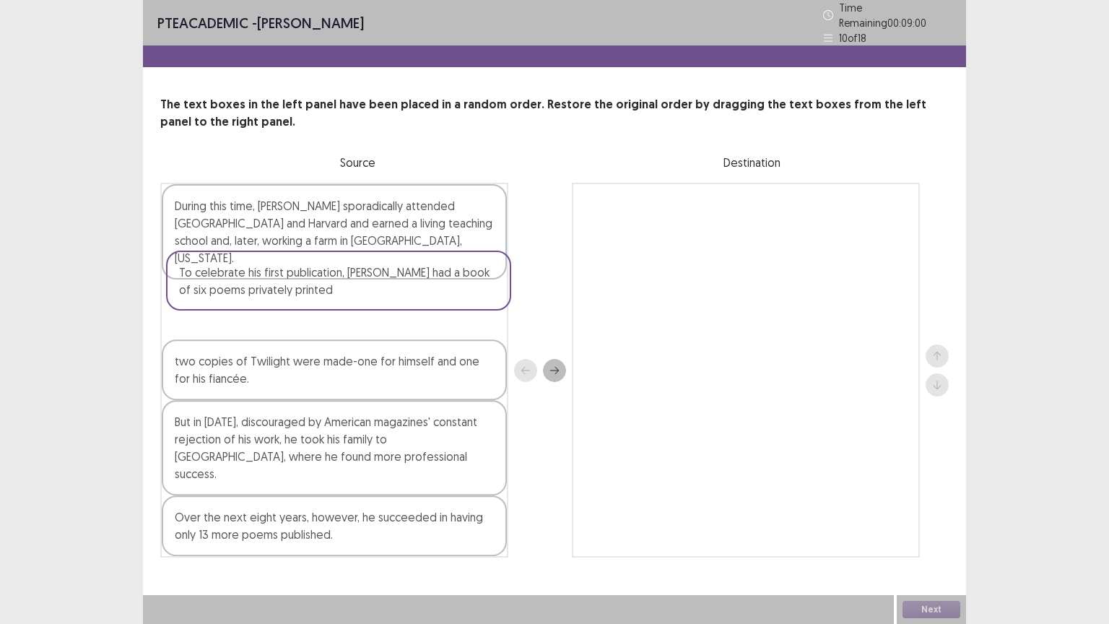
drag, startPoint x: 367, startPoint y: 442, endPoint x: 370, endPoint y: 292, distance: 150.3
click at [370, 292] on div "During this time, [PERSON_NAME] sporadically attended [GEOGRAPHIC_DATA] and Har…" at bounding box center [334, 370] width 348 height 375
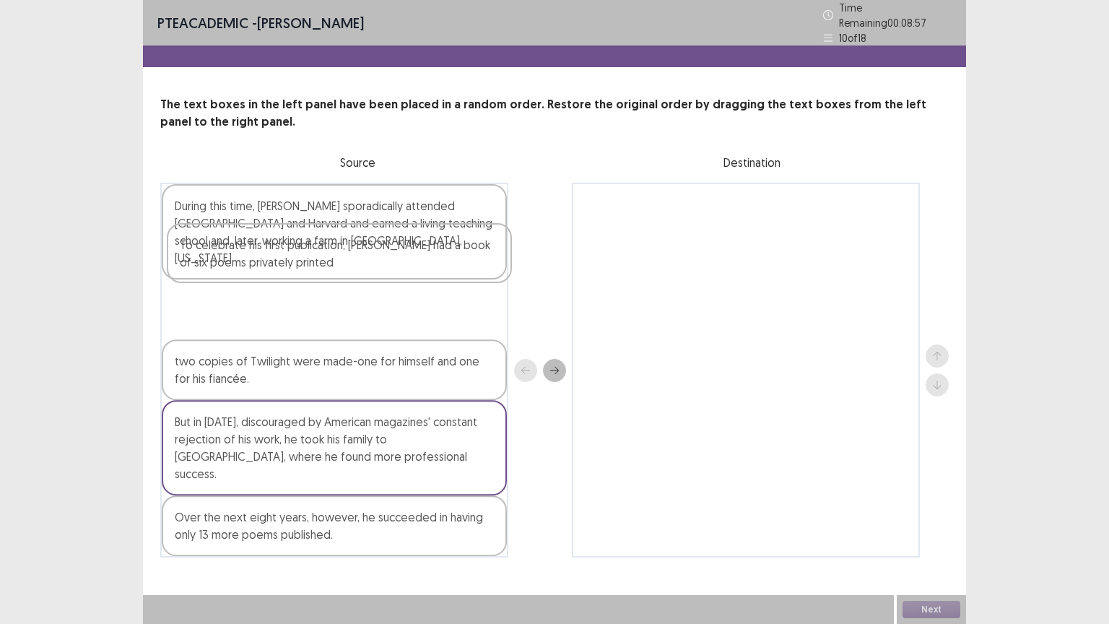
drag, startPoint x: 352, startPoint y: 295, endPoint x: 360, endPoint y: 243, distance: 53.3
click at [360, 243] on div "During this time, [PERSON_NAME] sporadically attended [GEOGRAPHIC_DATA] and Har…" at bounding box center [334, 370] width 348 height 375
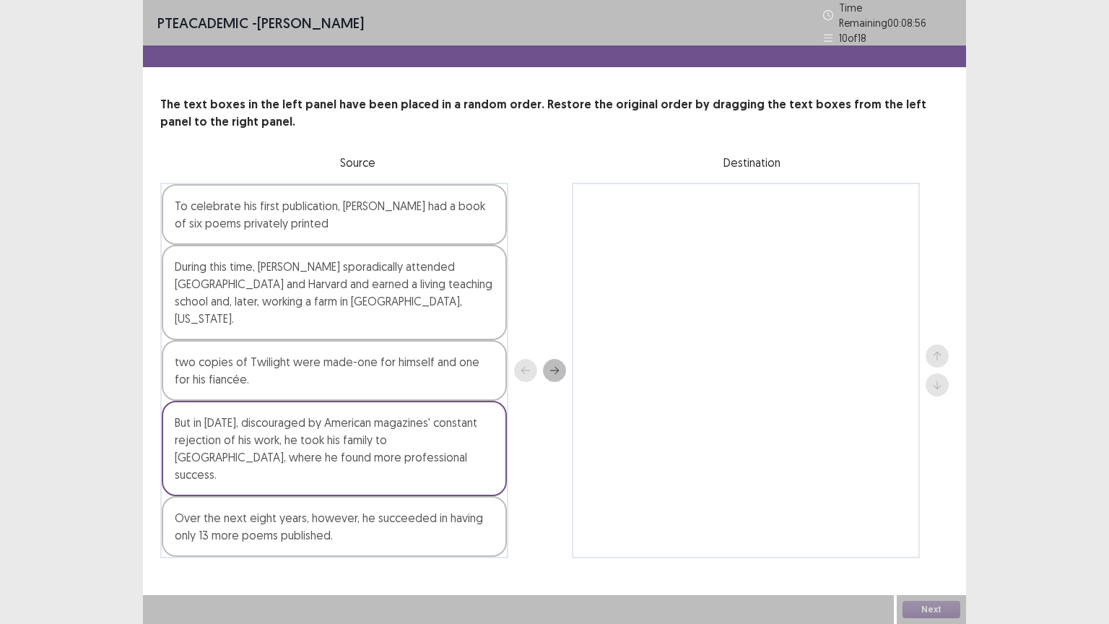
drag, startPoint x: 356, startPoint y: 359, endPoint x: 379, endPoint y: 263, distance: 98.8
click at [379, 263] on div "To celebrate his first publication, [PERSON_NAME] had a book of six poems priva…" at bounding box center [334, 371] width 348 height 376
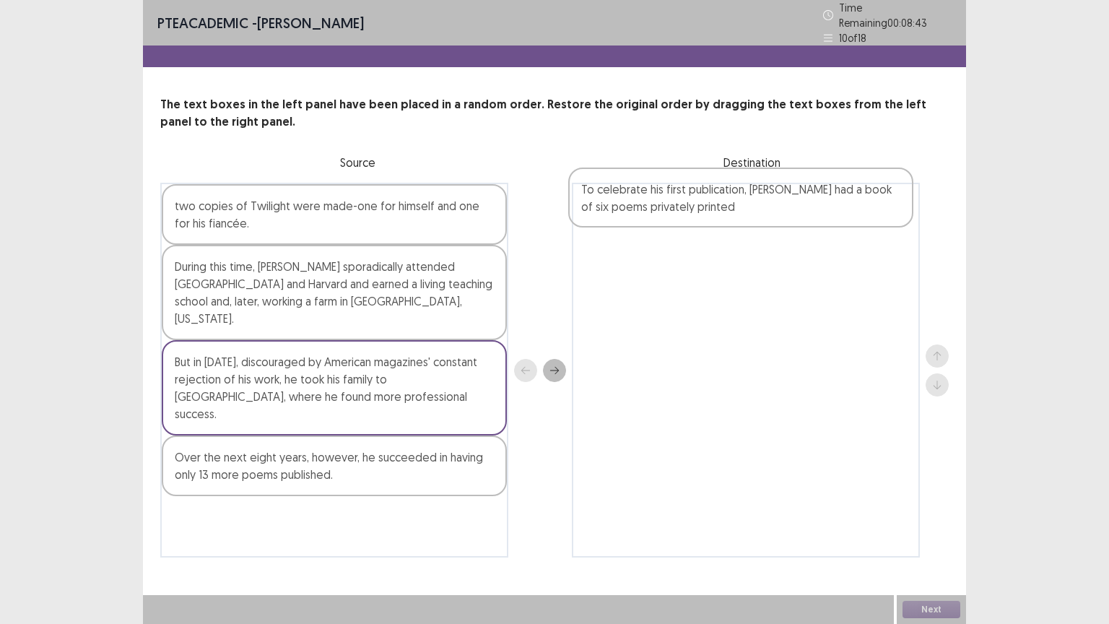
drag, startPoint x: 322, startPoint y: 220, endPoint x: 737, endPoint y: 213, distance: 414.7
click at [737, 213] on div "To celebrate his first publication, [PERSON_NAME] had a book of six poems priva…" at bounding box center [554, 370] width 789 height 375
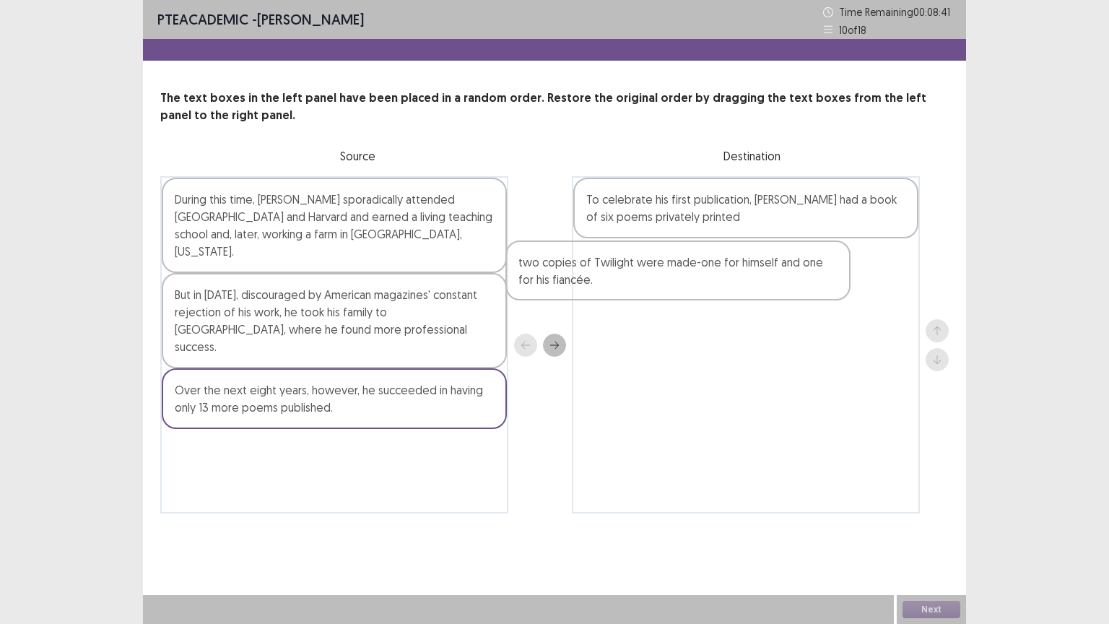
drag, startPoint x: 459, startPoint y: 205, endPoint x: 828, endPoint y: 272, distance: 374.3
click at [828, 272] on div "two copies of Twilight were made-one for himself and one for his fiancée. Durin…" at bounding box center [554, 344] width 789 height 337
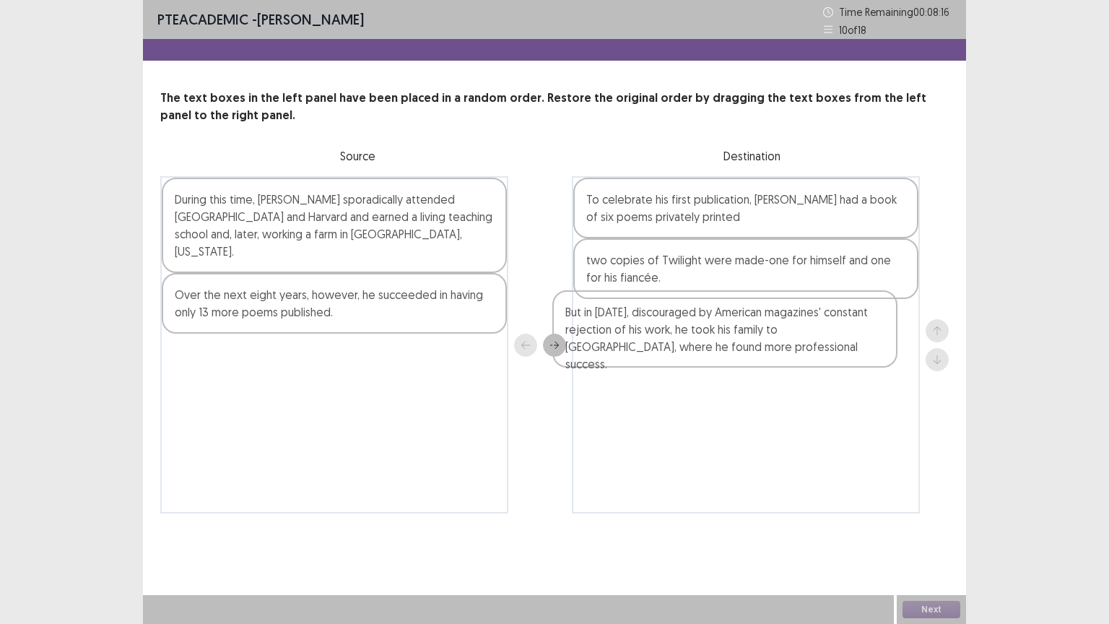
drag, startPoint x: 339, startPoint y: 303, endPoint x: 750, endPoint y: 338, distance: 412.5
click at [750, 338] on div "During this time, [PERSON_NAME] sporadically attended [GEOGRAPHIC_DATA] and Har…" at bounding box center [554, 344] width 789 height 337
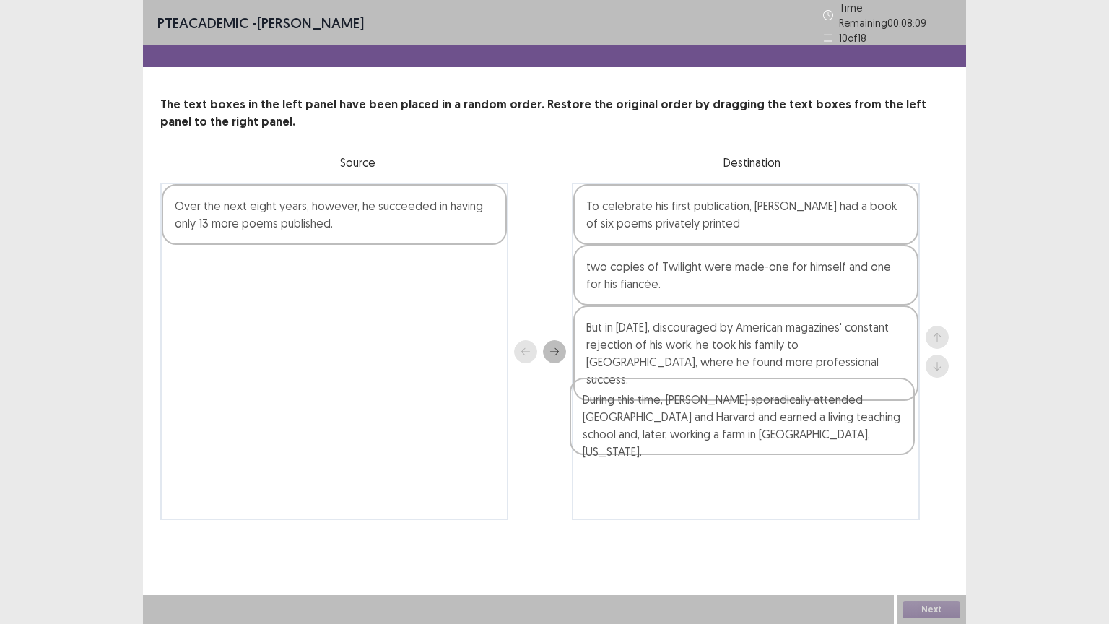
drag, startPoint x: 410, startPoint y: 214, endPoint x: 829, endPoint y: 421, distance: 467.4
click at [829, 421] on div "During this time, [PERSON_NAME] sporadically attended [GEOGRAPHIC_DATA] and Har…" at bounding box center [554, 351] width 789 height 337
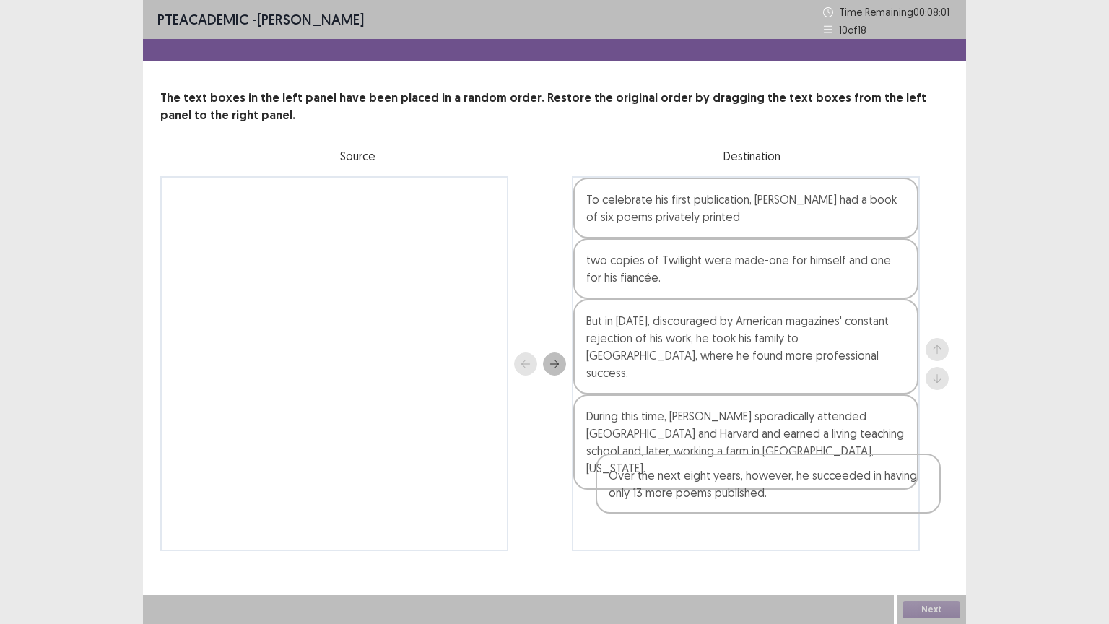
drag, startPoint x: 381, startPoint y: 220, endPoint x: 820, endPoint y: 502, distance: 521.8
click at [820, 502] on div "Over the next eight years, however, he succeeded in having only 13 more poems p…" at bounding box center [554, 363] width 789 height 375
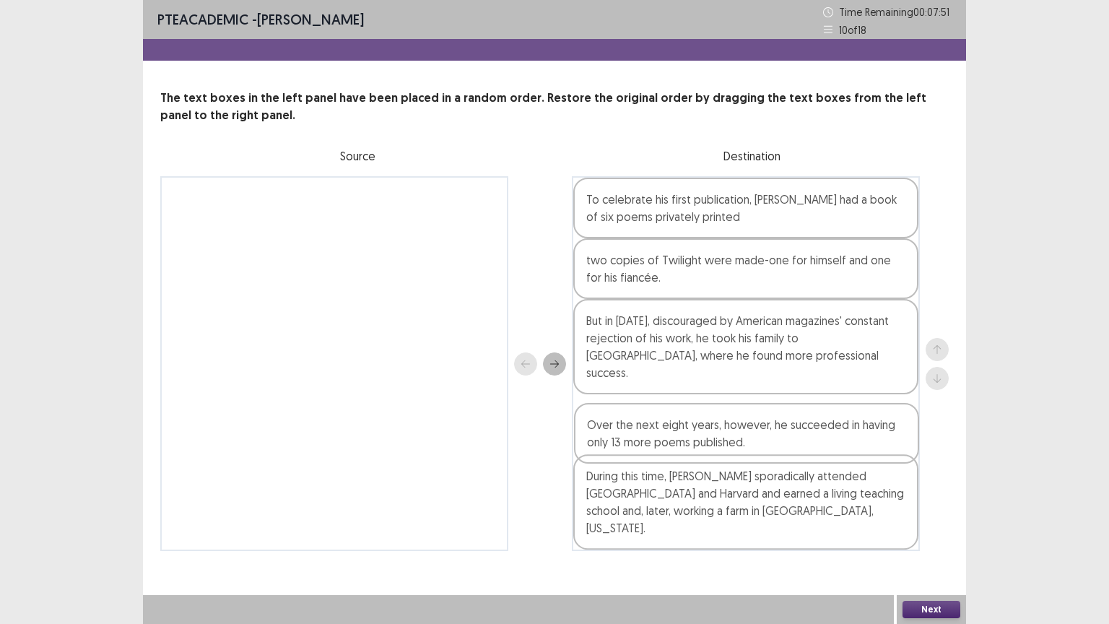
drag, startPoint x: 763, startPoint y: 485, endPoint x: 763, endPoint y: 422, distance: 63.6
click at [763, 422] on div "To celebrate his first publication, [PERSON_NAME] had a book of six poems priva…" at bounding box center [746, 363] width 348 height 375
click at [923, 511] on button "Next" at bounding box center [932, 609] width 58 height 17
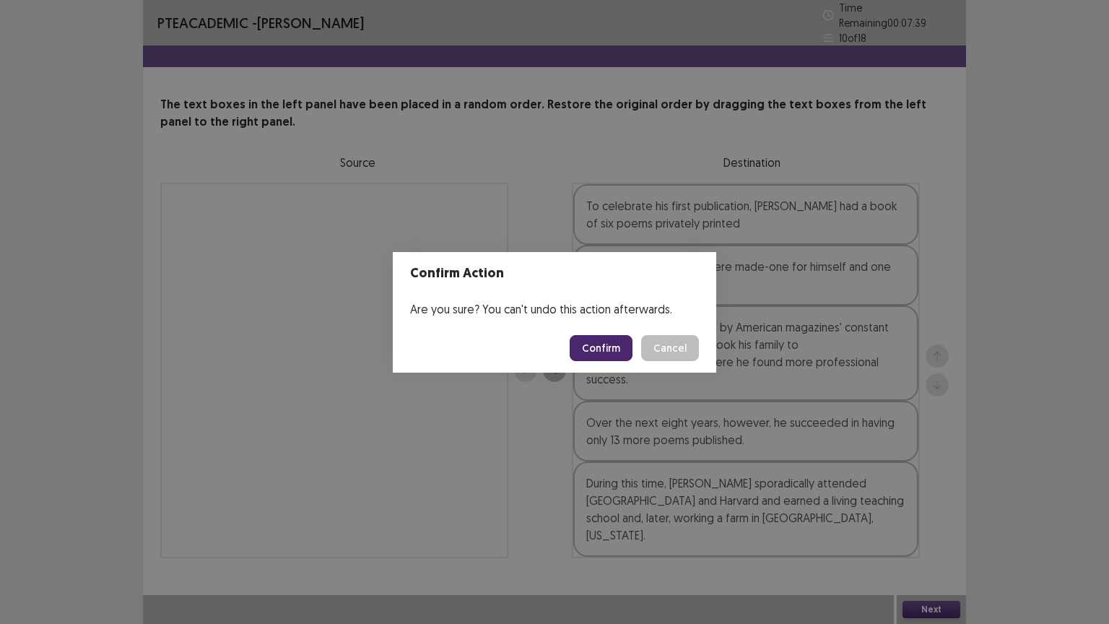
click at [592, 347] on button "Confirm" at bounding box center [601, 348] width 63 height 26
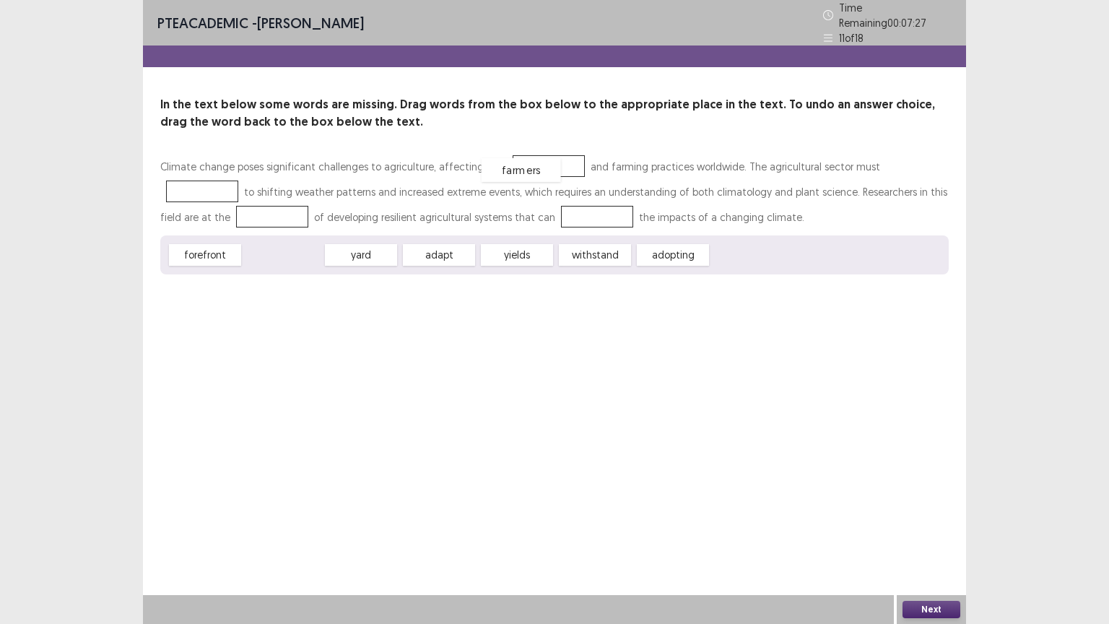
drag, startPoint x: 284, startPoint y: 247, endPoint x: 522, endPoint y: 161, distance: 253.4
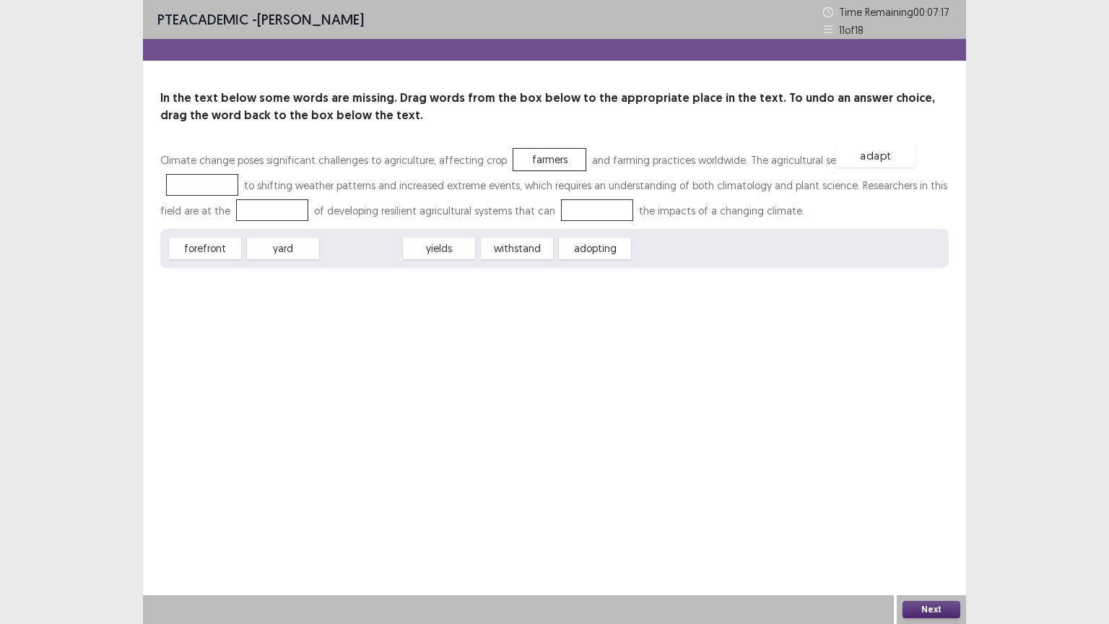
drag, startPoint x: 358, startPoint y: 246, endPoint x: 874, endPoint y: 153, distance: 524.0
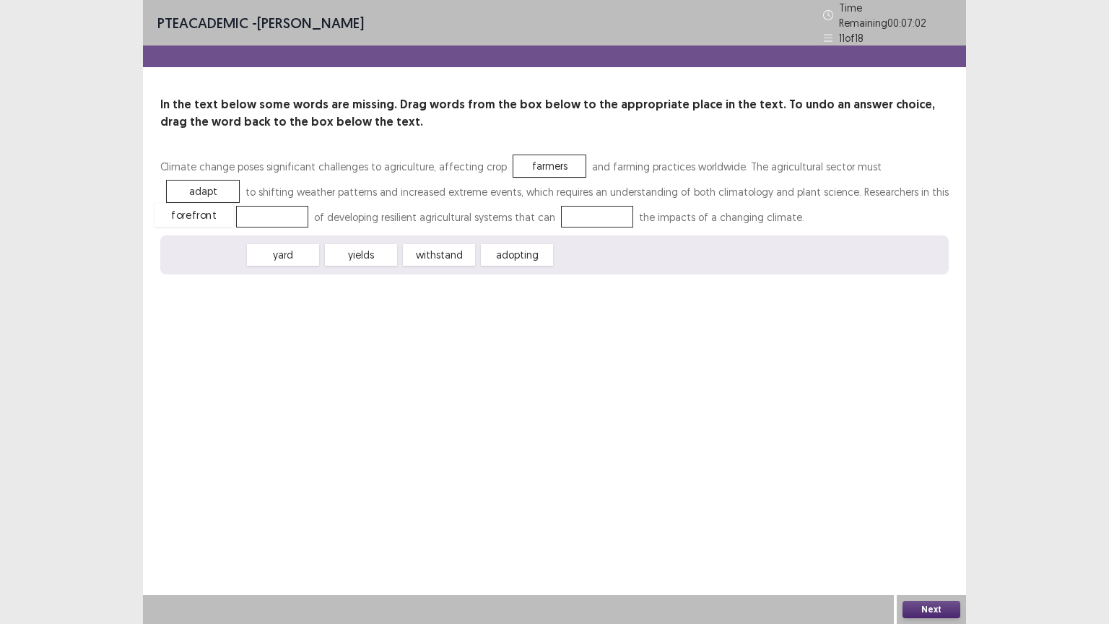
drag, startPoint x: 219, startPoint y: 248, endPoint x: 208, endPoint y: 209, distance: 41.2
drag, startPoint x: 357, startPoint y: 245, endPoint x: 513, endPoint y: 207, distance: 160.5
click at [935, 511] on button "Next" at bounding box center [932, 609] width 58 height 17
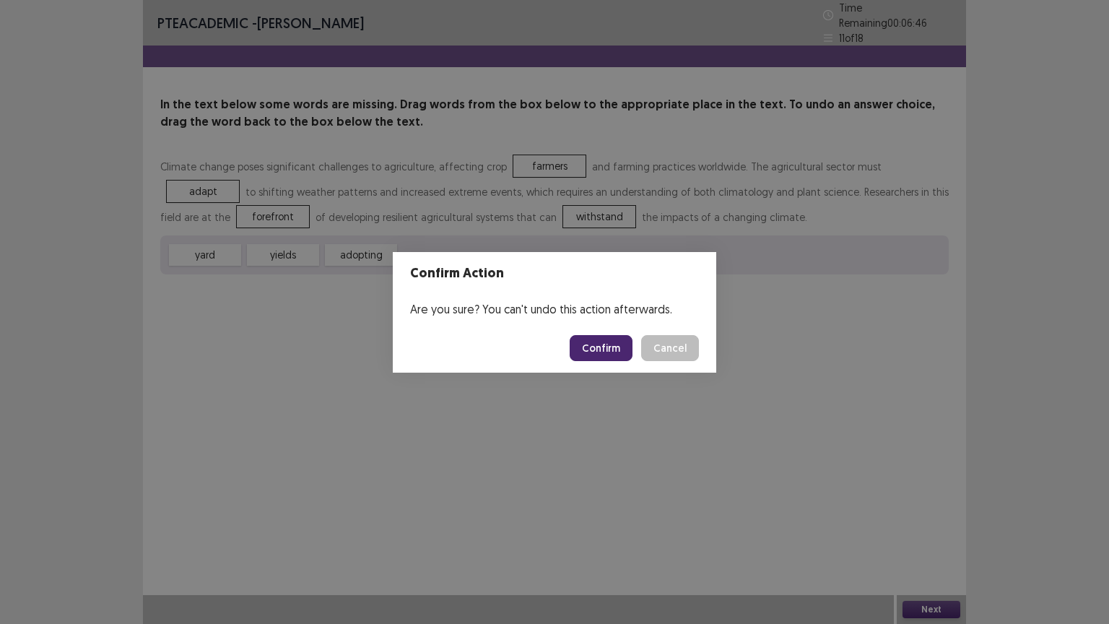
click at [611, 352] on button "Confirm" at bounding box center [601, 348] width 63 height 26
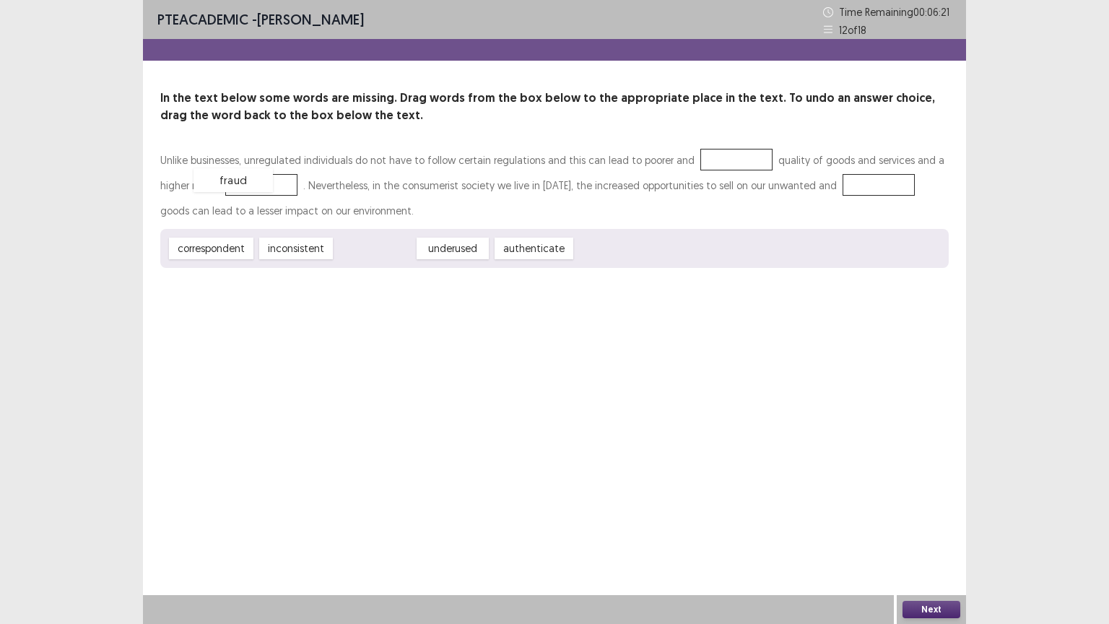
drag, startPoint x: 378, startPoint y: 246, endPoint x: 237, endPoint y: 181, distance: 155.5
click at [225, 249] on div "correspondent" at bounding box center [210, 247] width 93 height 24
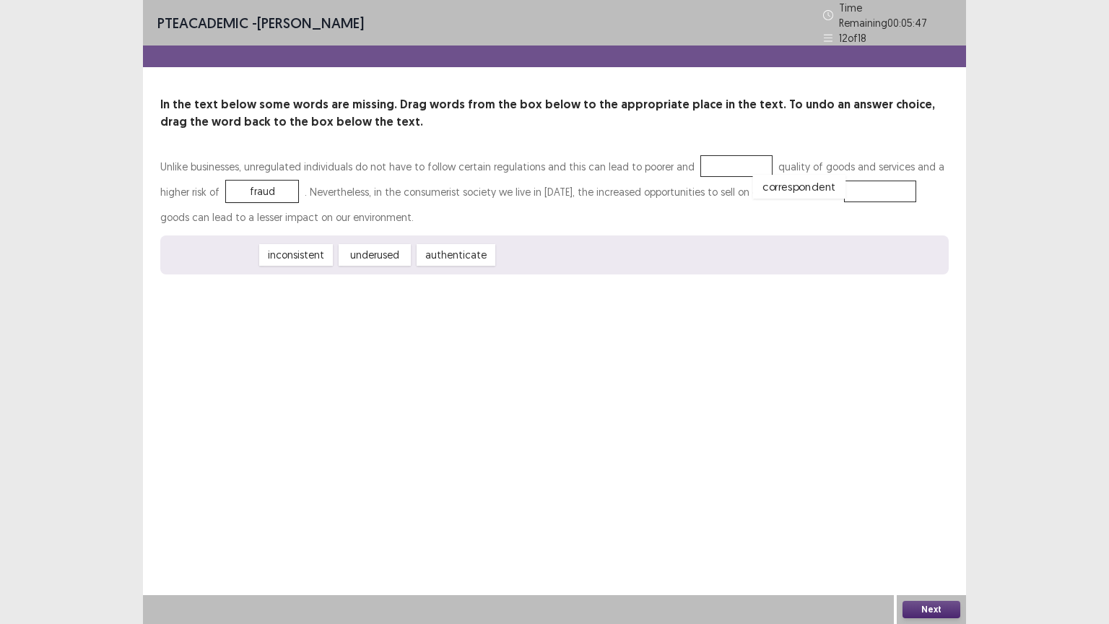
drag, startPoint x: 238, startPoint y: 251, endPoint x: 826, endPoint y: 182, distance: 592.7
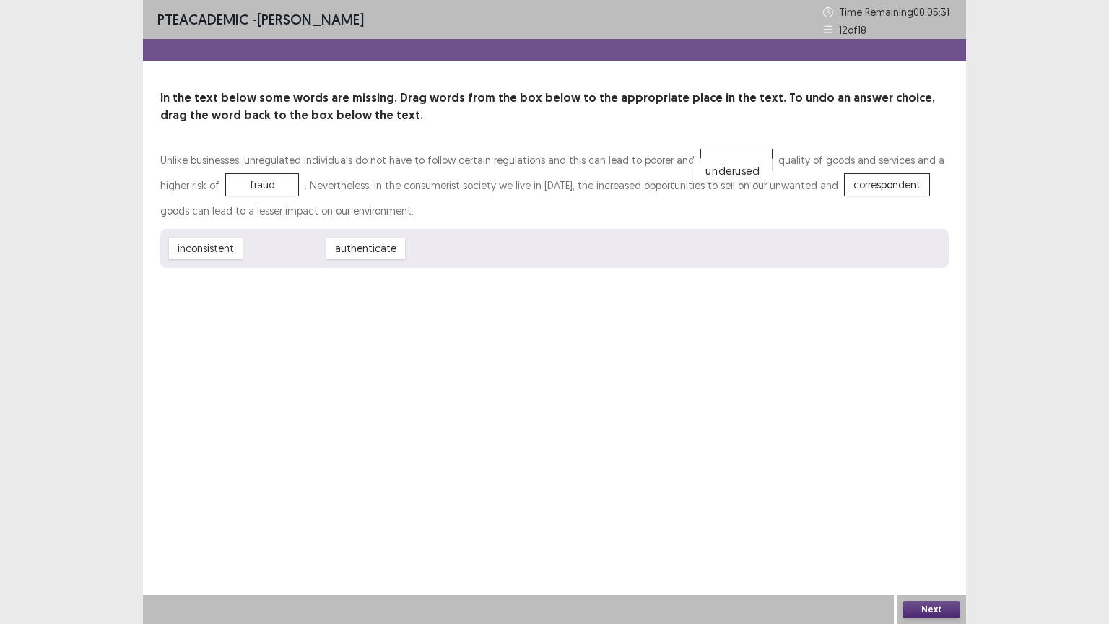
drag, startPoint x: 293, startPoint y: 248, endPoint x: 724, endPoint y: 156, distance: 440.3
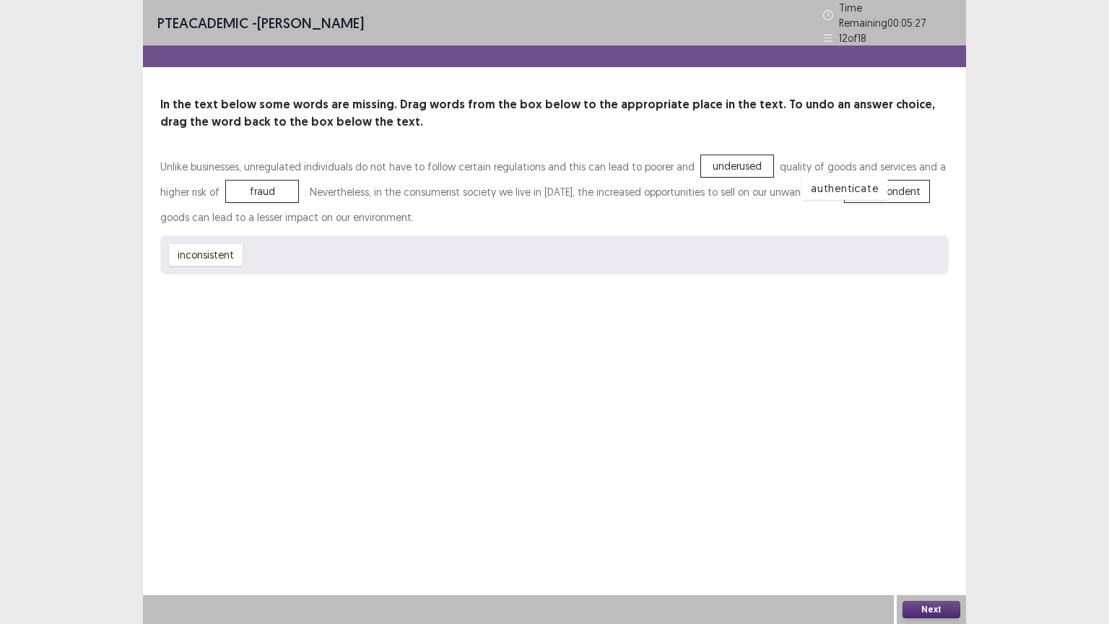
drag, startPoint x: 291, startPoint y: 251, endPoint x: 847, endPoint y: 183, distance: 560.2
click at [925, 511] on button "Next" at bounding box center [932, 609] width 58 height 17
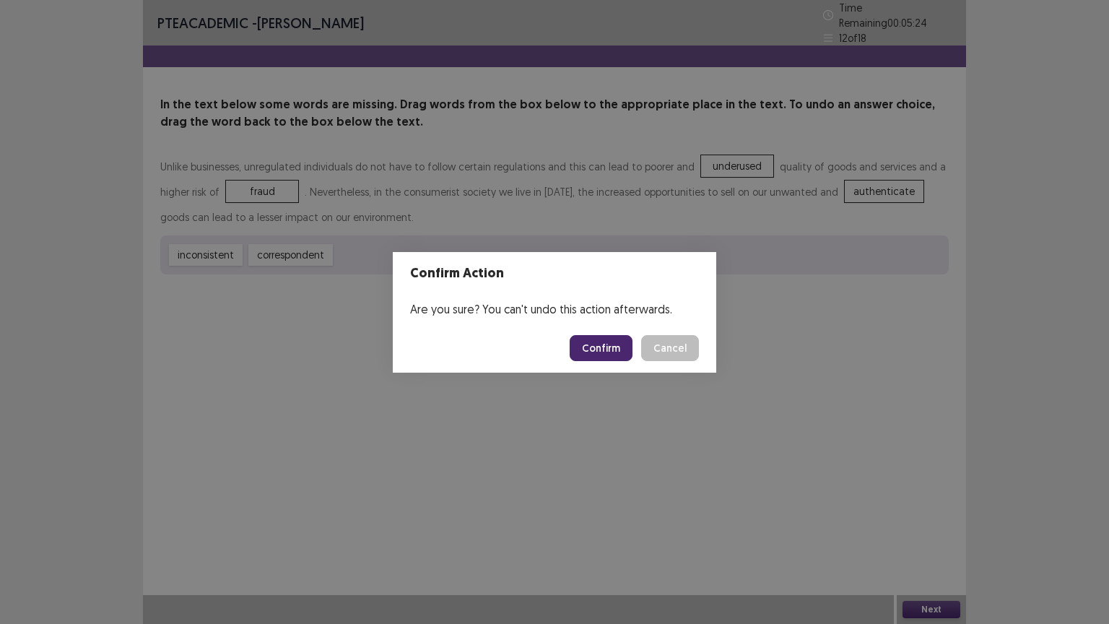
click at [618, 348] on button "Confirm" at bounding box center [601, 348] width 63 height 26
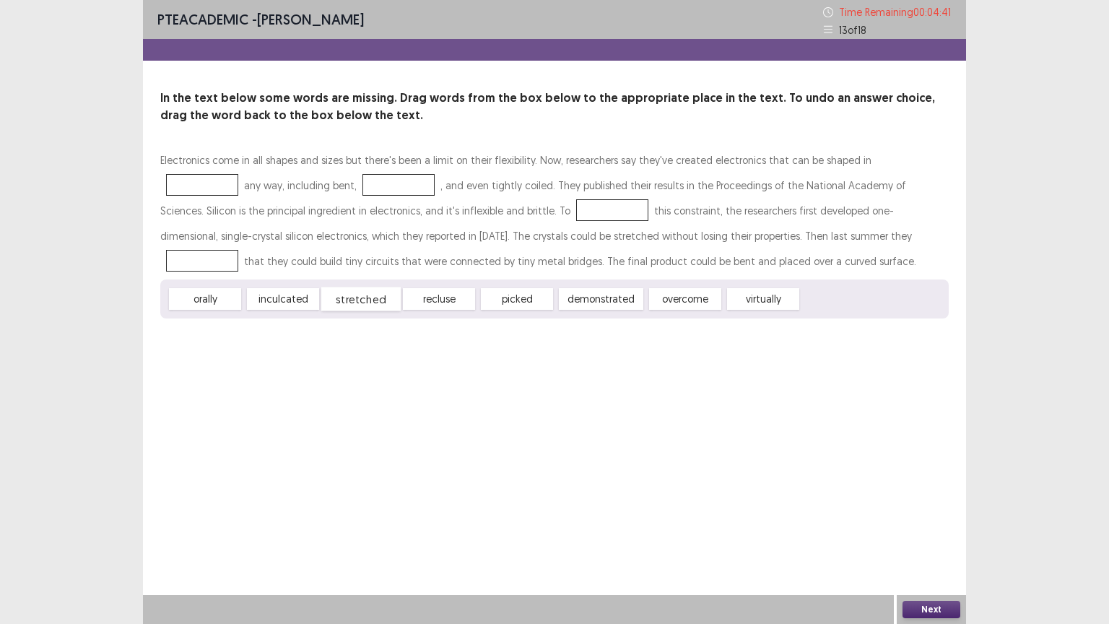
click at [352, 298] on div "stretched" at bounding box center [360, 299] width 79 height 24
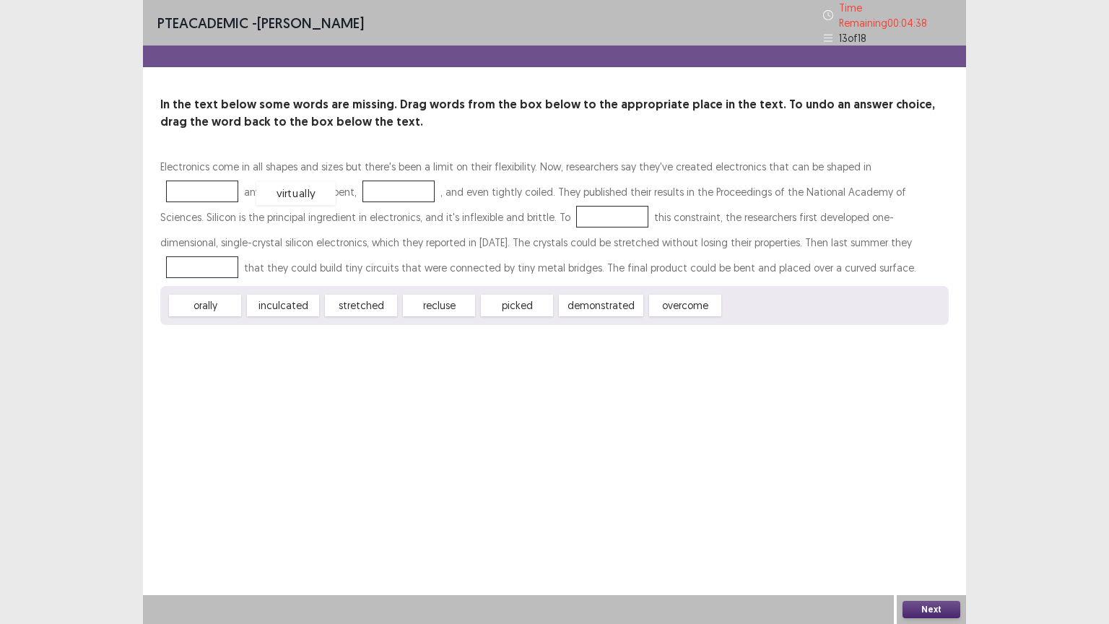
drag, startPoint x: 752, startPoint y: 304, endPoint x: 285, endPoint y: 191, distance: 480.9
drag, startPoint x: 602, startPoint y: 298, endPoint x: 435, endPoint y: 207, distance: 190.4
click at [377, 300] on div "stretched" at bounding box center [360, 306] width 79 height 24
drag, startPoint x: 450, startPoint y: 202, endPoint x: 701, endPoint y: 228, distance: 252.7
drag, startPoint x: 278, startPoint y: 298, endPoint x: 870, endPoint y: 150, distance: 610.5
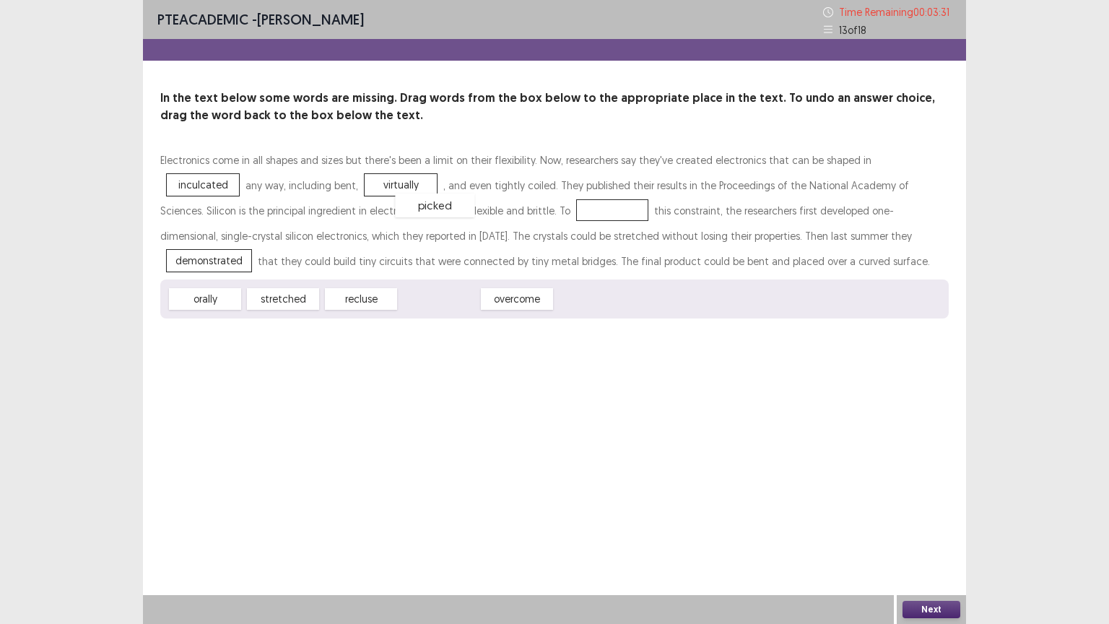
drag, startPoint x: 447, startPoint y: 301, endPoint x: 443, endPoint y: 208, distance: 93.3
drag, startPoint x: 867, startPoint y: 167, endPoint x: 454, endPoint y: 222, distance: 416.9
drag, startPoint x: 291, startPoint y: 303, endPoint x: 885, endPoint y: 154, distance: 612.1
click at [928, 511] on button "Next" at bounding box center [932, 609] width 58 height 17
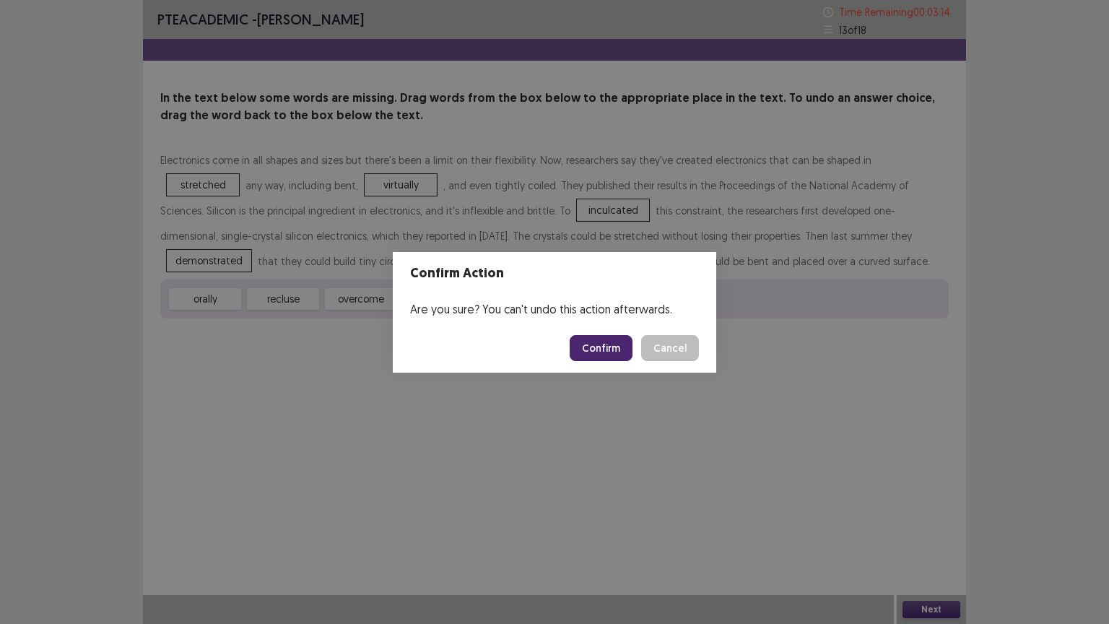
click at [585, 339] on button "Confirm" at bounding box center [601, 348] width 63 height 26
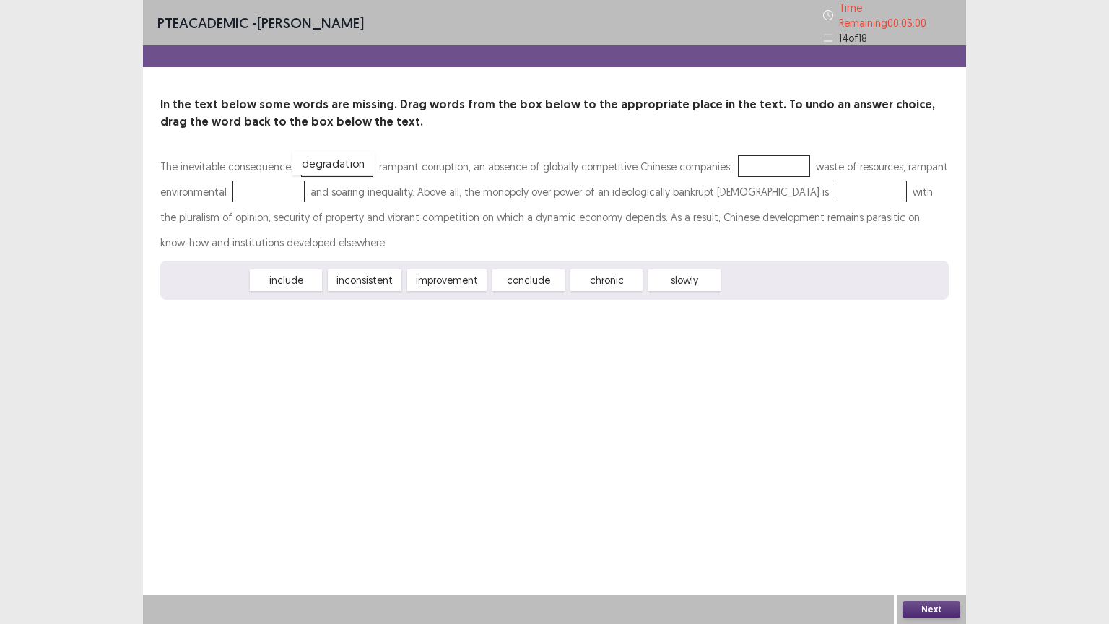
drag, startPoint x: 205, startPoint y: 277, endPoint x: 334, endPoint y: 163, distance: 172.4
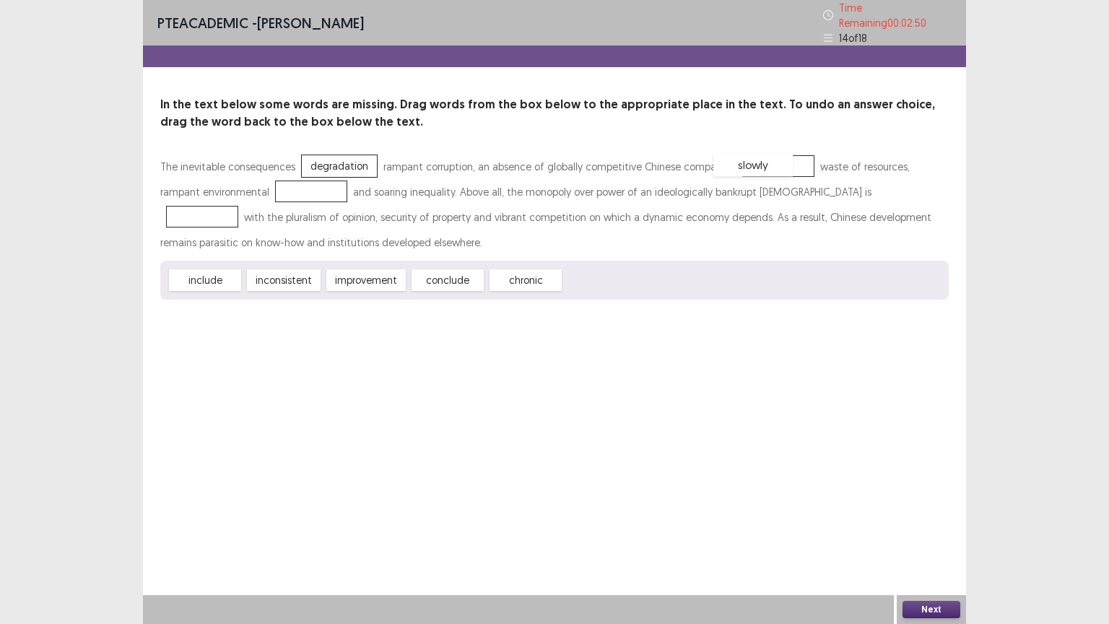
drag, startPoint x: 610, startPoint y: 267, endPoint x: 758, endPoint y: 151, distance: 188.3
click at [344, 272] on div "improvement" at bounding box center [366, 281] width 87 height 24
drag, startPoint x: 222, startPoint y: 272, endPoint x: 272, endPoint y: 177, distance: 106.9
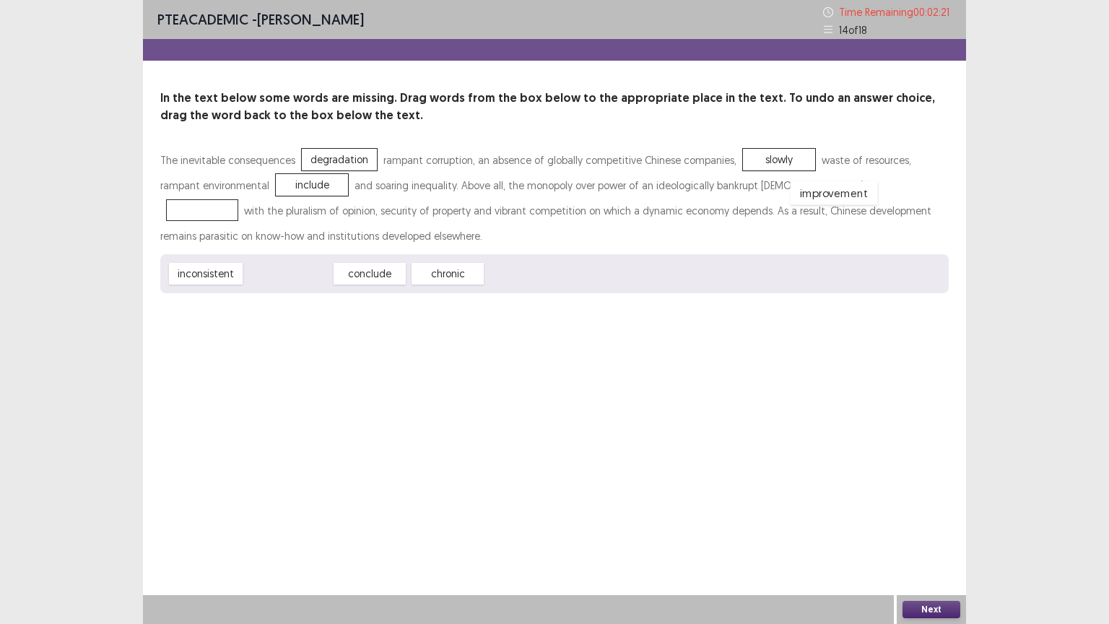
drag, startPoint x: 263, startPoint y: 273, endPoint x: 815, endPoint y: 187, distance: 559.2
click at [932, 511] on button "Next" at bounding box center [932, 609] width 58 height 17
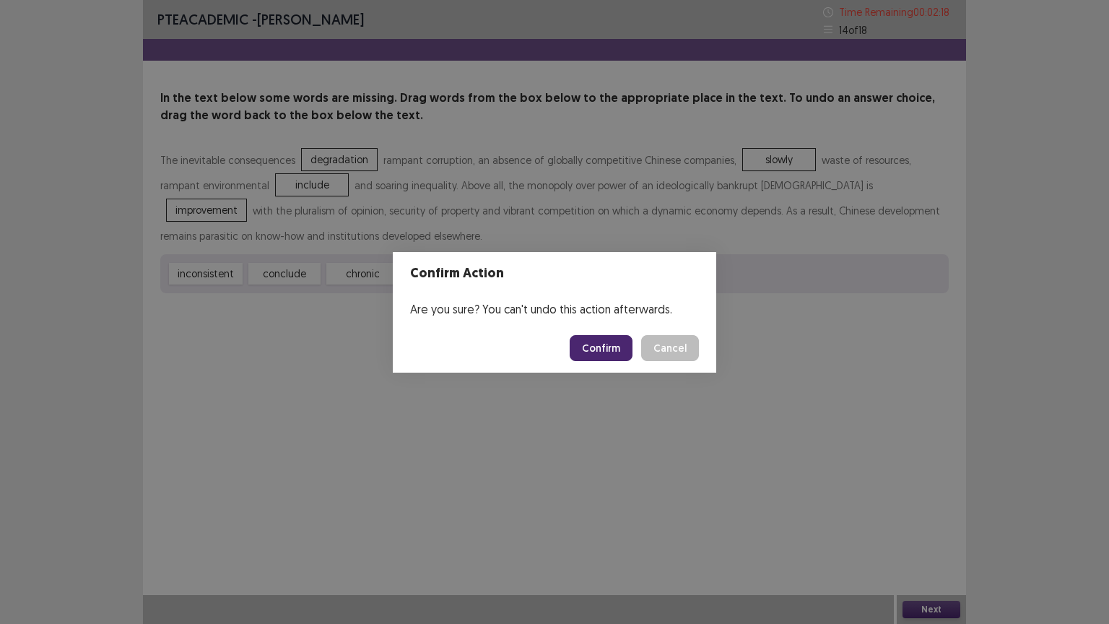
click at [595, 347] on button "Confirm" at bounding box center [601, 348] width 63 height 26
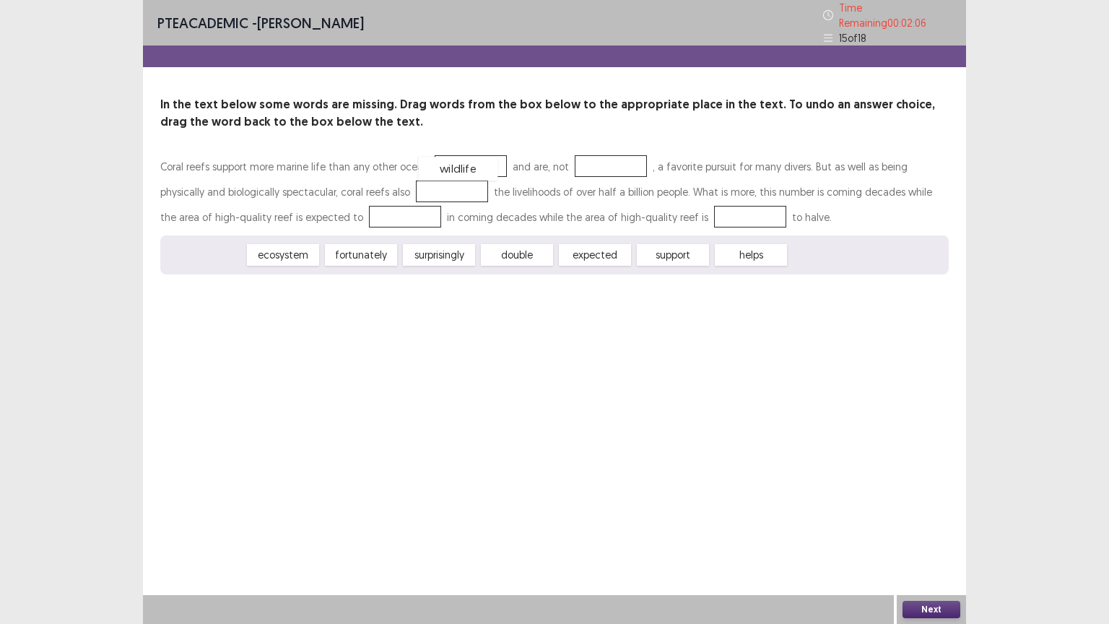
drag, startPoint x: 212, startPoint y: 251, endPoint x: 465, endPoint y: 165, distance: 267.7
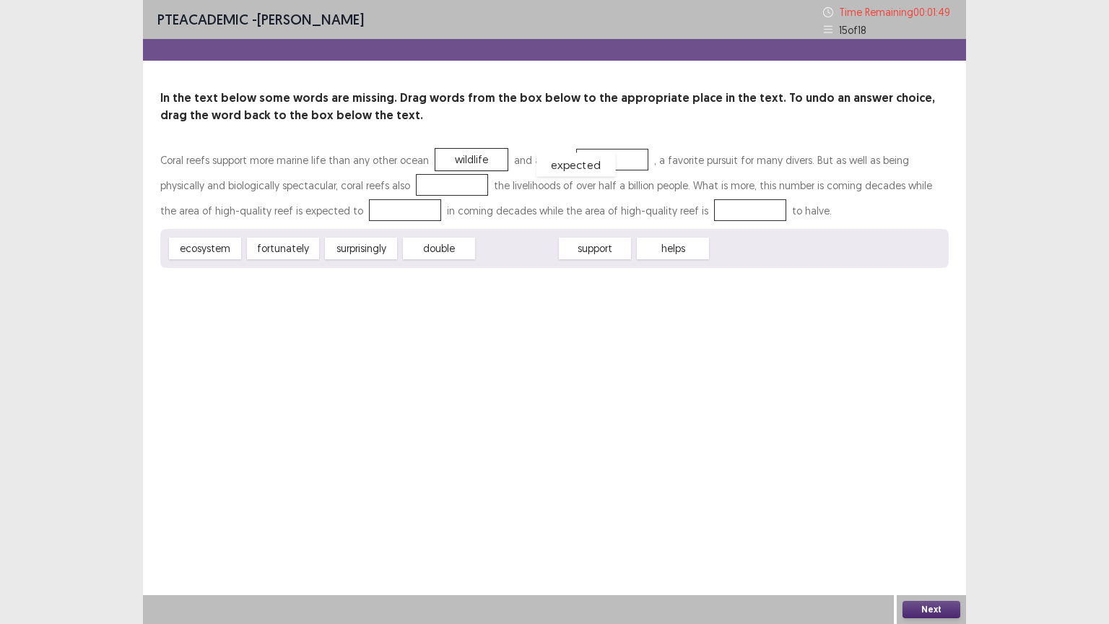
drag, startPoint x: 518, startPoint y: 248, endPoint x: 579, endPoint y: 162, distance: 105.2
drag, startPoint x: 367, startPoint y: 254, endPoint x: 388, endPoint y: 184, distance: 72.4
drag, startPoint x: 355, startPoint y: 246, endPoint x: 338, endPoint y: 224, distance: 27.3
click at [366, 237] on div "support" at bounding box center [360, 249] width 79 height 24
drag, startPoint x: 345, startPoint y: 251, endPoint x: 639, endPoint y: 191, distance: 299.9
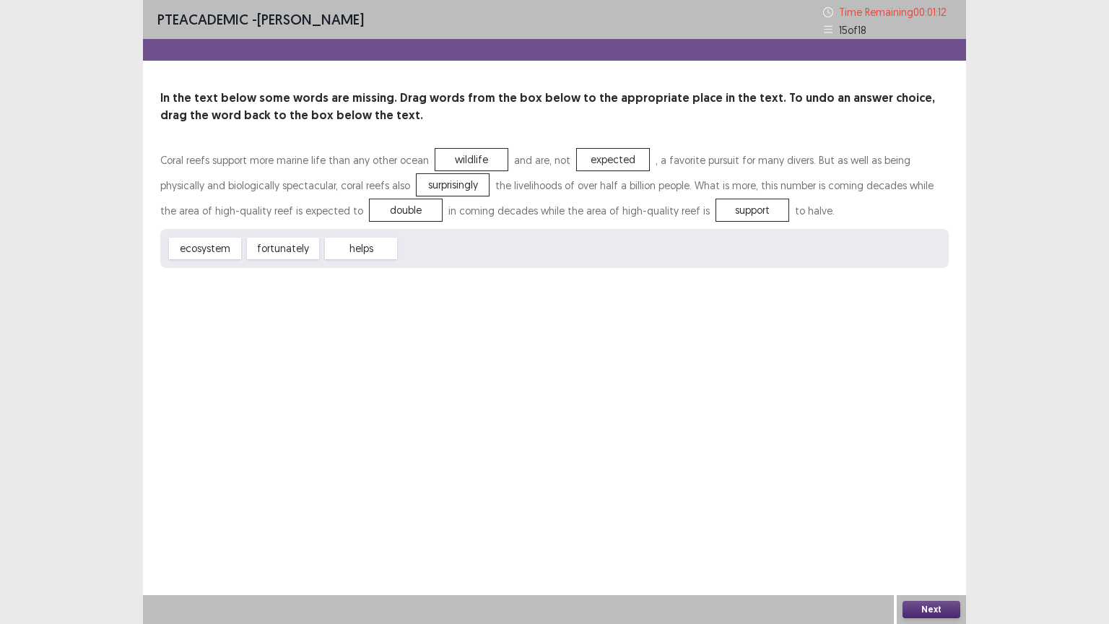
click at [930, 511] on button "Next" at bounding box center [932, 609] width 58 height 17
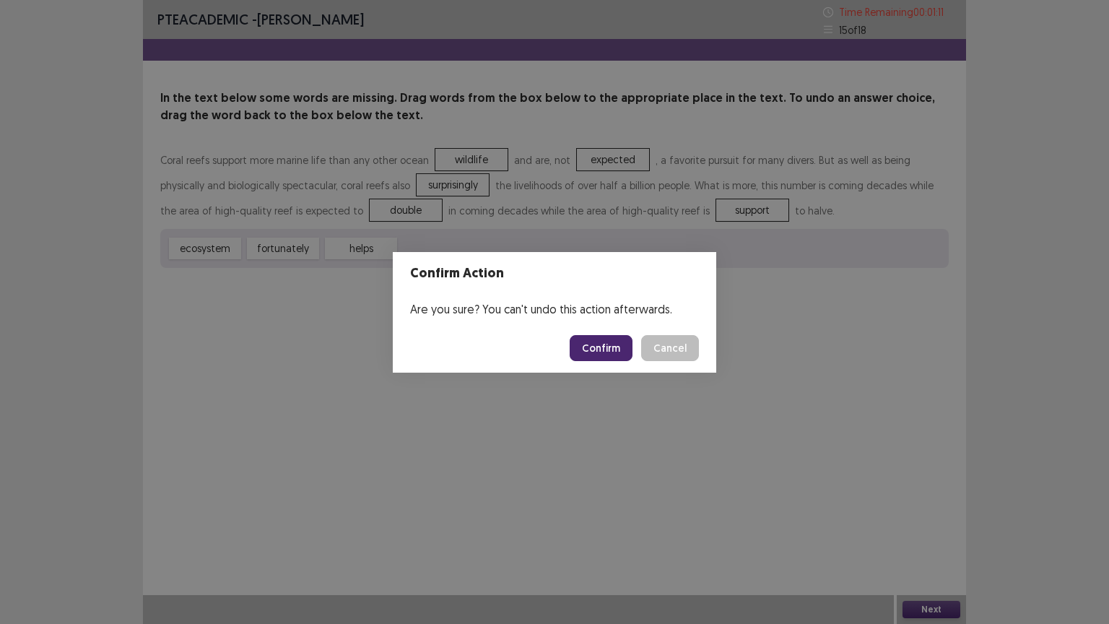
click at [599, 342] on button "Confirm" at bounding box center [601, 348] width 63 height 26
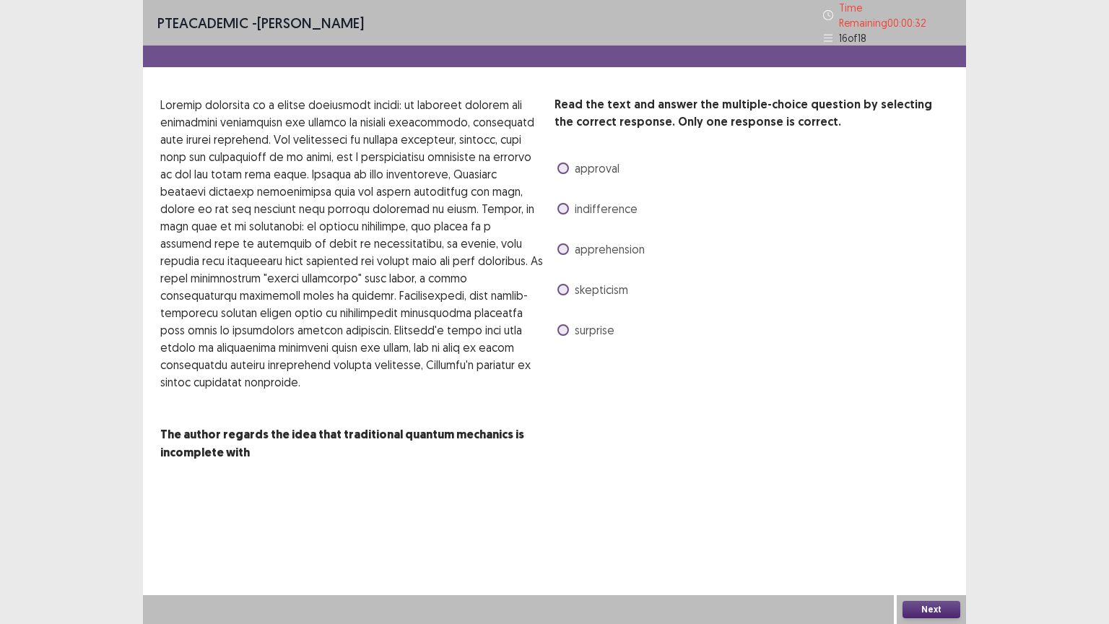
click at [568, 243] on span at bounding box center [564, 249] width 12 height 12
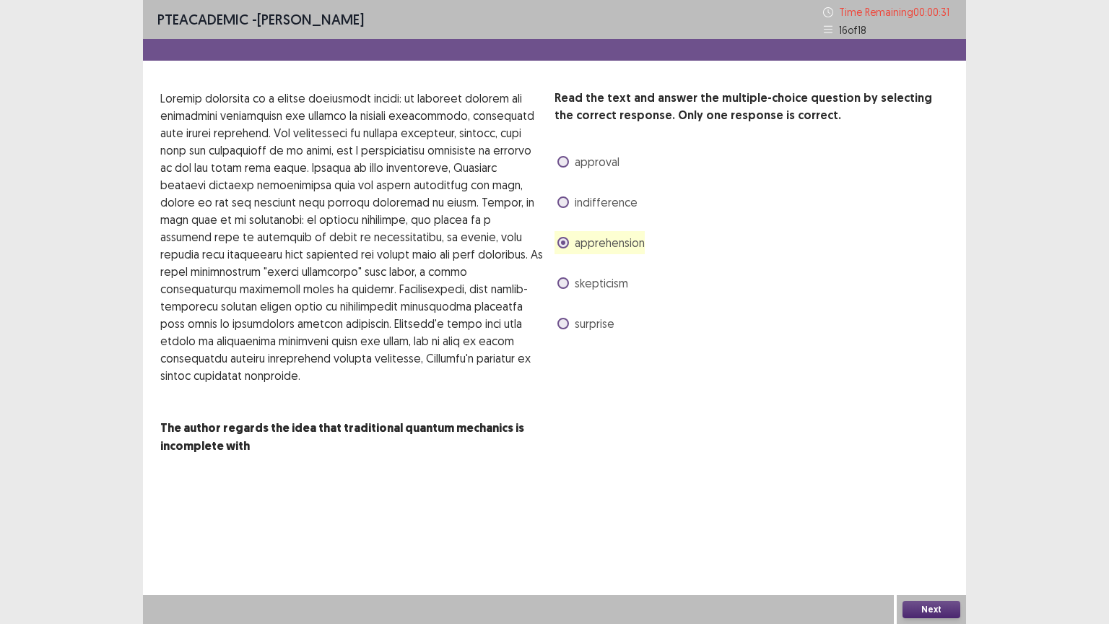
click at [927, 511] on button "Next" at bounding box center [932, 609] width 58 height 17
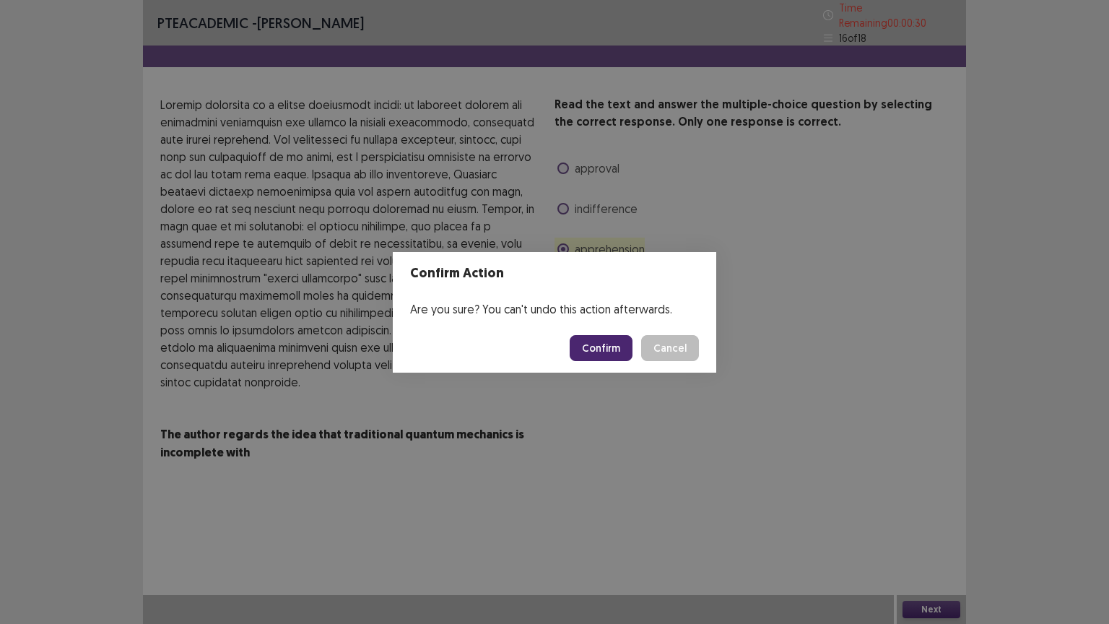
click at [595, 340] on button "Confirm" at bounding box center [601, 348] width 63 height 26
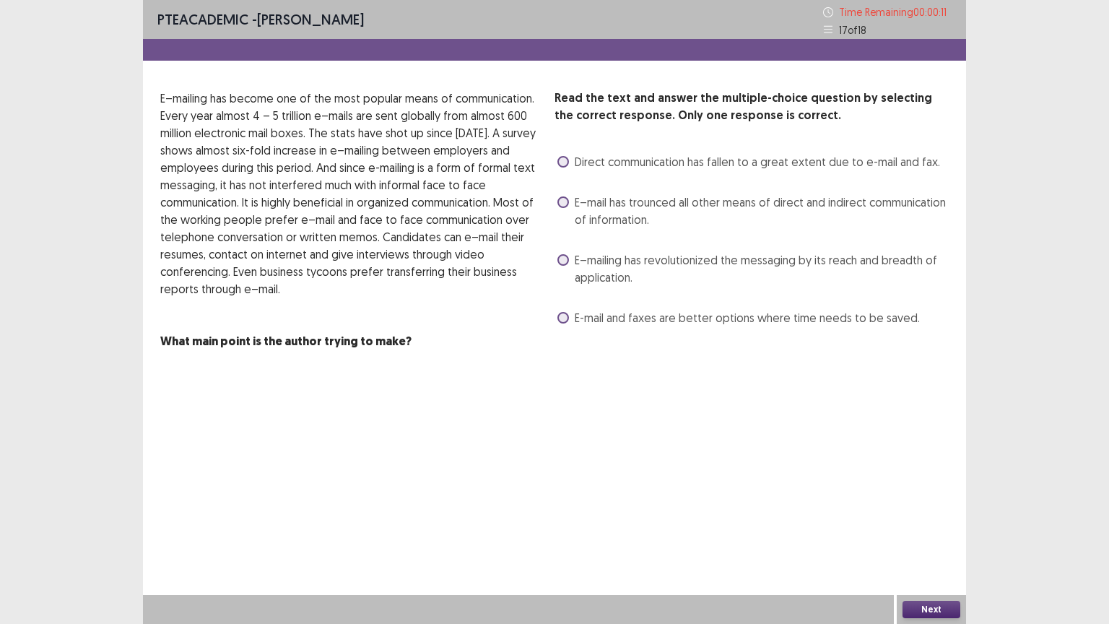
click at [566, 267] on label "E–mailing has revolutionized the messaging by its reach and breadth of applicat…" at bounding box center [753, 268] width 391 height 35
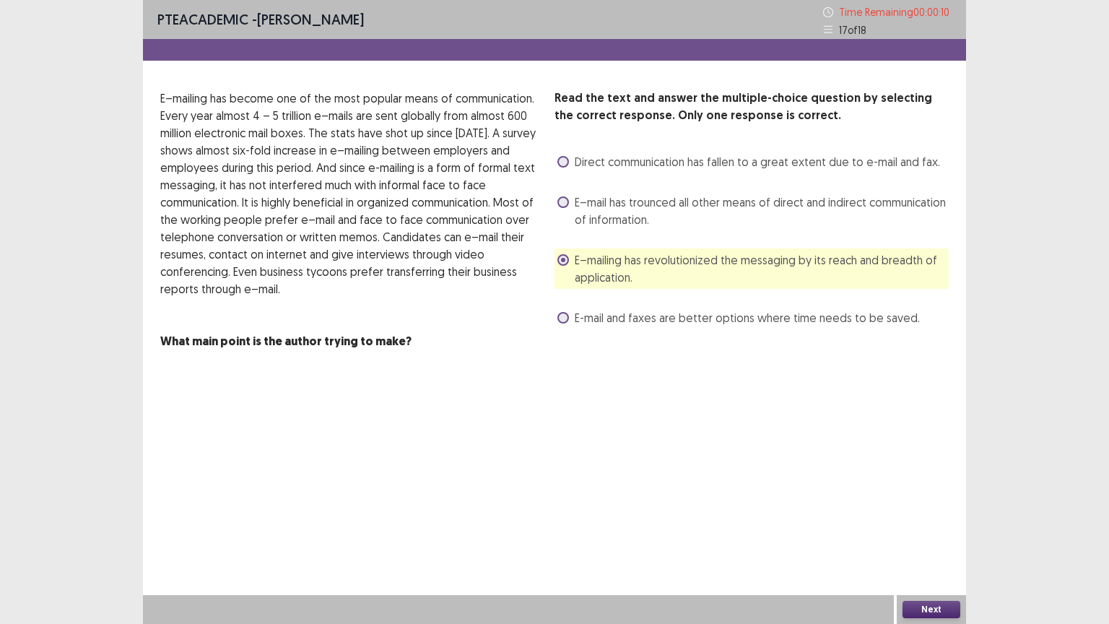
click at [918, 511] on div "PTE academic - [PERSON_NAME] Time Remaining 00 : 00 : 10 17 of 18 Read the text…" at bounding box center [554, 312] width 823 height 624
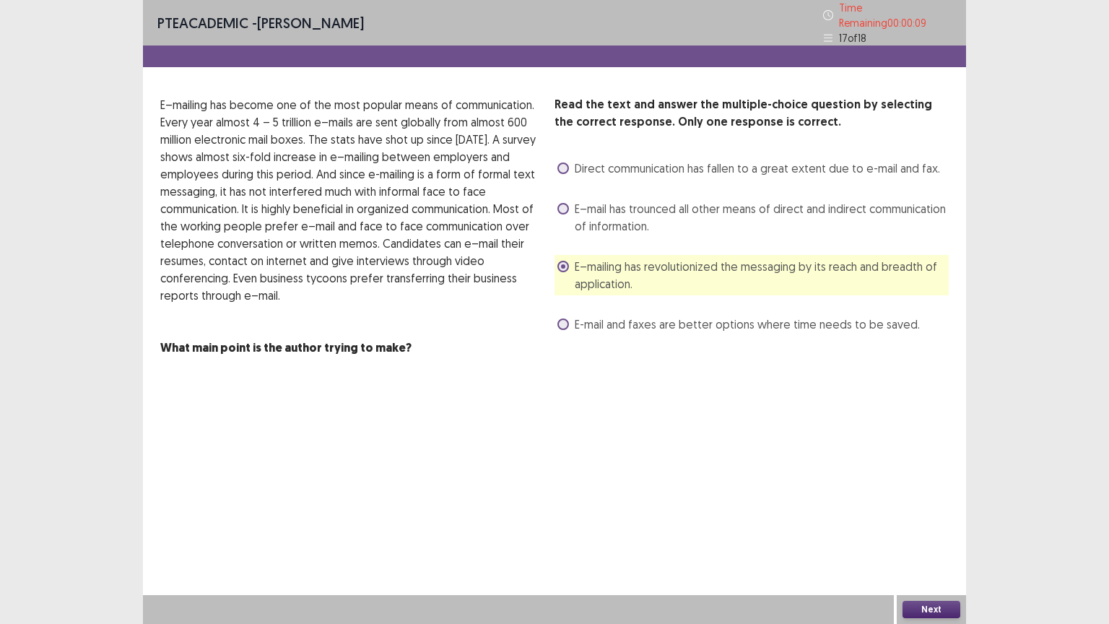
click at [927, 511] on button "Next" at bounding box center [932, 609] width 58 height 17
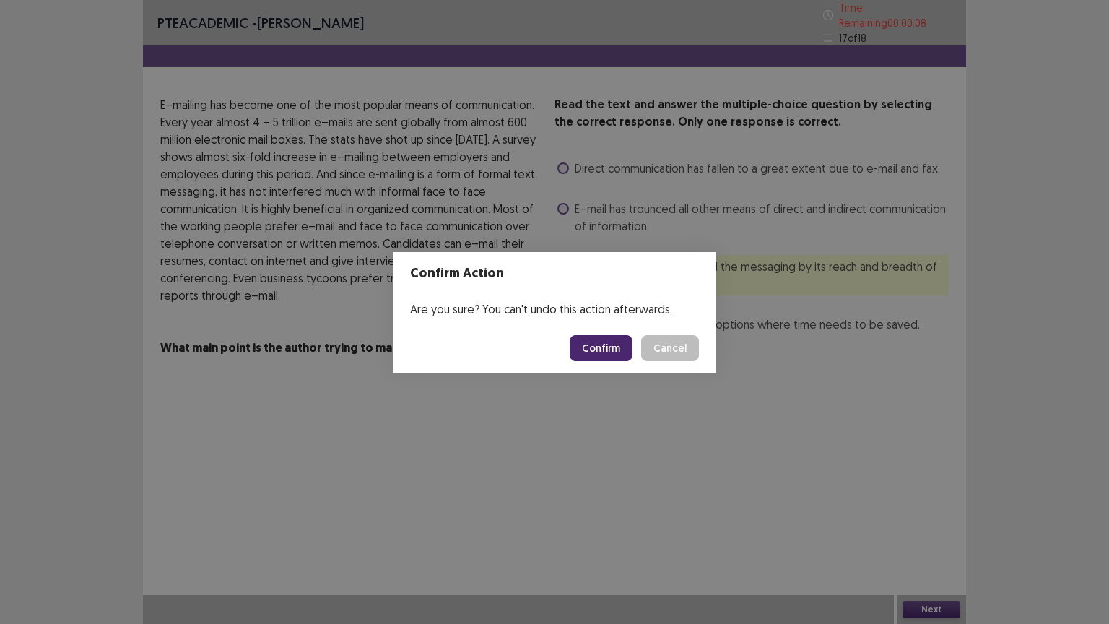
click at [622, 332] on footer "Confirm Cancel" at bounding box center [555, 348] width 324 height 49
click at [616, 348] on button "Confirm" at bounding box center [601, 348] width 63 height 26
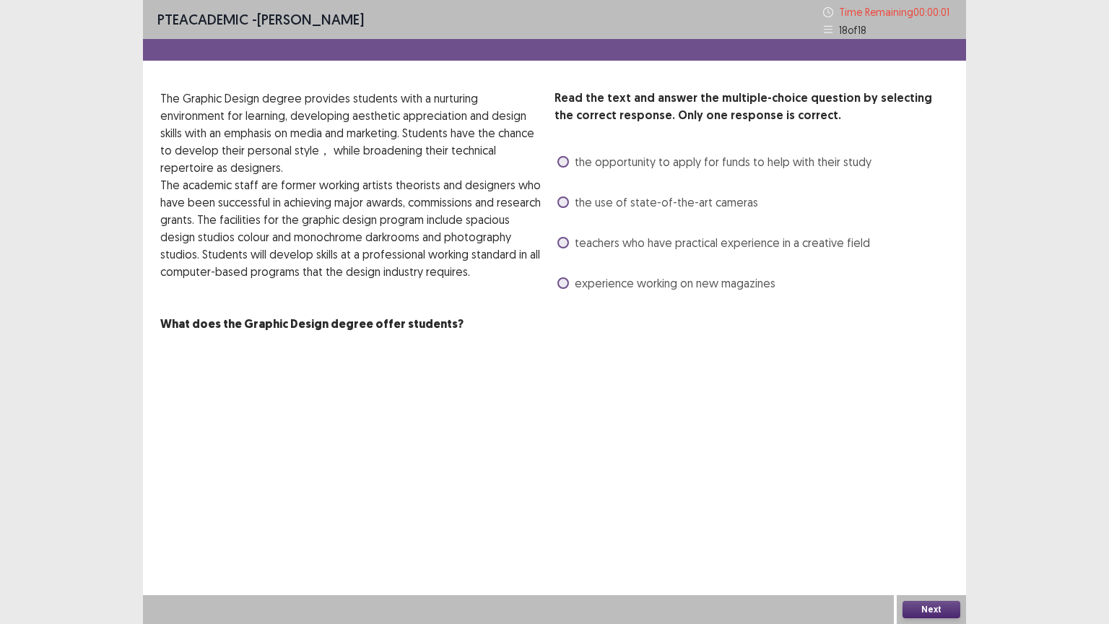
click at [564, 160] on span at bounding box center [564, 162] width 12 height 12
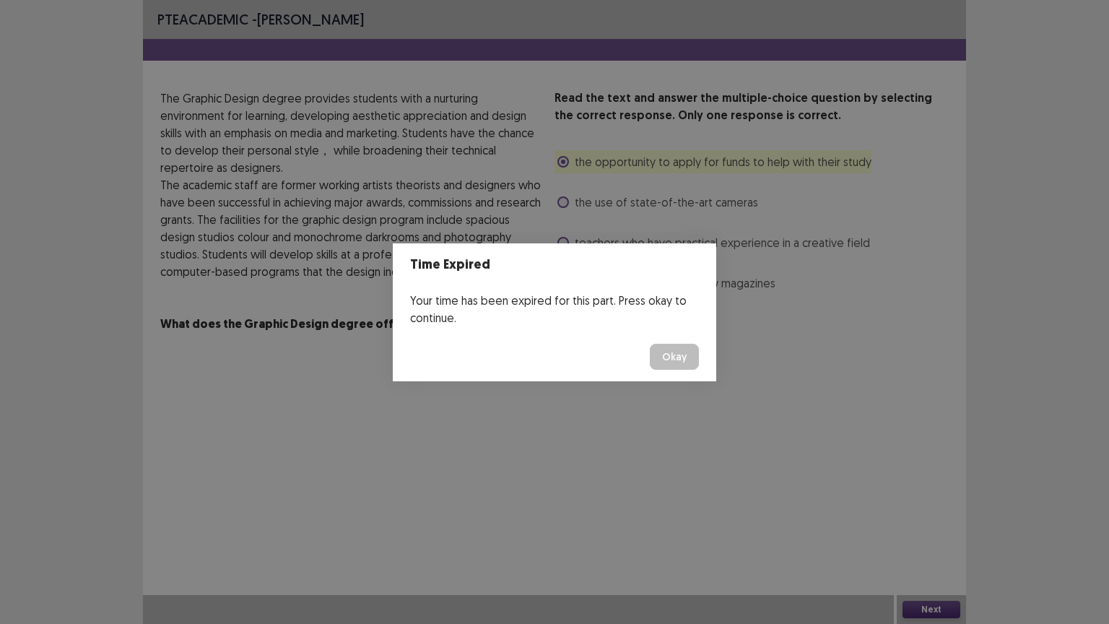
click at [926, 511] on div "Time Expired Your time has been expired for this part. Press okay to continue. …" at bounding box center [554, 312] width 1109 height 624
click at [676, 350] on button "Okay" at bounding box center [674, 357] width 49 height 26
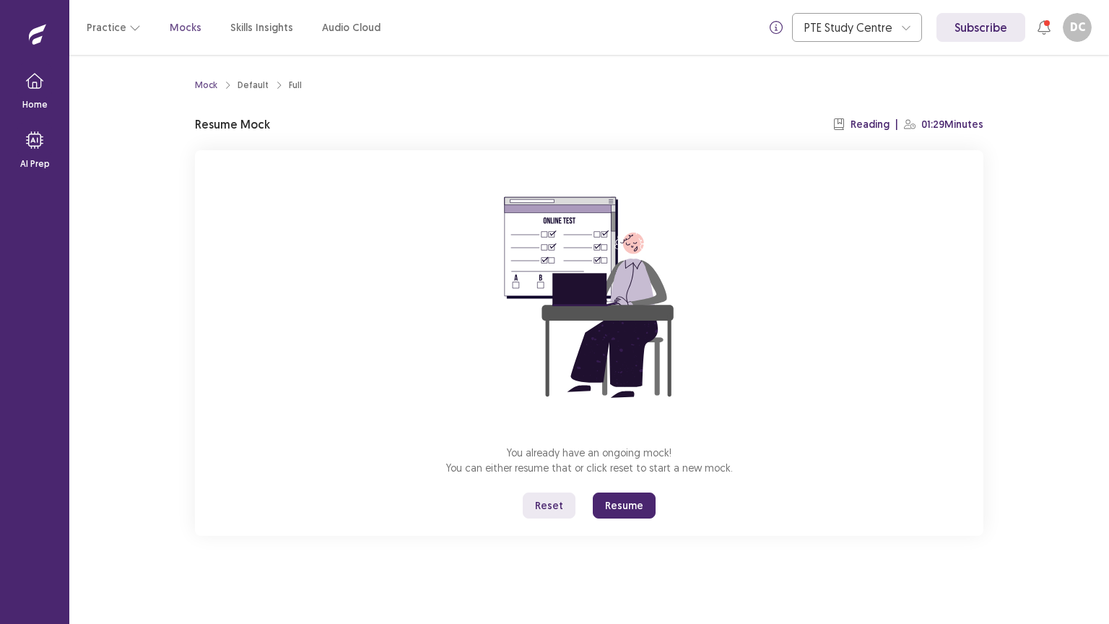
click at [633, 501] on button "Resume" at bounding box center [624, 506] width 63 height 26
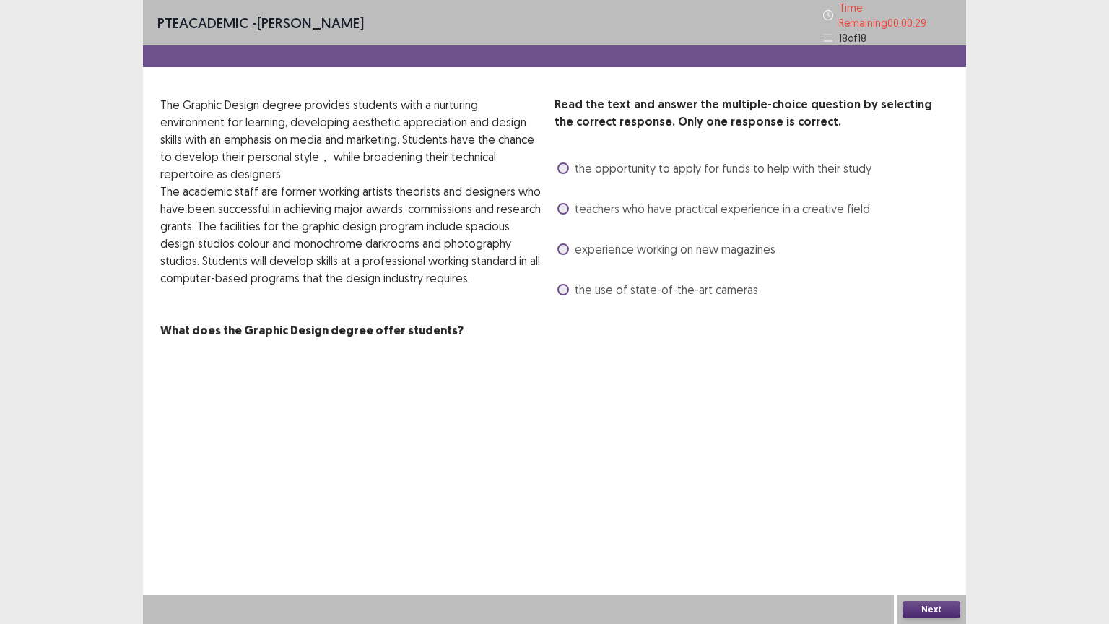
click at [566, 173] on div "the opportunity to apply for funds to help with their study" at bounding box center [713, 168] width 317 height 23
click at [570, 161] on label "the opportunity to apply for funds to help with their study" at bounding box center [715, 168] width 314 height 17
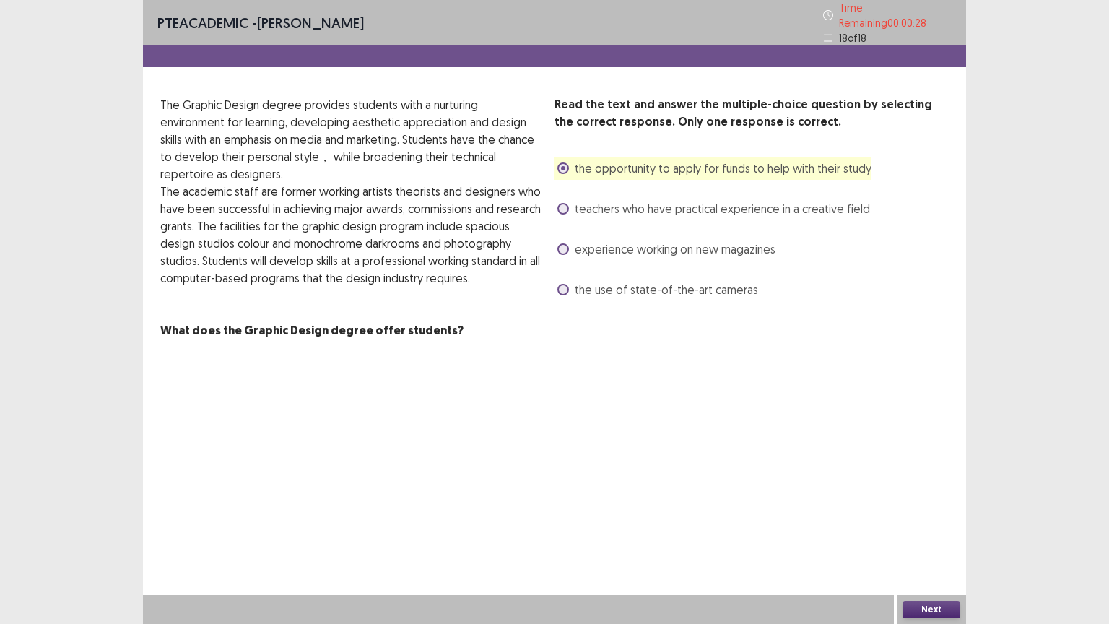
click at [934, 511] on button "Next" at bounding box center [932, 609] width 58 height 17
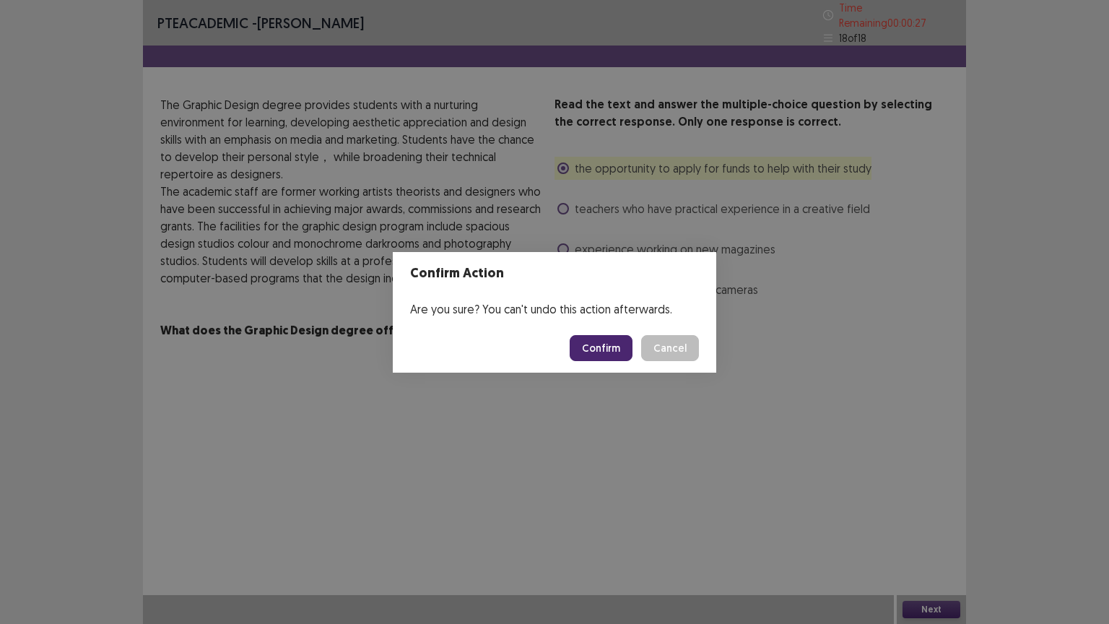
click at [613, 339] on button "Confirm" at bounding box center [601, 348] width 63 height 26
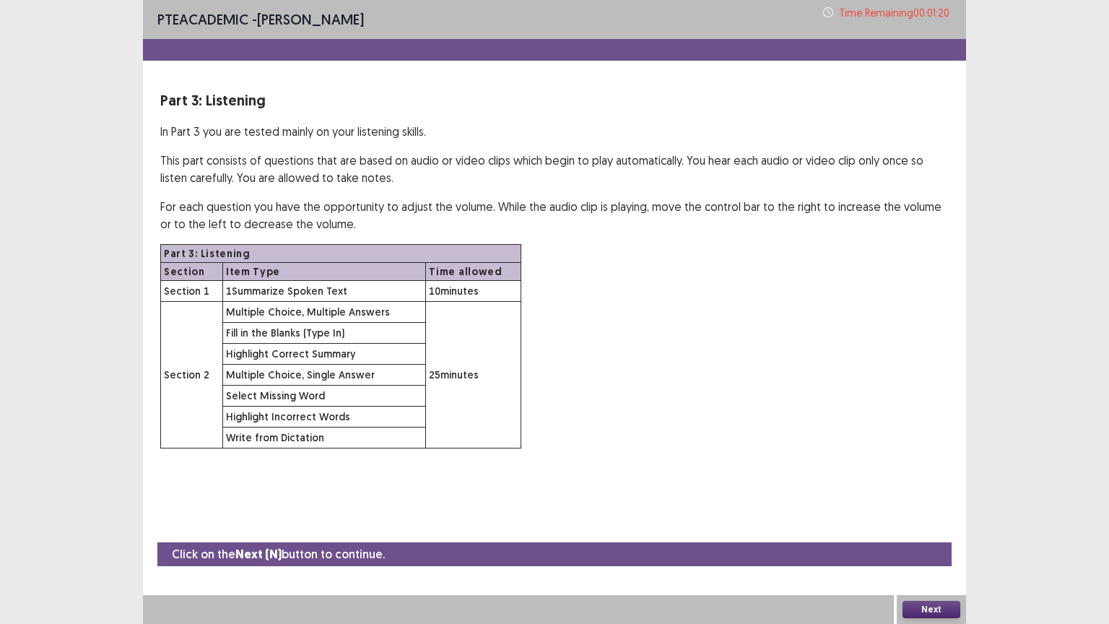
click at [929, 511] on button "Next" at bounding box center [932, 609] width 58 height 17
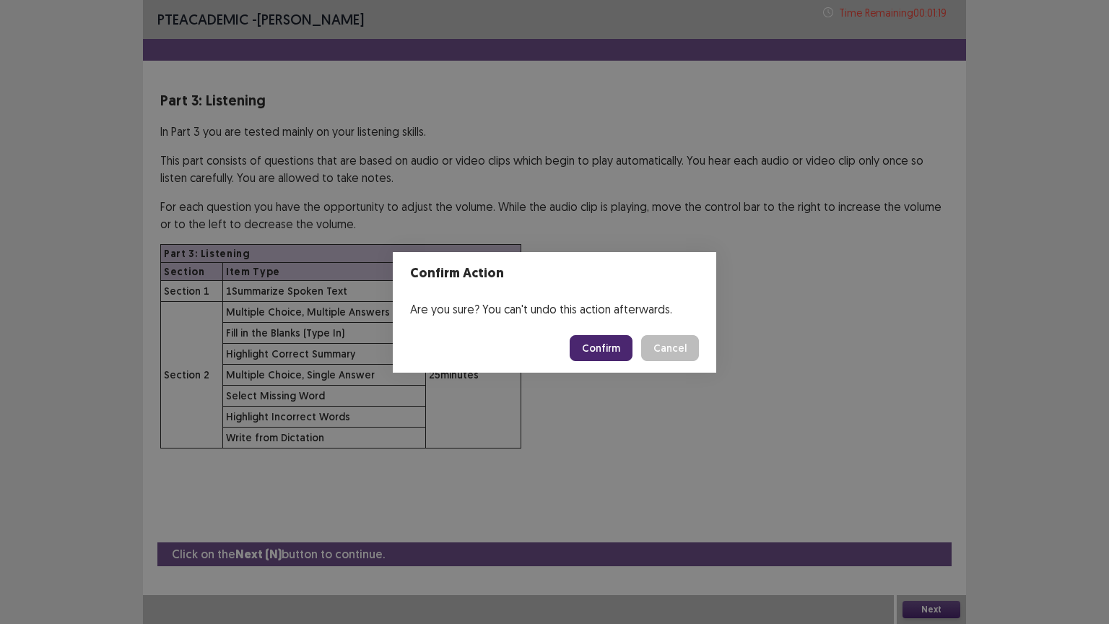
click at [618, 355] on button "Confirm" at bounding box center [601, 348] width 63 height 26
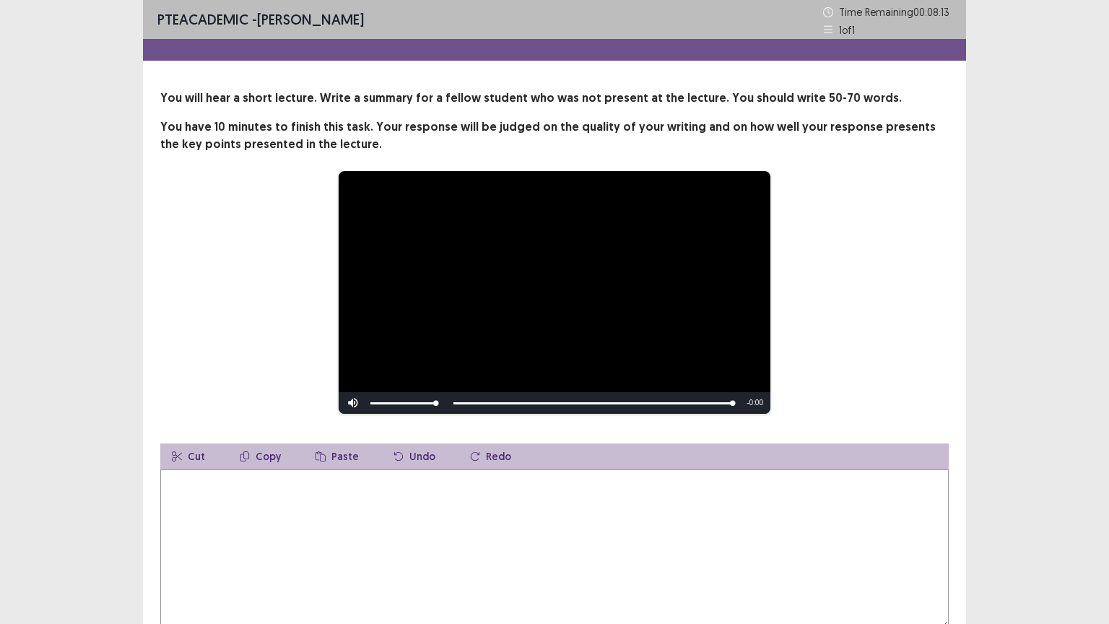
click at [515, 500] on textarea at bounding box center [554, 549] width 789 height 159
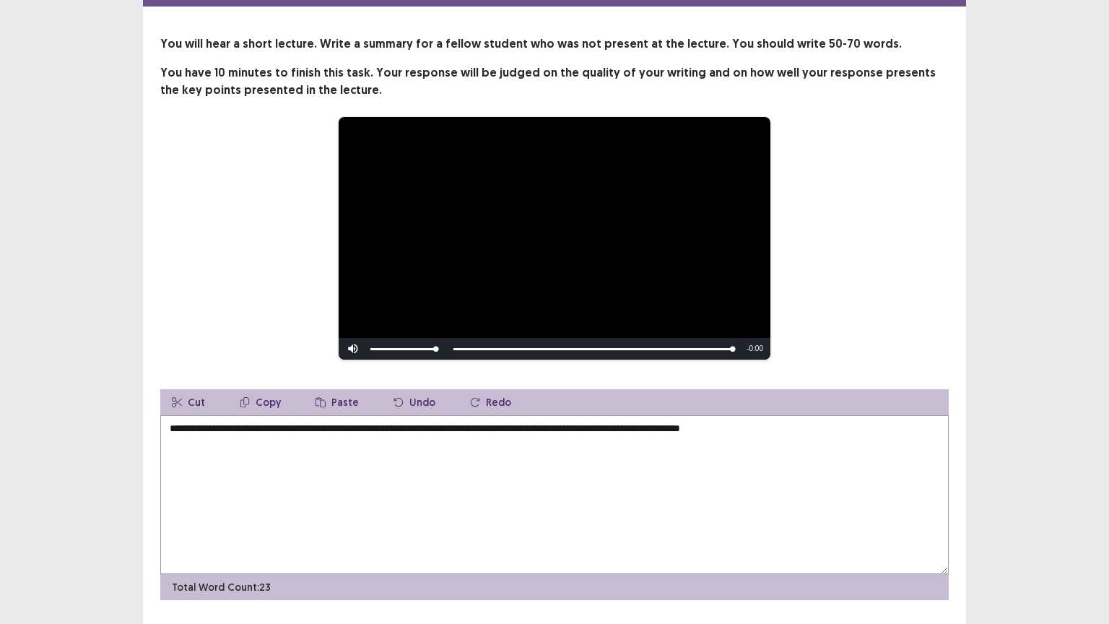
scroll to position [57, 0]
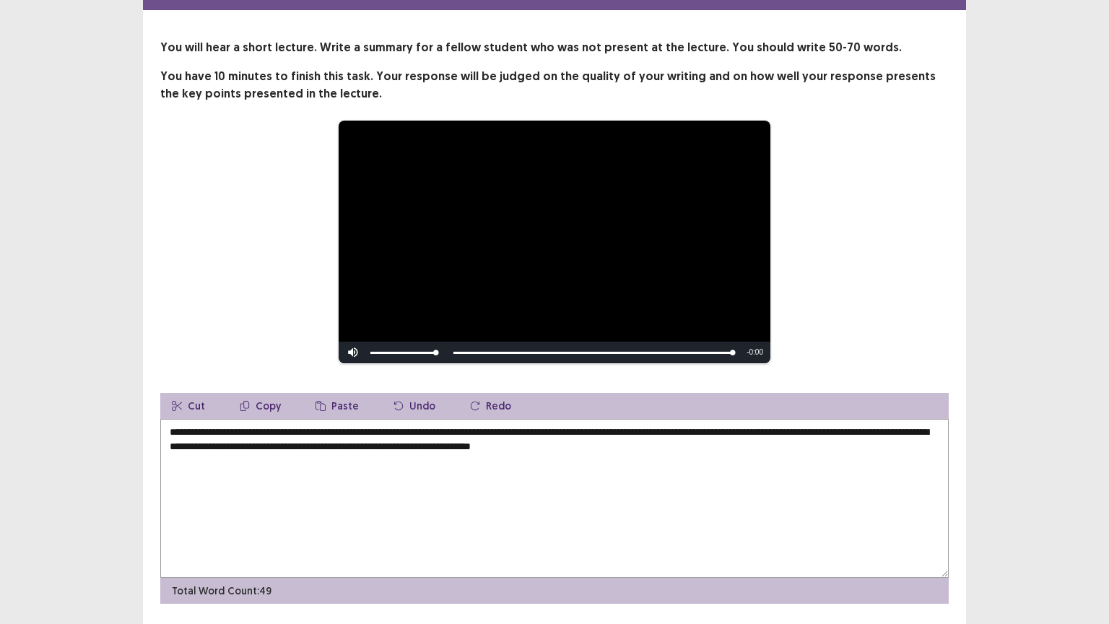
click at [274, 436] on textarea "**********" at bounding box center [554, 498] width 789 height 159
click at [280, 438] on textarea "**********" at bounding box center [554, 498] width 789 height 159
click at [274, 439] on textarea "**********" at bounding box center [554, 498] width 789 height 159
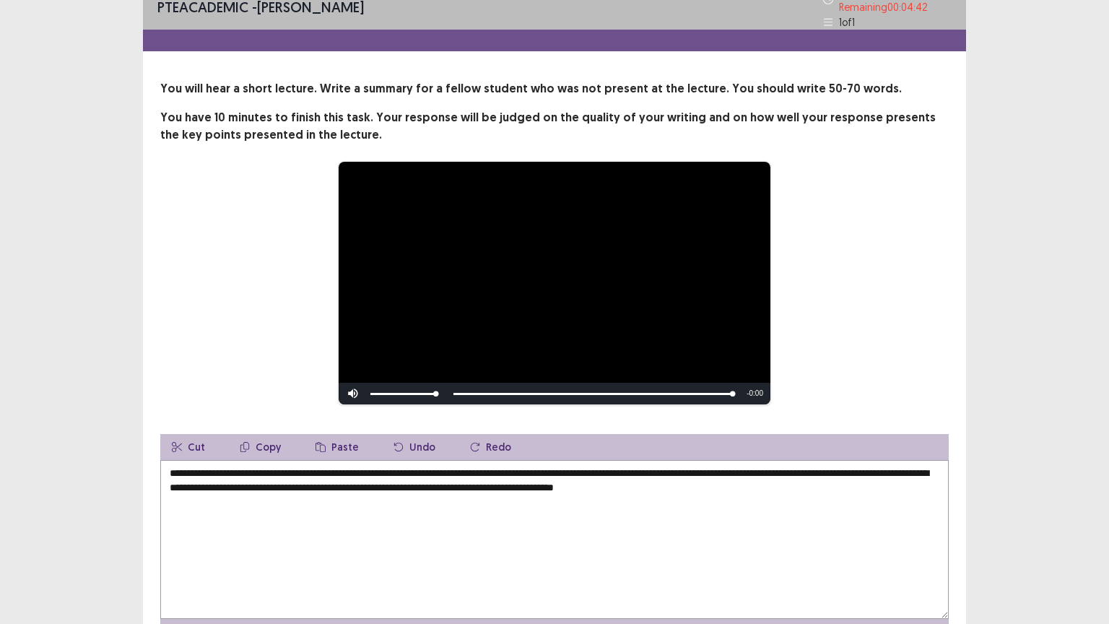
scroll to position [94, 0]
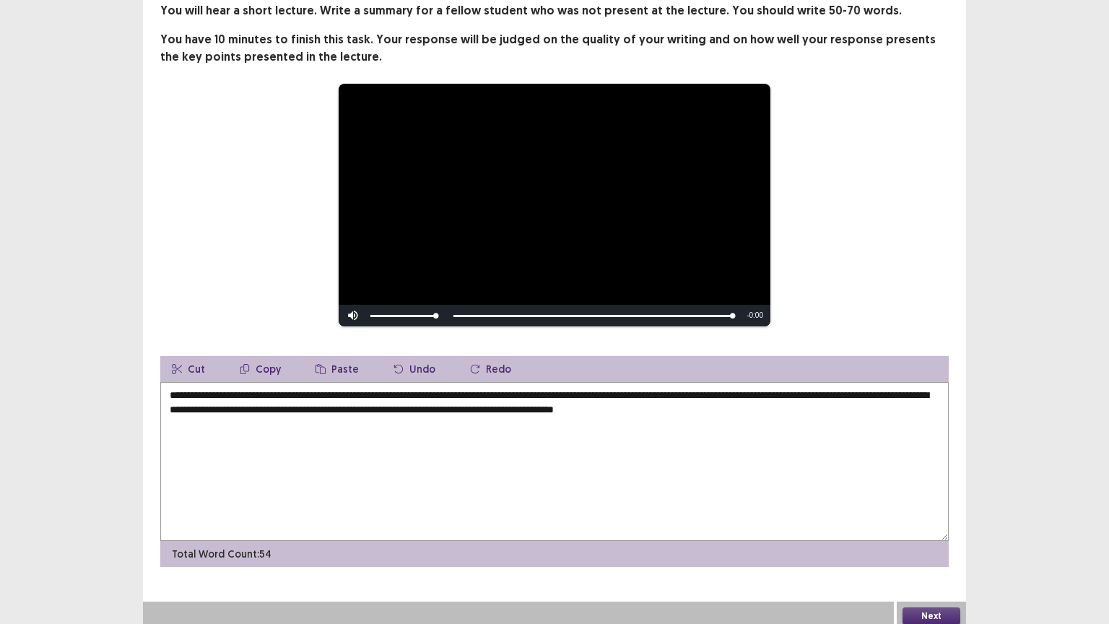
type textarea "**********"
click at [940, 511] on button "Next" at bounding box center [932, 615] width 58 height 17
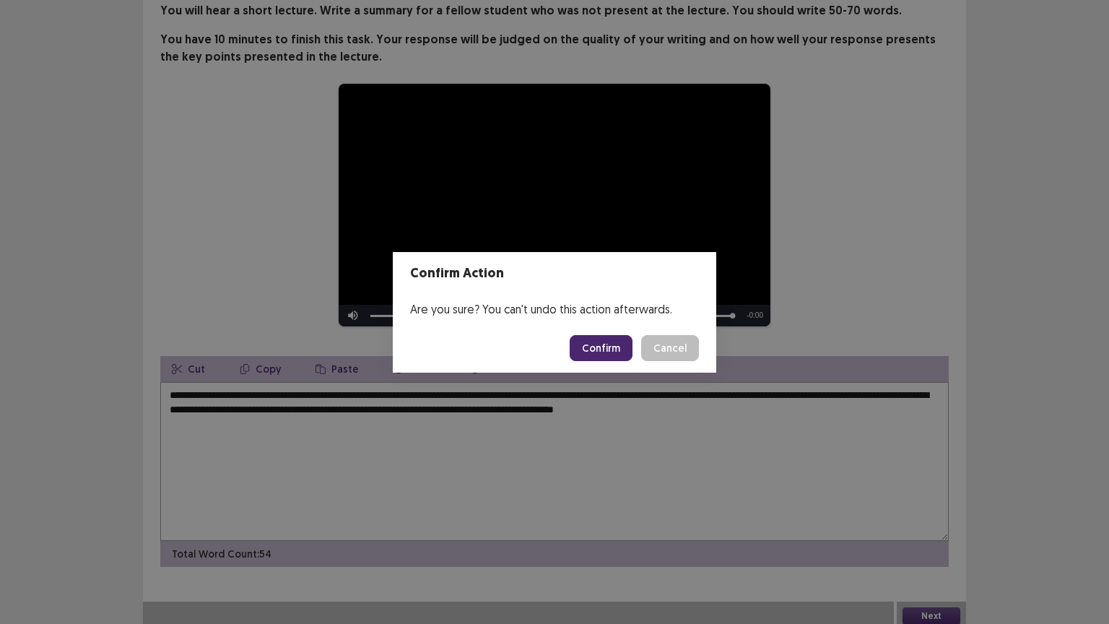
click at [607, 345] on button "Confirm" at bounding box center [601, 348] width 63 height 26
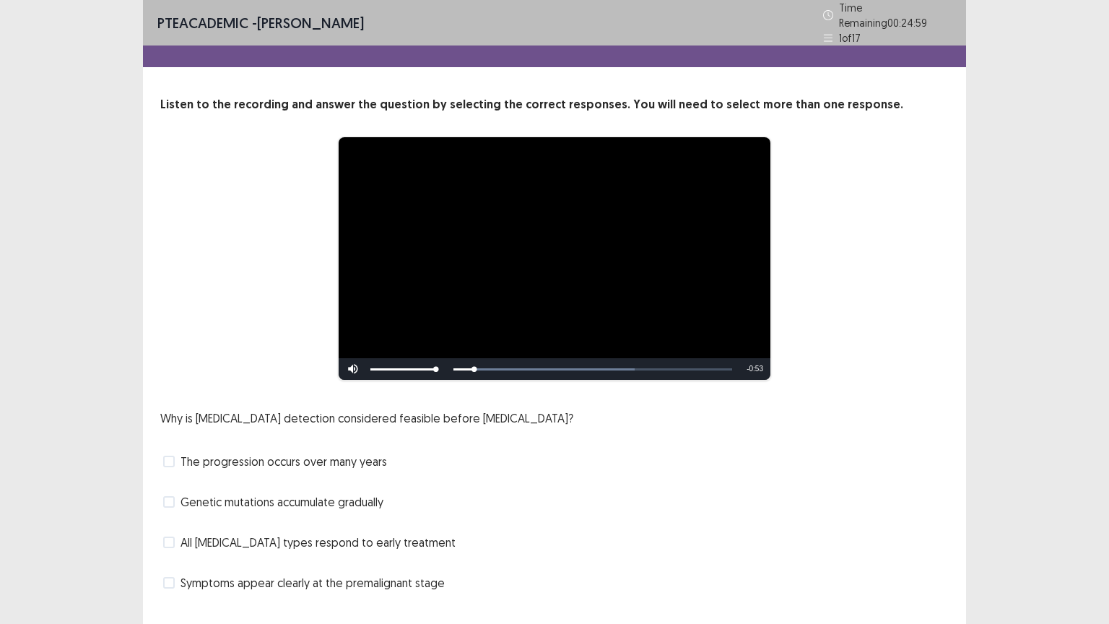
scroll to position [13, 0]
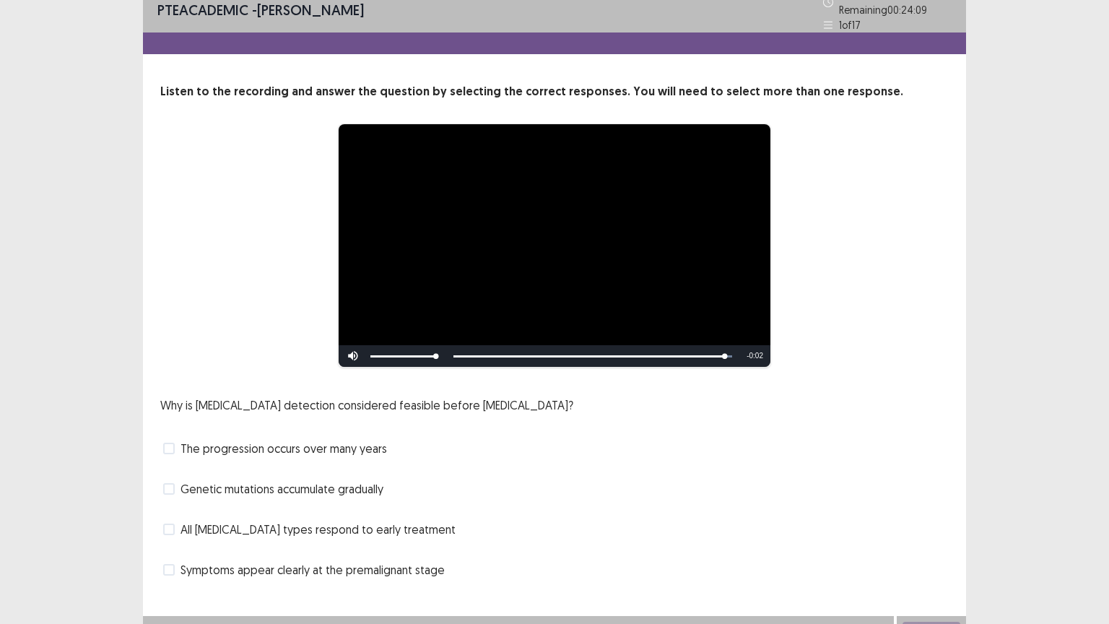
click at [335, 440] on span "The progression occurs over many years" at bounding box center [284, 448] width 207 height 17
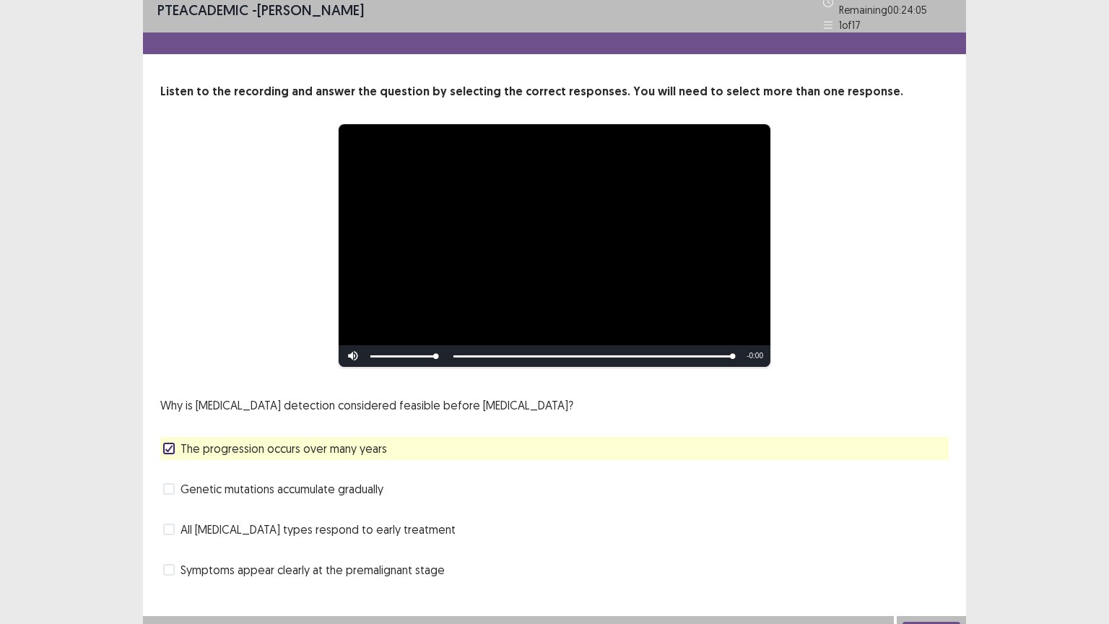
click at [347, 487] on span "Genetic mutations accumulate gradually" at bounding box center [282, 488] width 203 height 17
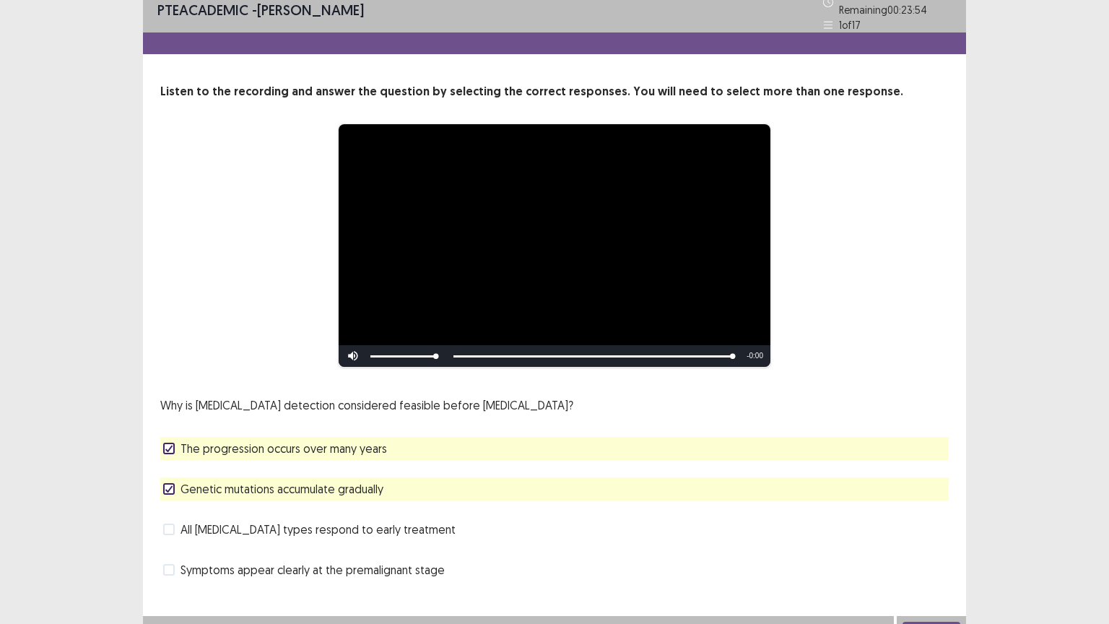
click at [930, 511] on button "Next" at bounding box center [932, 630] width 58 height 17
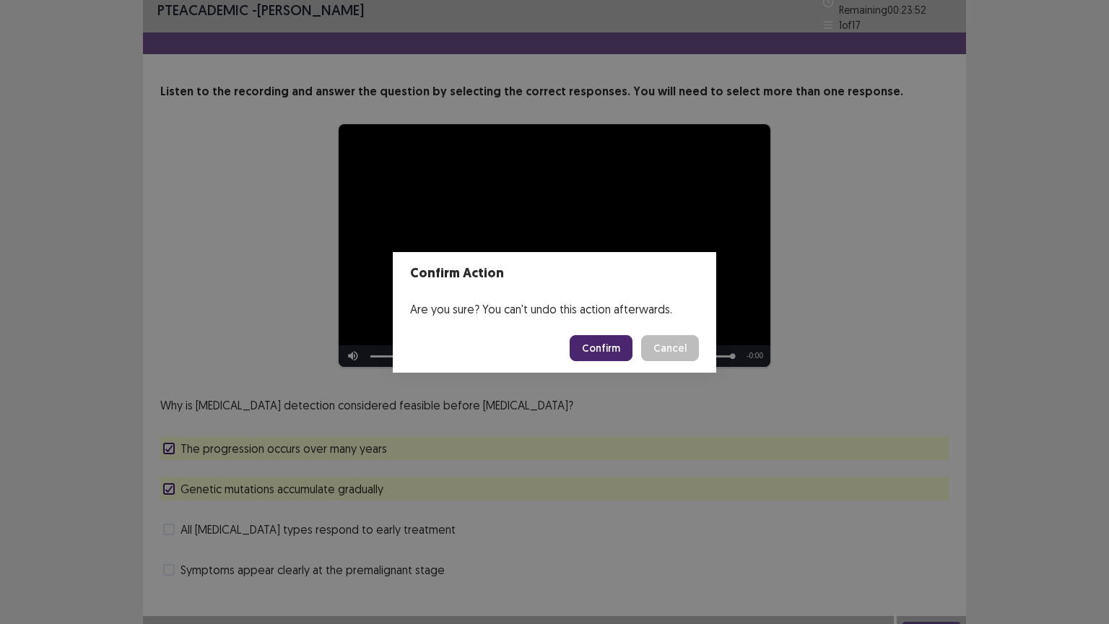
click at [607, 350] on button "Confirm" at bounding box center [601, 348] width 63 height 26
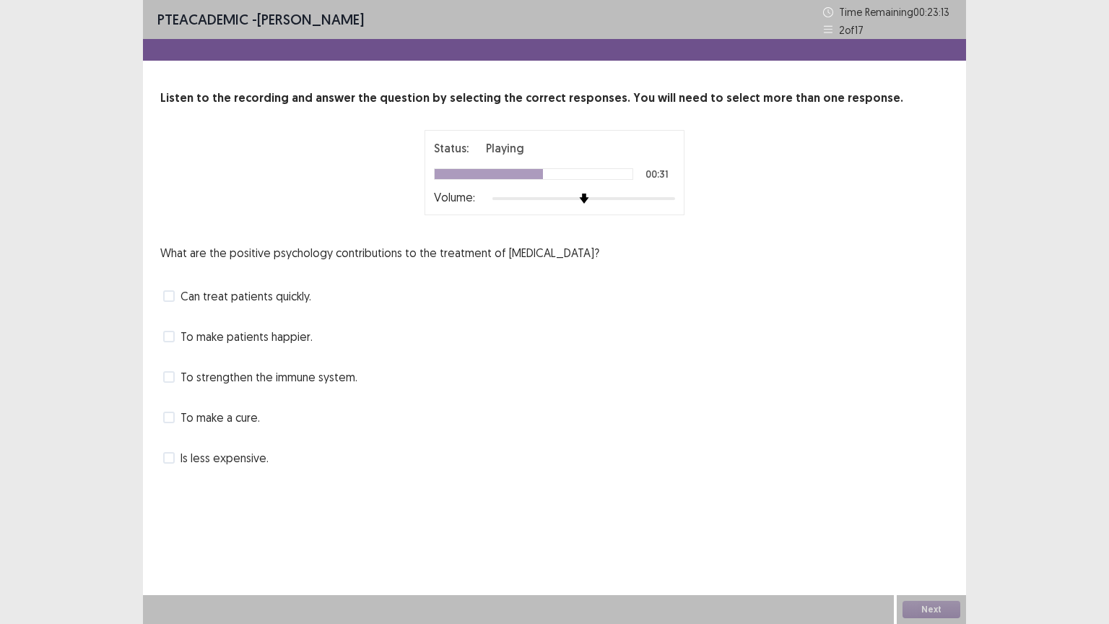
click at [187, 340] on span "To make patients happier." at bounding box center [247, 336] width 132 height 17
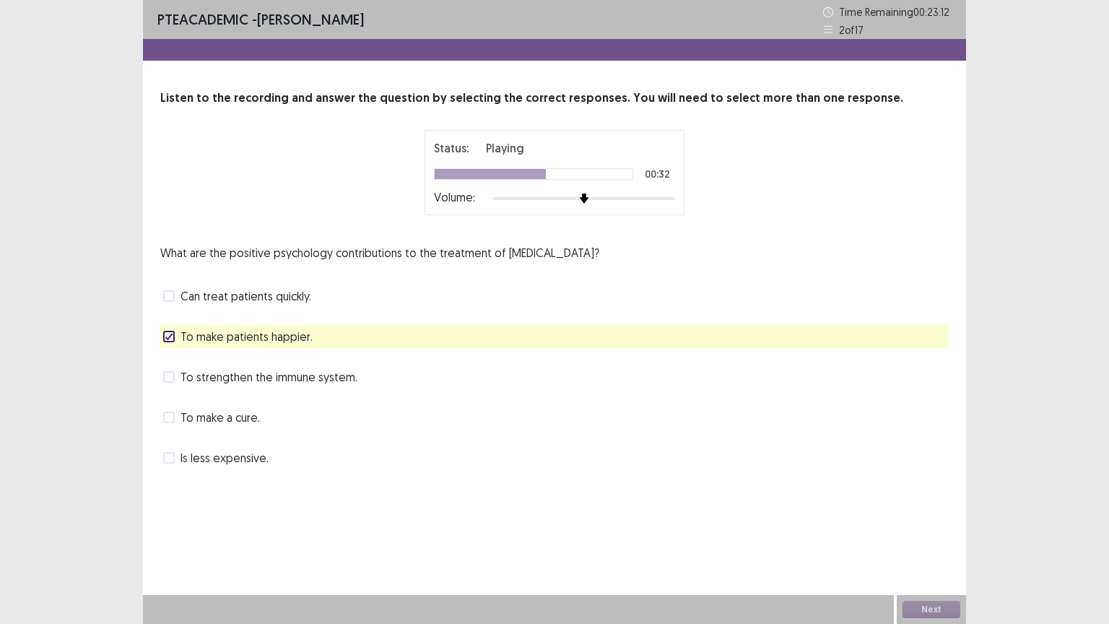
click at [187, 340] on span "To make patients happier." at bounding box center [247, 336] width 132 height 17
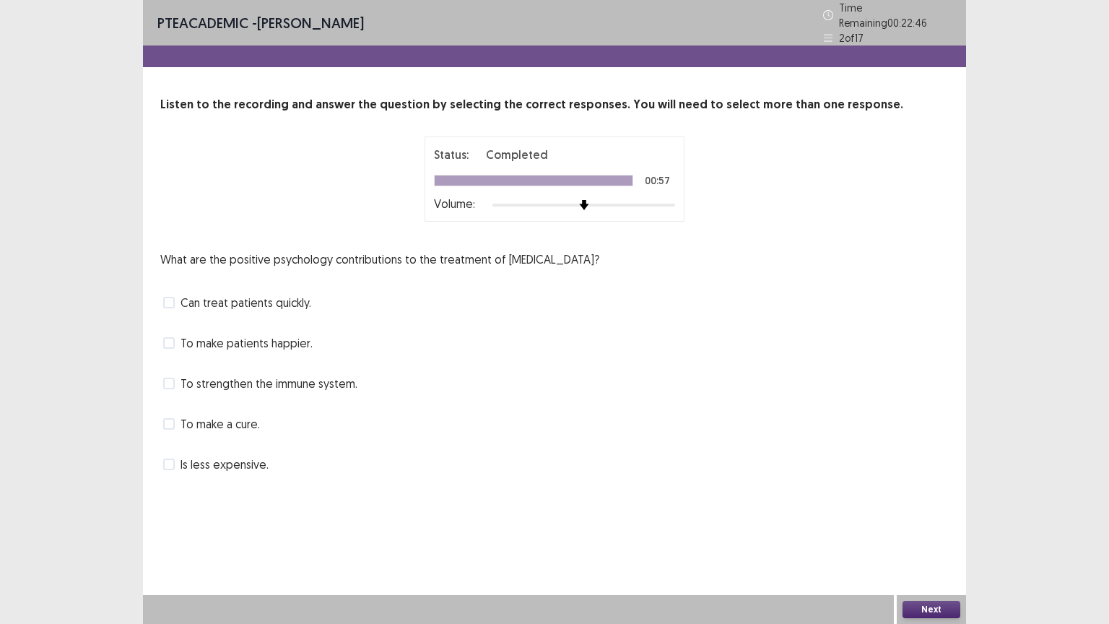
click at [194, 381] on span "To strengthen the immune system." at bounding box center [269, 383] width 177 height 17
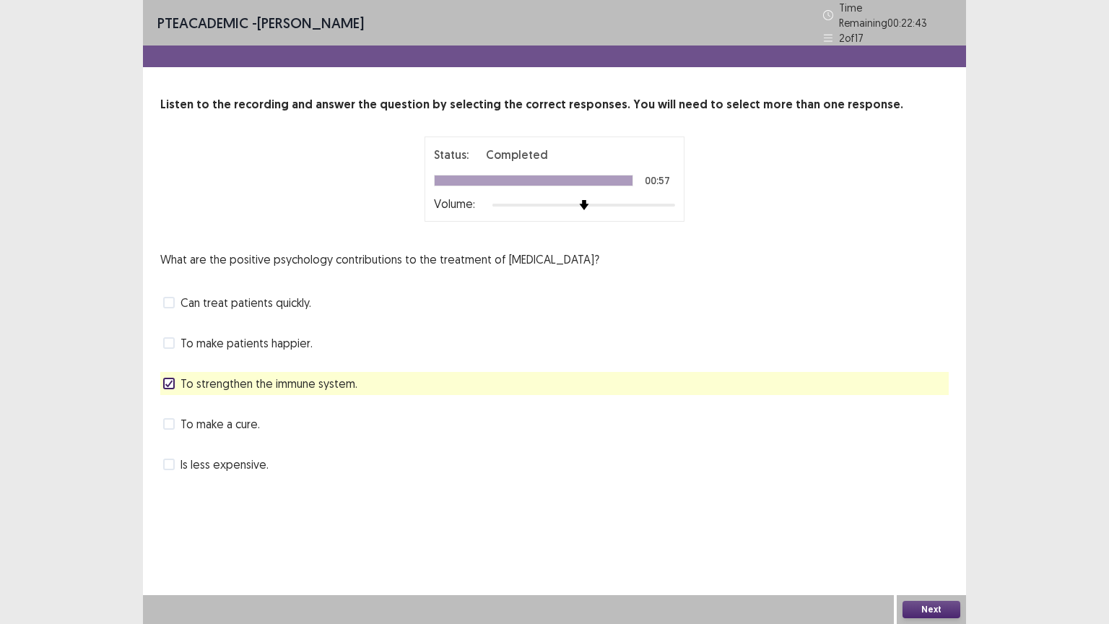
click at [249, 338] on span "To make patients happier." at bounding box center [247, 342] width 132 height 17
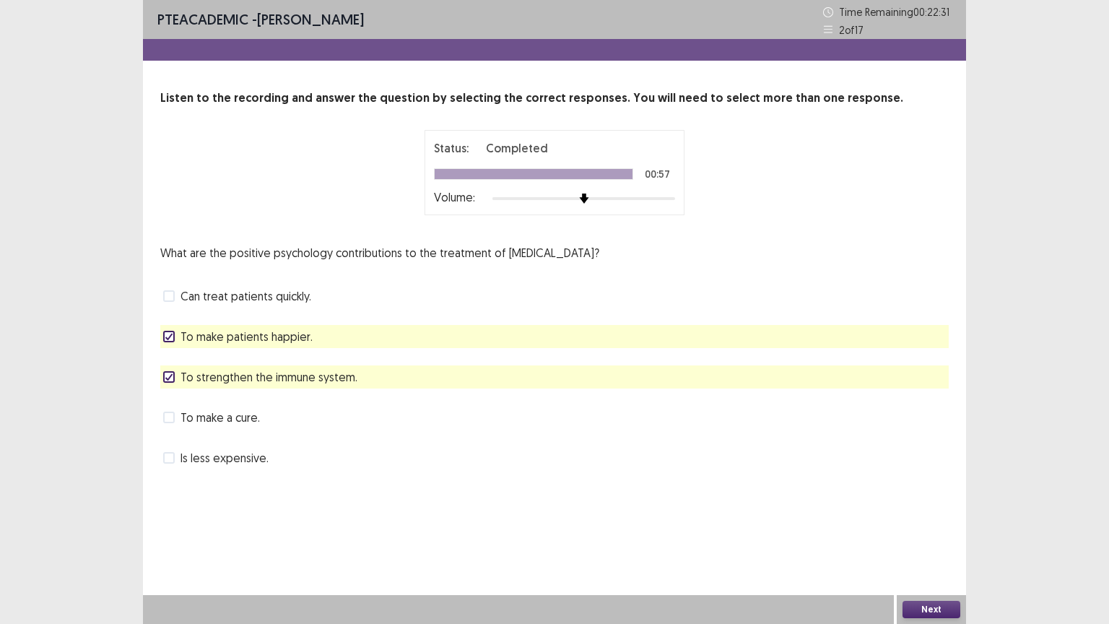
click at [907, 511] on button "Next" at bounding box center [932, 609] width 58 height 17
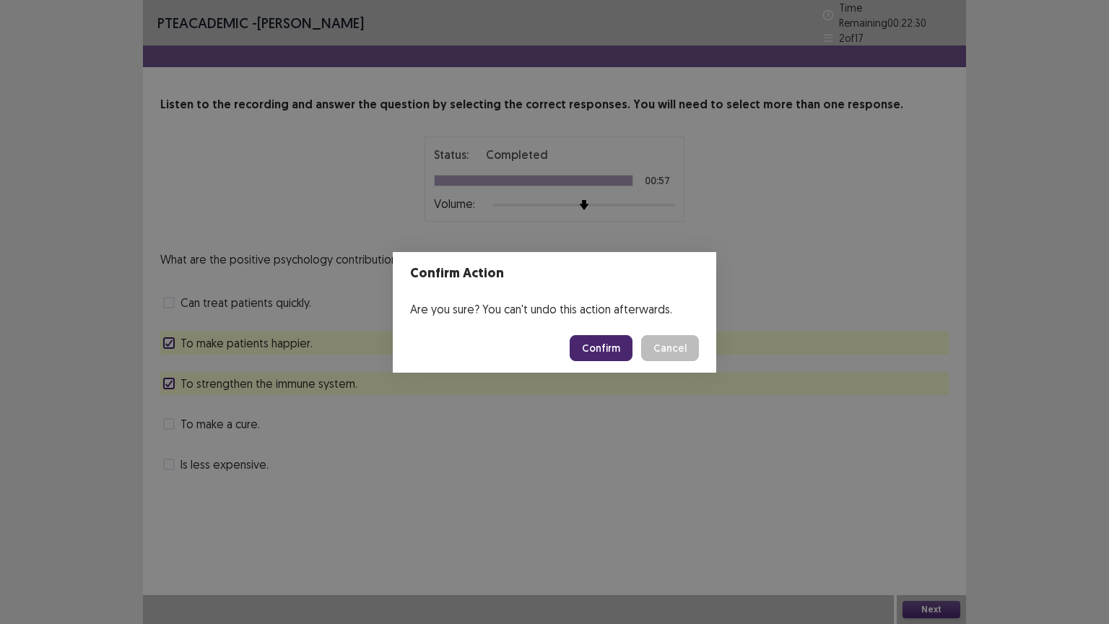
click at [607, 352] on button "Confirm" at bounding box center [601, 348] width 63 height 26
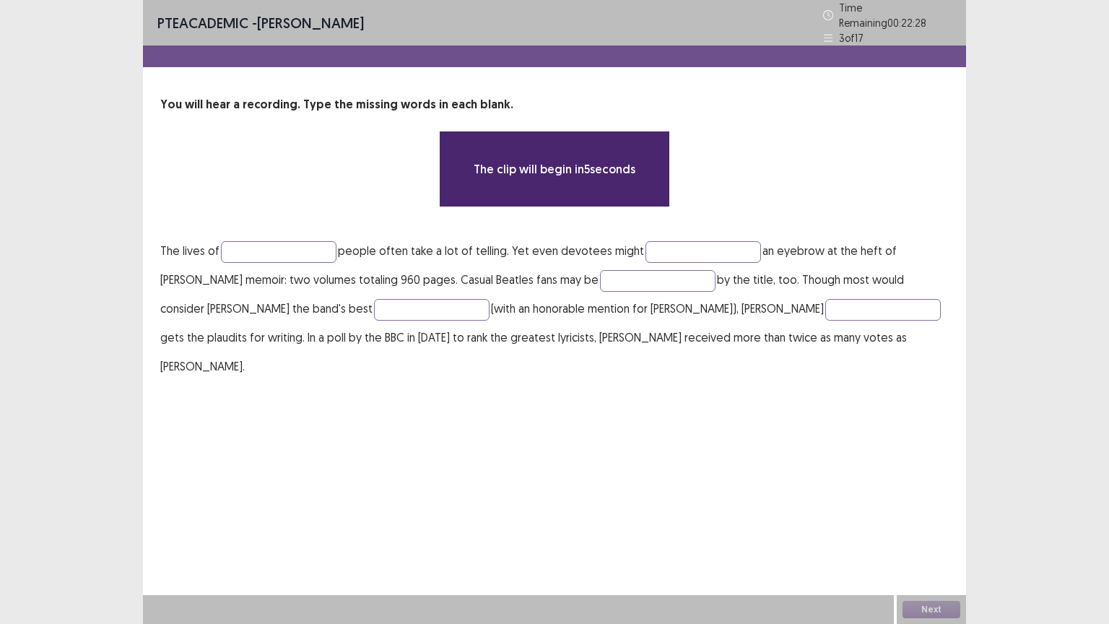
click at [298, 268] on p "The lives of people often take a lot of telling. Yet even devotees might an eye…" at bounding box center [554, 308] width 789 height 144
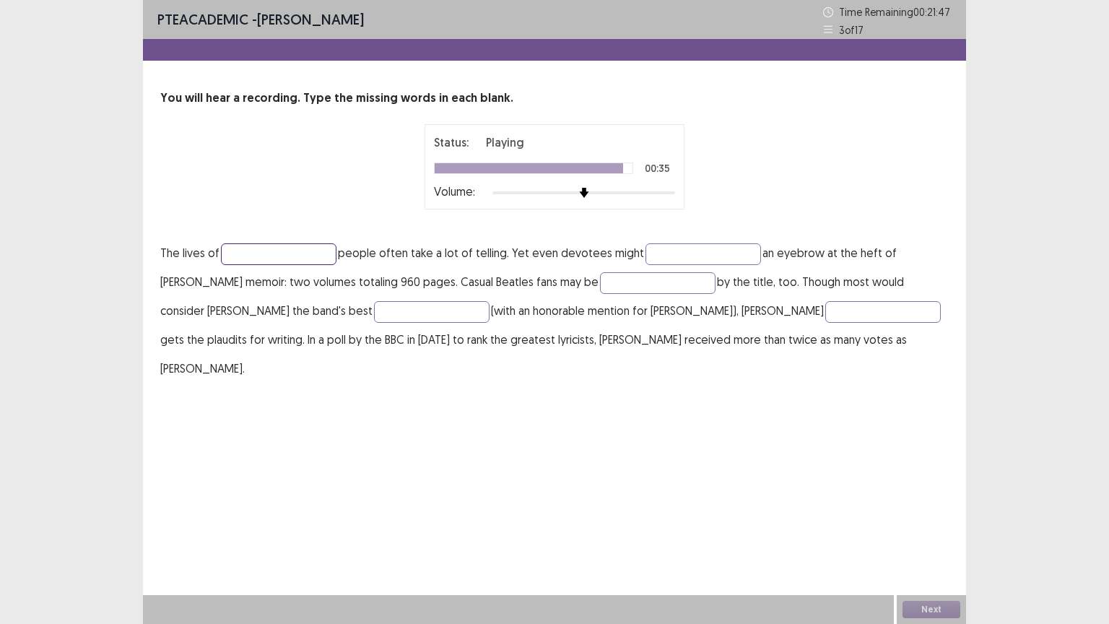
click at [290, 256] on input "text" at bounding box center [279, 254] width 116 height 22
type input "*"
type input "*******"
click at [602, 282] on input "text" at bounding box center [658, 283] width 116 height 22
type input "********"
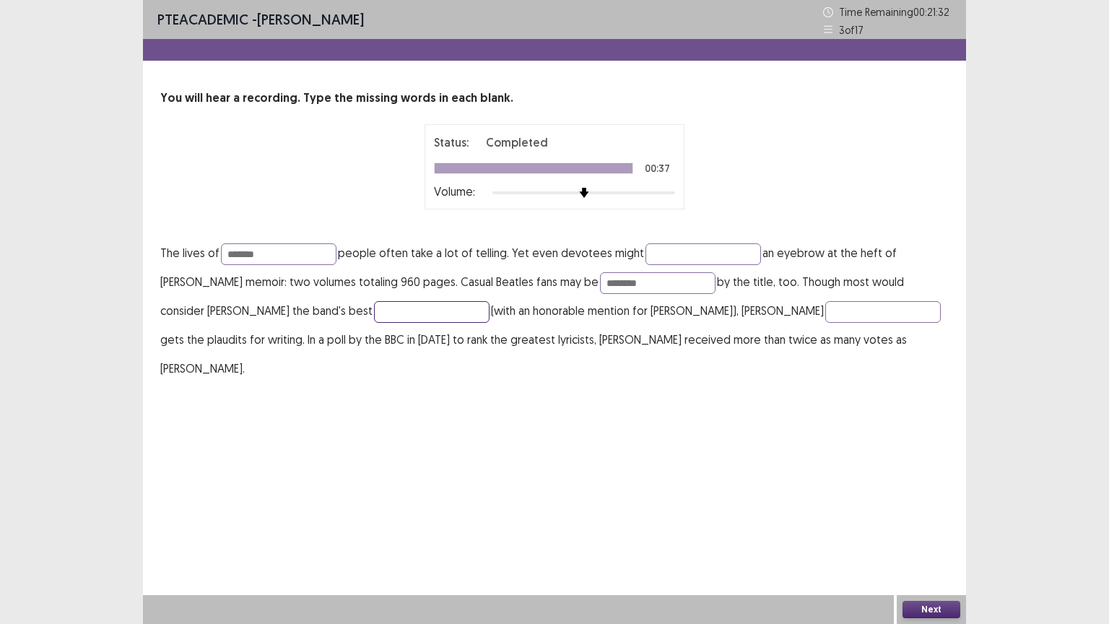
click at [374, 308] on input "text" at bounding box center [432, 312] width 116 height 22
type input "********"
click at [826, 309] on input "text" at bounding box center [884, 312] width 116 height 22
type input "*******"
click at [939, 511] on button "Next" at bounding box center [932, 609] width 58 height 17
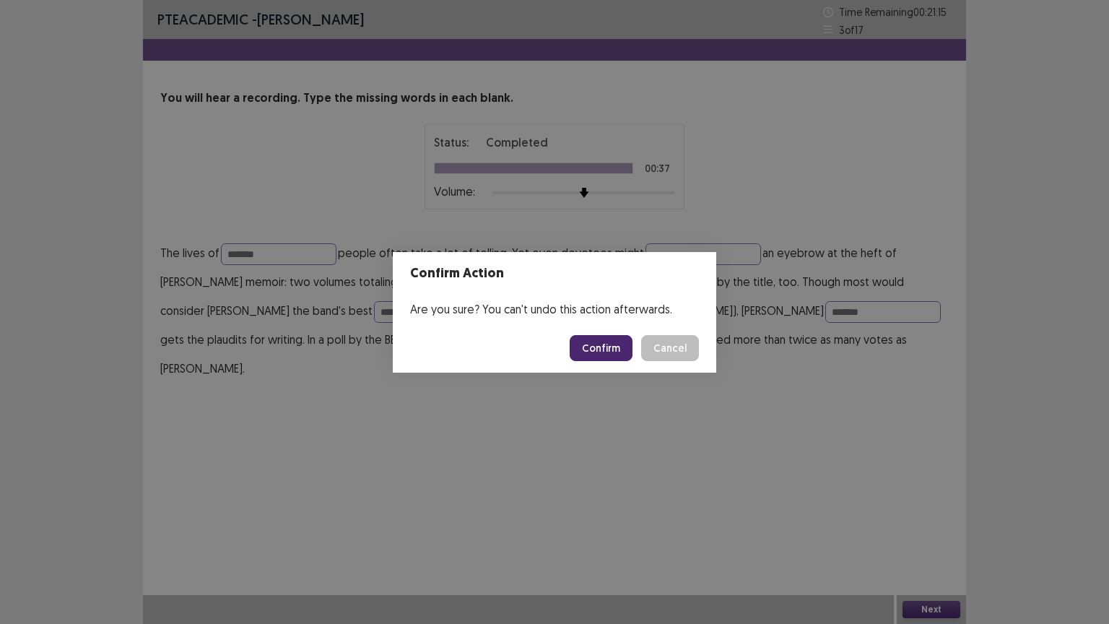
click at [610, 348] on button "Confirm" at bounding box center [601, 348] width 63 height 26
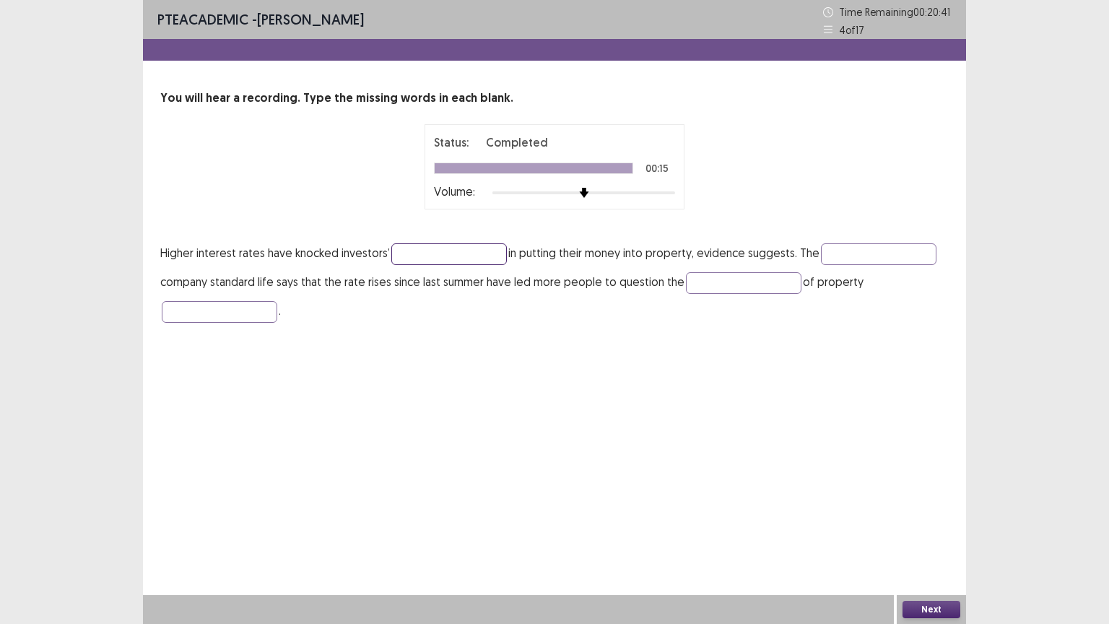
click at [470, 246] on input "text" at bounding box center [449, 254] width 116 height 22
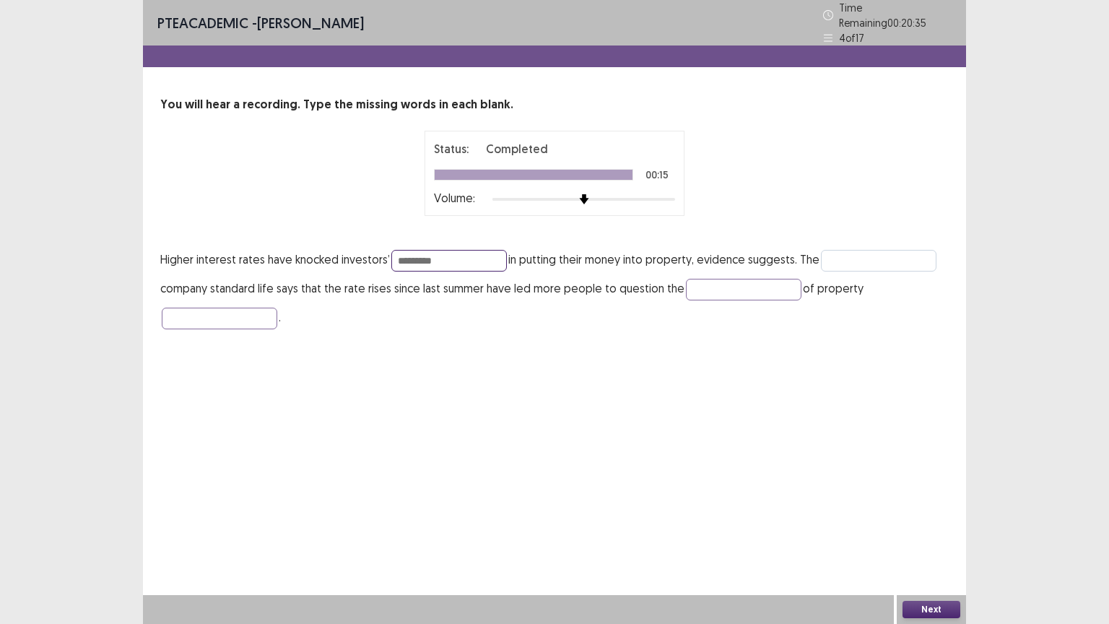
type input "*********"
click at [841, 250] on input "text" at bounding box center [879, 261] width 116 height 22
type input "********"
click at [774, 287] on input "text" at bounding box center [744, 290] width 116 height 22
type input "******"
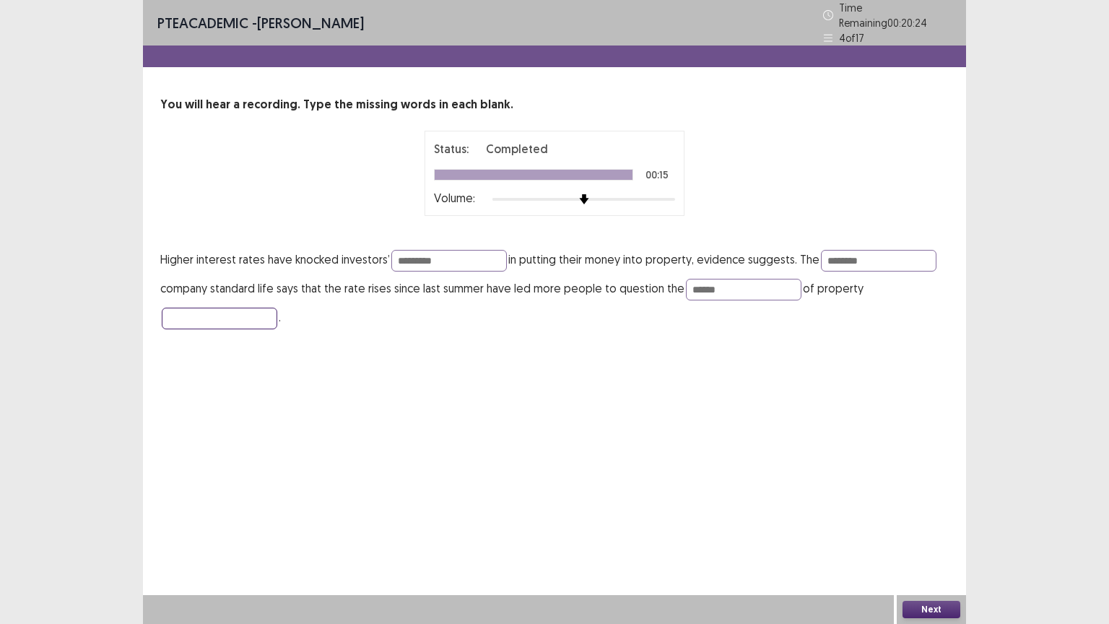
click at [254, 316] on input "text" at bounding box center [220, 319] width 116 height 22
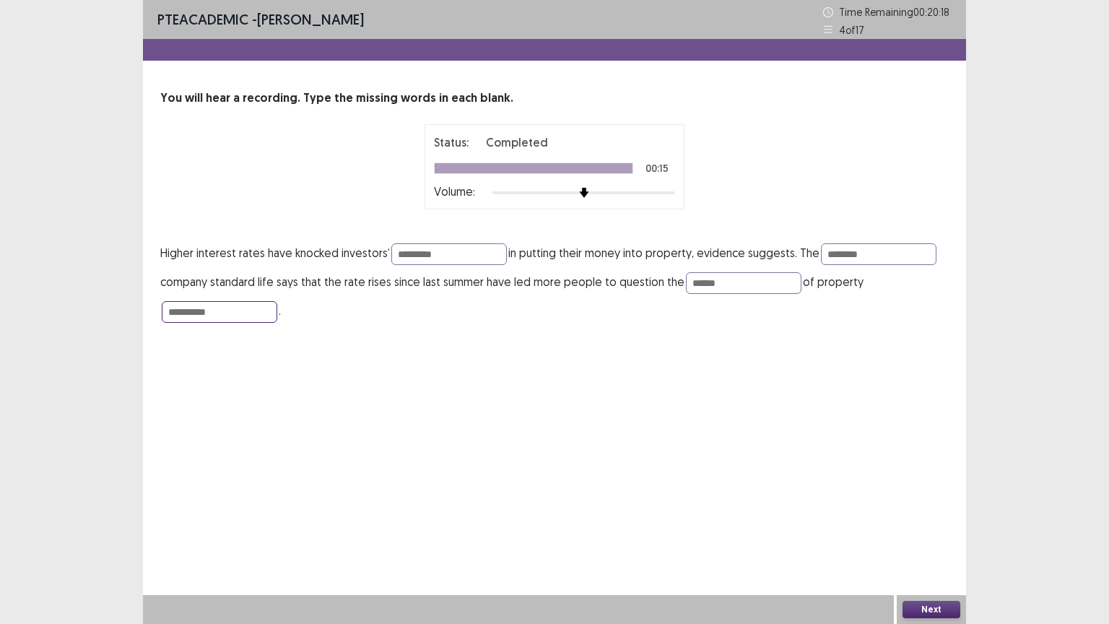
type input "**********"
click at [927, 511] on button "Next" at bounding box center [932, 609] width 58 height 17
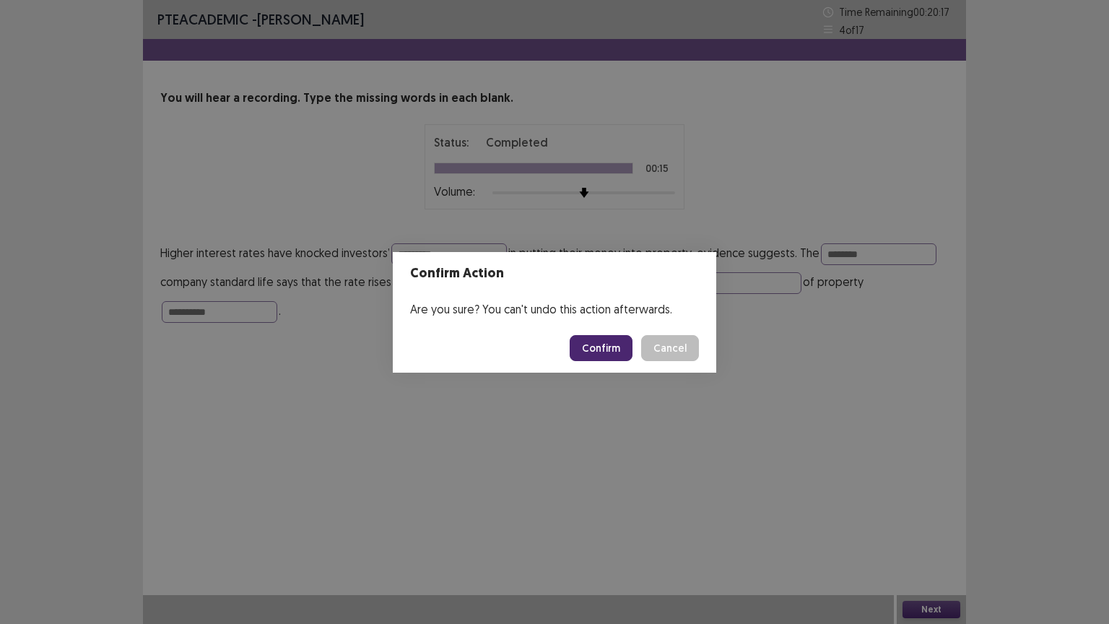
click at [598, 347] on button "Confirm" at bounding box center [601, 348] width 63 height 26
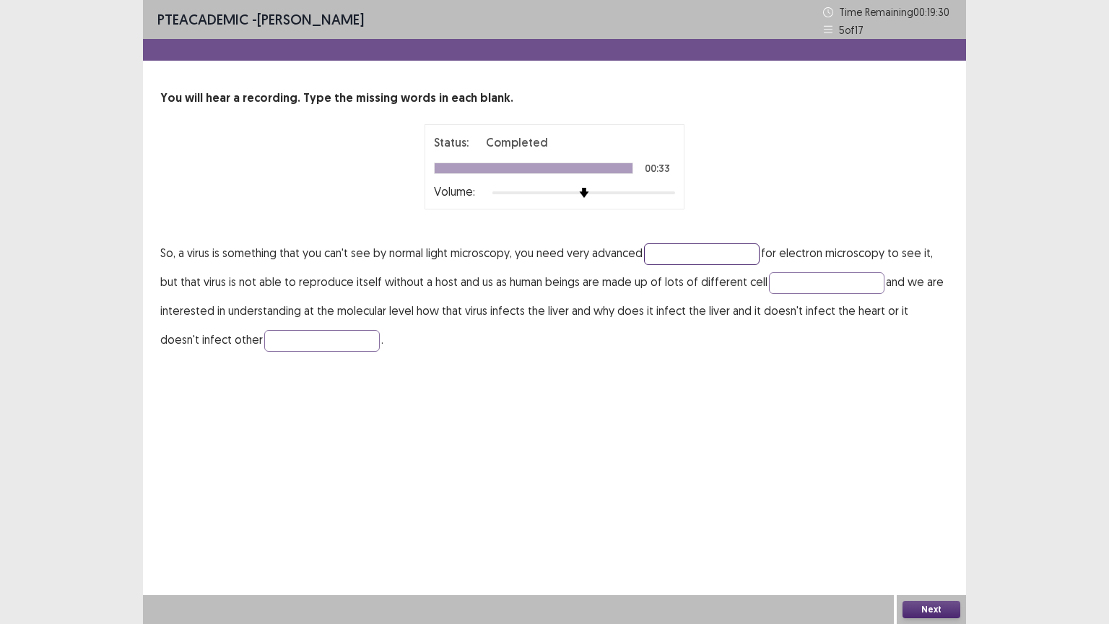
click at [678, 258] on input "text" at bounding box center [702, 254] width 116 height 22
type input "********"
click at [798, 286] on input "text" at bounding box center [827, 283] width 116 height 22
type input "*****"
click at [309, 341] on input "text" at bounding box center [322, 341] width 116 height 22
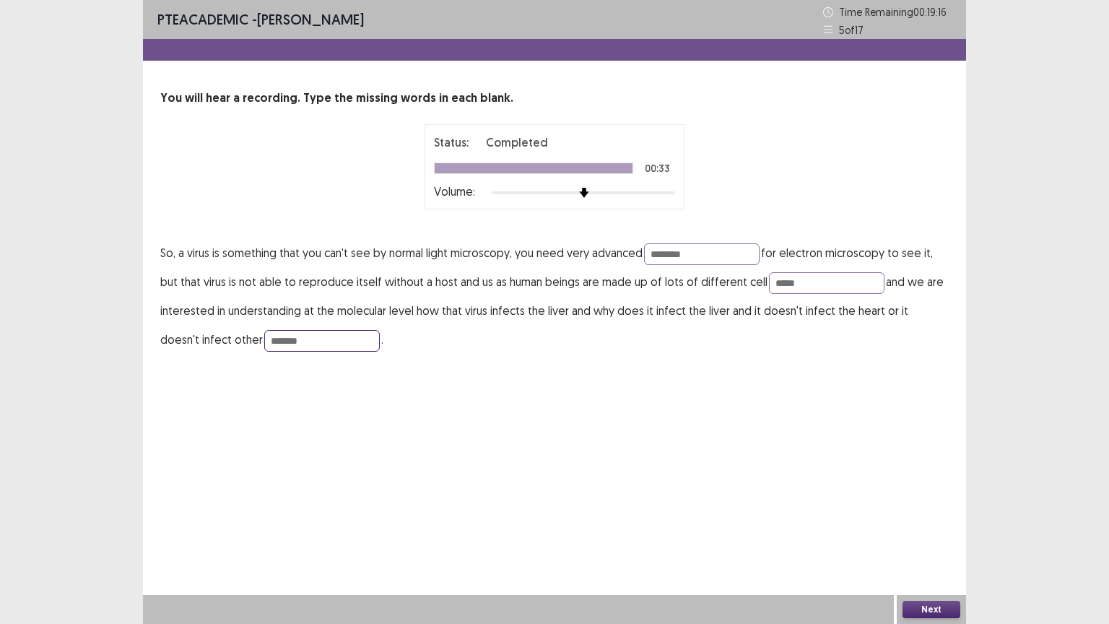
type input "*******"
click at [943, 511] on div "Next" at bounding box center [931, 609] width 69 height 29
click at [938, 511] on button "Next" at bounding box center [932, 609] width 58 height 17
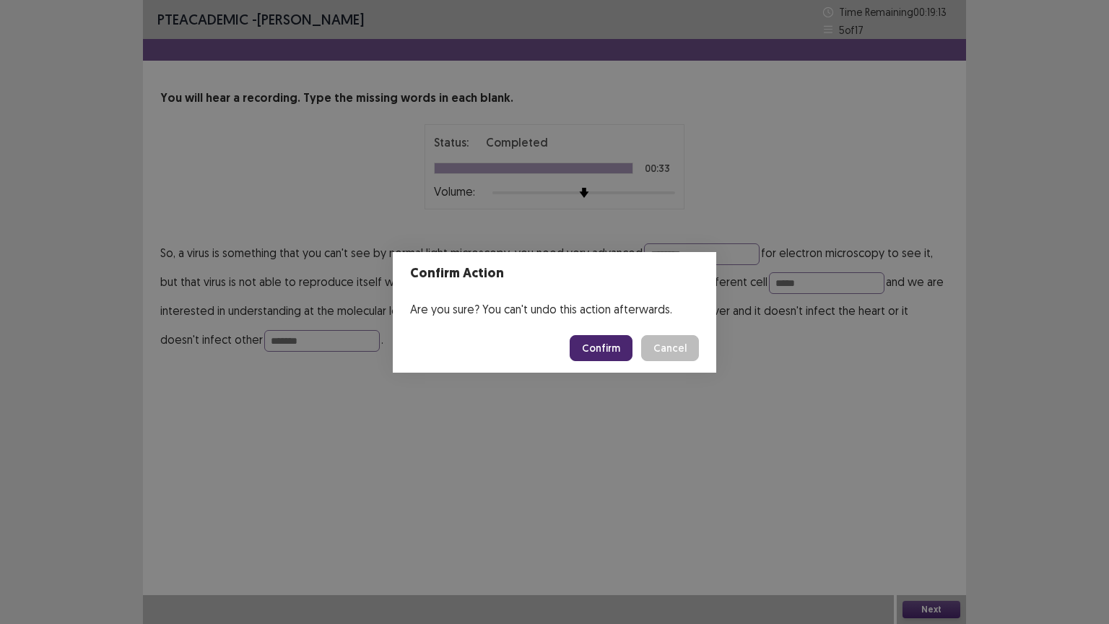
click at [606, 353] on button "Confirm" at bounding box center [601, 348] width 63 height 26
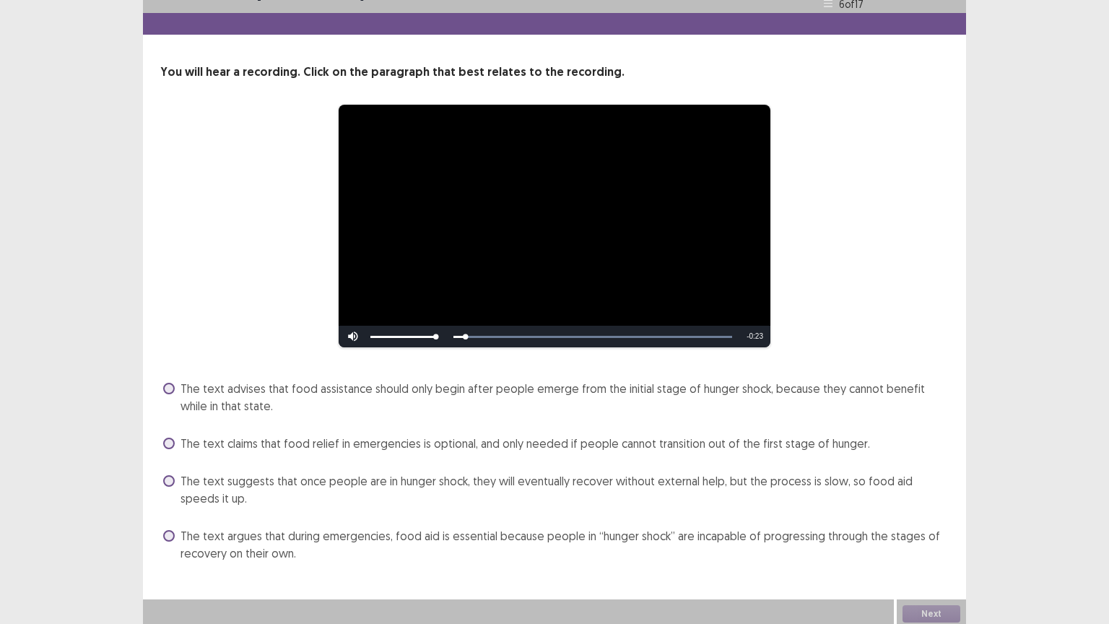
scroll to position [28, 0]
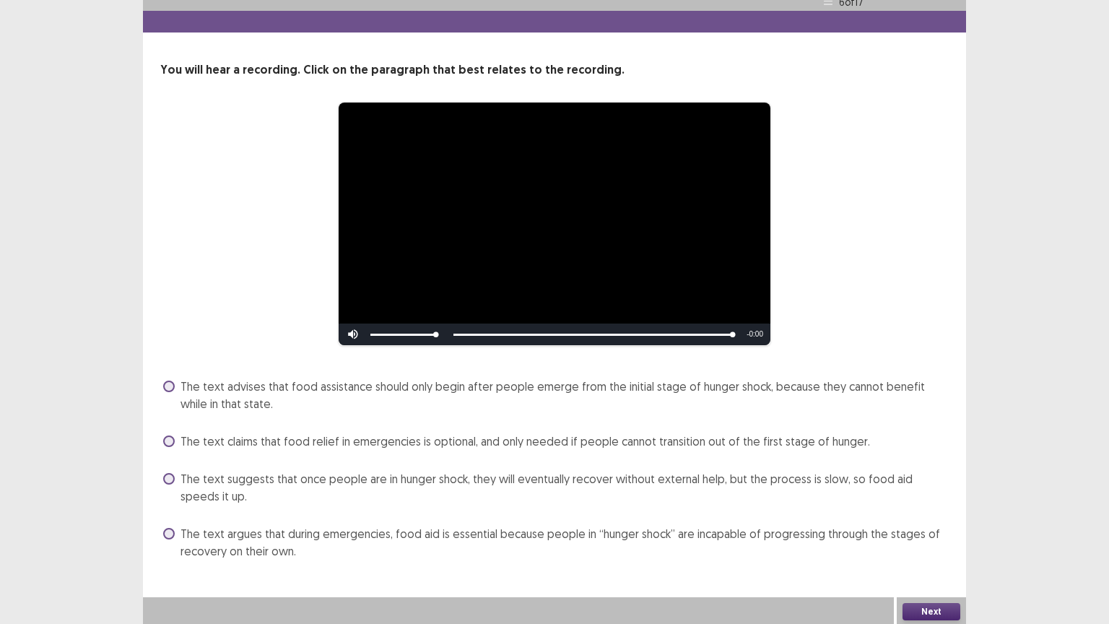
click at [522, 511] on span "The text argues that during emergencies, food aid is essential because people i…" at bounding box center [565, 542] width 769 height 35
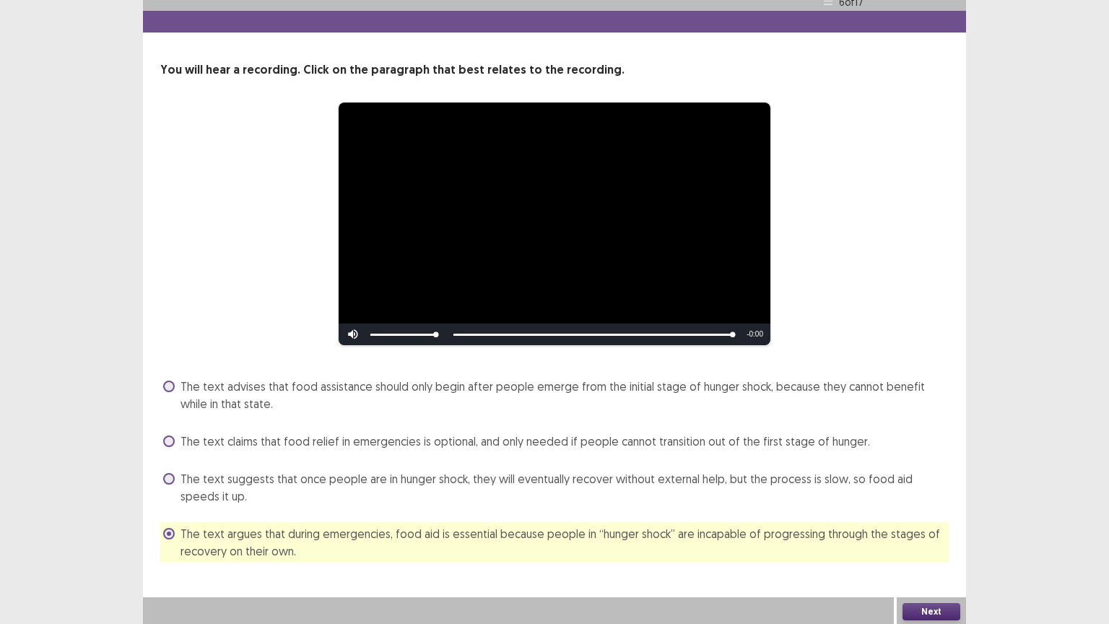
click at [937, 511] on button "Next" at bounding box center [932, 611] width 58 height 17
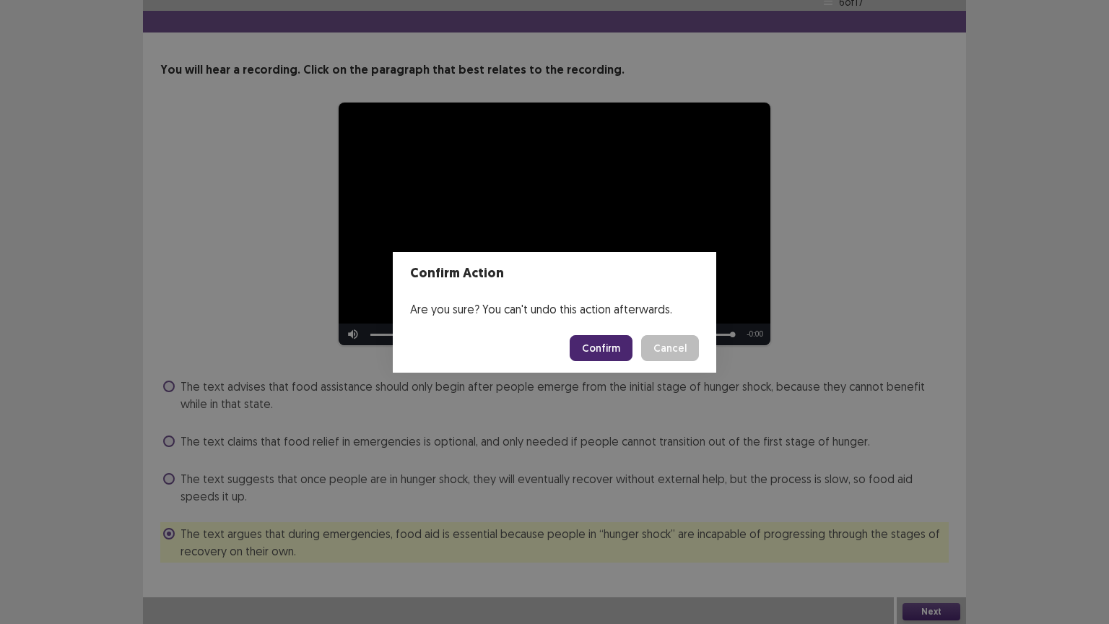
click at [597, 347] on button "Confirm" at bounding box center [601, 348] width 63 height 26
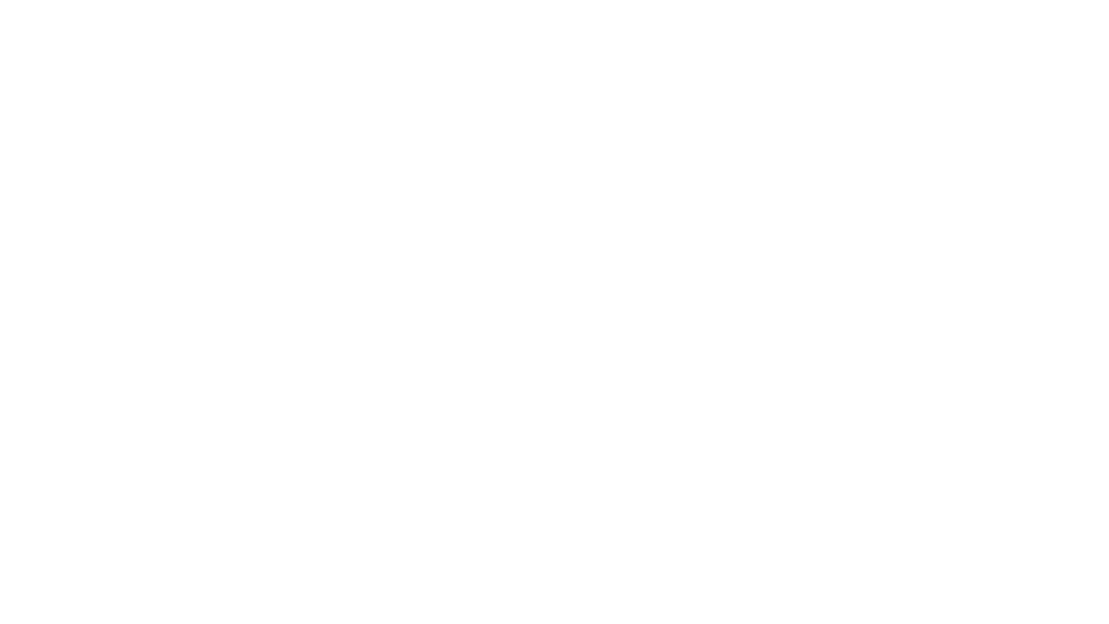
scroll to position [0, 0]
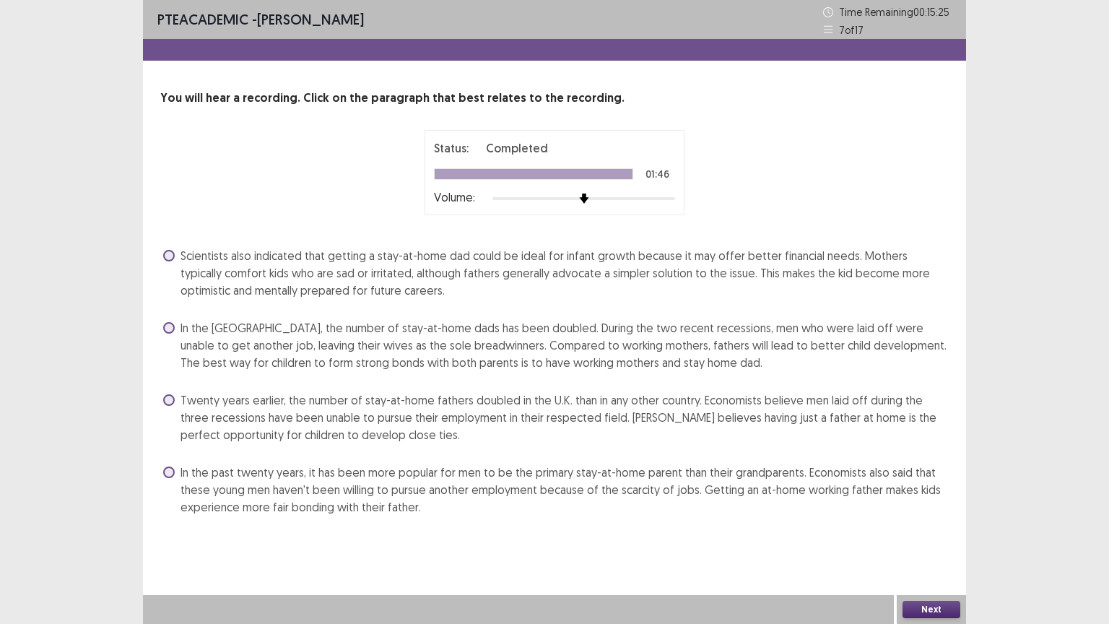
click at [389, 345] on span "In the [GEOGRAPHIC_DATA], the number of stay-at-home dads has been doubled. Dur…" at bounding box center [565, 345] width 769 height 52
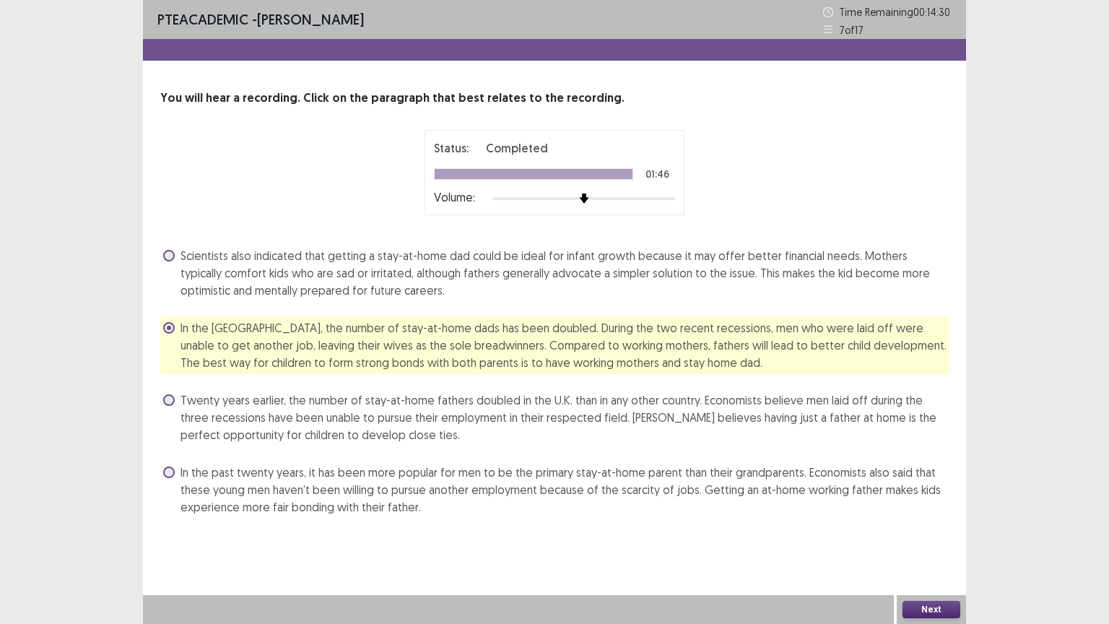
click at [914, 511] on button "Next" at bounding box center [932, 609] width 58 height 17
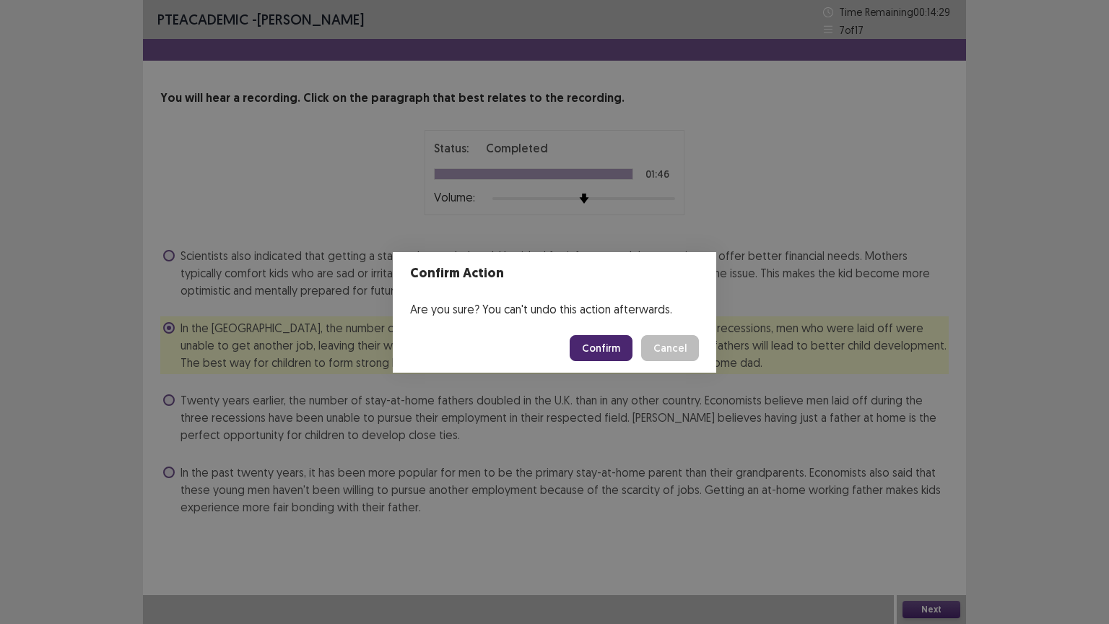
click at [578, 352] on button "Confirm" at bounding box center [601, 348] width 63 height 26
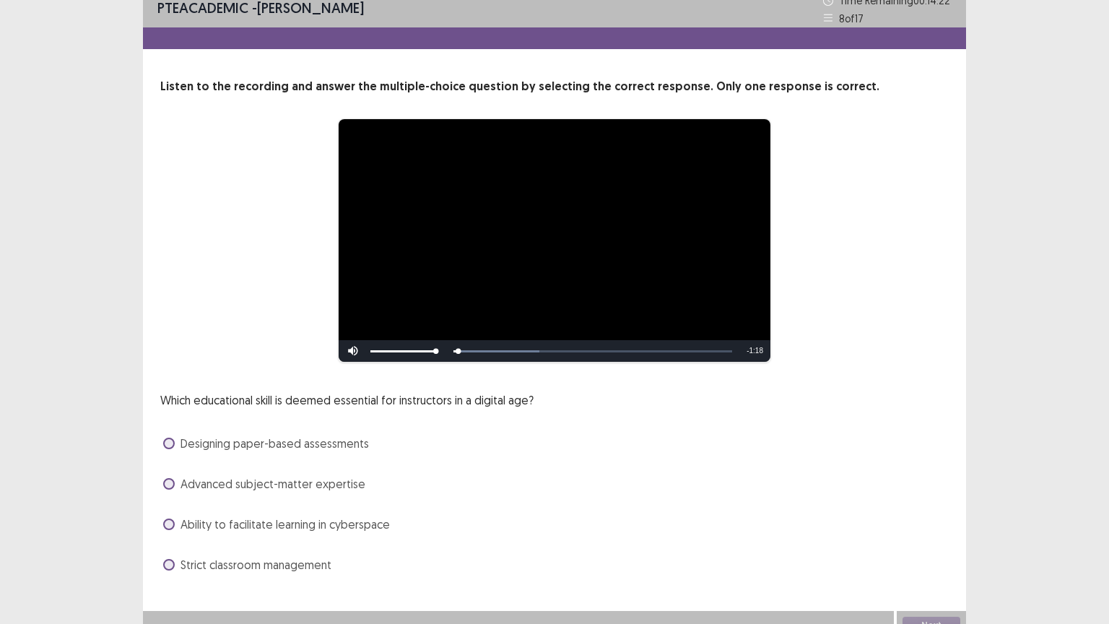
scroll to position [14, 0]
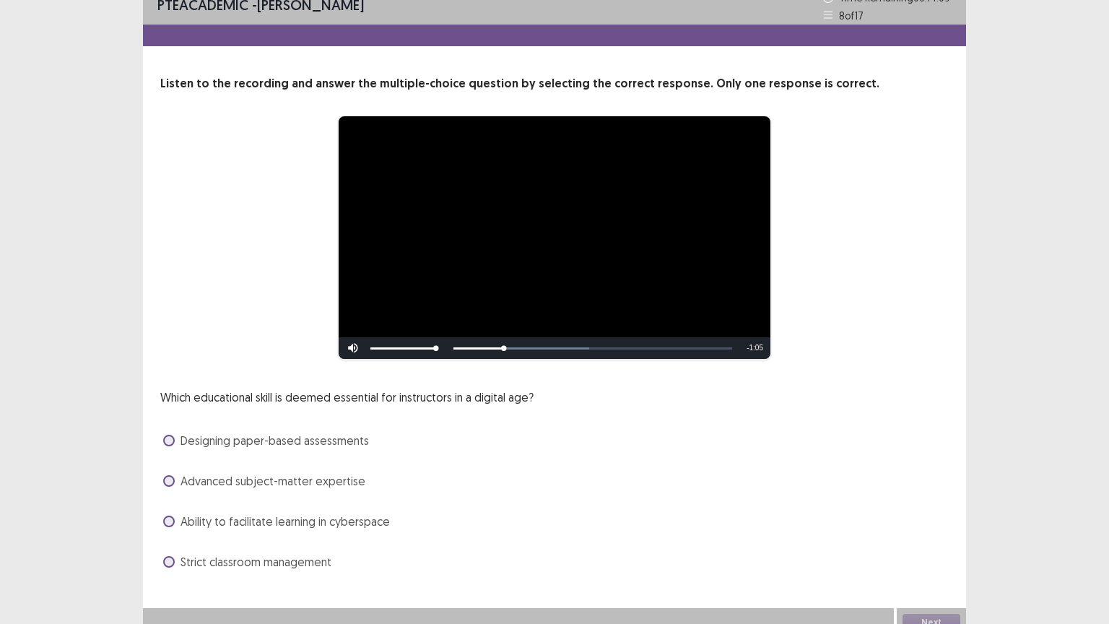
click at [227, 511] on span "Ability to facilitate learning in cyberspace" at bounding box center [285, 521] width 209 height 17
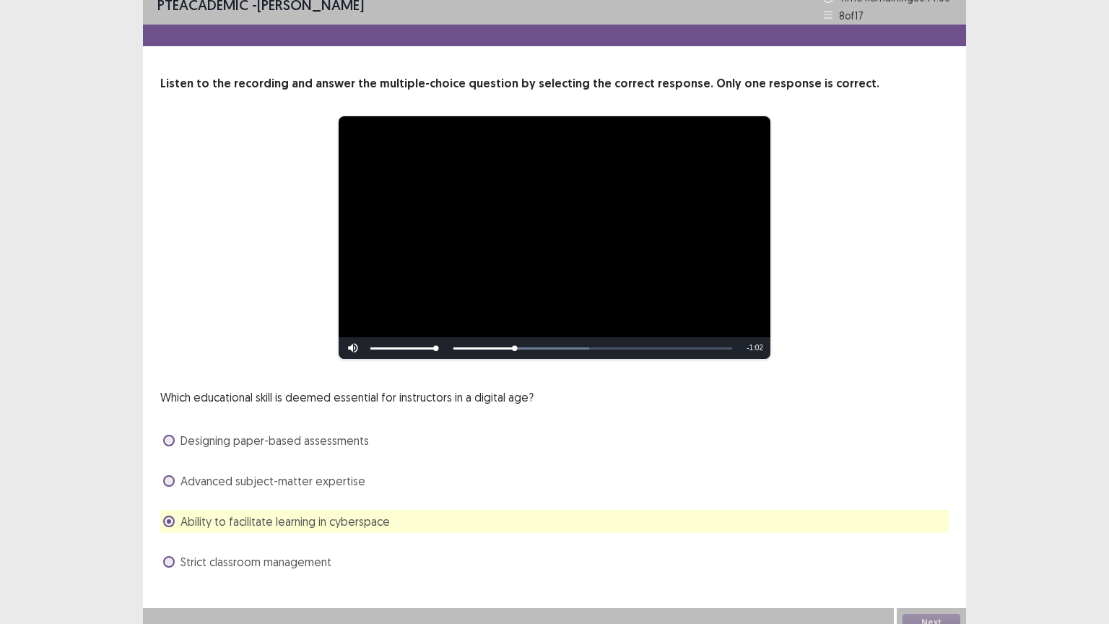
click at [217, 483] on span "Advanced subject-matter expertise" at bounding box center [273, 480] width 185 height 17
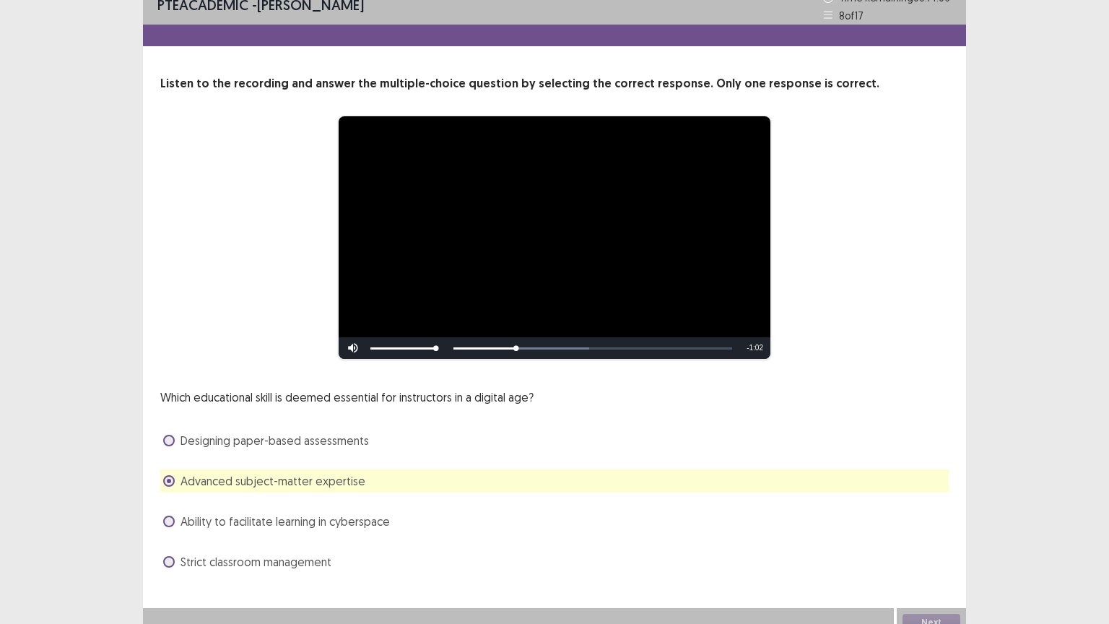
click at [217, 511] on span "Ability to facilitate learning in cyberspace" at bounding box center [285, 521] width 209 height 17
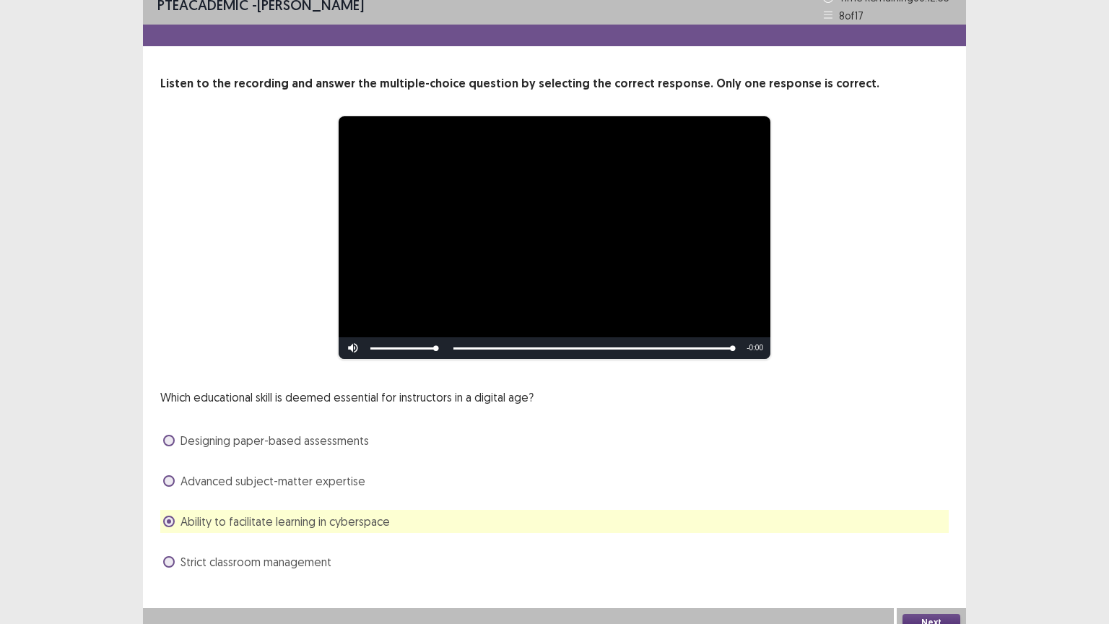
click at [921, 511] on button "Next" at bounding box center [932, 622] width 58 height 17
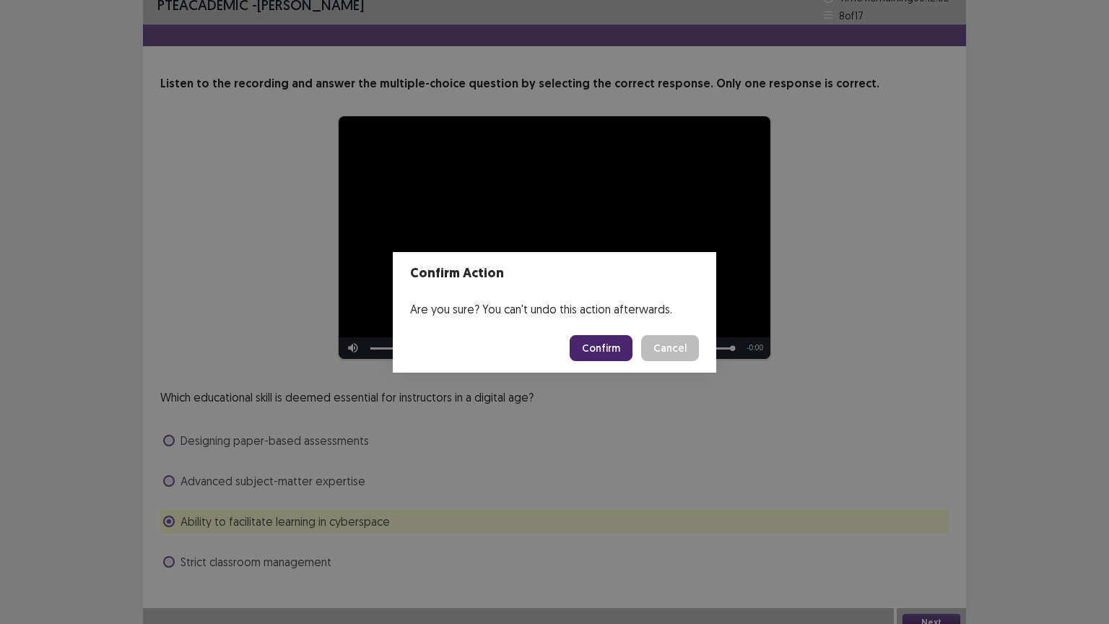
click at [603, 347] on button "Confirm" at bounding box center [601, 348] width 63 height 26
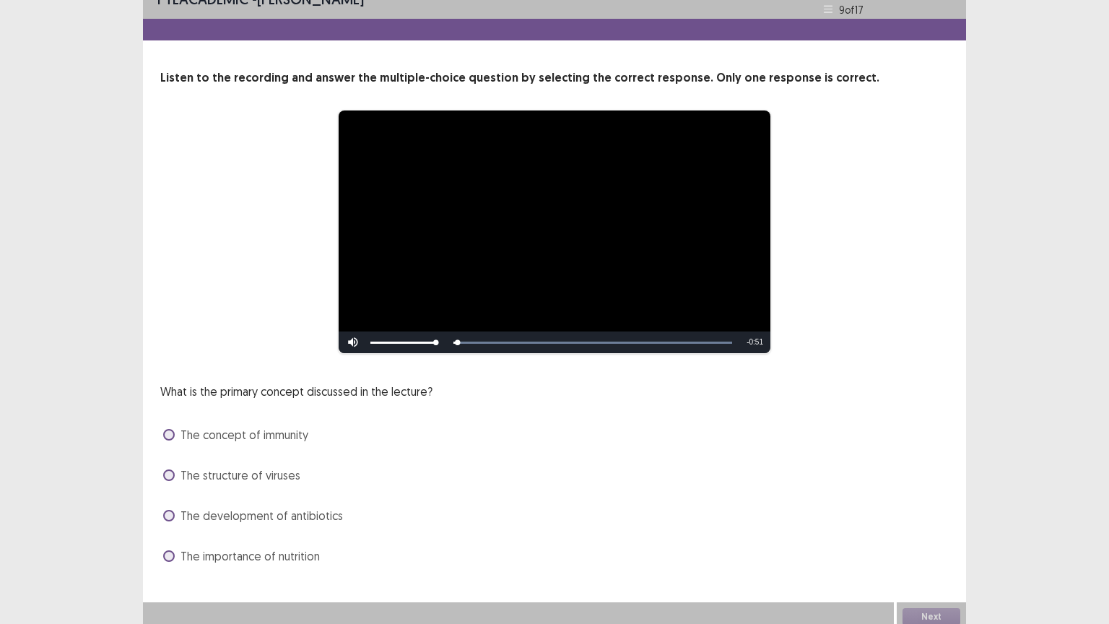
scroll to position [22, 0]
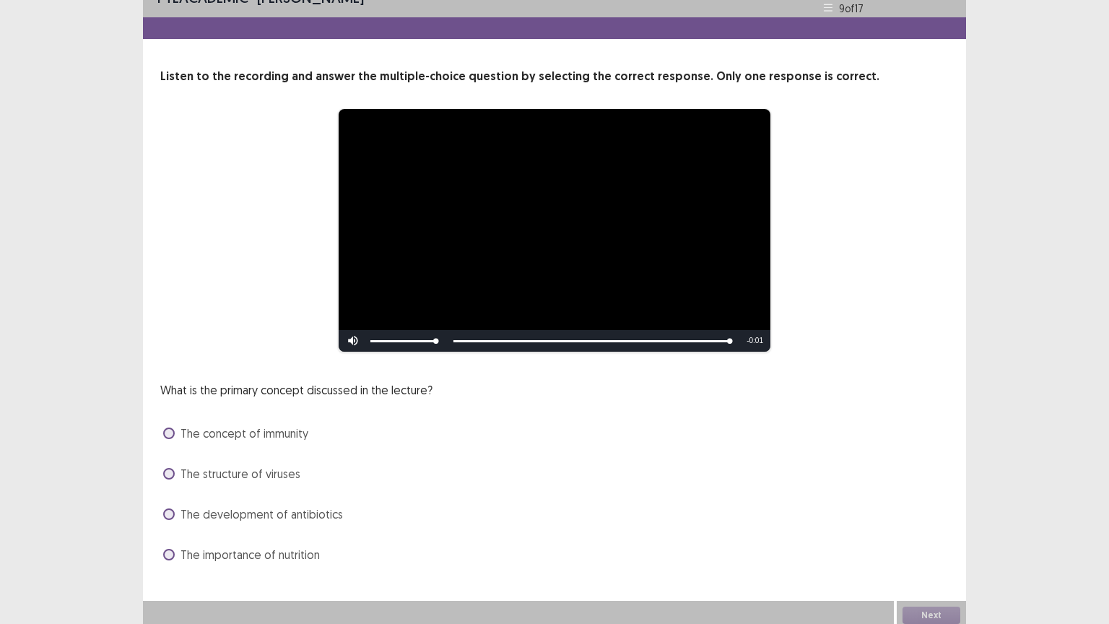
click at [179, 435] on label "The concept of immunity" at bounding box center [235, 433] width 145 height 17
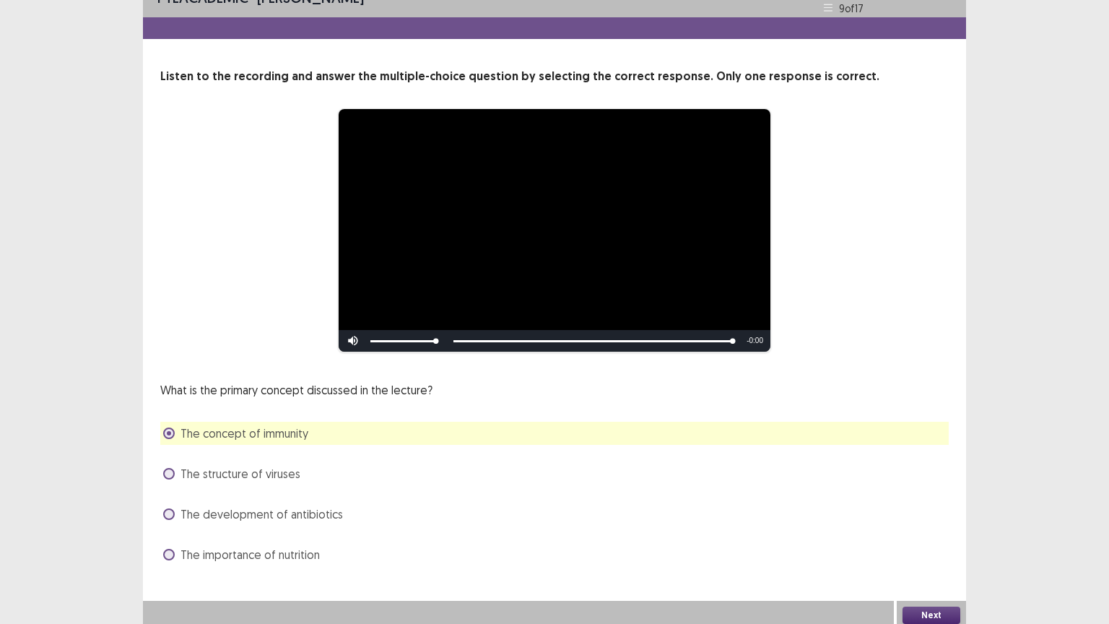
click at [925, 511] on button "Next" at bounding box center [932, 615] width 58 height 17
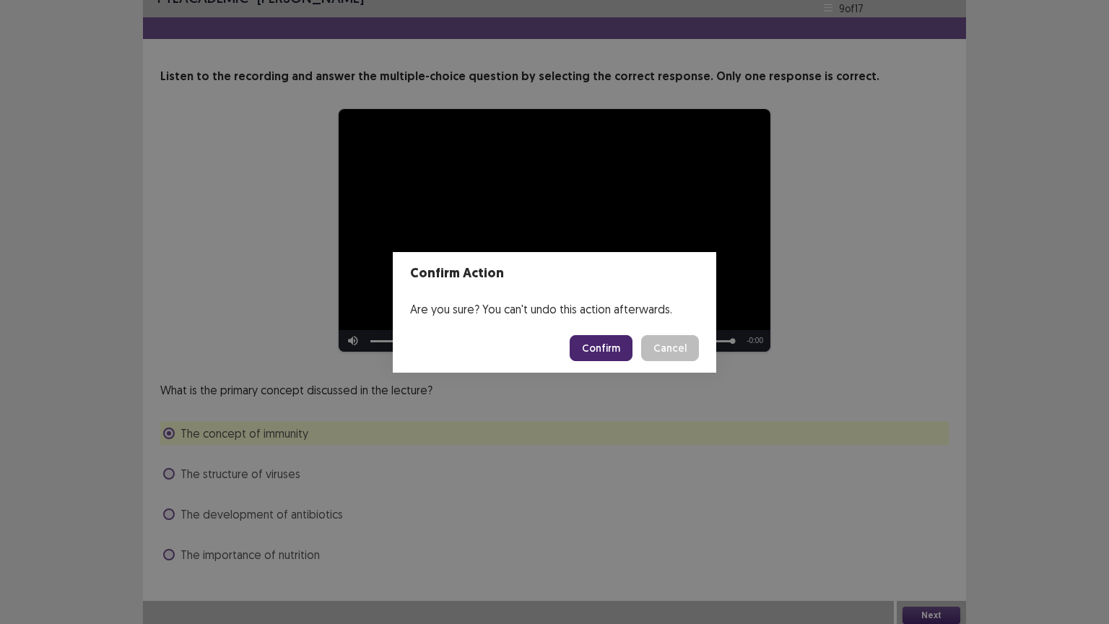
click at [597, 353] on button "Confirm" at bounding box center [601, 348] width 63 height 26
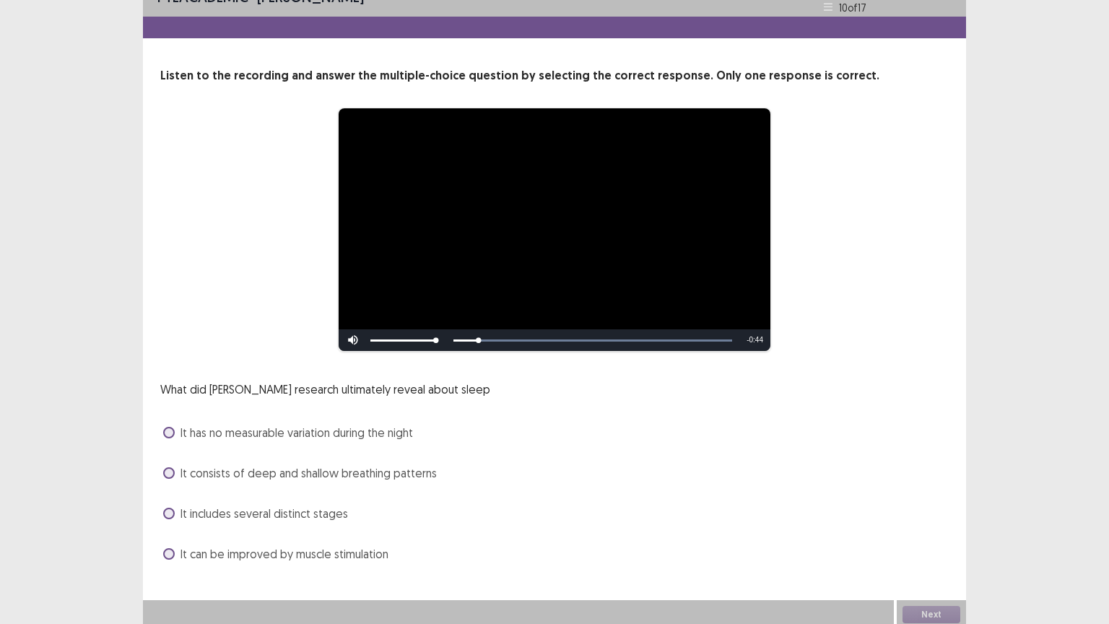
scroll to position [27, 0]
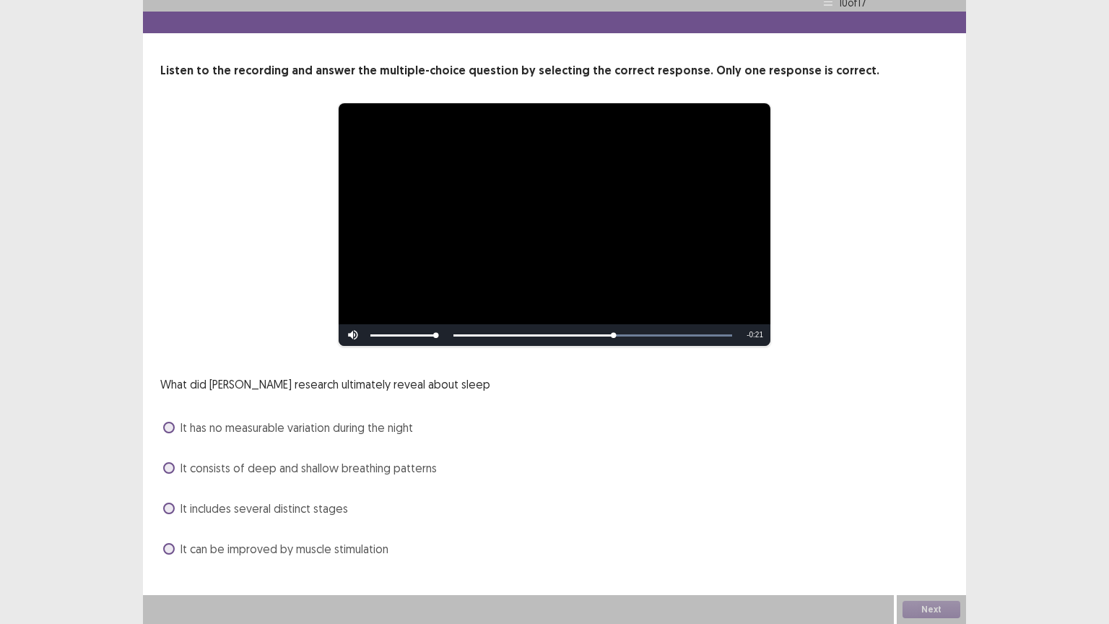
click at [256, 503] on span "It includes several distinct stages" at bounding box center [265, 508] width 168 height 17
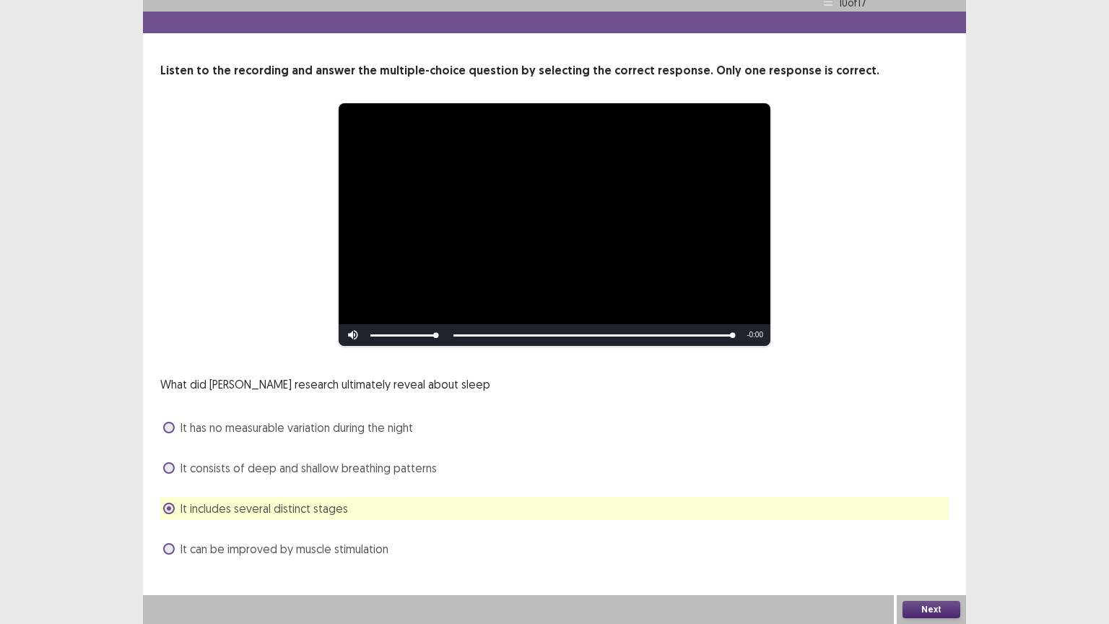
click at [937, 511] on button "Next" at bounding box center [932, 609] width 58 height 17
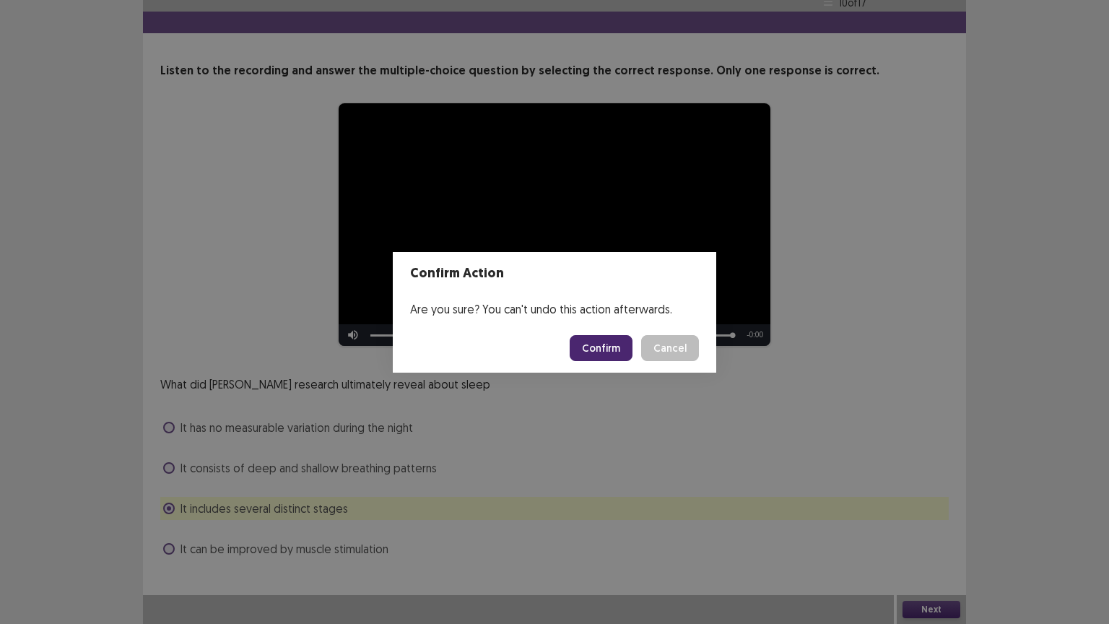
click at [602, 350] on button "Confirm" at bounding box center [601, 348] width 63 height 26
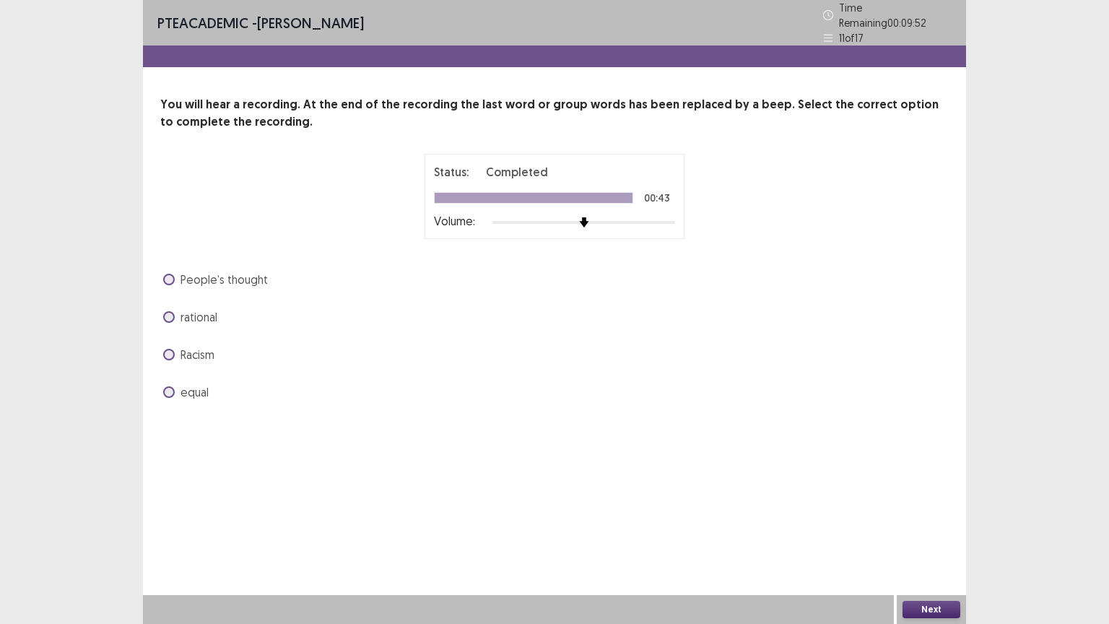
click at [181, 386] on span "equal" at bounding box center [195, 392] width 28 height 17
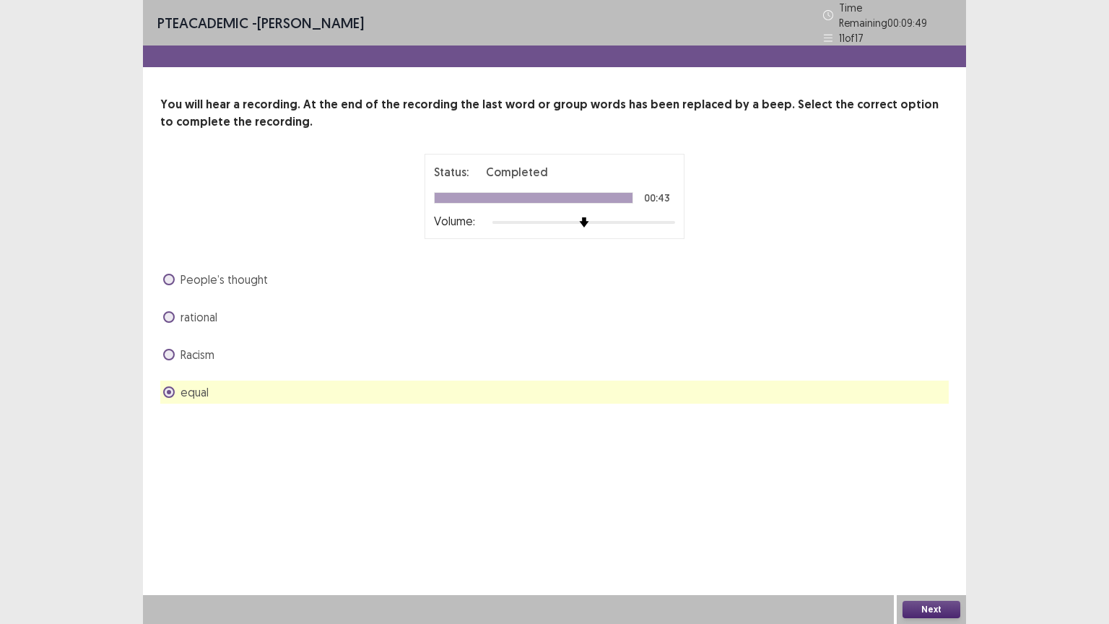
click at [945, 511] on button "Next" at bounding box center [932, 609] width 58 height 17
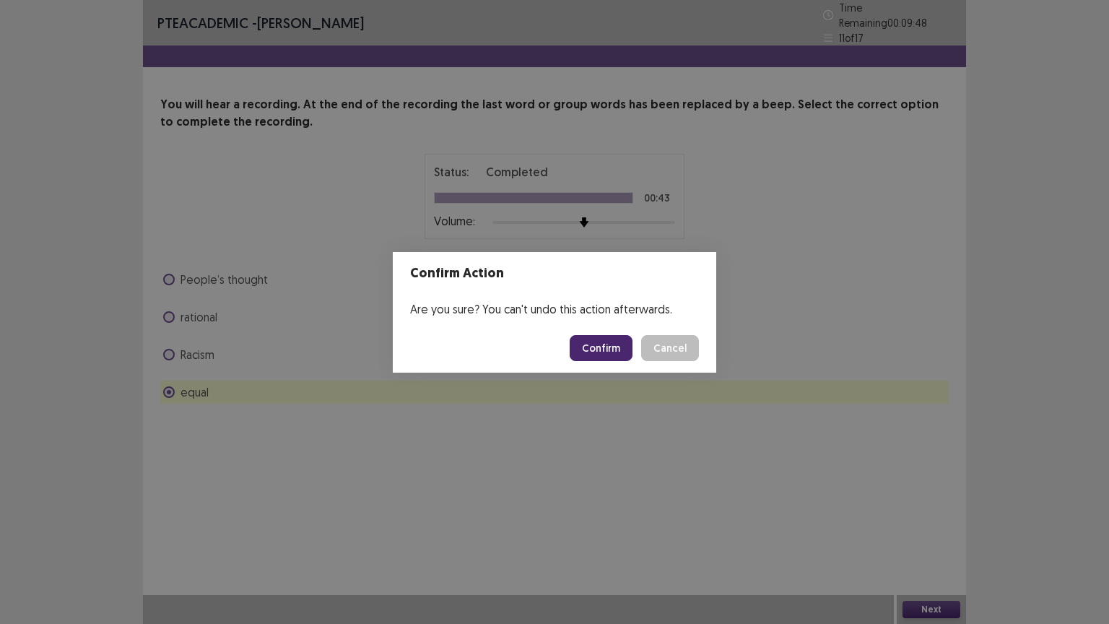
click at [615, 347] on button "Confirm" at bounding box center [601, 348] width 63 height 26
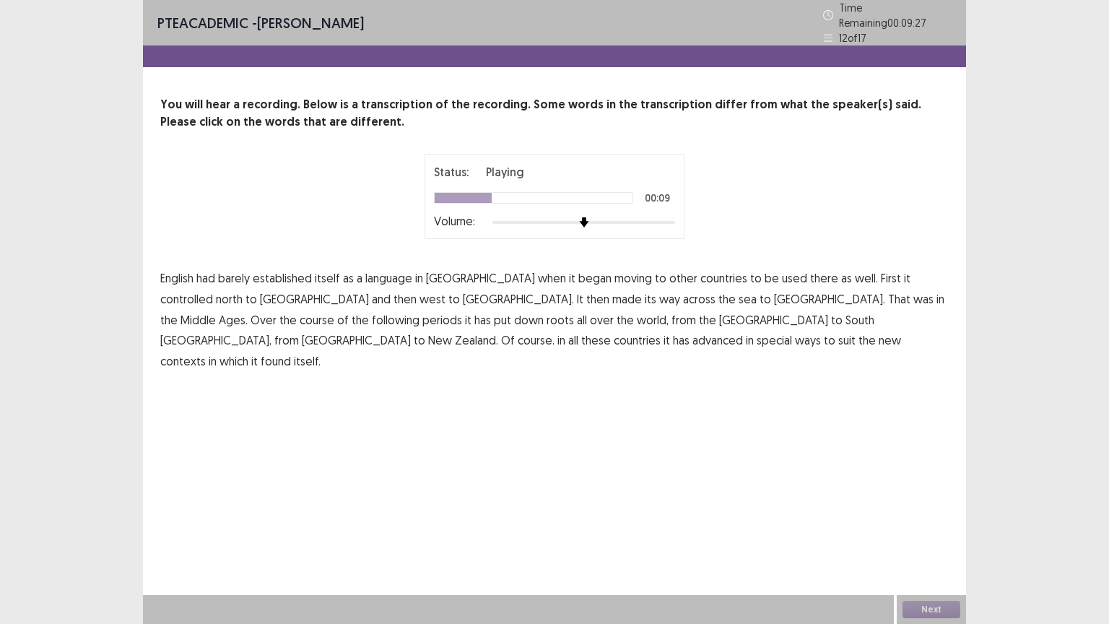
click at [213, 290] on span "controlled" at bounding box center [186, 298] width 53 height 17
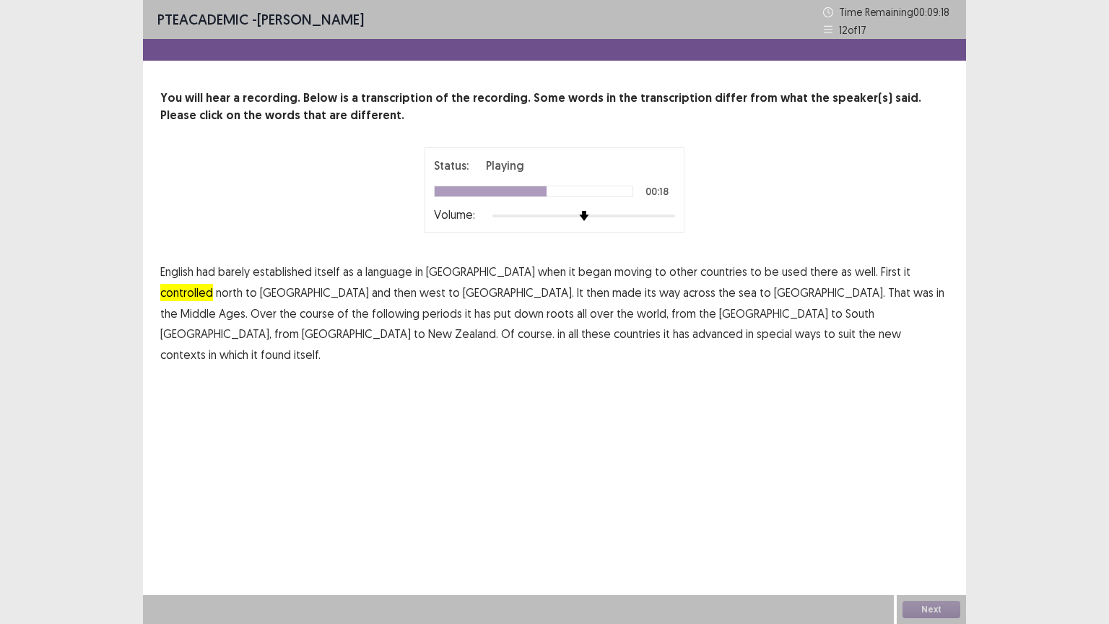
click at [462, 305] on span "periods" at bounding box center [443, 313] width 40 height 17
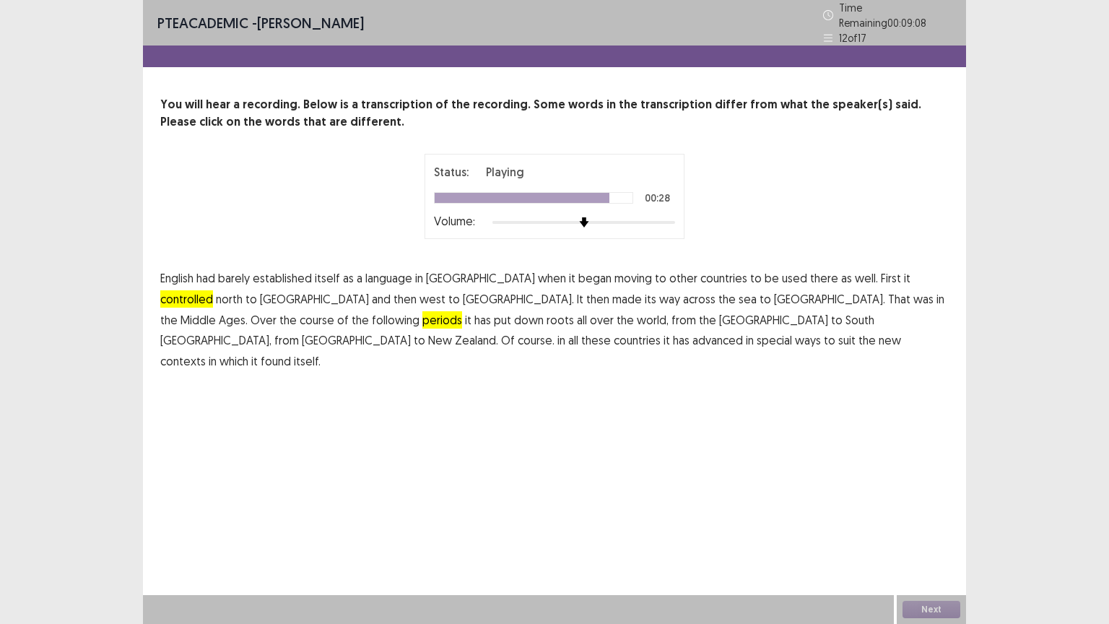
click at [743, 332] on span "advanced" at bounding box center [718, 340] width 51 height 17
click at [946, 511] on button "Next" at bounding box center [932, 609] width 58 height 17
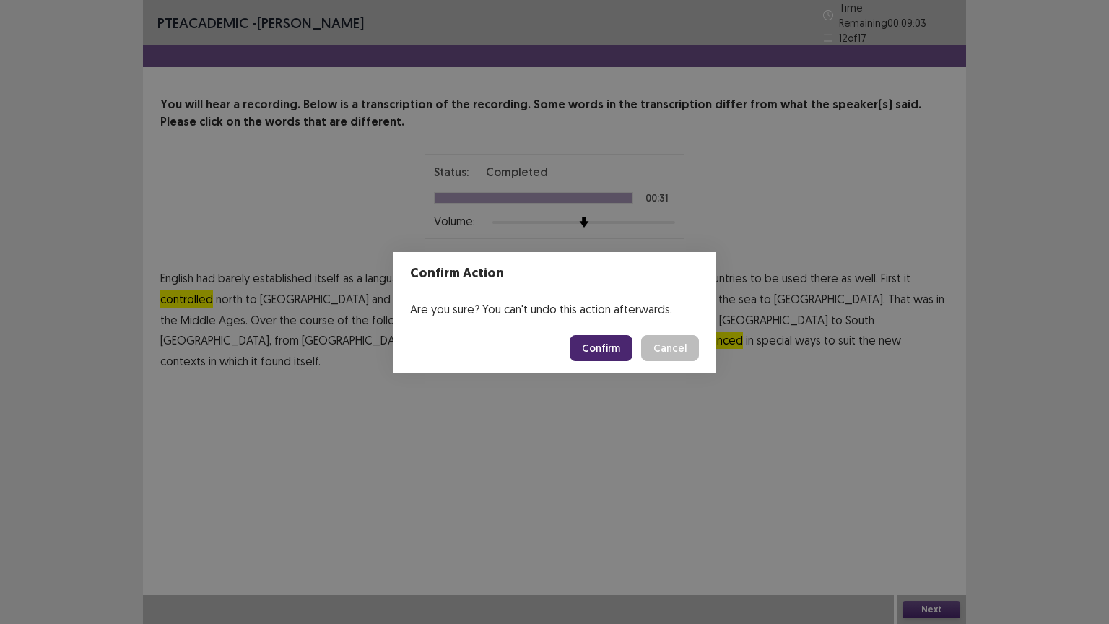
click at [606, 340] on button "Confirm" at bounding box center [601, 348] width 63 height 26
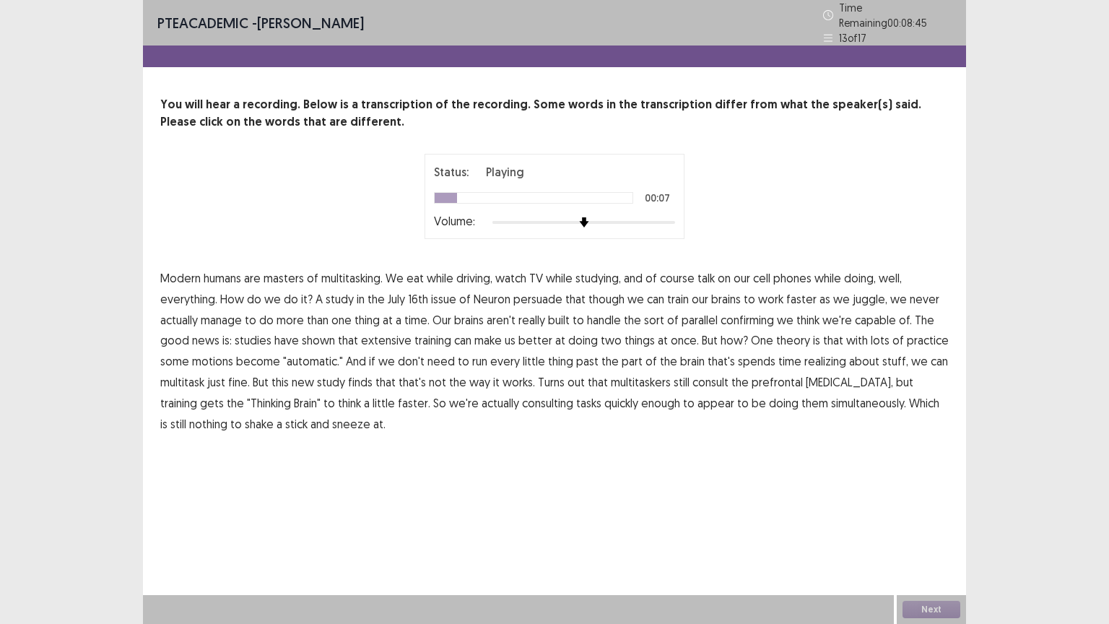
click at [673, 269] on span "course" at bounding box center [677, 277] width 35 height 17
click at [656, 271] on span "of" at bounding box center [652, 277] width 12 height 17
click at [669, 269] on span "course" at bounding box center [677, 277] width 35 height 17
click at [653, 269] on span "of" at bounding box center [652, 277] width 12 height 17
click at [743, 311] on span "confirming" at bounding box center [747, 319] width 53 height 17
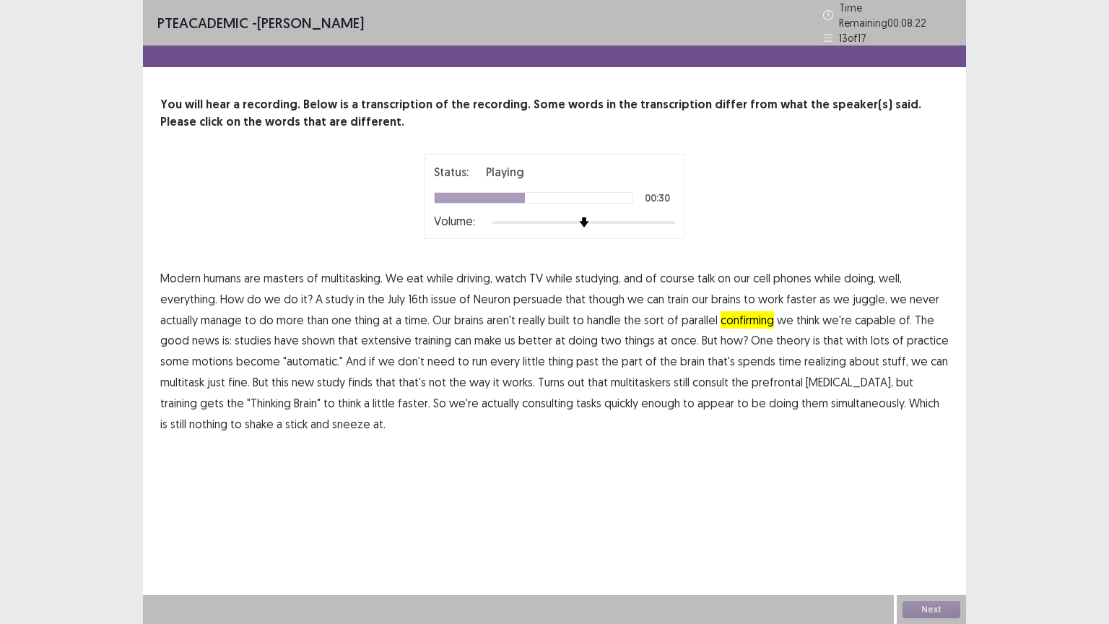
click at [743, 311] on span "confirming" at bounding box center [747, 319] width 53 height 17
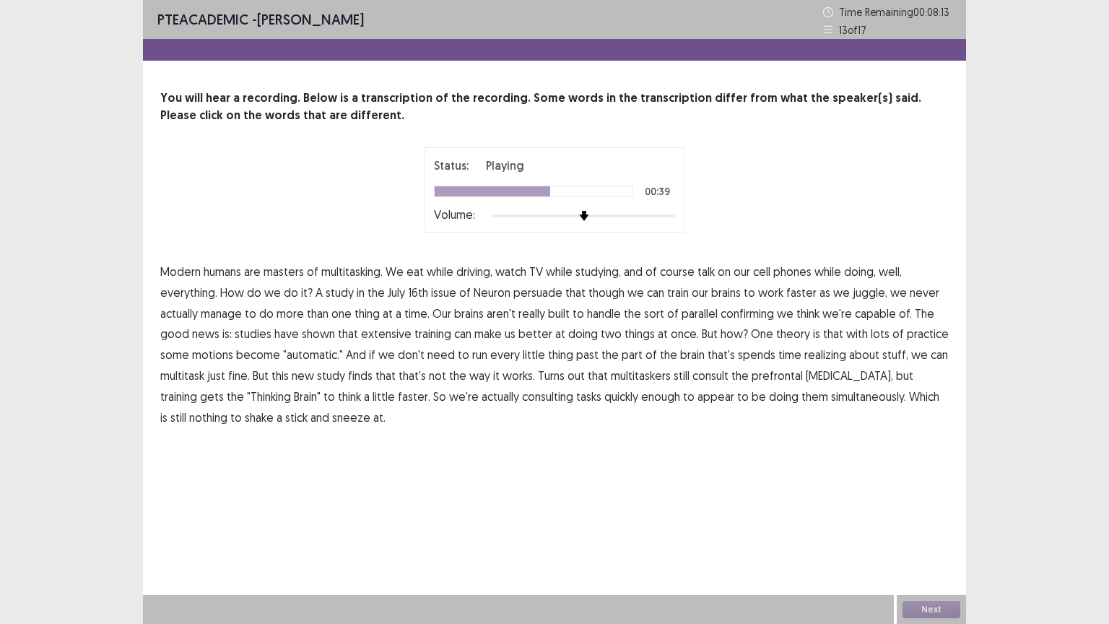
click at [220, 353] on span "motions" at bounding box center [212, 354] width 41 height 17
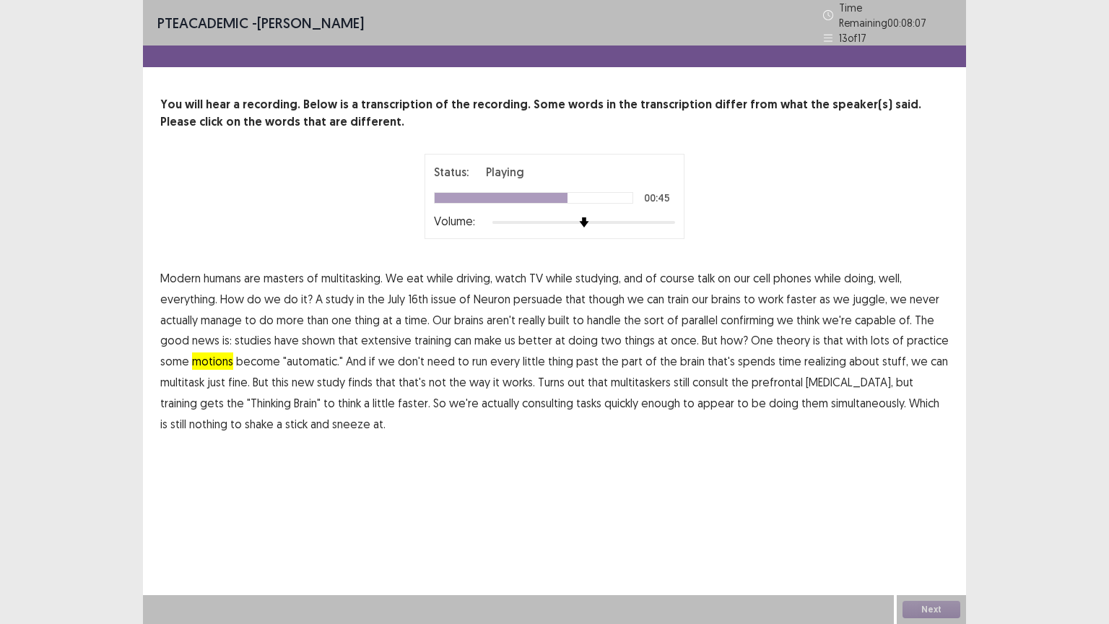
click at [817, 352] on span "realizing" at bounding box center [826, 360] width 42 height 17
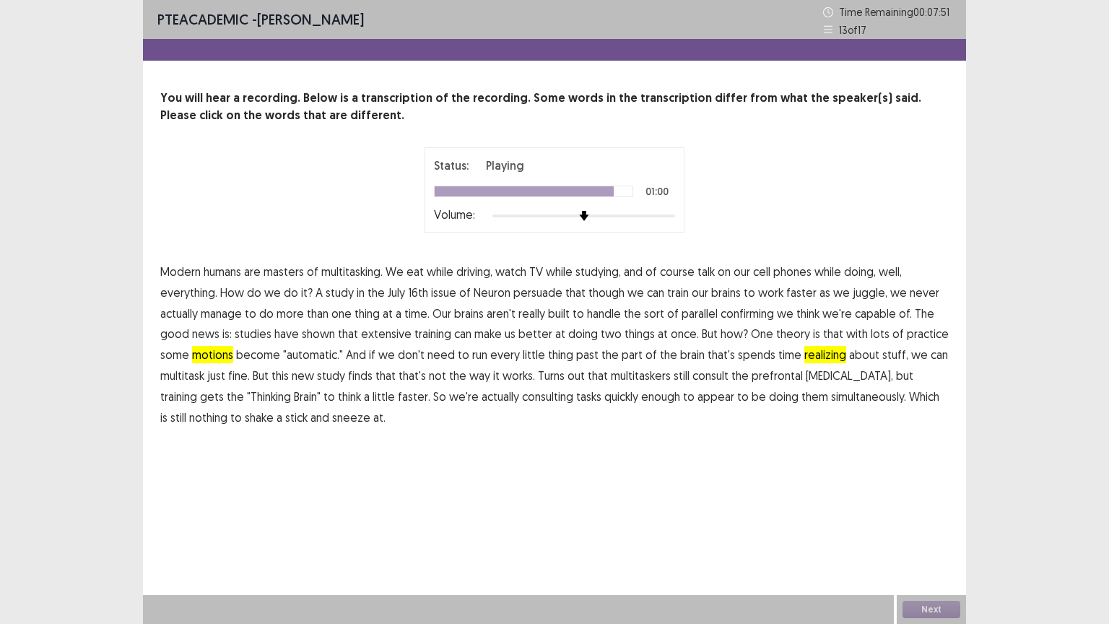
click at [522, 398] on span "consulting" at bounding box center [547, 396] width 51 height 17
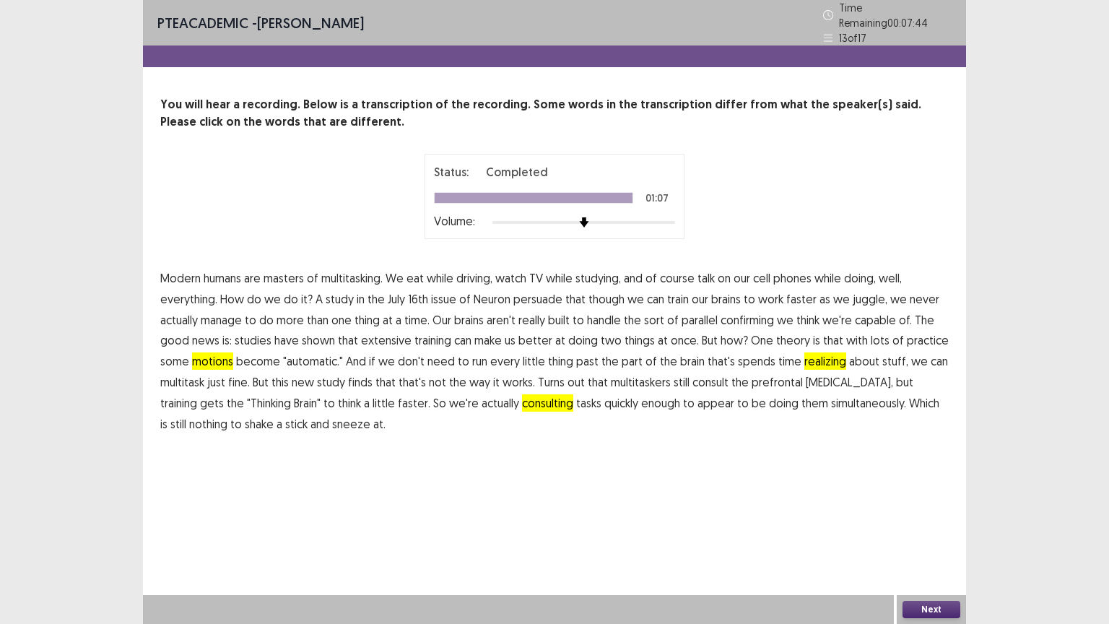
click at [913, 511] on button "Next" at bounding box center [932, 609] width 58 height 17
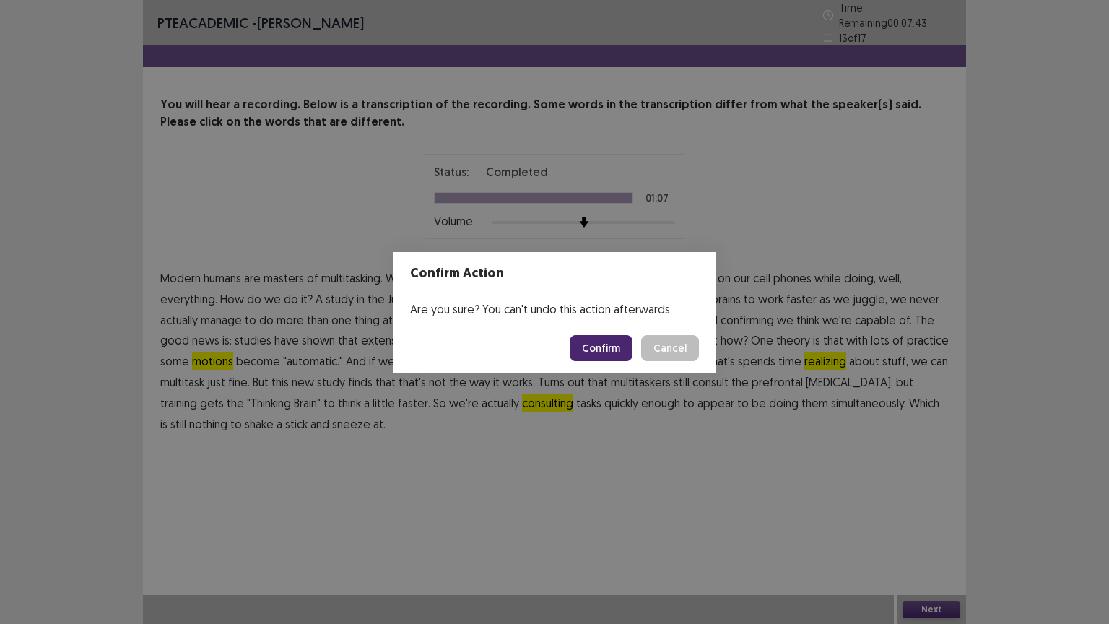
click at [599, 350] on button "Confirm" at bounding box center [601, 348] width 63 height 26
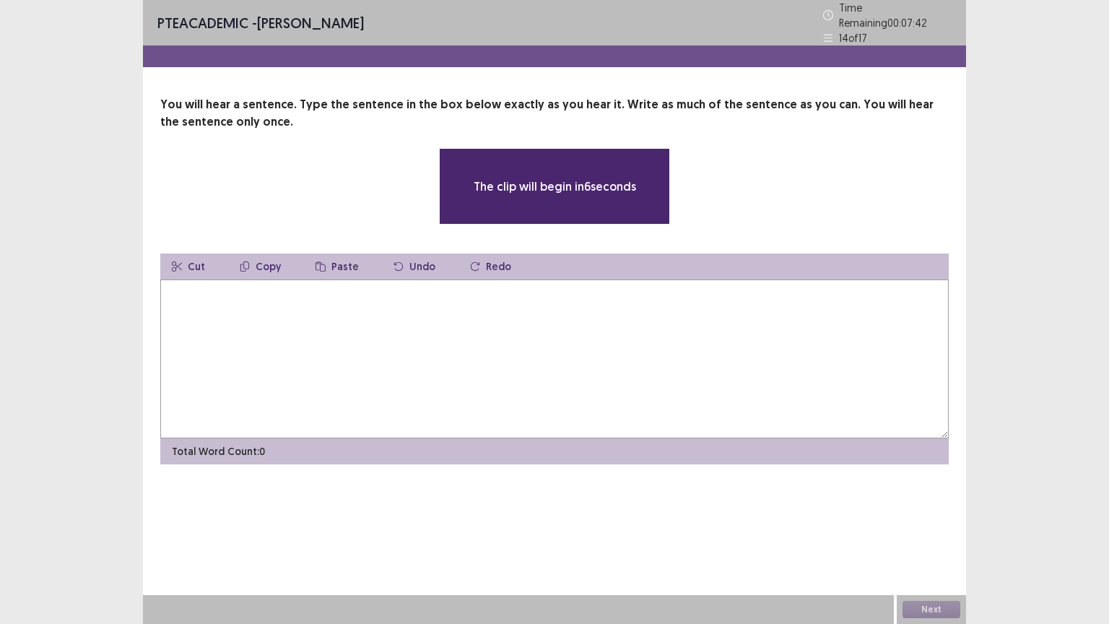
click at [413, 282] on textarea at bounding box center [554, 359] width 789 height 159
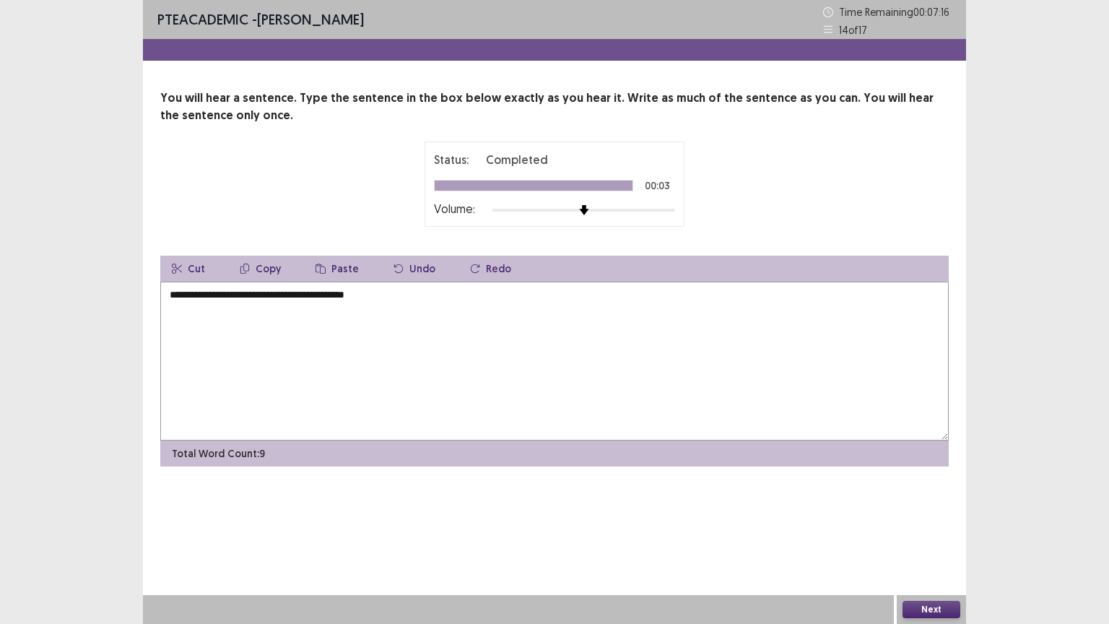
type textarea "**********"
click at [933, 511] on button "Next" at bounding box center [932, 609] width 58 height 17
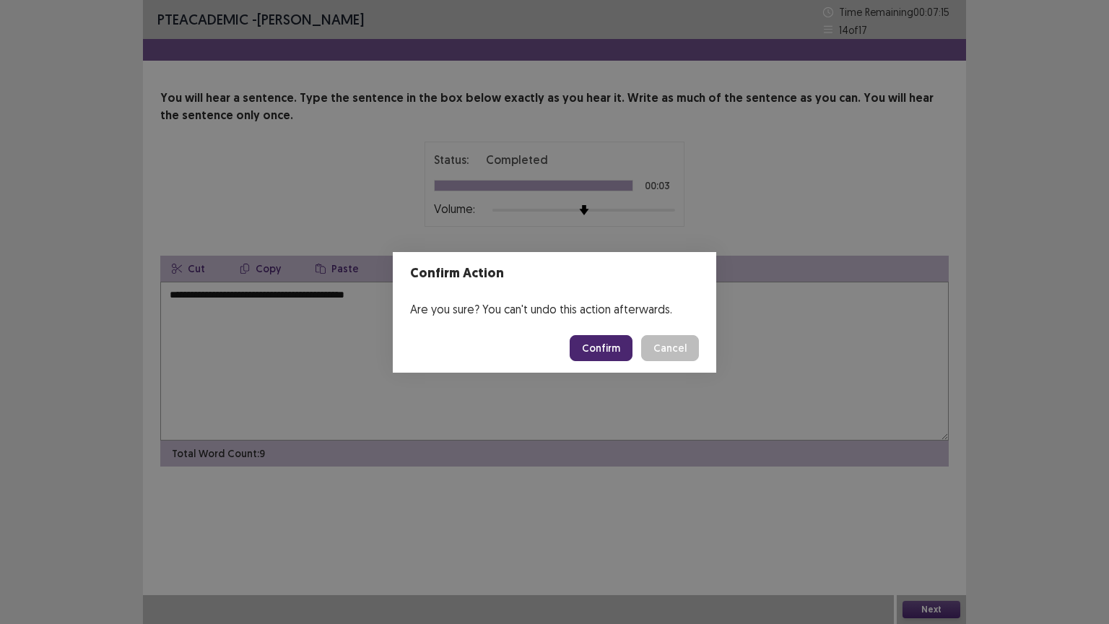
click at [601, 345] on button "Confirm" at bounding box center [601, 348] width 63 height 26
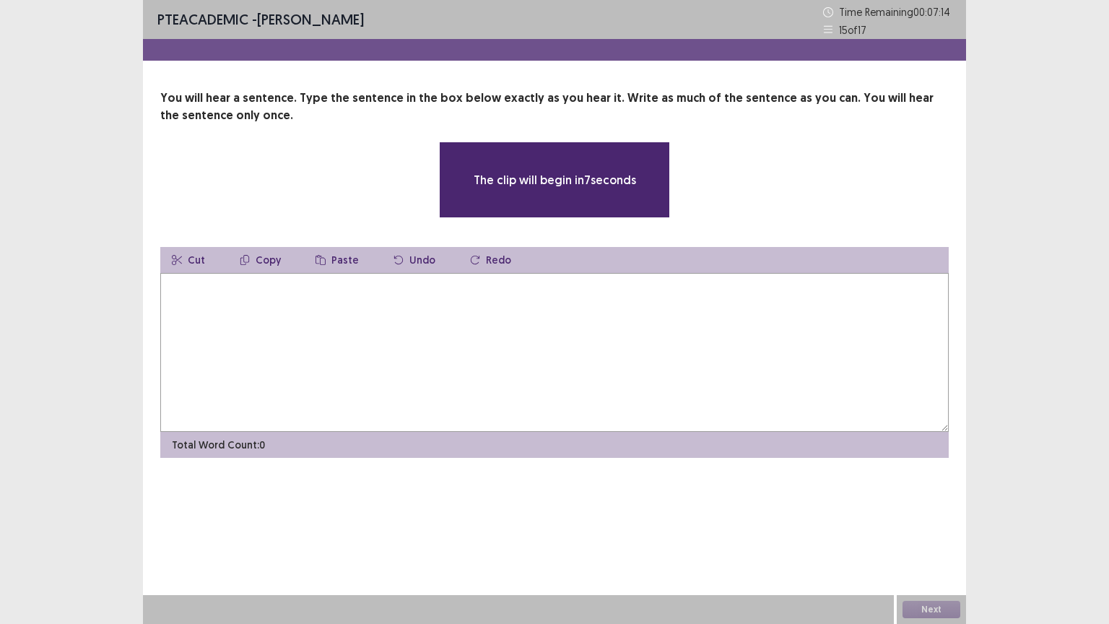
click at [447, 295] on textarea at bounding box center [554, 352] width 789 height 159
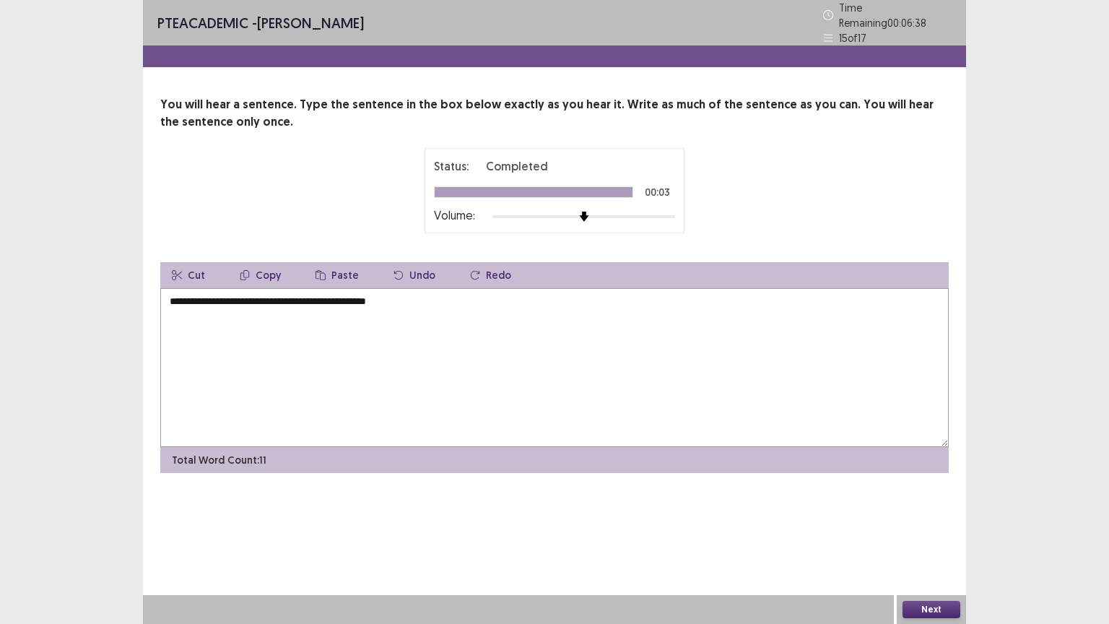
click at [300, 295] on textarea "**********" at bounding box center [554, 367] width 789 height 159
click at [483, 293] on textarea "**********" at bounding box center [554, 367] width 789 height 159
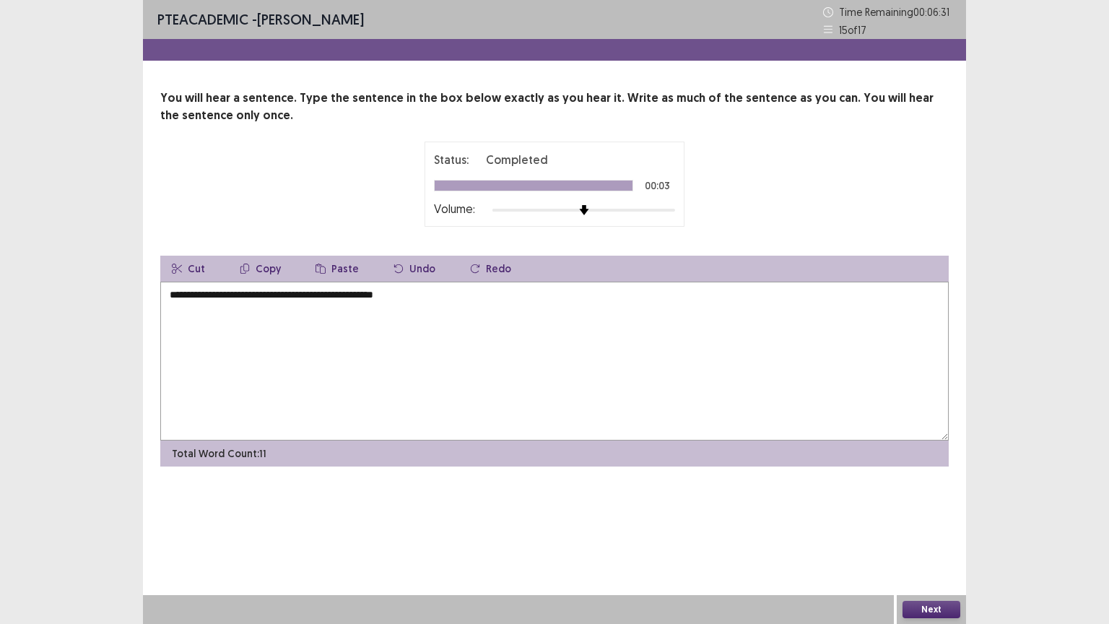
type textarea "**********"
click at [943, 511] on button "Next" at bounding box center [932, 609] width 58 height 17
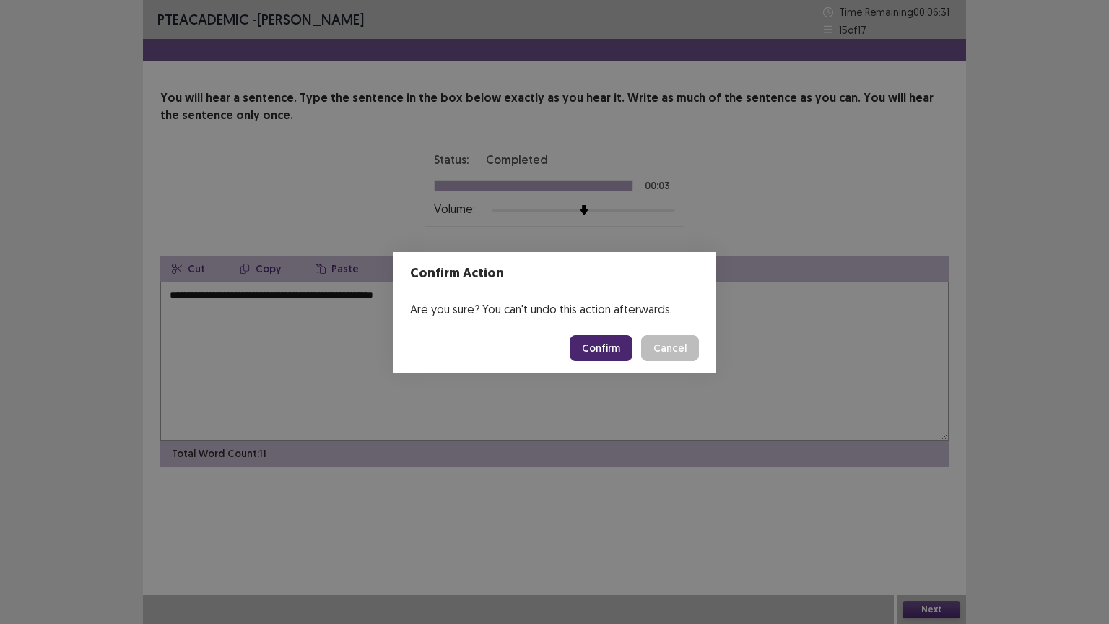
click at [620, 346] on button "Confirm" at bounding box center [601, 348] width 63 height 26
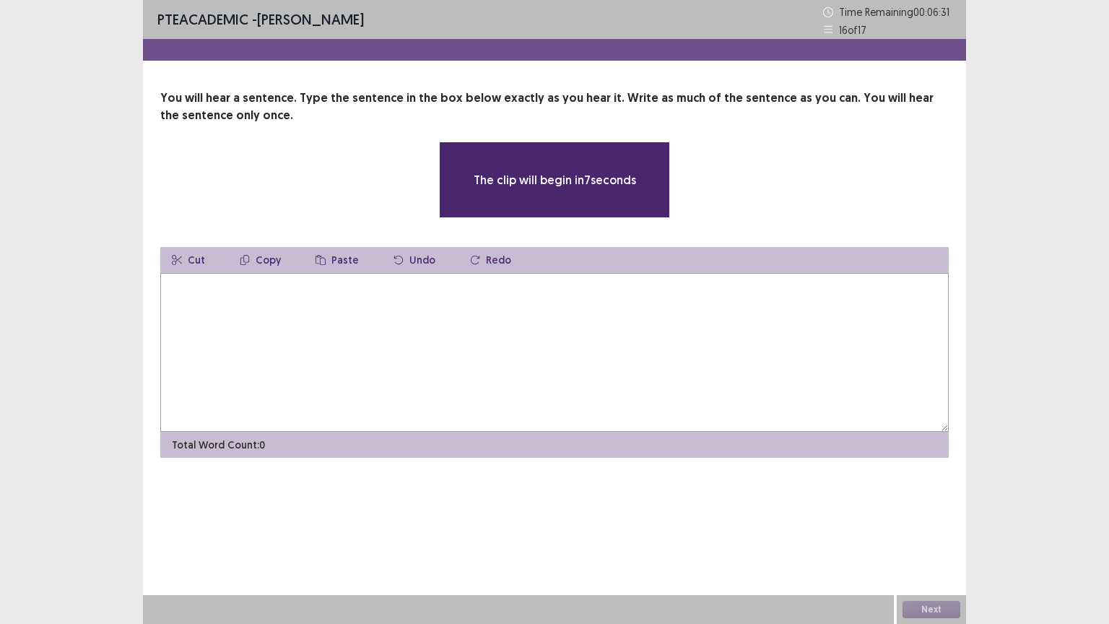
click at [460, 301] on textarea at bounding box center [554, 352] width 789 height 159
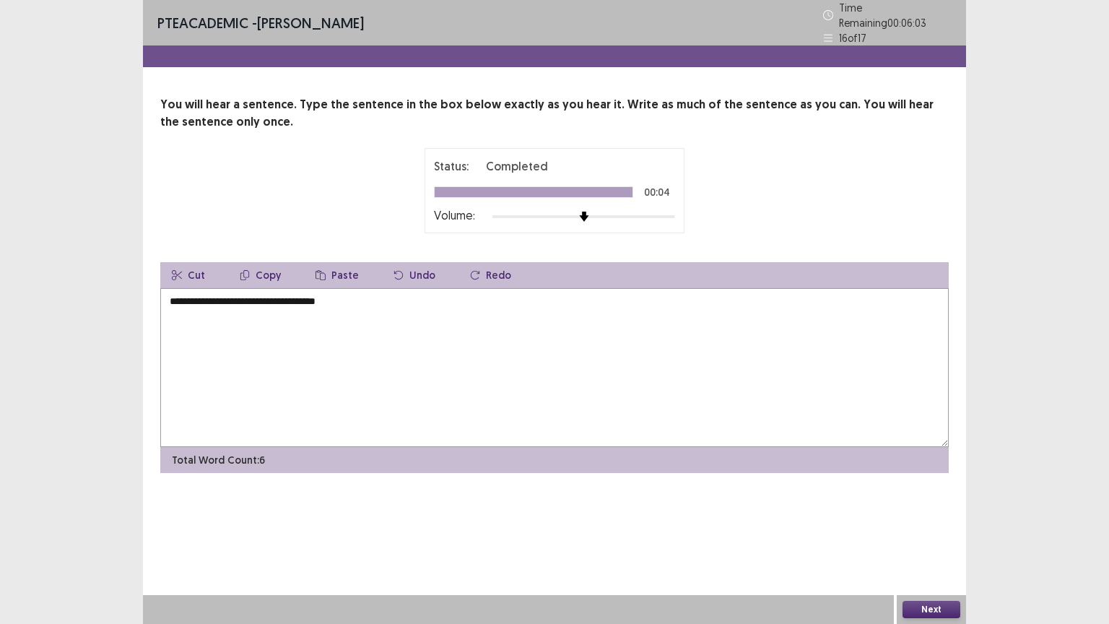
drag, startPoint x: 384, startPoint y: 303, endPoint x: 405, endPoint y: 319, distance: 26.5
type textarea "**********"
click at [942, 511] on button "Next" at bounding box center [932, 609] width 58 height 17
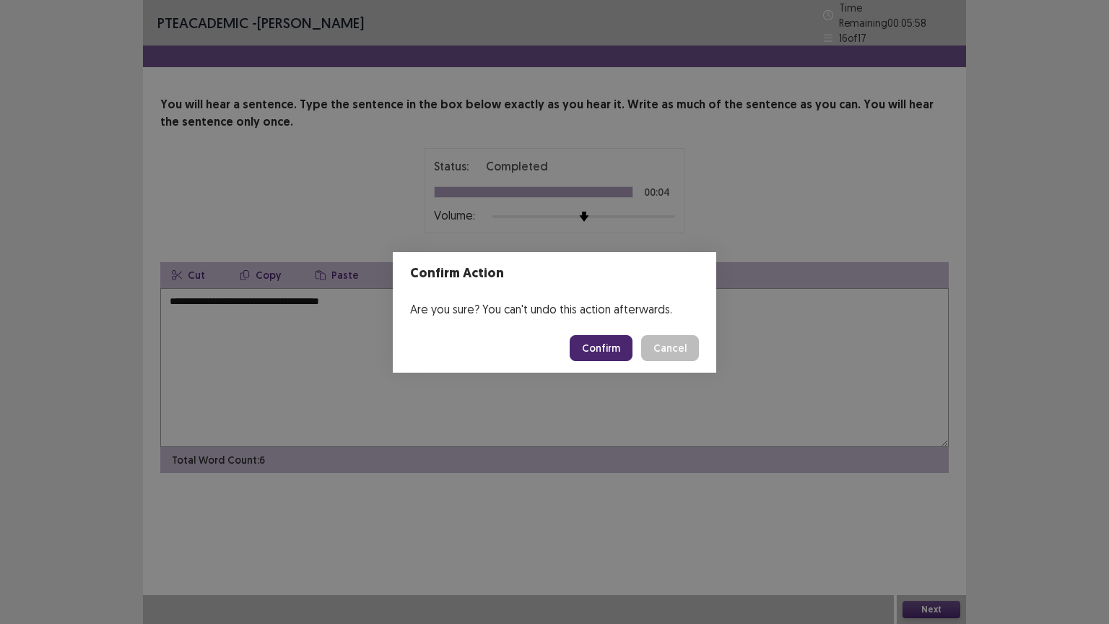
click at [615, 335] on button "Confirm" at bounding box center [601, 348] width 63 height 26
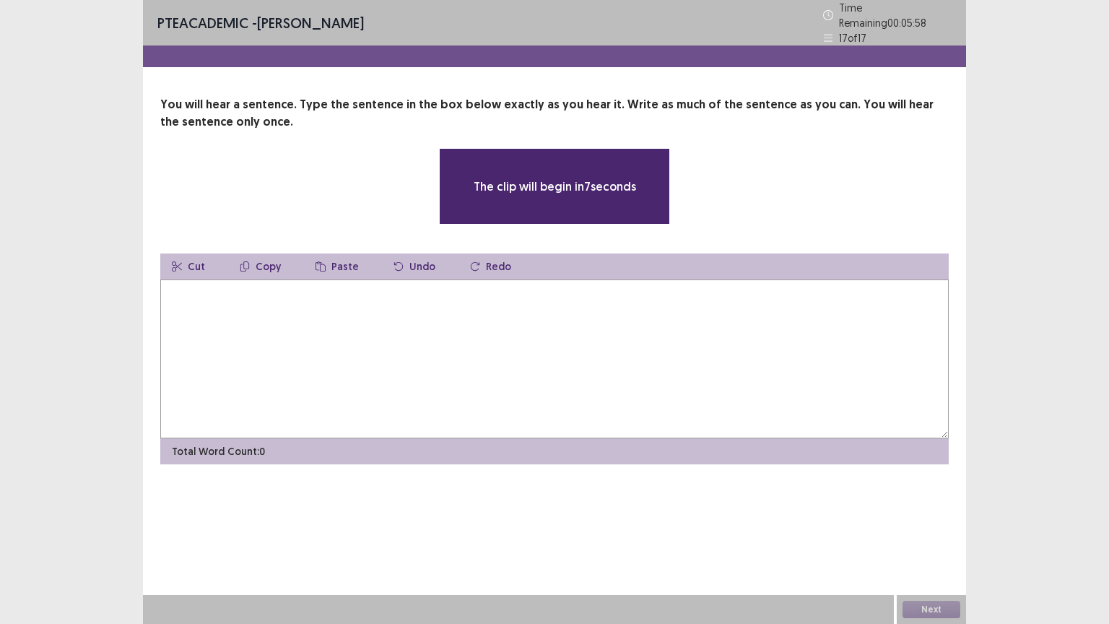
click at [468, 293] on textarea at bounding box center [554, 359] width 789 height 159
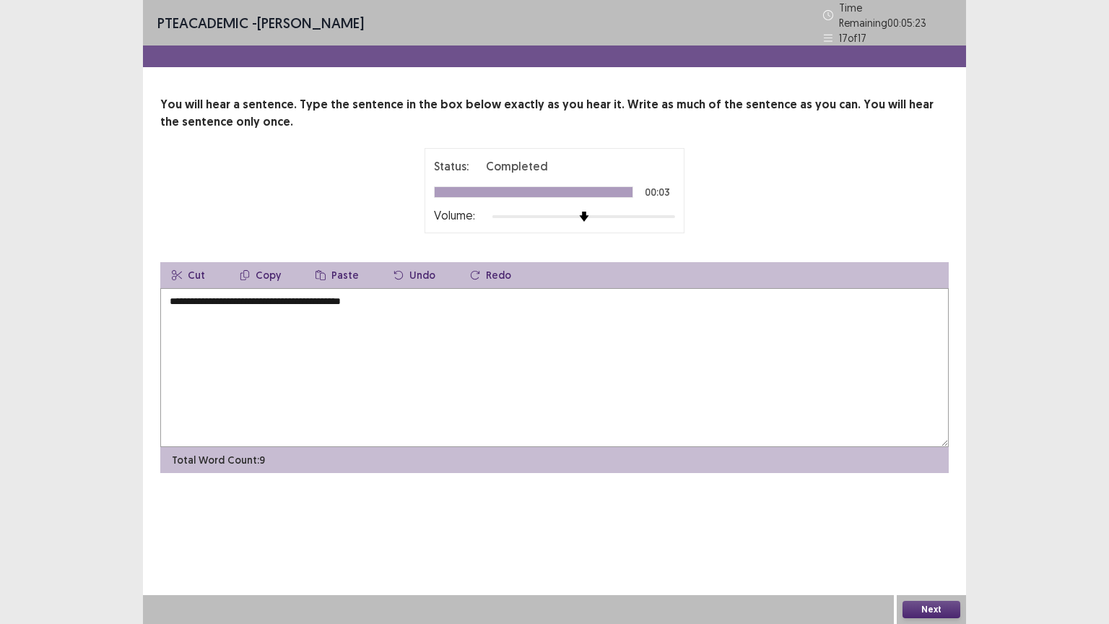
type textarea "**********"
click at [927, 511] on button "Next" at bounding box center [932, 609] width 58 height 17
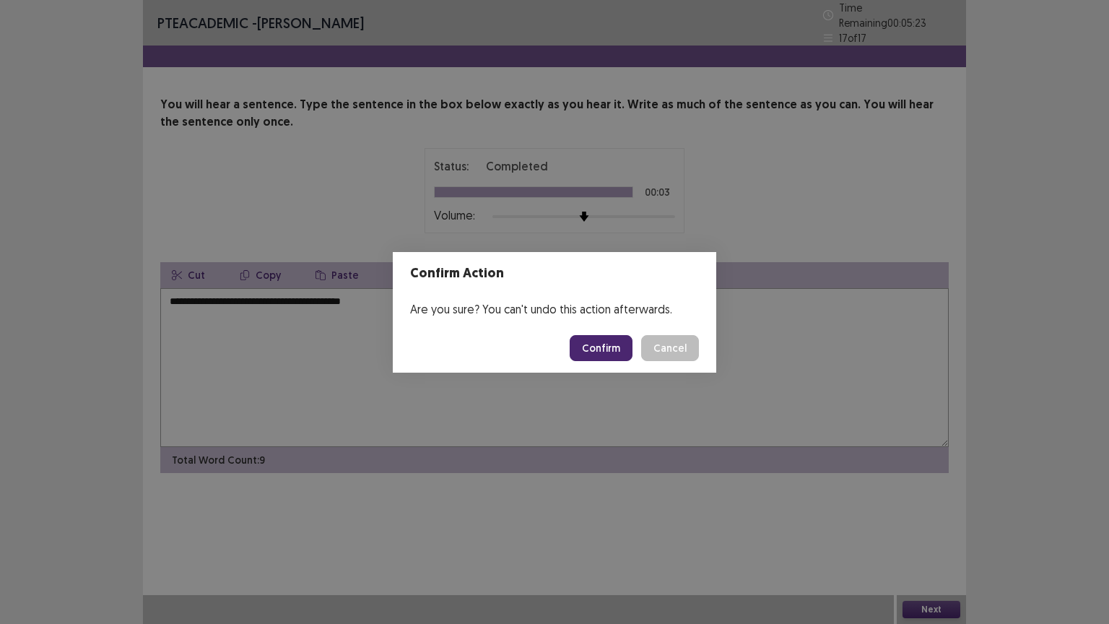
click at [610, 345] on button "Confirm" at bounding box center [601, 348] width 63 height 26
